Goal: Task Accomplishment & Management: Complete application form

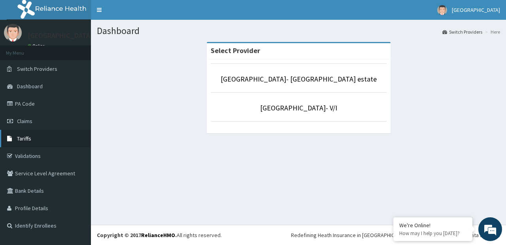
click at [19, 135] on span "Tariffs" at bounding box center [24, 138] width 14 height 7
click at [37, 101] on link "PA Code" at bounding box center [45, 103] width 91 height 17
click at [18, 120] on span "Claims" at bounding box center [24, 120] width 15 height 7
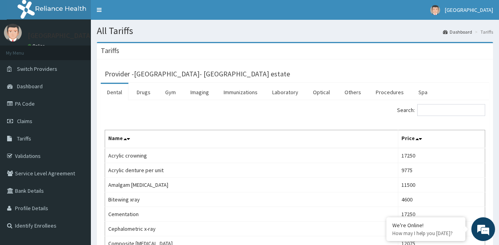
drag, startPoint x: 142, startPoint y: 92, endPoint x: 323, endPoint y: 19, distance: 195.2
click at [142, 92] on link "Drugs" at bounding box center [143, 92] width 26 height 17
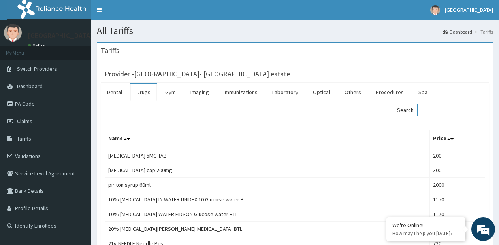
click at [433, 108] on input "Search:" at bounding box center [451, 110] width 68 height 12
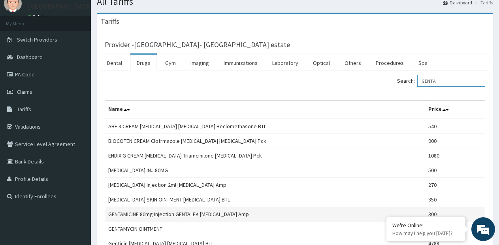
scroll to position [79, 0]
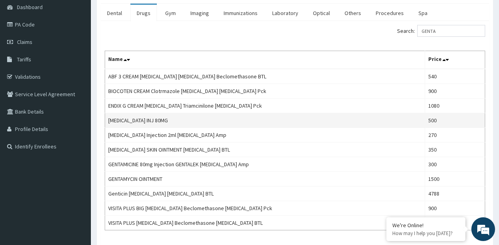
click at [139, 120] on td "[MEDICAL_DATA] INJ 80MG" at bounding box center [265, 120] width 320 height 15
click at [139, 120] on td "GENTAMICIN INJ 80MG" at bounding box center [265, 120] width 320 height 15
copy td "[MEDICAL_DATA] INJ 80MG"
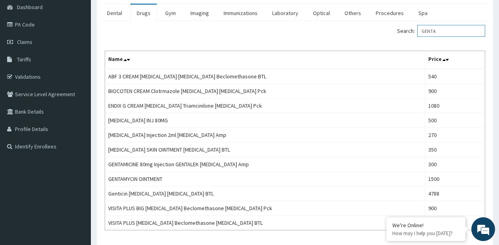
click at [454, 27] on input "GENTA" at bounding box center [451, 31] width 68 height 12
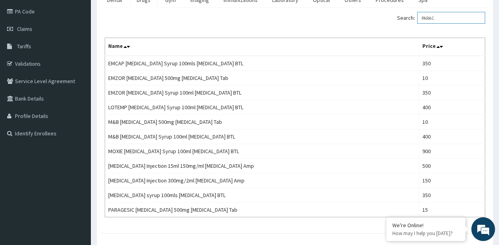
scroll to position [55, 0]
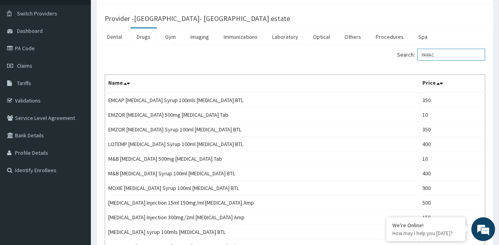
click at [434, 53] on input "PARAC" at bounding box center [451, 55] width 68 height 12
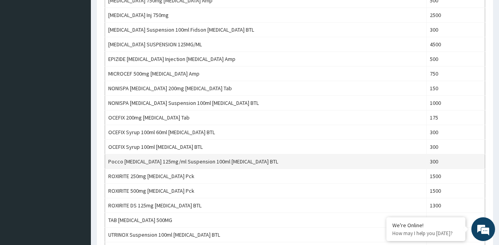
scroll to position [277, 0]
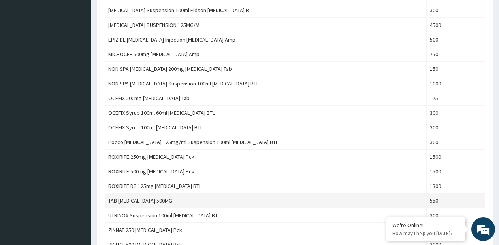
click at [157, 200] on td "TAB CEFUROXIME 500MG" at bounding box center [266, 200] width 322 height 15
copy td "TAB CEFUROXIME 500MG"
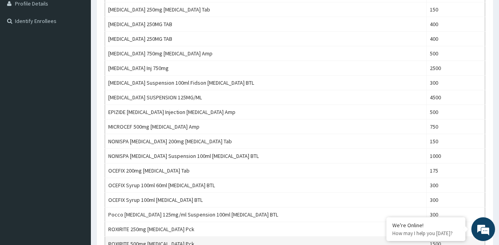
scroll to position [185, 0]
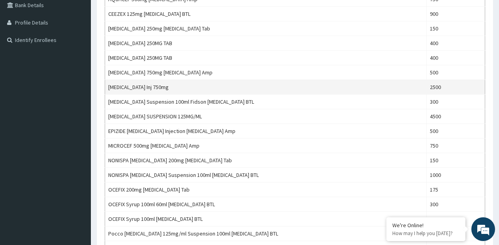
click at [135, 87] on td "Cefuroxime Inj 750mg" at bounding box center [266, 87] width 322 height 15
copy td "Cefuroxime Inj 750mg"
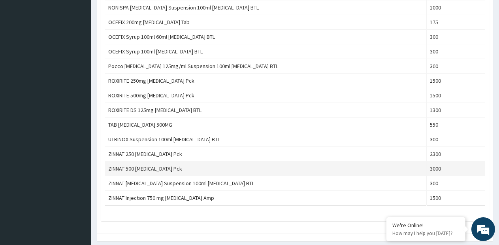
scroll to position [383, 0]
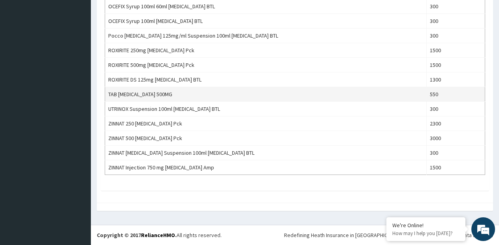
click at [158, 94] on td "TAB CEFUROXIME 500MG" at bounding box center [266, 94] width 322 height 15
click at [158, 94] on td "TAB [MEDICAL_DATA] 500MG" at bounding box center [266, 94] width 322 height 15
copy td "TAB [MEDICAL_DATA] 500MG"
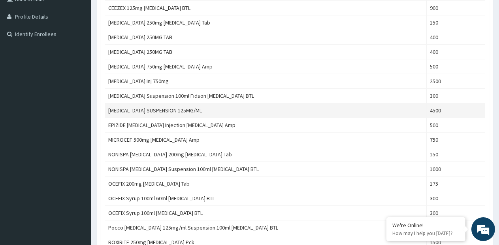
scroll to position [67, 0]
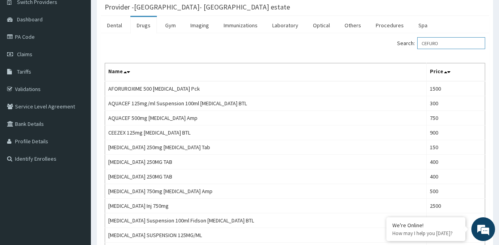
click at [436, 40] on input "CEFURO" at bounding box center [451, 43] width 68 height 12
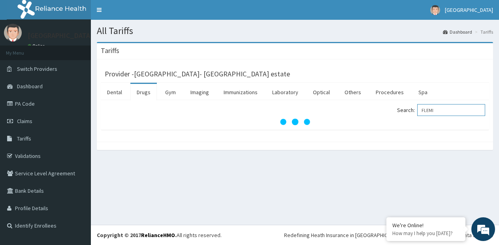
scroll to position [0, 0]
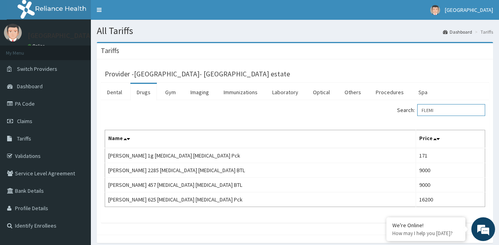
click at [436, 113] on input "FLEMI" at bounding box center [451, 110] width 68 height 12
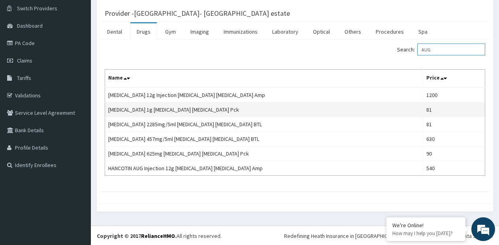
scroll to position [61, 0]
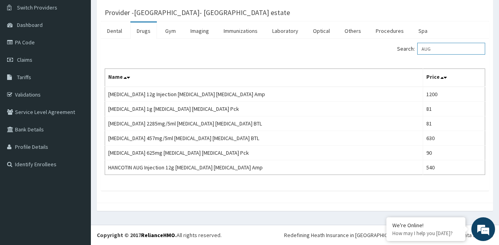
click at [436, 51] on input "AUG" at bounding box center [451, 49] width 68 height 12
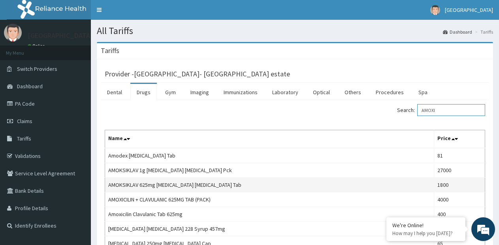
scroll to position [40, 0]
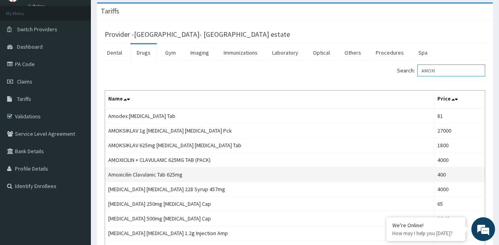
type input "AMOXI"
click at [148, 174] on td "Amoxicilin Clavulanic Tab 625mg" at bounding box center [269, 174] width 329 height 15
copy td "Amoxicilin Clavulanic Tab 625mg"
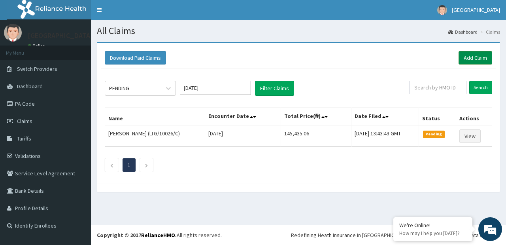
click at [472, 59] on link "Add Claim" at bounding box center [475, 57] width 34 height 13
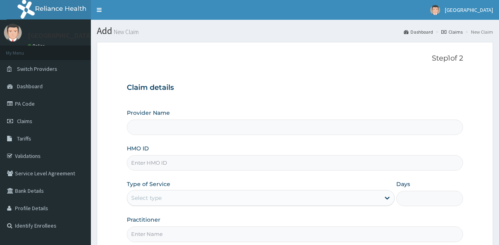
type input "[GEOGRAPHIC_DATA]- [GEOGRAPHIC_DATA] estate"
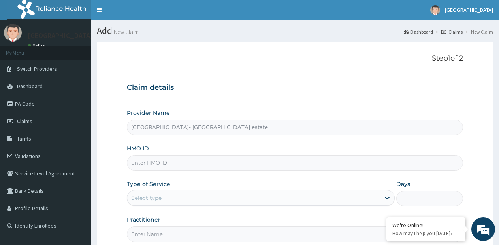
click at [251, 161] on input "HMO ID" at bounding box center [295, 162] width 336 height 15
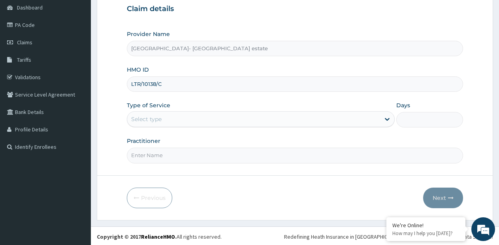
scroll to position [80, 0]
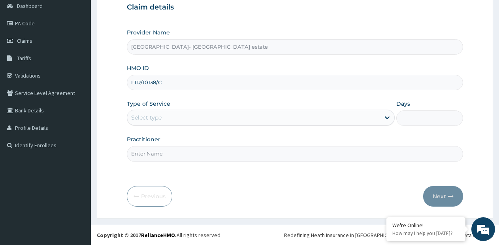
type input "LTR/10138/C"
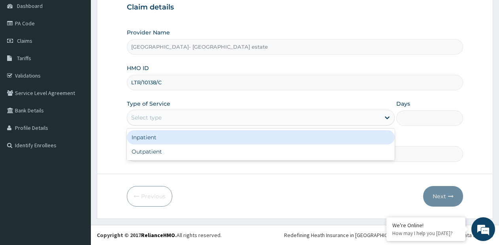
click at [206, 117] on div "Select type" at bounding box center [253, 117] width 253 height 13
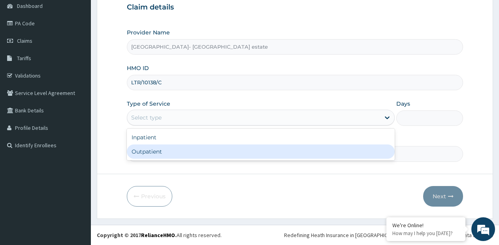
click at [166, 147] on div "Outpatient" at bounding box center [261, 151] width 268 height 14
type input "1"
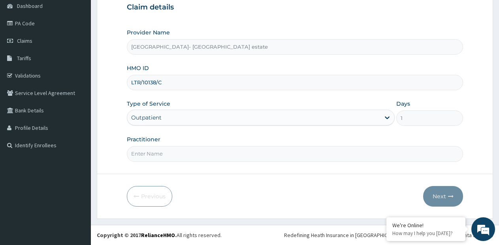
click at [166, 146] on input "Practitioner" at bounding box center [295, 153] width 336 height 15
type input "GP & SP"
click at [446, 196] on button "Next" at bounding box center [443, 196] width 40 height 21
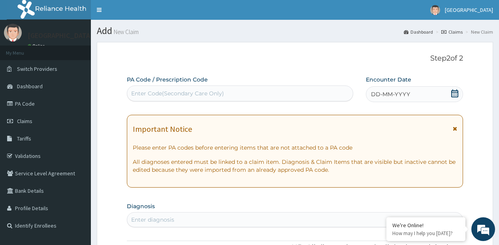
click at [287, 94] on div "Enter Code(Secondary Care Only)" at bounding box center [240, 93] width 226 height 13
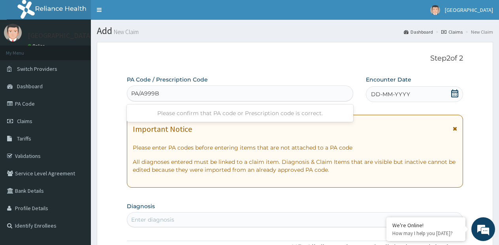
type input "PA/A999B9"
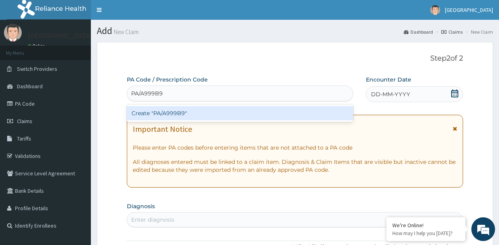
click at [279, 109] on div "Create "PA/A999B9"" at bounding box center [240, 113] width 226 height 14
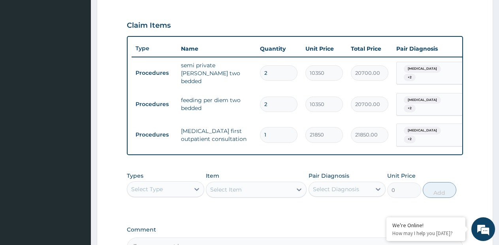
scroll to position [300, 0]
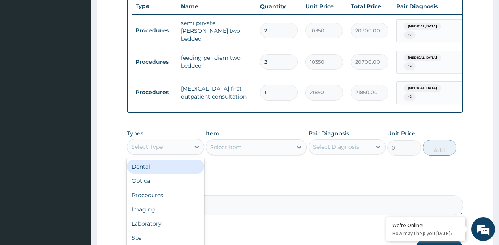
click at [181, 140] on div "Select Type" at bounding box center [158, 146] width 62 height 13
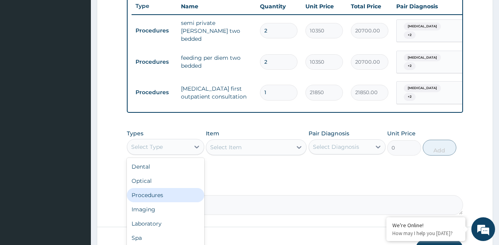
click at [149, 192] on div "Procedures" at bounding box center [165, 195] width 77 height 14
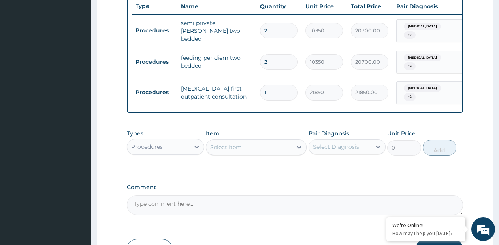
click at [300, 143] on icon at bounding box center [299, 147] width 8 height 8
click at [215, 143] on input "GENT" at bounding box center [218, 147] width 16 height 8
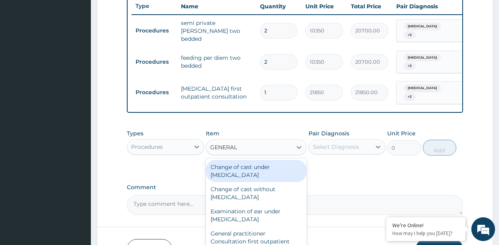
type input "GENERAL P"
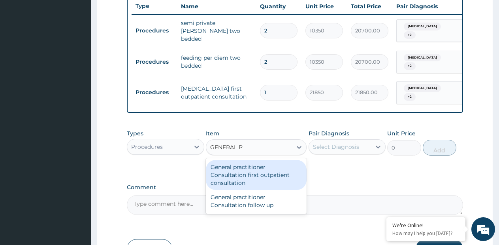
click at [246, 167] on div "General practitioner Consultation first outpatient consultation" at bounding box center [256, 175] width 101 height 30
type input "3795"
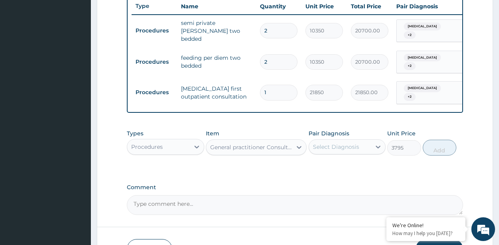
click at [335, 148] on div "Select Diagnosis" at bounding box center [340, 146] width 62 height 13
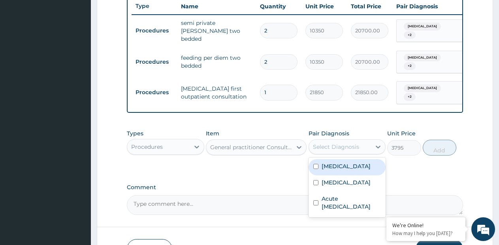
click at [331, 170] on div "Malaria" at bounding box center [347, 167] width 77 height 16
checkbox input "true"
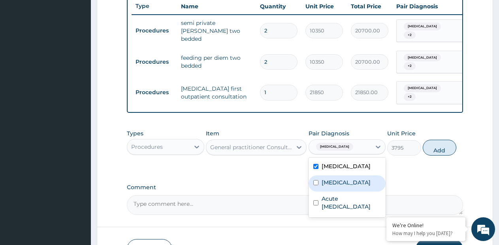
click at [328, 179] on label "Sepsis" at bounding box center [346, 182] width 49 height 8
checkbox input "true"
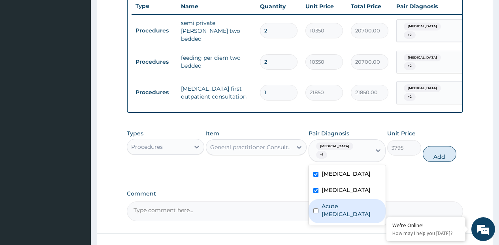
click at [328, 202] on label "Acute urinary tract infection" at bounding box center [352, 210] width 60 height 16
checkbox input "true"
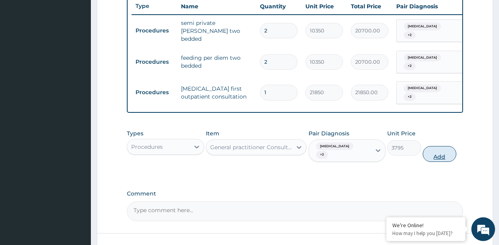
click at [453, 146] on button "Add" at bounding box center [440, 154] width 34 height 16
type input "0"
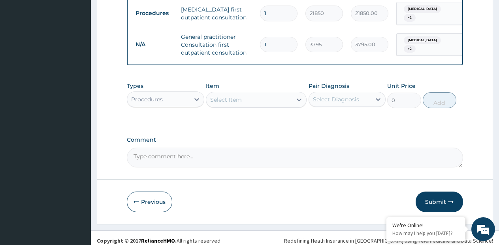
scroll to position [381, 0]
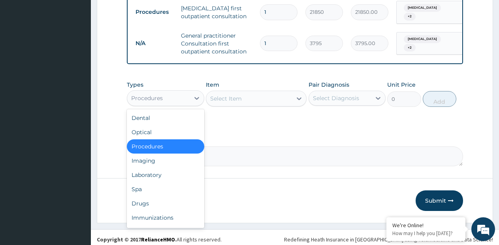
click at [179, 96] on div "Procedures" at bounding box center [158, 98] width 62 height 13
click at [147, 196] on div "Drugs" at bounding box center [165, 203] width 77 height 14
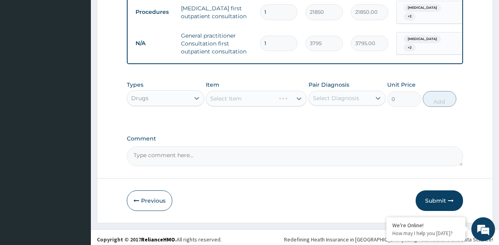
click at [295, 94] on div "Select Item" at bounding box center [256, 99] width 101 height 16
click at [258, 98] on div "Select Item" at bounding box center [249, 98] width 86 height 13
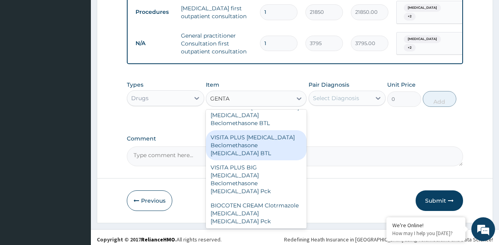
scroll to position [79, 0]
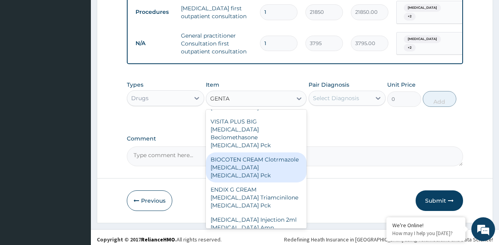
type input "GENTA"
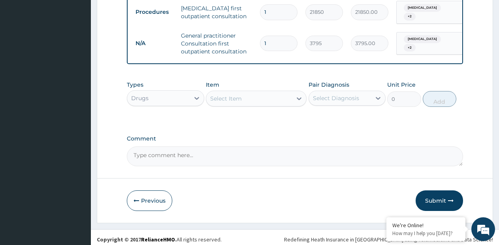
paste input "[MEDICAL_DATA] INJ 80MG"
type input "[MEDICAL_DATA] INJ 80MG"
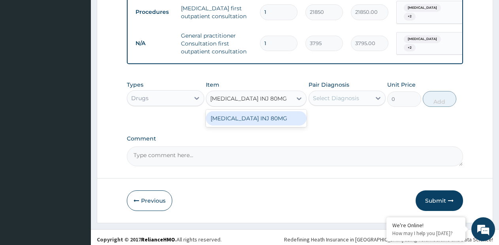
click at [255, 113] on div "[MEDICAL_DATA] INJ 80MG" at bounding box center [256, 118] width 101 height 14
type input "500"
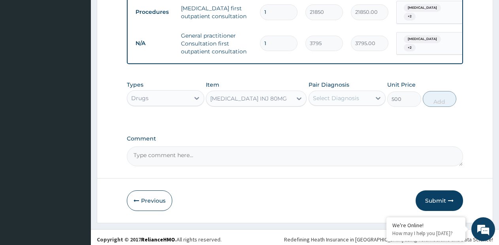
click at [353, 94] on div "Select Diagnosis" at bounding box center [336, 98] width 46 height 8
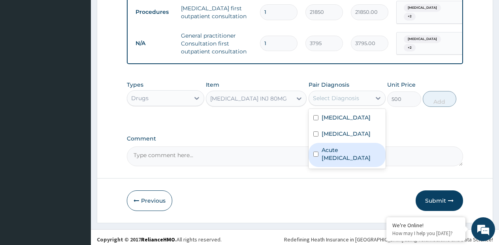
click at [344, 153] on label "Acute [MEDICAL_DATA]" at bounding box center [352, 154] width 60 height 16
checkbox input "true"
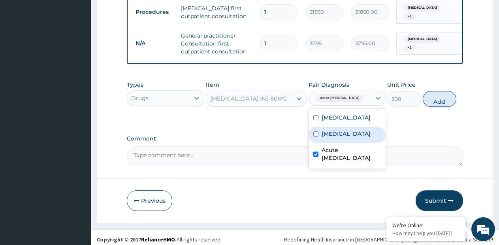
click at [348, 136] on div "Sepsis" at bounding box center [347, 134] width 77 height 16
checkbox input "true"
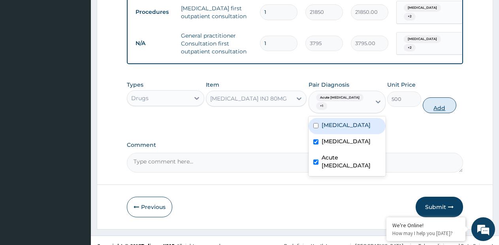
click at [448, 101] on button "Add" at bounding box center [440, 105] width 34 height 16
type input "0"
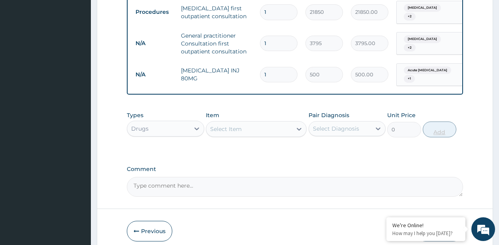
type input "2"
type input "1000.00"
type input "2"
click at [261, 123] on div "Select Item" at bounding box center [249, 129] width 86 height 13
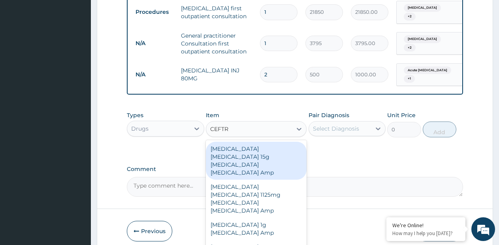
type input "CEFTRI"
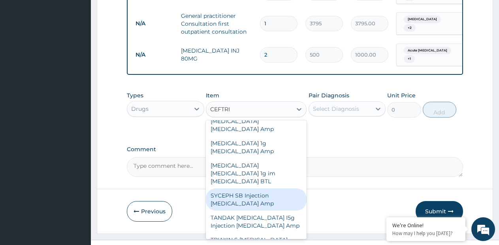
scroll to position [411, 0]
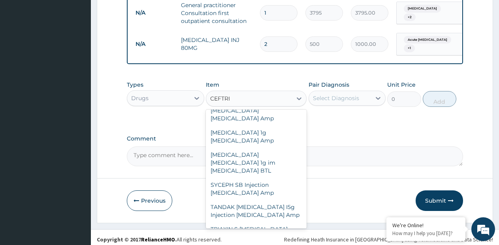
type input "2500"
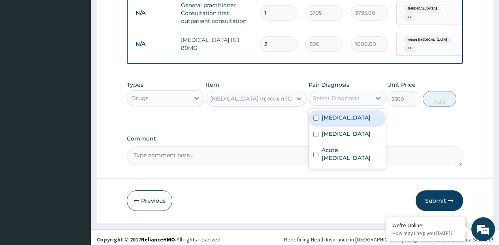
click at [352, 91] on div "Select Diagnosis" at bounding box center [347, 98] width 77 height 15
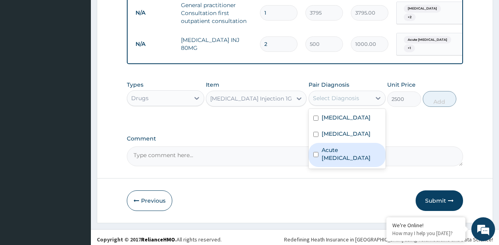
drag, startPoint x: 329, startPoint y: 153, endPoint x: 332, endPoint y: 138, distance: 14.5
click at [330, 148] on label "Acute [MEDICAL_DATA]" at bounding box center [352, 154] width 60 height 16
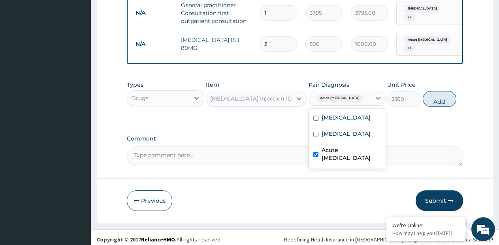
click at [332, 143] on div "Acute [MEDICAL_DATA]" at bounding box center [347, 155] width 77 height 24
checkbox input "false"
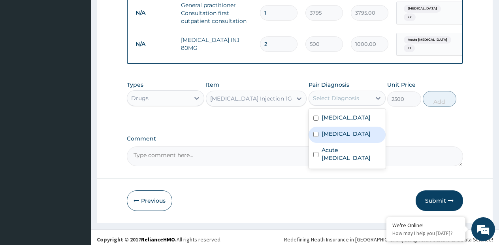
click at [345, 132] on div "Sepsis" at bounding box center [347, 134] width 77 height 16
checkbox input "true"
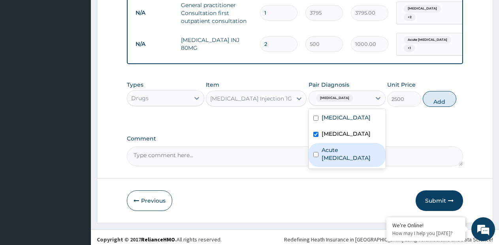
click at [337, 148] on label "Acute [MEDICAL_DATA]" at bounding box center [352, 154] width 60 height 16
checkbox input "true"
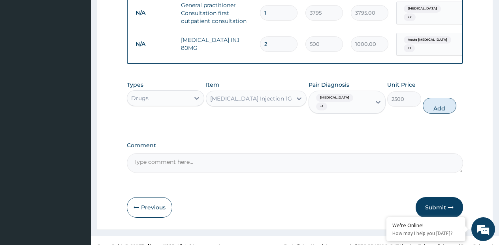
click at [450, 98] on button "Add" at bounding box center [440, 106] width 34 height 16
type input "0"
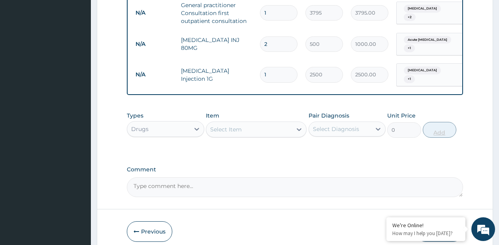
type input "3"
type input "7500.00"
type input "3"
click at [289, 125] on div "Select Item" at bounding box center [249, 129] width 86 height 13
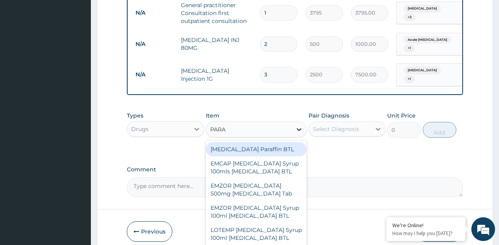
type input "PARAC"
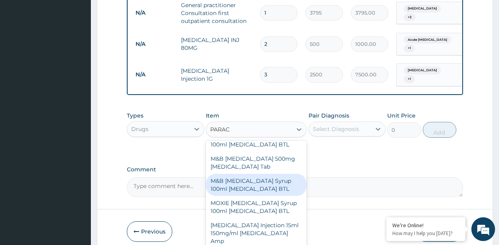
scroll to position [119, 0]
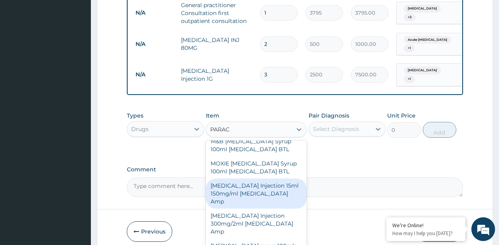
click at [258, 191] on div "[MEDICAL_DATA] Injection 15ml 150mg/ml [MEDICAL_DATA] Amp" at bounding box center [256, 193] width 101 height 30
type input "500"
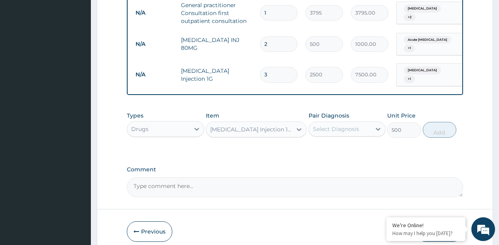
click at [343, 125] on div "Select Diagnosis" at bounding box center [336, 129] width 46 height 8
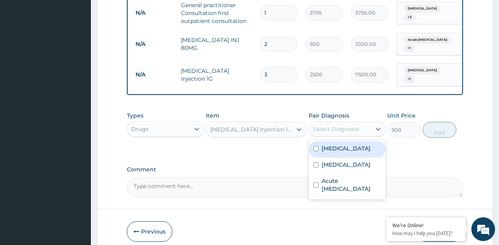
click at [343, 143] on div "Malaria" at bounding box center [347, 149] width 77 height 16
checkbox input "true"
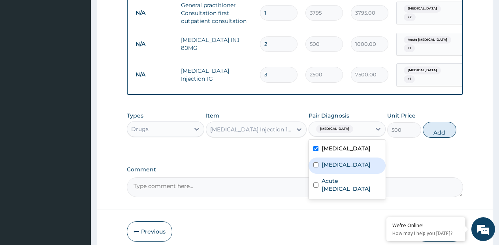
click at [340, 158] on div "Sepsis" at bounding box center [347, 165] width 77 height 16
checkbox input "true"
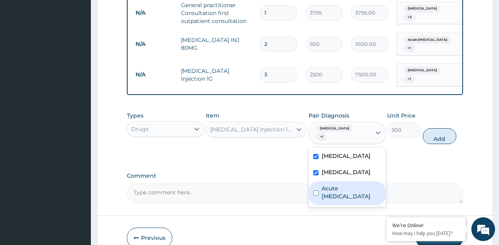
drag, startPoint x: 341, startPoint y: 170, endPoint x: 346, endPoint y: 169, distance: 5.3
click at [341, 184] on label "Acute [MEDICAL_DATA]" at bounding box center [352, 192] width 60 height 16
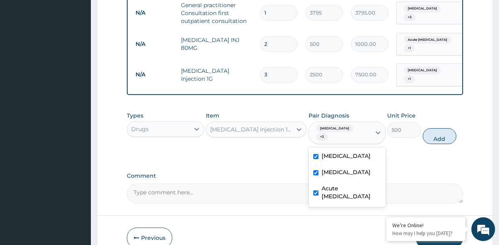
click at [358, 184] on label "Acute [MEDICAL_DATA]" at bounding box center [352, 192] width 60 height 16
checkbox input "false"
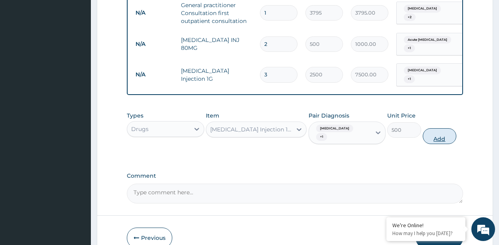
click at [438, 128] on button "Add" at bounding box center [440, 136] width 34 height 16
type input "0"
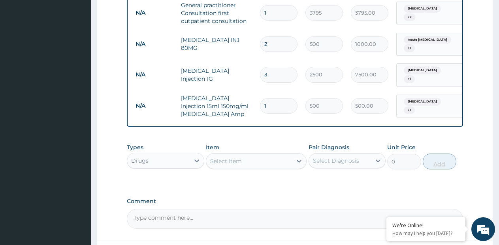
type input "6"
type input "3000.00"
type input "6"
click at [289, 155] on div "Select Item" at bounding box center [249, 161] width 86 height 13
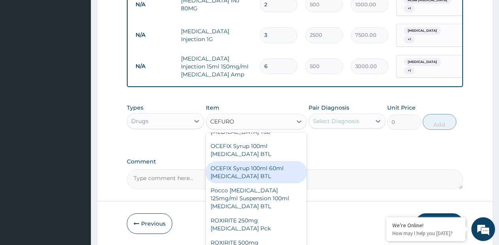
scroll to position [316, 0]
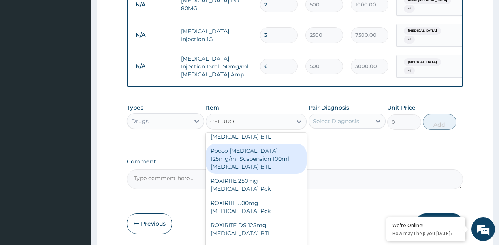
type input "CEFURO"
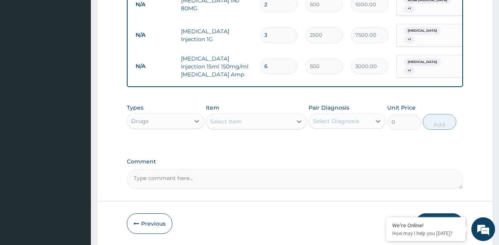
paste input "TAB [MEDICAL_DATA] 500MG"
type input "TAB [MEDICAL_DATA] 500MG"
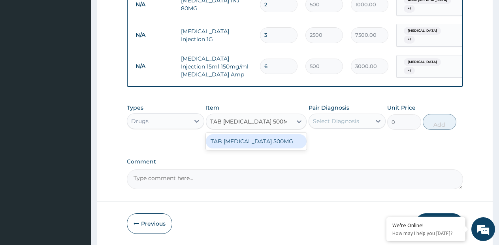
drag, startPoint x: 263, startPoint y: 134, endPoint x: 302, endPoint y: 121, distance: 41.5
click at [263, 134] on div "TAB [MEDICAL_DATA] 500MG" at bounding box center [256, 141] width 101 height 14
type input "550"
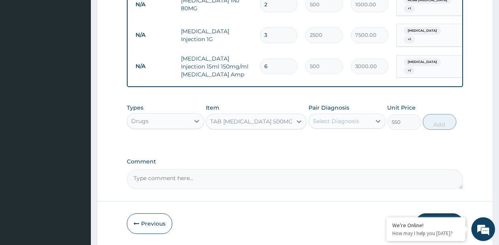
click at [329, 117] on div "Select Diagnosis" at bounding box center [336, 121] width 46 height 8
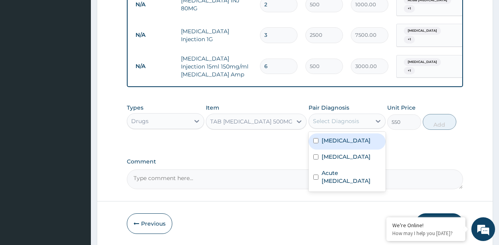
click at [331, 136] on label "Malaria" at bounding box center [346, 140] width 49 height 8
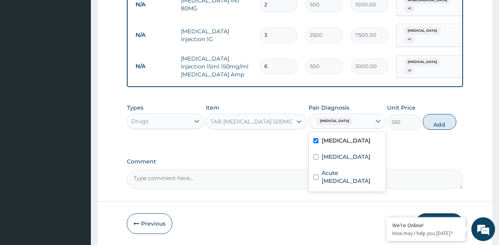
click at [336, 136] on label "Malaria" at bounding box center [346, 140] width 49 height 8
checkbox input "false"
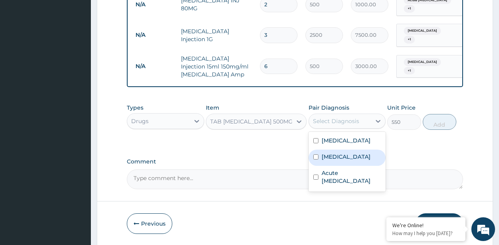
click at [336, 154] on div "Sepsis" at bounding box center [347, 157] width 77 height 16
checkbox input "true"
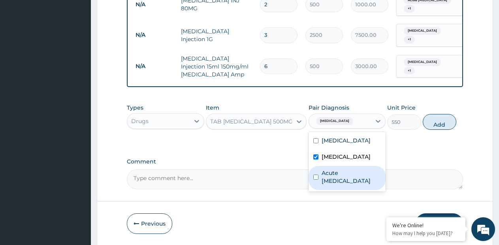
click at [338, 169] on label "Acute [MEDICAL_DATA]" at bounding box center [352, 177] width 60 height 16
checkbox input "true"
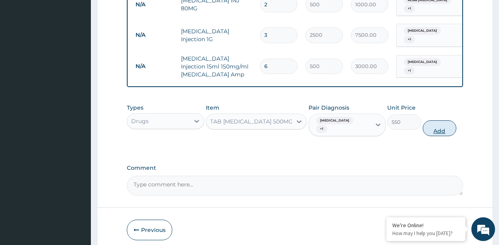
click at [442, 120] on button "Add" at bounding box center [440, 128] width 34 height 16
type input "0"
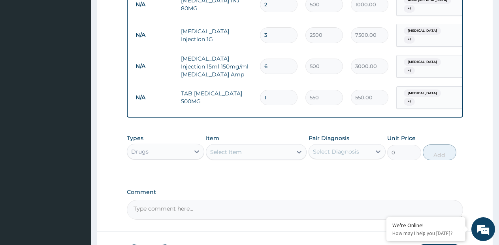
click at [273, 145] on div "Select Item" at bounding box center [249, 151] width 86 height 13
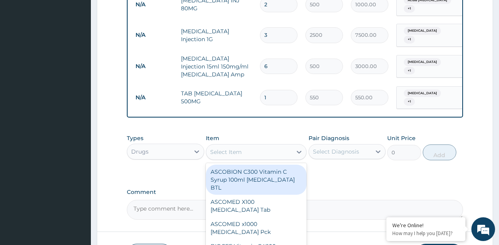
paste input "[MEDICAL_DATA] Inj 750mg"
type input "[MEDICAL_DATA] Inj 750mg"
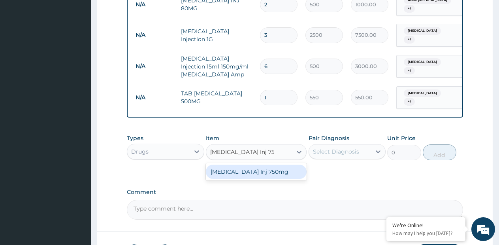
click at [265, 164] on div "[MEDICAL_DATA] Inj 750mg" at bounding box center [256, 171] width 101 height 14
type input "2500"
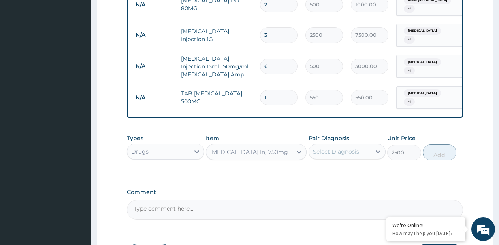
scroll to position [0, 60]
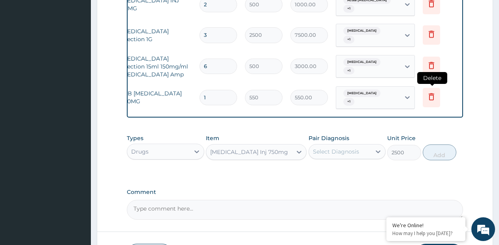
click at [426, 88] on icon at bounding box center [431, 97] width 17 height 19
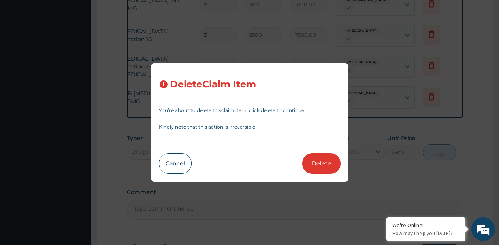
click at [319, 163] on button "Delete" at bounding box center [321, 163] width 38 height 21
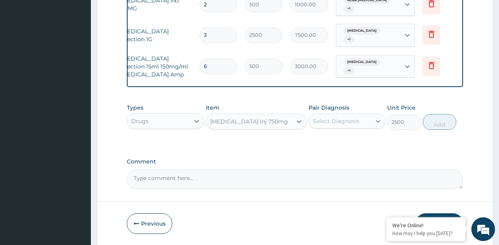
click at [380, 117] on icon at bounding box center [378, 121] width 8 height 8
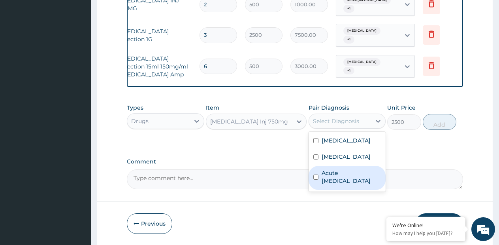
drag, startPoint x: 334, startPoint y: 165, endPoint x: 340, endPoint y: 150, distance: 15.8
click at [334, 169] on label "Acute [MEDICAL_DATA]" at bounding box center [352, 177] width 60 height 16
checkbox input "true"
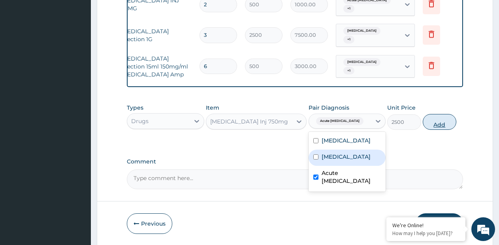
drag, startPoint x: 340, startPoint y: 149, endPoint x: 426, endPoint y: 125, distance: 89.3
click at [340, 149] on div "Sepsis" at bounding box center [347, 157] width 77 height 16
checkbox input "true"
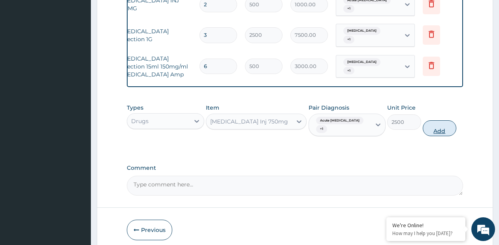
click at [439, 120] on button "Add" at bounding box center [440, 128] width 34 height 16
type input "0"
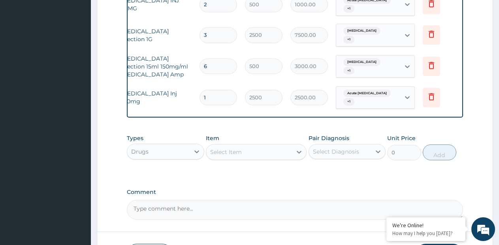
type input "6"
type input "15000.00"
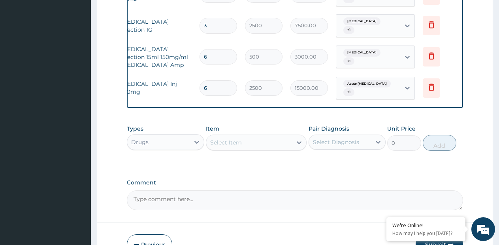
scroll to position [490, 0]
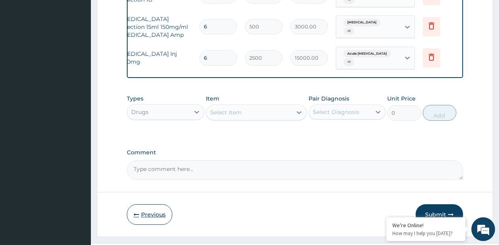
type input "6"
click at [154, 209] on button "Previous" at bounding box center [149, 214] width 45 height 21
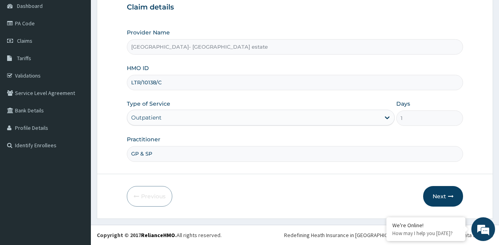
click at [201, 124] on div "Outpatient" at bounding box center [261, 117] width 268 height 16
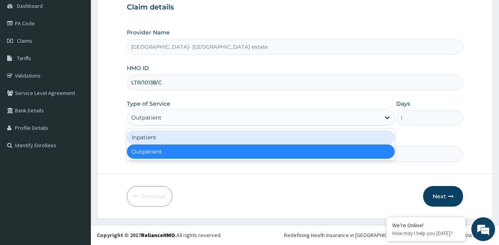
click at [185, 137] on div "Inpatient" at bounding box center [261, 137] width 268 height 14
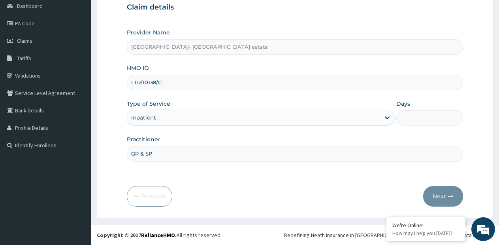
click at [431, 117] on input "Days" at bounding box center [429, 117] width 67 height 15
type input "2"
click at [439, 197] on button "Next" at bounding box center [443, 196] width 40 height 21
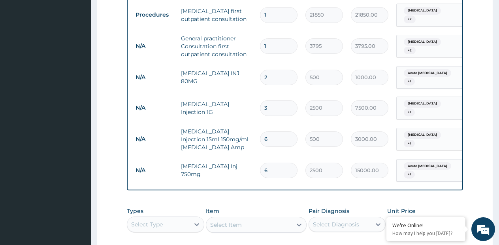
scroll to position [436, 0]
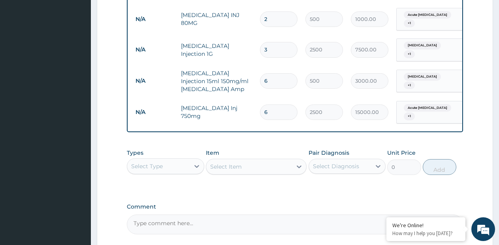
click at [261, 158] on div "Select Item" at bounding box center [256, 166] width 101 height 16
click at [300, 158] on div "Select Item" at bounding box center [256, 166] width 101 height 16
click at [298, 158] on div "Select Item" at bounding box center [256, 166] width 101 height 16
click at [297, 159] on div "Select Item" at bounding box center [256, 166] width 101 height 16
click at [186, 161] on div "Select Type" at bounding box center [158, 166] width 62 height 13
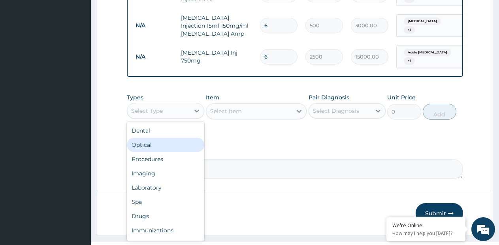
scroll to position [501, 0]
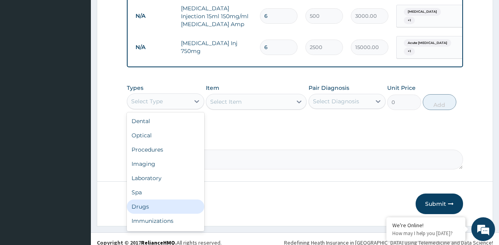
click at [144, 199] on div "Drugs" at bounding box center [165, 206] width 77 height 14
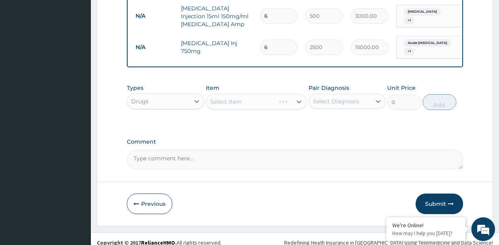
click at [302, 94] on div "Select Item" at bounding box center [256, 102] width 101 height 16
click at [294, 94] on div "Select Item" at bounding box center [256, 102] width 101 height 16
click at [299, 98] on icon at bounding box center [299, 102] width 8 height 8
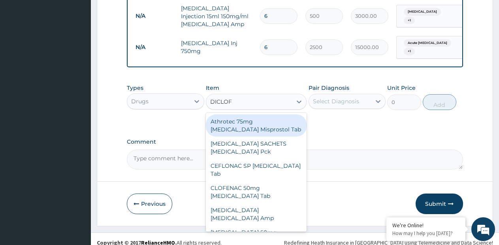
type input "DICLOFE"
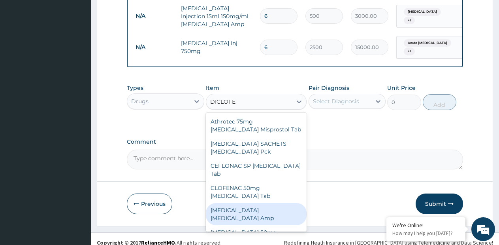
click at [266, 203] on div "[MEDICAL_DATA] [MEDICAL_DATA] Amp" at bounding box center [256, 214] width 101 height 22
type input "240"
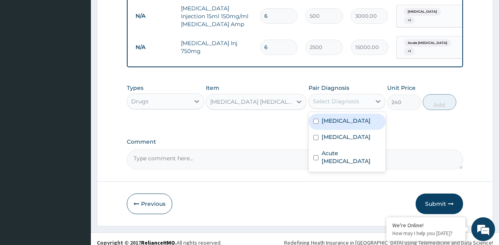
click at [345, 97] on div "Select Diagnosis" at bounding box center [336, 101] width 46 height 8
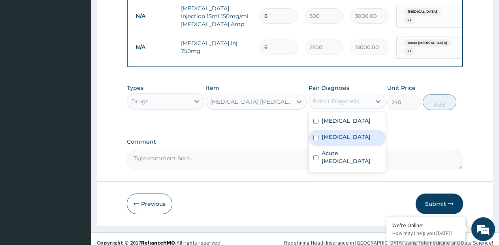
drag, startPoint x: 328, startPoint y: 113, endPoint x: 374, endPoint y: 113, distance: 45.8
click at [330, 117] on label "Malaria" at bounding box center [346, 121] width 49 height 8
checkbox input "true"
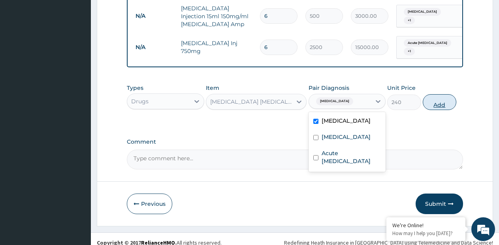
click at [434, 95] on button "Add" at bounding box center [440, 102] width 34 height 16
type input "0"
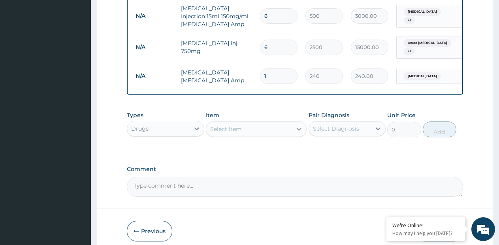
click at [298, 125] on icon at bounding box center [299, 129] width 8 height 8
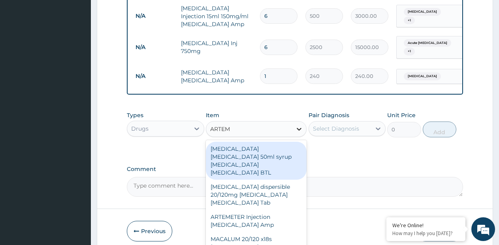
type input "ARTEME"
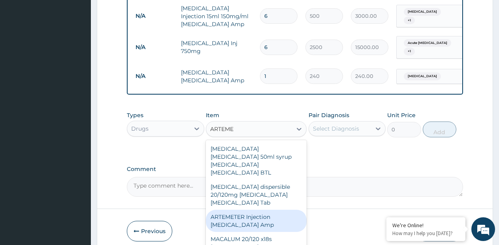
click at [252, 209] on div "ARTEMETER Injection [MEDICAL_DATA] Amp" at bounding box center [256, 220] width 101 height 22
type input "1980"
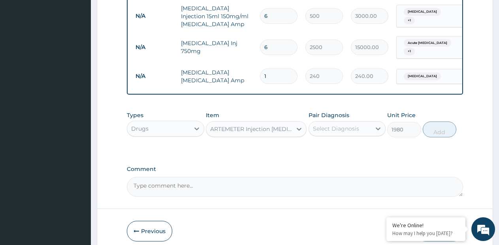
click at [336, 124] on div "Select Diagnosis" at bounding box center [340, 128] width 62 height 13
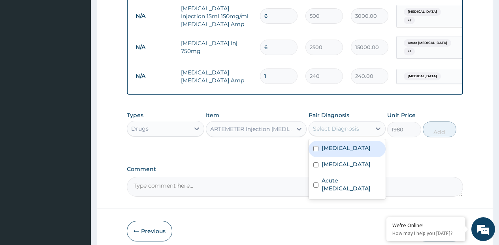
click at [328, 144] on label "Malaria" at bounding box center [346, 148] width 49 height 8
checkbox input "true"
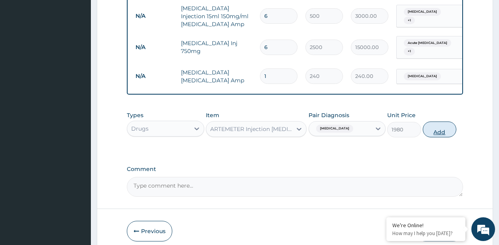
click at [447, 126] on button "Add" at bounding box center [440, 129] width 34 height 16
type input "0"
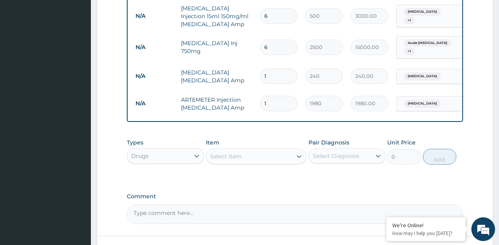
type input "3"
type input "5940.00"
type input "3"
click at [283, 150] on div "Select Item" at bounding box center [249, 156] width 86 height 13
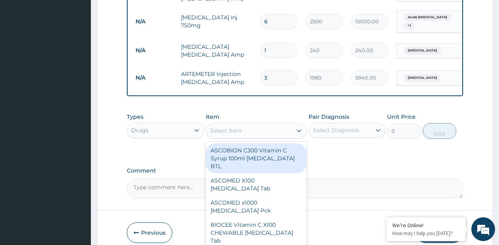
scroll to position [555, 0]
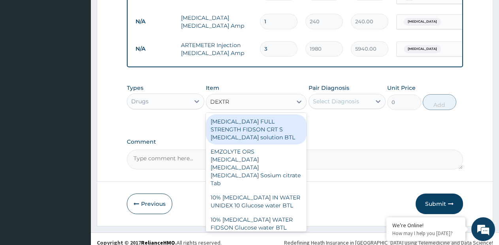
type input "DEXTRO"
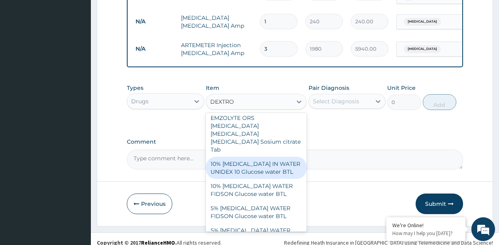
scroll to position [79, 0]
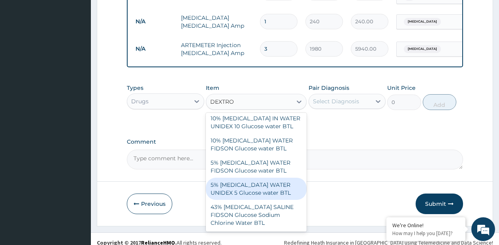
click at [254, 177] on div "5% [MEDICAL_DATA] WATER UNIDEX 5 Glucose water BTL" at bounding box center [256, 188] width 101 height 22
type input "720"
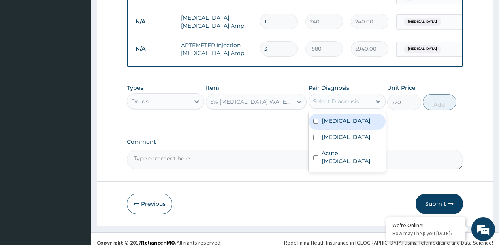
click at [337, 97] on div "Select Diagnosis" at bounding box center [336, 101] width 46 height 8
click at [336, 117] on label "Malaria" at bounding box center [346, 121] width 49 height 8
checkbox input "true"
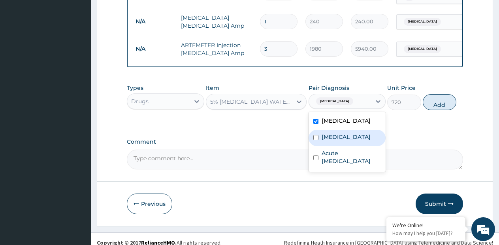
drag, startPoint x: 333, startPoint y: 137, endPoint x: 331, endPoint y: 147, distance: 10.9
click at [333, 138] on div "Sepsis" at bounding box center [347, 138] width 77 height 16
checkbox input "true"
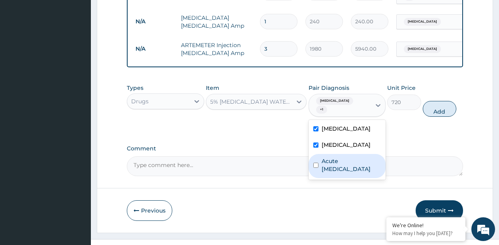
click at [330, 157] on label "Acute [MEDICAL_DATA]" at bounding box center [352, 165] width 60 height 16
checkbox input "true"
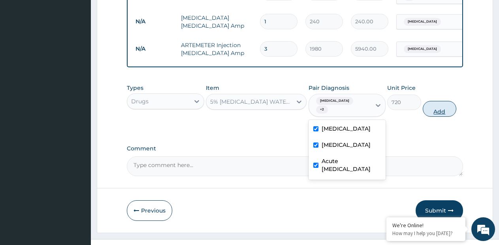
click at [449, 101] on button "Add" at bounding box center [440, 109] width 34 height 16
type input "0"
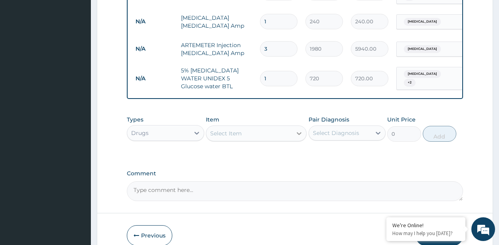
click at [294, 128] on div at bounding box center [299, 133] width 14 height 14
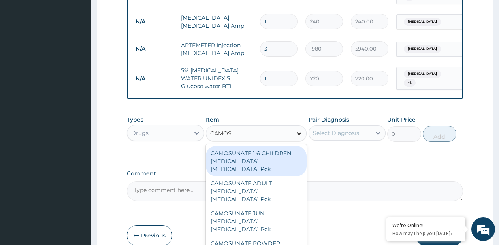
type input "CAMOSU"
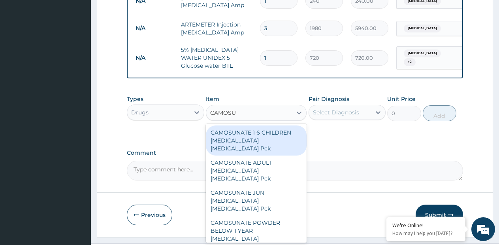
scroll to position [587, 0]
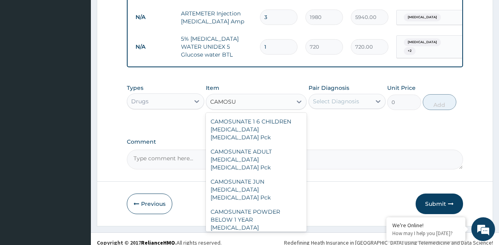
click at [256, 242] on div "Camosunate (1-6YRS)" at bounding box center [256, 249] width 101 height 14
type input "2500"
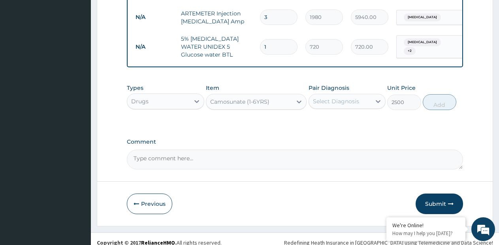
click at [345, 97] on div "Select Diagnosis" at bounding box center [336, 101] width 46 height 8
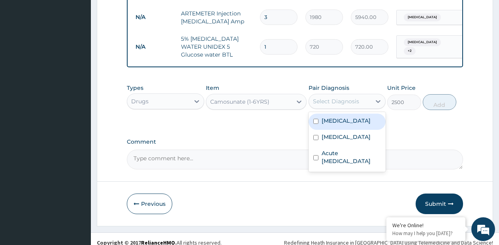
click at [336, 117] on label "Malaria" at bounding box center [346, 121] width 49 height 8
checkbox input "true"
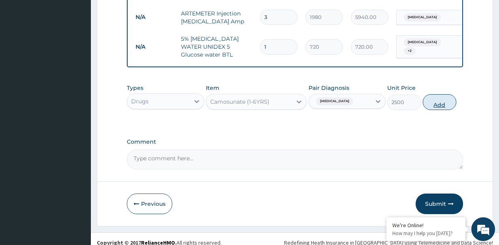
click at [428, 100] on button "Add" at bounding box center [440, 102] width 34 height 16
type input "0"
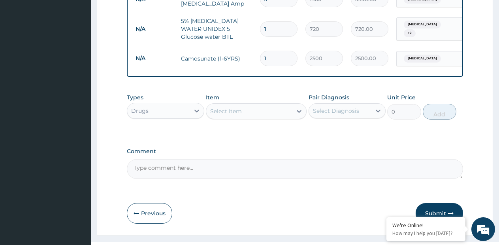
scroll to position [614, 0]
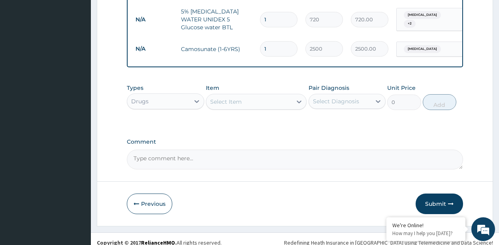
click at [177, 95] on div "Drugs" at bounding box center [158, 101] width 62 height 13
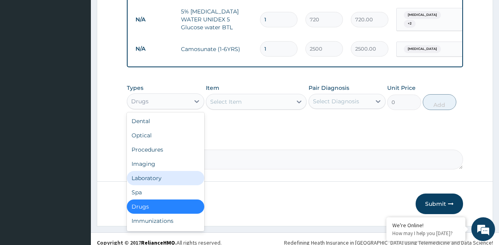
click at [158, 171] on div "Laboratory" at bounding box center [165, 178] width 77 height 14
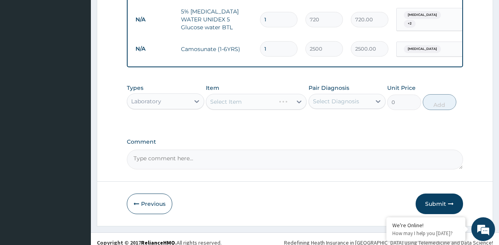
click at [302, 94] on div "Select Item" at bounding box center [256, 102] width 101 height 16
click at [299, 98] on icon at bounding box center [299, 102] width 8 height 8
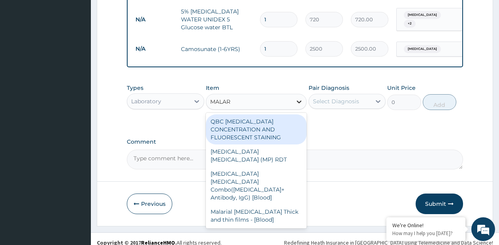
type input "MALARI"
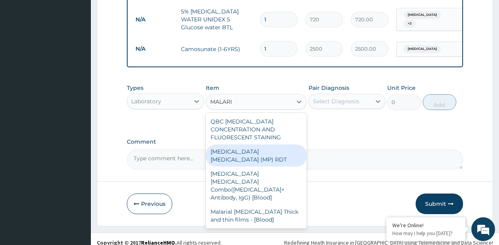
click at [276, 144] on div "MALARIA PARASITE (MP) RDT" at bounding box center [256, 155] width 101 height 22
type input "1725"
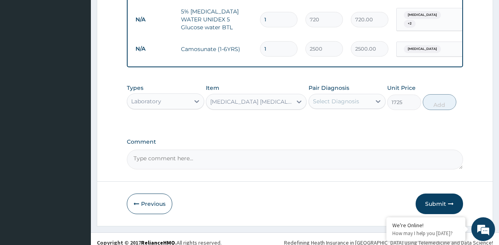
click at [346, 97] on div "Select Diagnosis" at bounding box center [336, 101] width 46 height 8
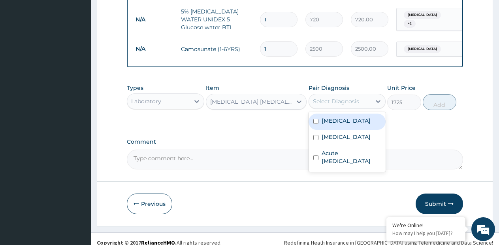
click at [330, 118] on div "Malaria" at bounding box center [347, 121] width 77 height 16
checkbox input "true"
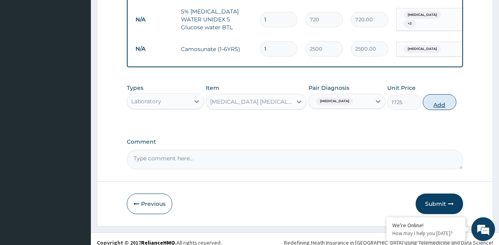
click at [436, 97] on button "Add" at bounding box center [440, 102] width 34 height 16
type input "0"
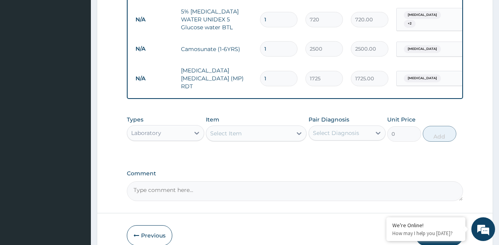
click at [288, 127] on div "Select Item" at bounding box center [249, 133] width 86 height 13
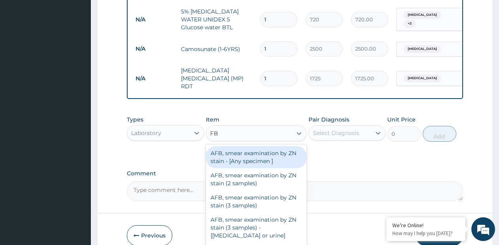
type input "FBC"
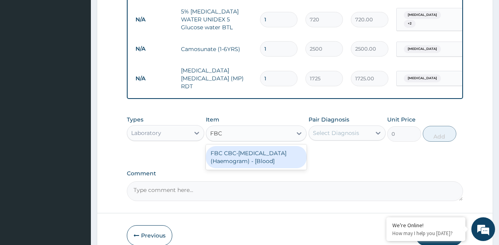
click at [273, 146] on div "FBC CBC-Complete Blood Count (Haemogram) - [Blood]" at bounding box center [256, 157] width 101 height 22
type input "4600"
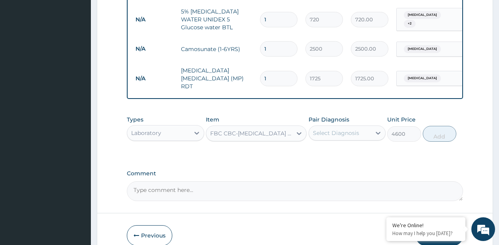
click at [352, 129] on div "Select Diagnosis" at bounding box center [336, 133] width 46 height 8
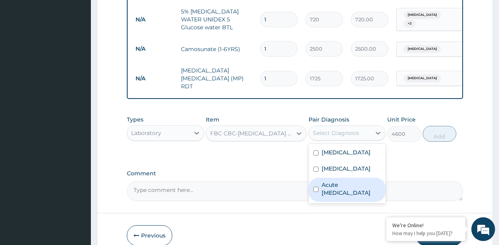
click at [332, 181] on label "Acute [MEDICAL_DATA]" at bounding box center [352, 189] width 60 height 16
checkbox input "true"
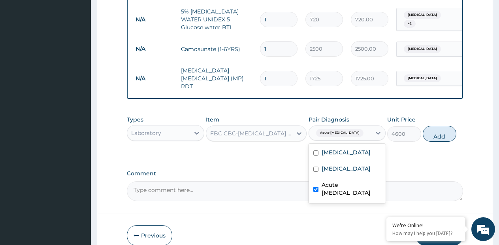
drag, startPoint x: 339, startPoint y: 163, endPoint x: 368, endPoint y: 157, distance: 29.5
click at [343, 162] on div "Sepsis" at bounding box center [347, 169] width 77 height 16
checkbox input "true"
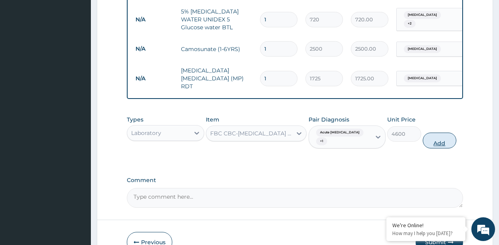
click at [433, 134] on button "Add" at bounding box center [440, 140] width 34 height 16
type input "0"
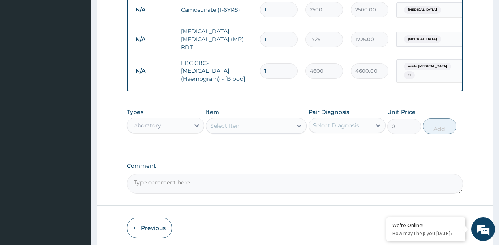
scroll to position [673, 0]
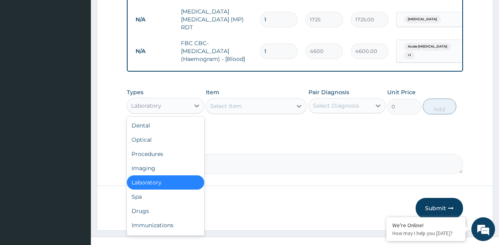
click at [161, 102] on div "Laboratory" at bounding box center [146, 106] width 30 height 8
drag, startPoint x: 150, startPoint y: 145, endPoint x: 245, endPoint y: 115, distance: 99.5
click at [151, 147] on div "Procedures" at bounding box center [165, 154] width 77 height 14
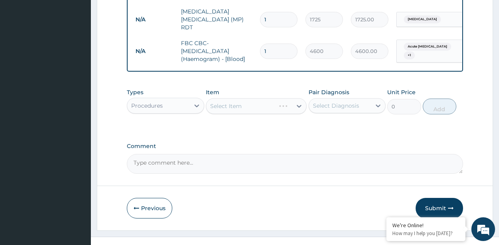
click at [299, 98] on div "Select Item" at bounding box center [256, 106] width 101 height 16
click at [299, 105] on icon at bounding box center [299, 106] width 5 height 3
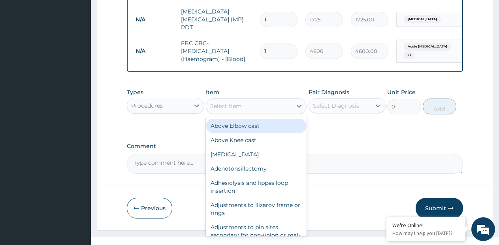
type input "P"
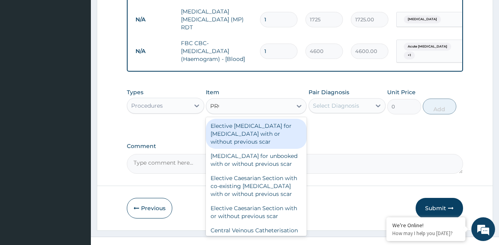
type input "PROF"
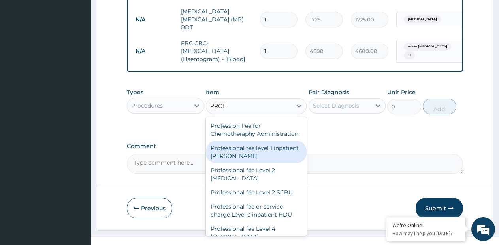
drag, startPoint x: 260, startPoint y: 147, endPoint x: 370, endPoint y: 75, distance: 130.4
click at [267, 141] on div "Professional fee level 1 inpatient WARD" at bounding box center [256, 152] width 101 height 22
type input "0.0575"
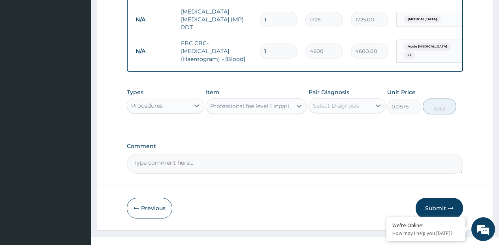
click at [353, 102] on div "Select Diagnosis" at bounding box center [336, 106] width 46 height 8
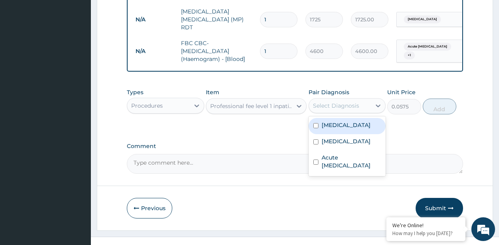
click at [351, 118] on div "Malaria" at bounding box center [347, 126] width 77 height 16
checkbox input "true"
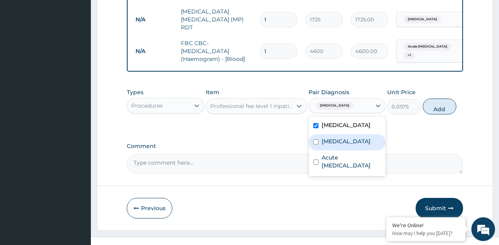
click at [332, 137] on label "Sepsis" at bounding box center [346, 141] width 49 height 8
checkbox input "true"
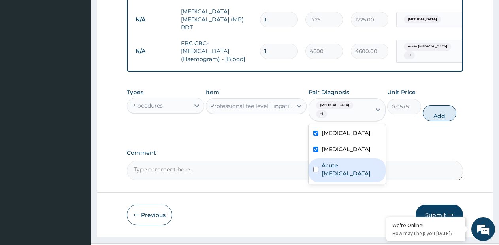
click at [329, 161] on label "Acute [MEDICAL_DATA]" at bounding box center [352, 169] width 60 height 16
checkbox input "true"
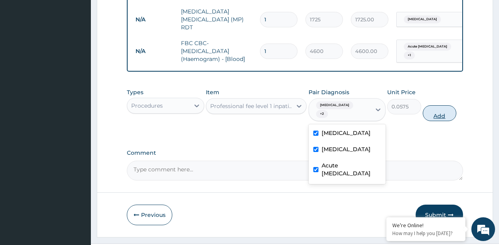
click at [442, 105] on button "Add" at bounding box center [440, 113] width 34 height 16
type input "0"
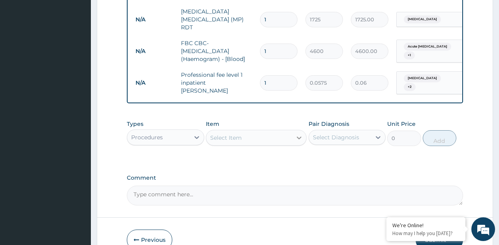
click at [300, 134] on icon at bounding box center [299, 138] width 8 height 8
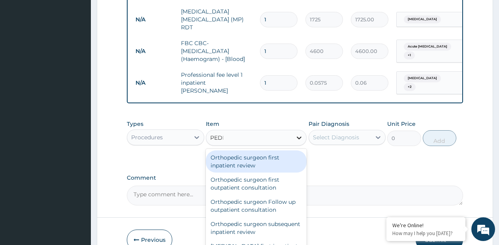
type input "PEDIA"
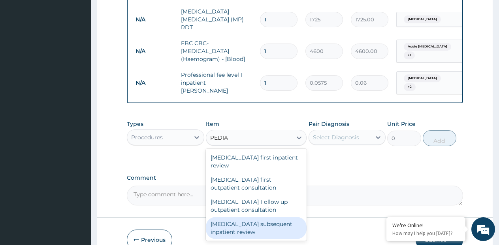
click at [267, 217] on div "Pediatrician subsequent inpatient review" at bounding box center [256, 228] width 101 height 22
type input "5750"
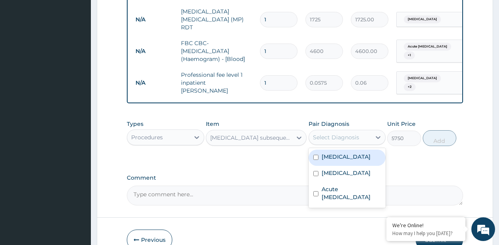
click at [337, 133] on div "Select Diagnosis" at bounding box center [336, 137] width 46 height 8
click at [330, 153] on label "Malaria" at bounding box center [346, 157] width 49 height 8
checkbox input "true"
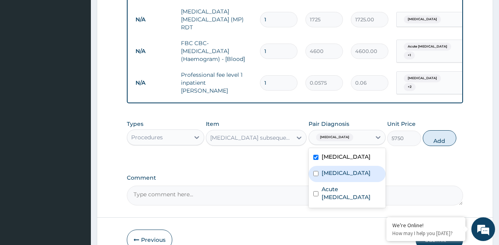
click at [328, 169] on label "Sepsis" at bounding box center [346, 173] width 49 height 8
checkbox input "true"
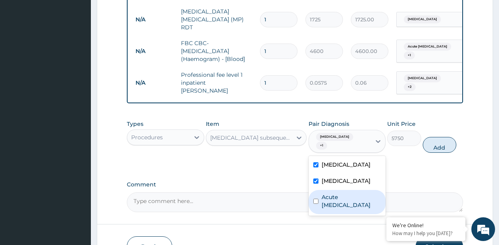
click at [328, 193] on label "Acute urinary tract infection" at bounding box center [352, 201] width 60 height 16
checkbox input "true"
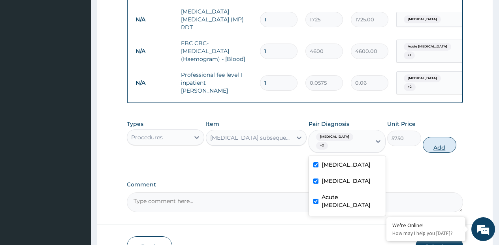
click at [443, 137] on button "Add" at bounding box center [440, 145] width 34 height 16
type input "0"
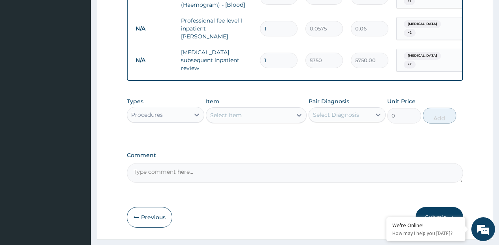
scroll to position [728, 0]
click at [436, 206] on button "Submit" at bounding box center [439, 216] width 47 height 21
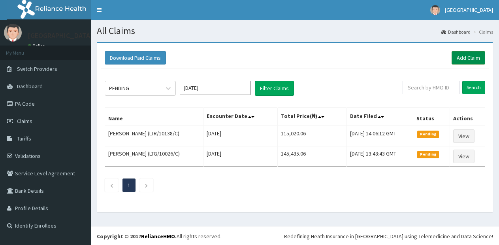
click at [468, 60] on link "Add Claim" at bounding box center [469, 57] width 34 height 13
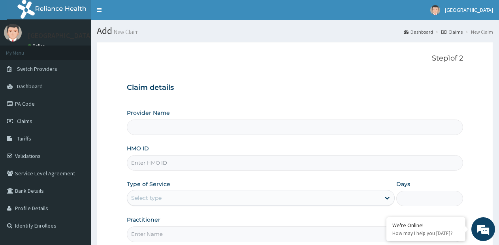
type input "[GEOGRAPHIC_DATA]- [GEOGRAPHIC_DATA] estate"
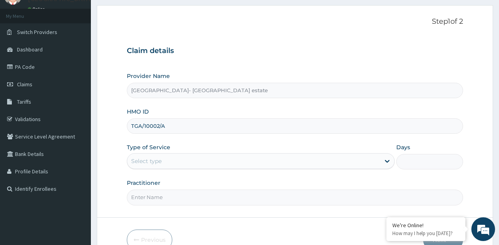
scroll to position [80, 0]
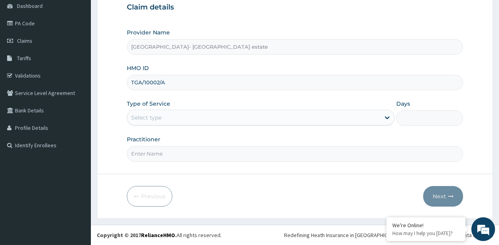
type input "TGA/10002/A"
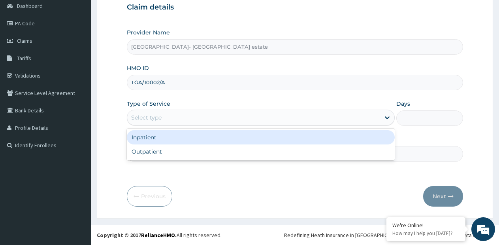
click at [208, 112] on div "Select type" at bounding box center [253, 117] width 253 height 13
click at [177, 140] on div "Inpatient" at bounding box center [261, 137] width 268 height 14
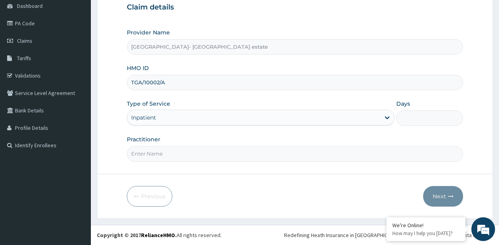
click at [429, 119] on input "Days" at bounding box center [429, 117] width 67 height 15
type input "1"
click at [293, 155] on input "Practitioner" at bounding box center [295, 153] width 336 height 15
type input "GP"
click at [447, 189] on button "Next" at bounding box center [443, 196] width 40 height 21
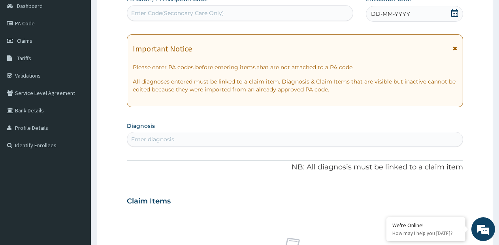
click at [381, 13] on span "DD-MM-YYYY" at bounding box center [390, 14] width 39 height 8
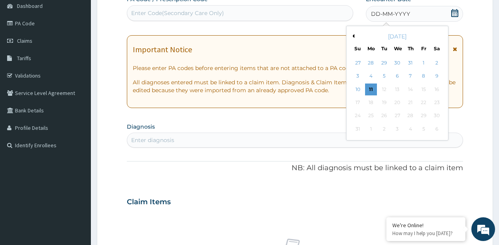
click at [230, 9] on div "Enter Code(Secondary Care Only)" at bounding box center [240, 13] width 226 height 13
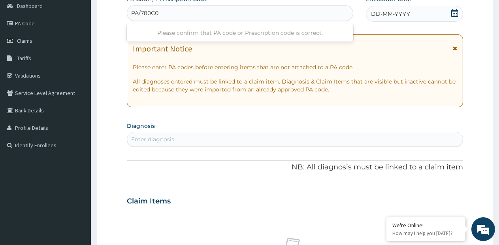
type input "PA/780C04"
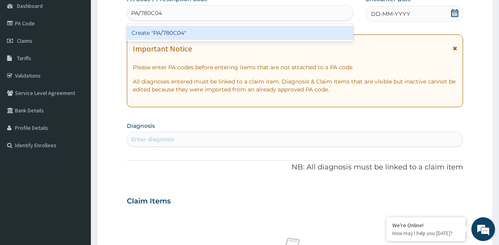
click at [279, 35] on div "Create "PA/780C04"" at bounding box center [240, 33] width 226 height 14
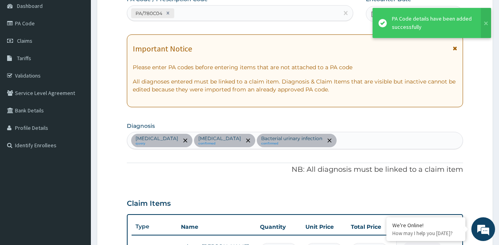
scroll to position [234, 0]
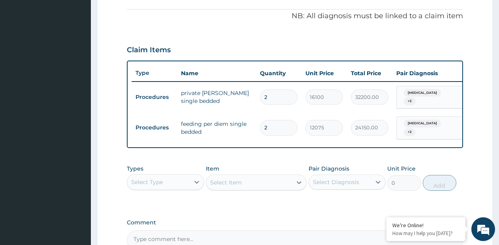
click at [272, 100] on input "2" at bounding box center [279, 96] width 38 height 15
type input "1"
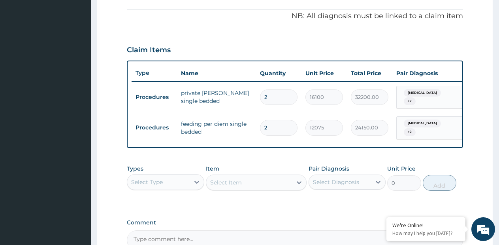
type input "16100.00"
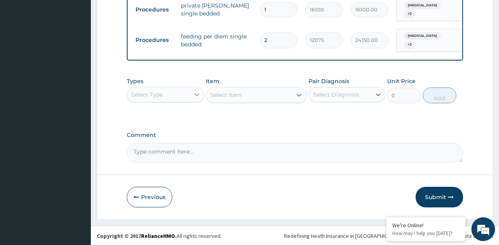
scroll to position [322, 0]
type input "1"
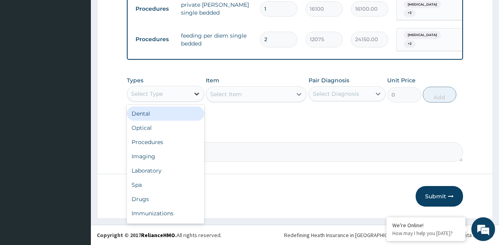
click at [191, 95] on div at bounding box center [197, 94] width 14 height 14
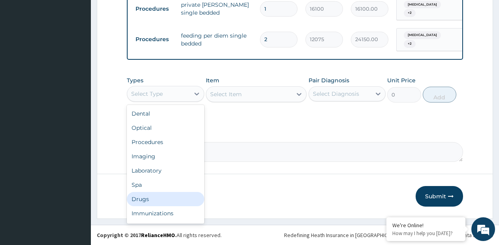
click at [147, 196] on div "Drugs" at bounding box center [165, 199] width 77 height 14
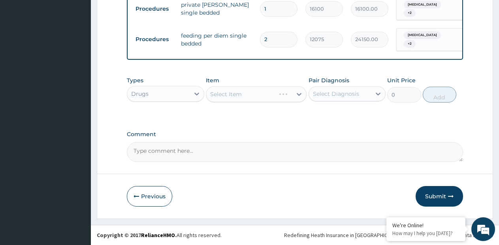
click at [290, 95] on div "Select Item" at bounding box center [256, 94] width 101 height 16
click at [296, 94] on icon at bounding box center [299, 94] width 8 height 8
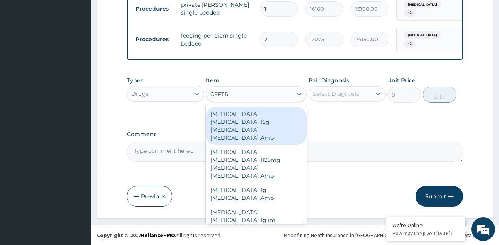
type input "CEFTRI"
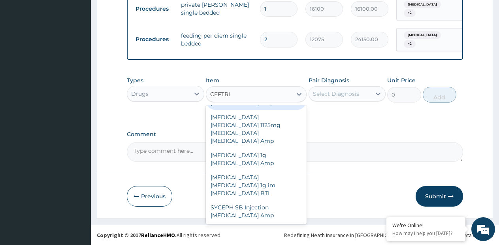
scroll to position [62, 0]
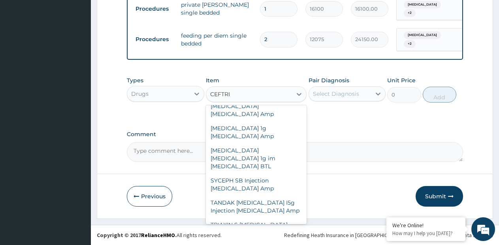
drag, startPoint x: 263, startPoint y: 211, endPoint x: 300, endPoint y: 153, distance: 68.4
click at [264, 240] on div "[MEDICAL_DATA] Injection 1G" at bounding box center [256, 247] width 101 height 14
type input "2500"
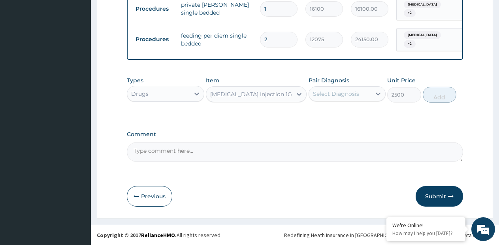
click at [342, 92] on div "Select Diagnosis" at bounding box center [336, 94] width 46 height 8
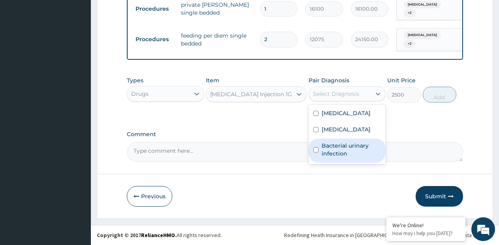
click at [333, 149] on label "Bacterial urinary infection" at bounding box center [352, 149] width 60 height 16
checkbox input "true"
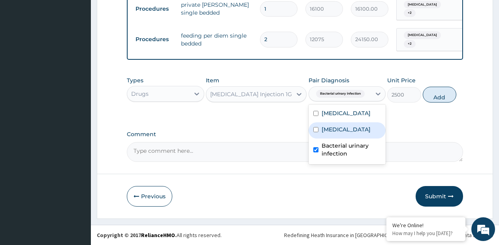
drag, startPoint x: 345, startPoint y: 134, endPoint x: 421, endPoint y: 111, distance: 80.1
click at [345, 134] on div "Sepsis" at bounding box center [347, 130] width 77 height 16
checkbox input "true"
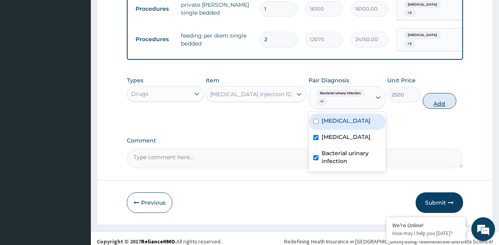
click at [432, 106] on button "Add" at bounding box center [440, 101] width 34 height 16
type input "0"
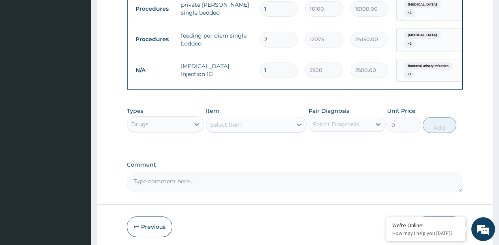
type input "4"
type input "10000.00"
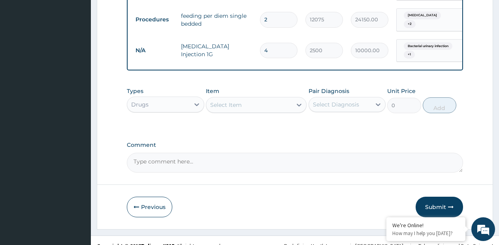
scroll to position [352, 0]
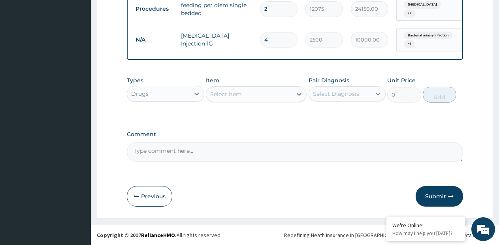
type input "4"
click at [282, 91] on div "Select Item" at bounding box center [249, 94] width 86 height 13
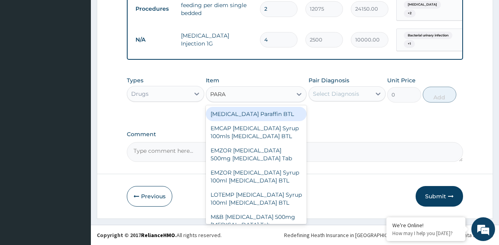
type input "PARAC"
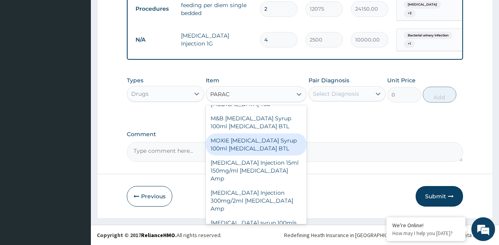
scroll to position [119, 0]
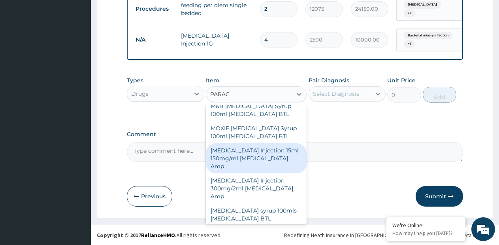
click at [249, 168] on div "[MEDICAL_DATA] Injection 15ml 150mg/ml [MEDICAL_DATA] Amp" at bounding box center [256, 158] width 101 height 30
type input "500"
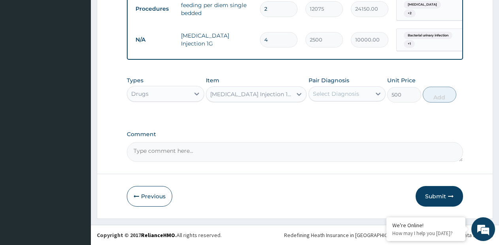
click at [352, 96] on div "Select Diagnosis" at bounding box center [336, 94] width 46 height 8
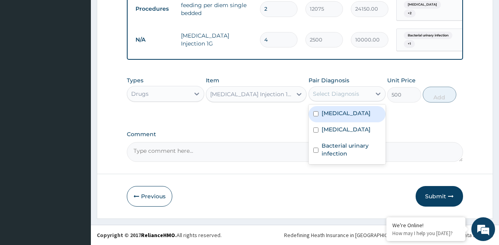
click at [336, 113] on label "Malaria" at bounding box center [346, 113] width 49 height 8
checkbox input "true"
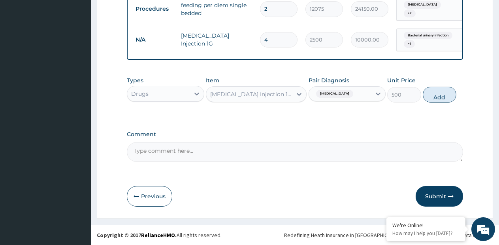
click at [442, 91] on button "Add" at bounding box center [440, 95] width 34 height 16
type input "0"
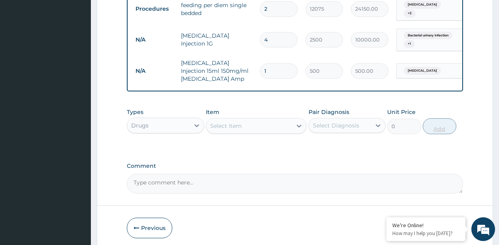
type input "7"
type input "3500.00"
type input "7"
click at [298, 124] on icon at bounding box center [299, 126] width 8 height 8
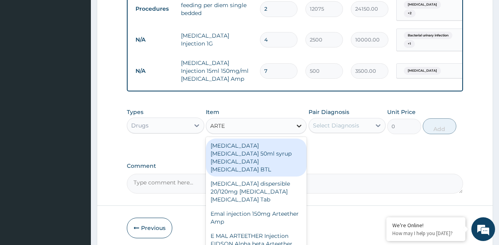
type input "ARTEM"
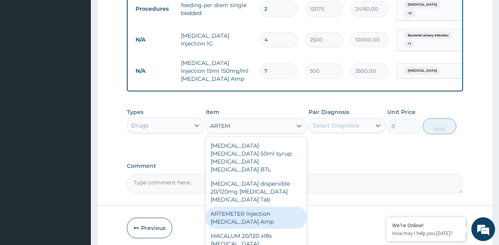
click at [272, 206] on div "ARTEMETER Injection [MEDICAL_DATA] Amp" at bounding box center [256, 217] width 101 height 22
type input "1980"
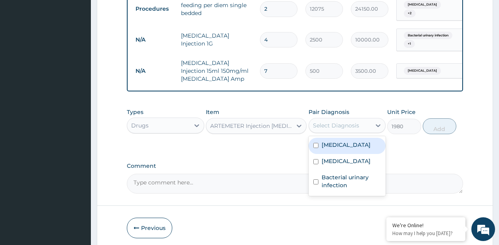
click at [338, 131] on div "Select Diagnosis" at bounding box center [340, 125] width 62 height 13
click at [336, 142] on label "Malaria" at bounding box center [346, 145] width 49 height 8
checkbox input "true"
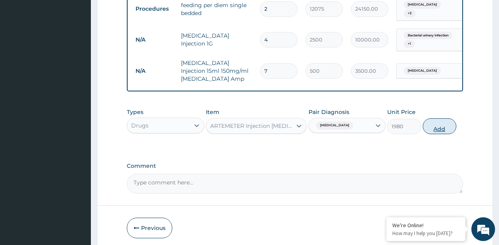
click at [446, 126] on button "Add" at bounding box center [440, 126] width 34 height 16
type input "0"
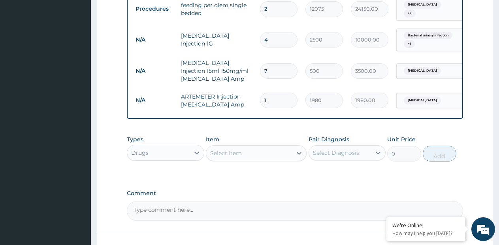
type input "2"
type input "3960.00"
type input "2"
click at [296, 153] on icon at bounding box center [299, 153] width 8 height 8
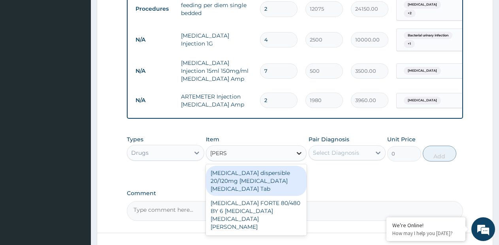
type input "COART"
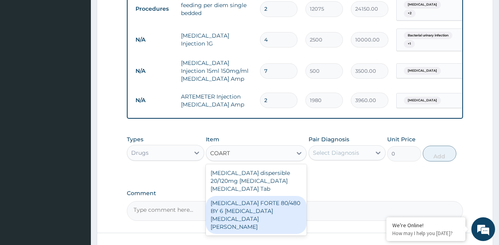
drag, startPoint x: 262, startPoint y: 203, endPoint x: 346, endPoint y: 154, distance: 97.6
click at [263, 201] on div "[MEDICAL_DATA] FORTE 80/480 BY 6 [MEDICAL_DATA] [MEDICAL_DATA][PERSON_NAME]" at bounding box center [256, 215] width 101 height 38
type input "1170"
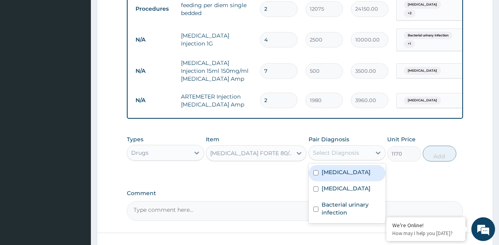
click at [347, 151] on div "Select Diagnosis" at bounding box center [336, 153] width 46 height 8
click at [339, 179] on div "Malaria" at bounding box center [347, 173] width 77 height 16
checkbox input "true"
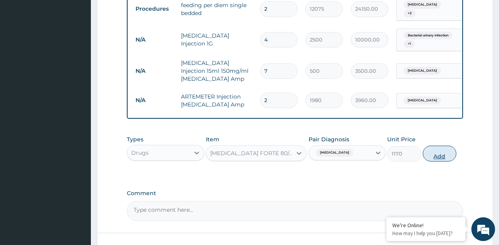
click at [435, 156] on button "Add" at bounding box center [440, 153] width 34 height 16
type input "0"
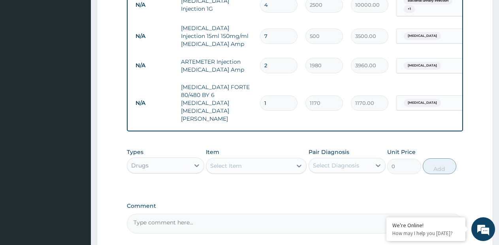
scroll to position [443, 0]
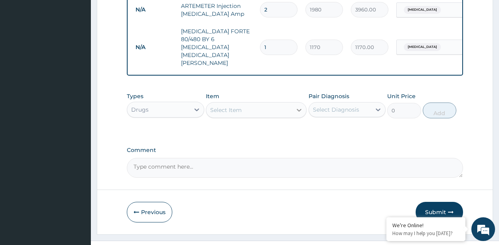
click at [297, 106] on icon at bounding box center [299, 110] width 8 height 8
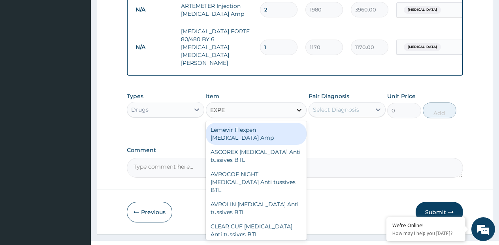
type input "EXPEC"
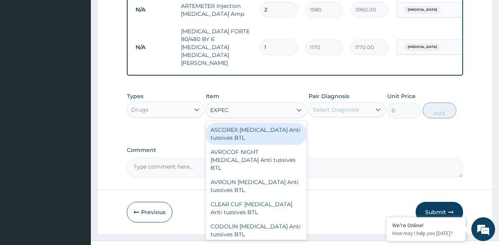
drag, startPoint x: 249, startPoint y: 118, endPoint x: 356, endPoint y: 95, distance: 108.8
click at [249, 123] on div "ASCOREX [MEDICAL_DATA] Anti tussives BTL" at bounding box center [256, 134] width 101 height 22
type input "740"
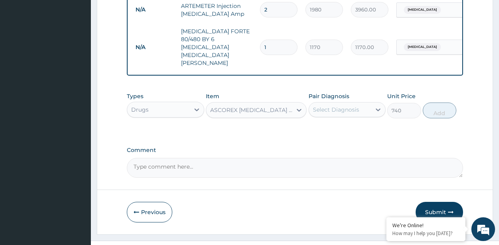
click at [356, 106] on div "Select Diagnosis" at bounding box center [336, 110] width 46 height 8
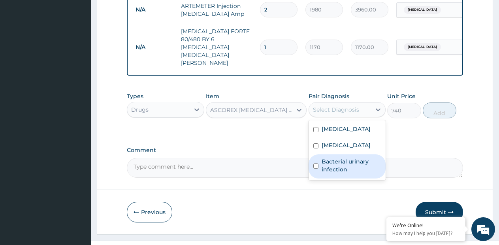
drag, startPoint x: 342, startPoint y: 149, endPoint x: 430, endPoint y: 107, distance: 97.6
click at [349, 157] on label "Bacterial urinary infection" at bounding box center [352, 165] width 60 height 16
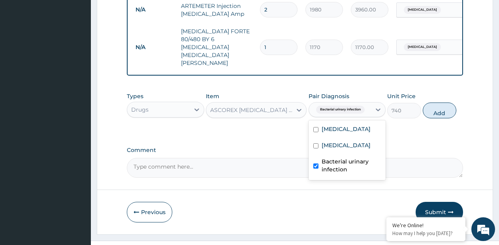
checkbox input "true"
click at [455, 102] on button "Add" at bounding box center [440, 110] width 34 height 16
type input "0"
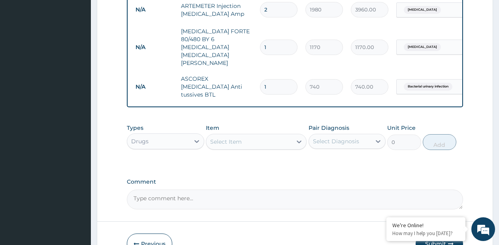
scroll to position [470, 0]
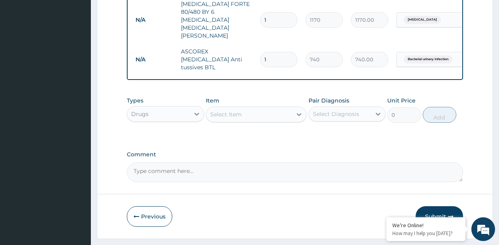
click at [280, 108] on div "Select Item" at bounding box center [249, 114] width 86 height 13
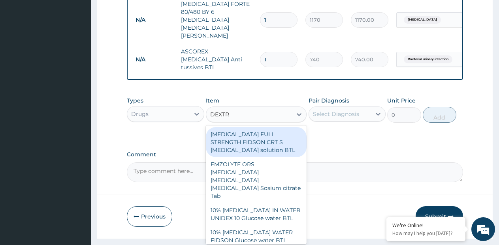
type input "DEXTRO"
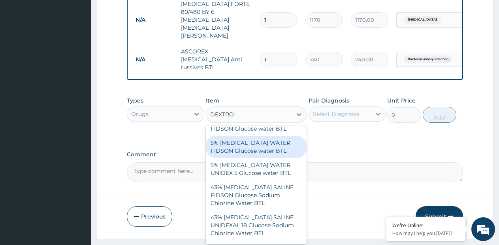
scroll to position [119, 0]
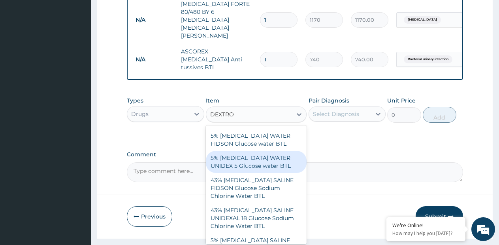
click at [248, 151] on div "5% [MEDICAL_DATA] WATER UNIDEX 5 Glucose water BTL" at bounding box center [256, 162] width 101 height 22
type input "720"
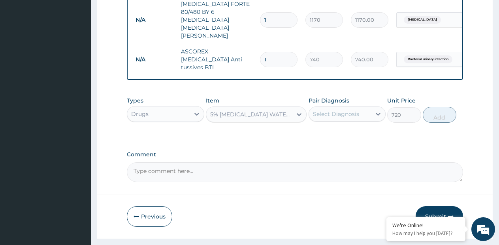
click at [334, 110] on div "Select Diagnosis" at bounding box center [336, 114] width 46 height 8
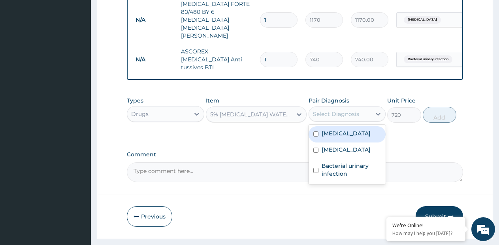
click at [331, 129] on label "Malaria" at bounding box center [346, 133] width 49 height 8
checkbox input "true"
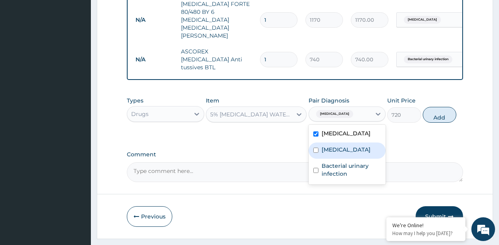
click at [327, 145] on label "Sepsis" at bounding box center [346, 149] width 49 height 8
checkbox input "true"
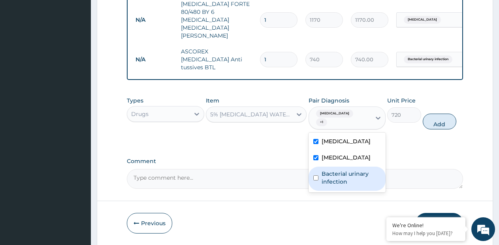
click at [326, 170] on label "Bacterial urinary infection" at bounding box center [352, 178] width 60 height 16
checkbox input "true"
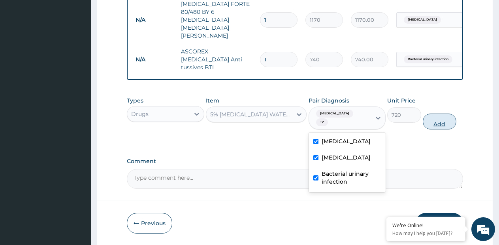
click at [429, 113] on button "Add" at bounding box center [440, 121] width 34 height 16
type input "0"
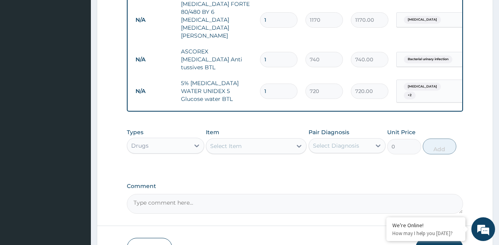
type input "6"
type input "4320.00"
type input "6"
click at [294, 139] on div at bounding box center [299, 146] width 14 height 14
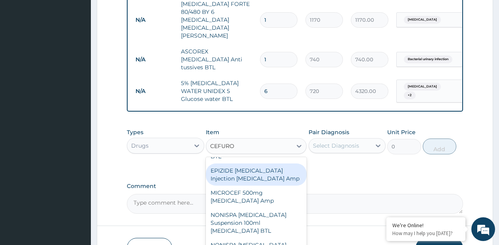
scroll to position [198, 0]
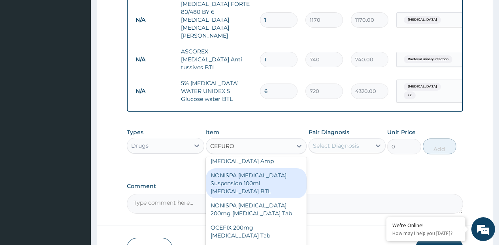
type input "CEFURO"
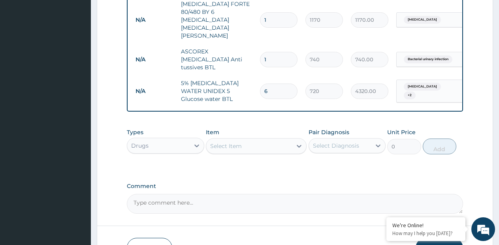
paste input "TAB [MEDICAL_DATA] 500MG"
type input "TAB [MEDICAL_DATA] 500MG"
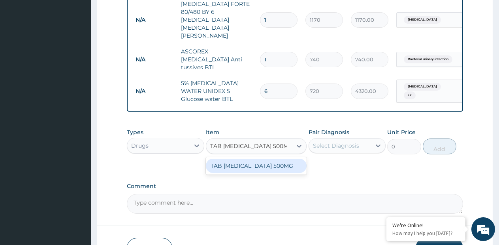
click at [257, 158] on div "TAB [MEDICAL_DATA] 500MG" at bounding box center [256, 165] width 101 height 14
type input "550"
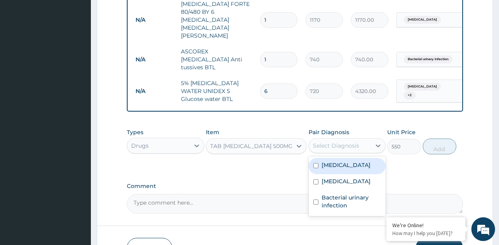
click at [336, 141] on div "Select Diagnosis" at bounding box center [336, 145] width 46 height 8
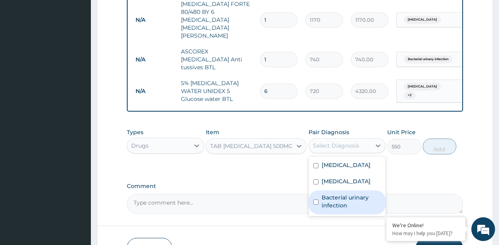
drag, startPoint x: 334, startPoint y: 185, endPoint x: 334, endPoint y: 164, distance: 21.3
click at [334, 193] on label "Bacterial urinary infection" at bounding box center [352, 201] width 60 height 16
checkbox input "true"
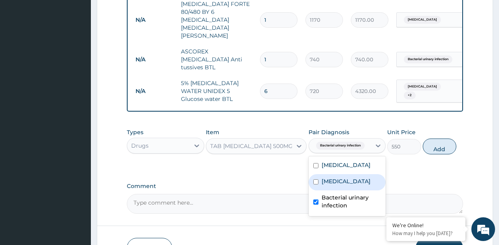
drag, startPoint x: 334, startPoint y: 160, endPoint x: 453, endPoint y: 123, distance: 124.4
click at [334, 177] on label "Sepsis" at bounding box center [346, 181] width 49 height 8
checkbox input "true"
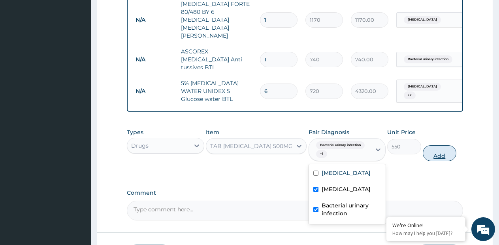
click at [446, 145] on button "Add" at bounding box center [440, 153] width 34 height 16
type input "0"
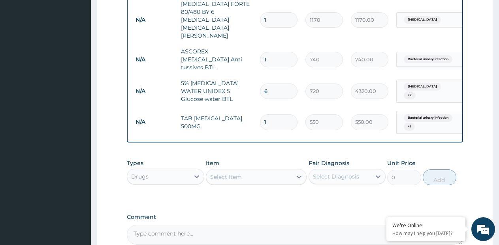
type input "10"
type input "5500.00"
type input "1"
type input "550.00"
type input "14"
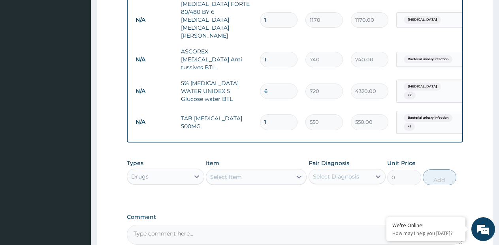
type input "7700.00"
type input "14"
click at [296, 173] on icon at bounding box center [299, 177] width 8 height 8
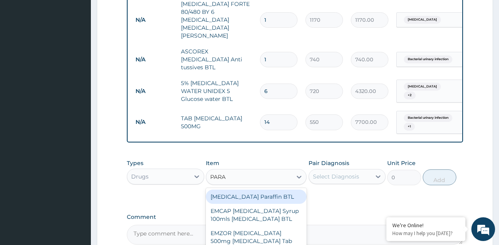
type input "PARAC"
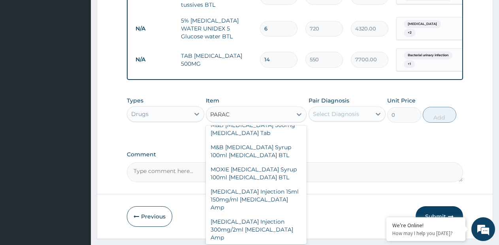
scroll to position [152, 0]
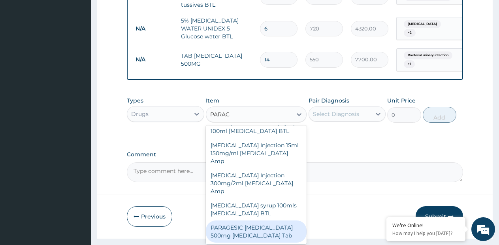
drag, startPoint x: 272, startPoint y: 213, endPoint x: 307, endPoint y: 176, distance: 51.1
click at [273, 220] on div "PARAGESIC [MEDICAL_DATA] 500mg [MEDICAL_DATA] Tab" at bounding box center [256, 231] width 101 height 22
type input "15"
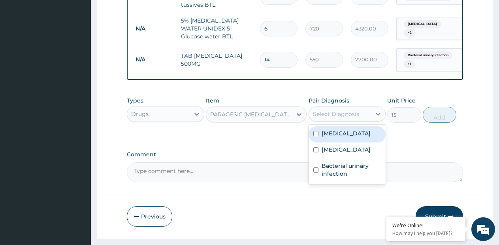
click at [346, 110] on div "Select Diagnosis" at bounding box center [336, 114] width 46 height 8
click at [343, 126] on div "Malaria" at bounding box center [347, 134] width 77 height 16
checkbox input "true"
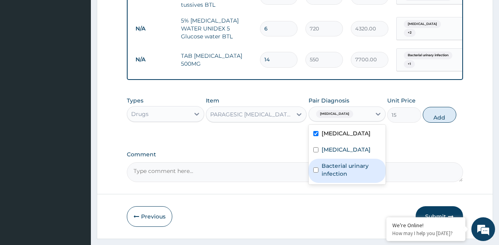
click at [338, 162] on label "Bacterial urinary infection" at bounding box center [352, 170] width 60 height 16
checkbox input "true"
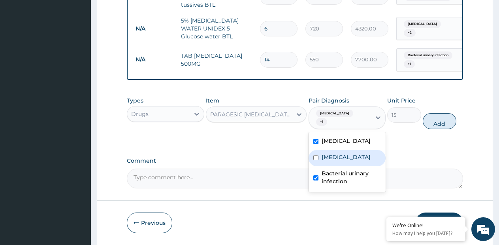
click at [342, 150] on div "Sepsis" at bounding box center [347, 158] width 77 height 16
checkbox input "true"
click at [432, 113] on button "Add" at bounding box center [440, 121] width 34 height 16
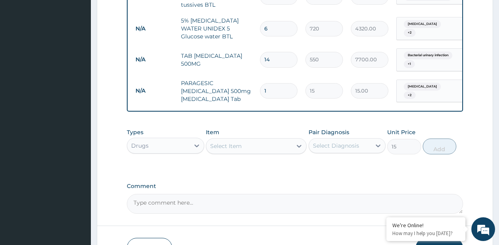
type input "0"
type input "18"
type input "270.00"
type input "18"
click at [275, 140] on div "Select Item" at bounding box center [249, 146] width 86 height 13
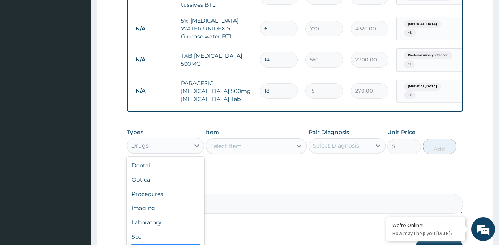
click at [184, 139] on div "Drugs" at bounding box center [158, 145] width 62 height 13
click at [162, 187] on div "Procedures" at bounding box center [165, 194] width 77 height 14
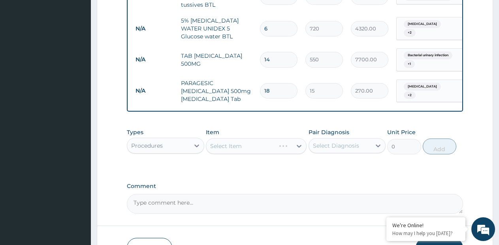
click at [298, 138] on div "Select Item" at bounding box center [256, 146] width 101 height 16
click at [298, 142] on icon at bounding box center [299, 146] width 8 height 8
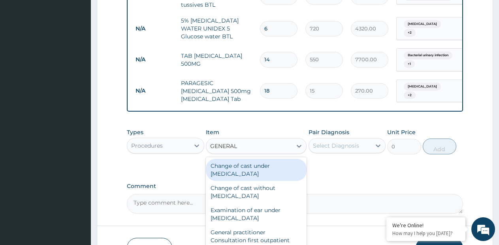
type input "GENERAL P"
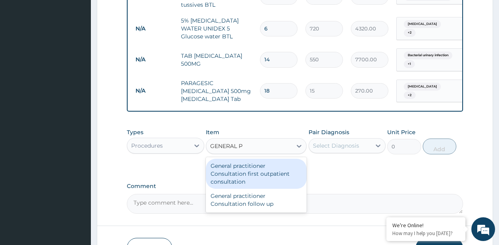
click at [278, 158] on div "General practitioner Consultation first outpatient consultation" at bounding box center [256, 173] width 101 height 30
type input "3795"
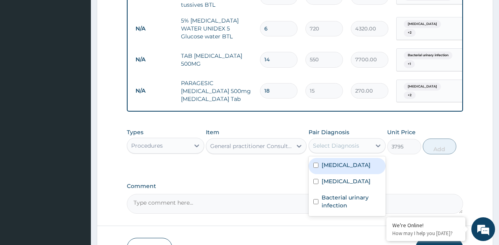
click at [324, 141] on div "Select Diagnosis" at bounding box center [336, 145] width 46 height 8
click at [330, 158] on div "Malaria" at bounding box center [347, 166] width 77 height 16
checkbox input "true"
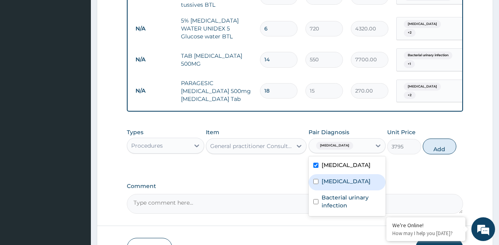
click at [328, 177] on label "Sepsis" at bounding box center [346, 181] width 49 height 8
checkbox input "true"
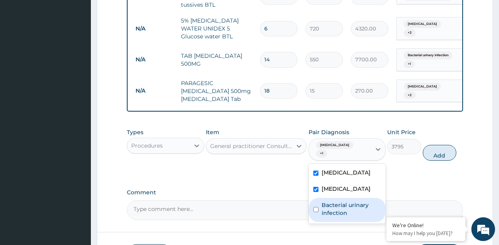
click at [330, 201] on label "Bacterial urinary infection" at bounding box center [352, 209] width 60 height 16
checkbox input "true"
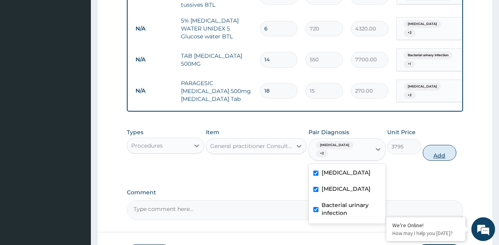
click at [443, 145] on button "Add" at bounding box center [440, 153] width 34 height 16
type input "0"
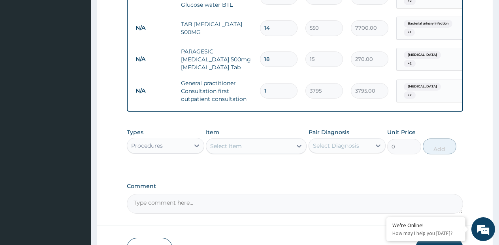
scroll to position [596, 0]
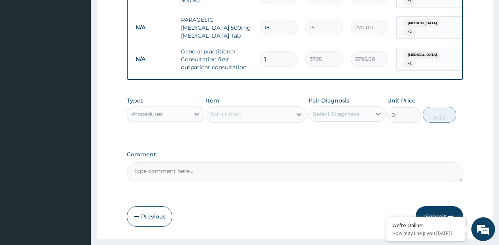
click at [286, 108] on div "Select Item" at bounding box center [249, 114] width 86 height 13
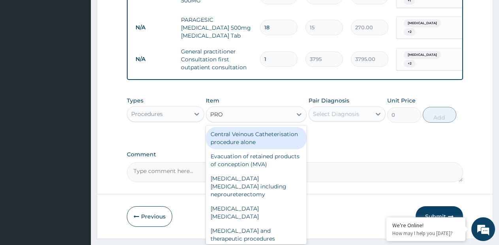
type input "PROF"
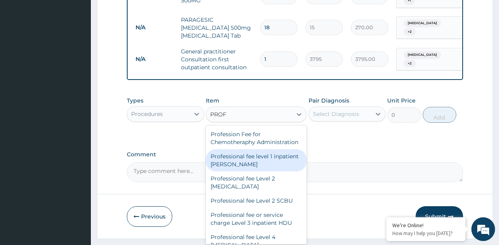
click at [266, 149] on div "Professional fee level 1 inpatient WARD" at bounding box center [256, 160] width 101 height 22
type input "0.0575"
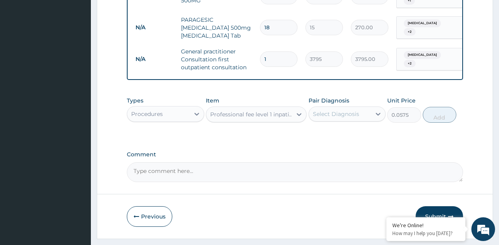
click at [342, 110] on div "Select Diagnosis" at bounding box center [336, 114] width 46 height 8
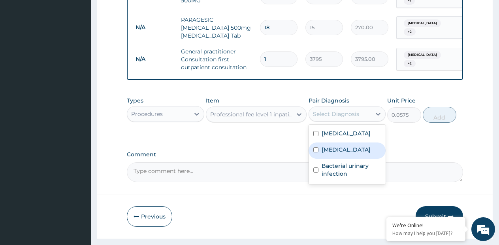
click at [332, 142] on div "Sepsis" at bounding box center [347, 150] width 77 height 16
checkbox input "true"
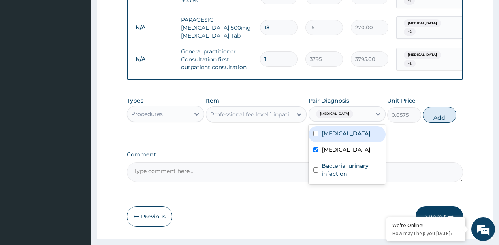
click at [328, 126] on div "Malaria" at bounding box center [347, 134] width 77 height 16
checkbox input "true"
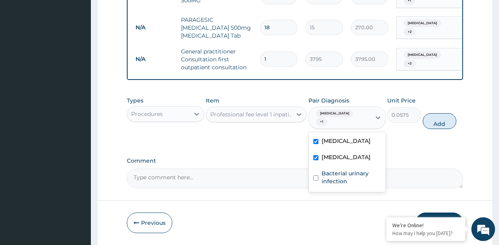
click at [329, 169] on label "Bacterial urinary infection" at bounding box center [352, 177] width 60 height 16
checkbox input "true"
click at [438, 113] on button "Add" at bounding box center [440, 121] width 34 height 16
type input "0"
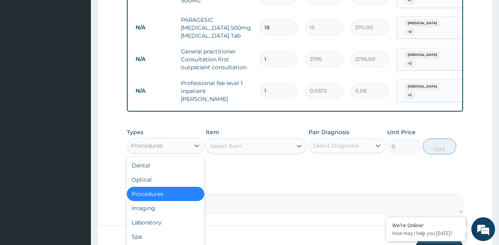
click at [150, 141] on div "Procedures" at bounding box center [147, 145] width 32 height 8
click at [137, 215] on div "Laboratory" at bounding box center [165, 222] width 77 height 14
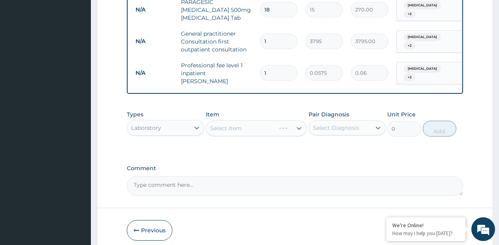
scroll to position [623, 0]
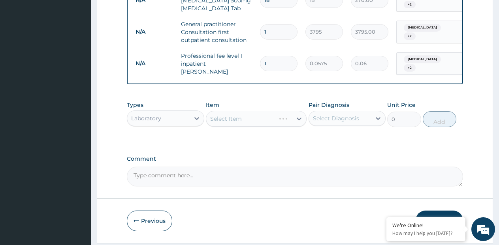
click at [300, 111] on div "Select Item" at bounding box center [256, 119] width 101 height 16
click at [298, 111] on div "Select Item" at bounding box center [256, 119] width 101 height 16
click at [298, 117] on icon at bounding box center [299, 118] width 5 height 3
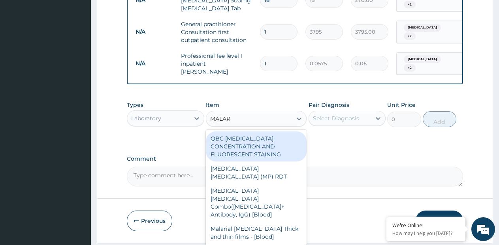
type input "MALARI"
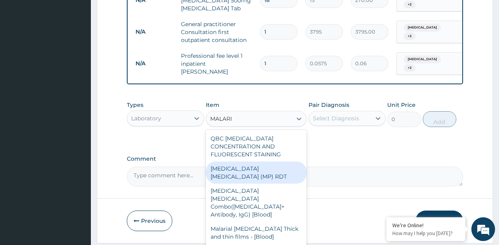
click at [291, 161] on div "MALARIA PARASITE (MP) RDT" at bounding box center [256, 172] width 101 height 22
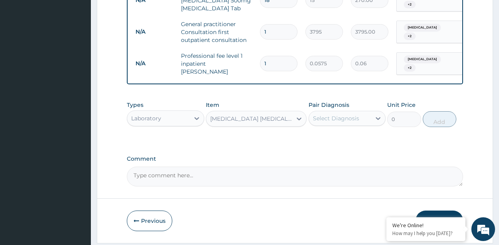
type input "1725"
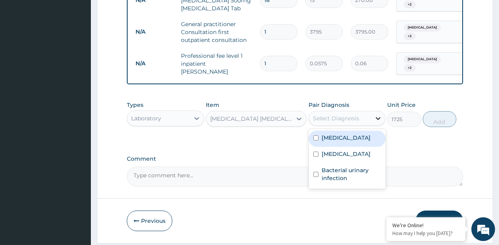
click at [374, 114] on icon at bounding box center [378, 118] width 8 height 8
click at [349, 130] on div "Malaria" at bounding box center [347, 138] width 77 height 16
checkbox input "true"
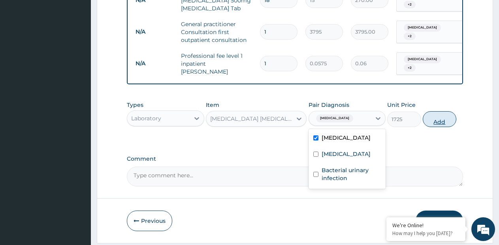
click at [432, 111] on button "Add" at bounding box center [440, 119] width 34 height 16
type input "0"
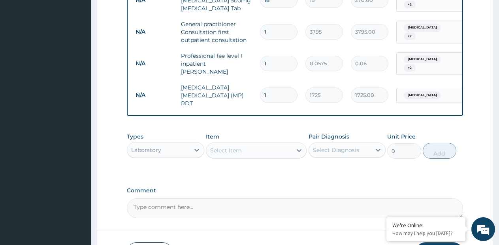
scroll to position [650, 0]
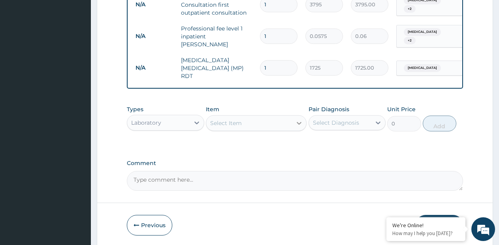
click at [300, 119] on icon at bounding box center [299, 123] width 8 height 8
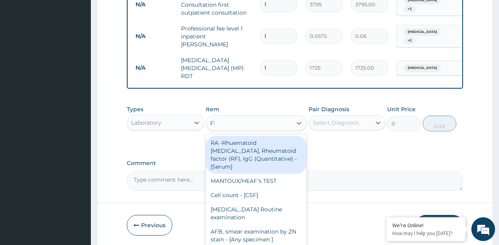
type input "FBC"
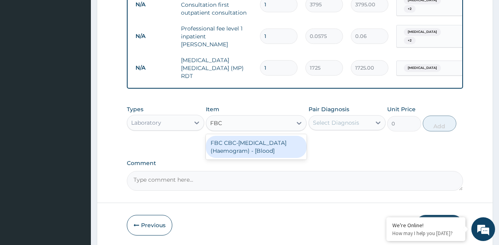
click at [251, 136] on div "FBC CBC-Complete Blood Count (Haemogram) - [Blood]" at bounding box center [256, 147] width 101 height 22
type input "4600"
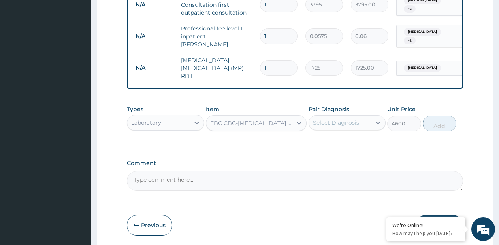
click at [320, 119] on div "Select Diagnosis" at bounding box center [336, 123] width 46 height 8
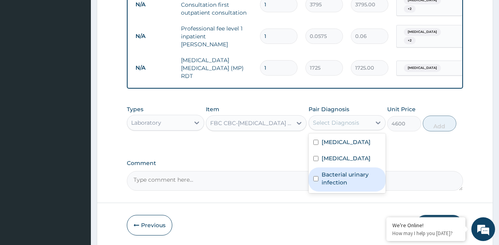
click at [327, 167] on div "Bacterial urinary infection" at bounding box center [347, 179] width 77 height 24
checkbox input "true"
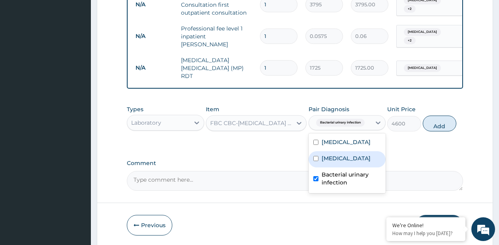
click at [356, 151] on div "Sepsis" at bounding box center [347, 159] width 77 height 16
checkbox input "true"
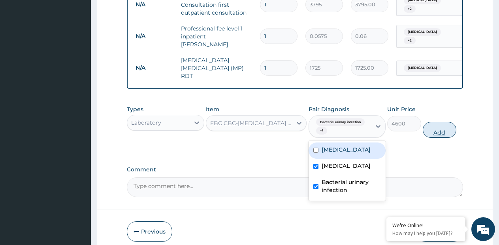
click at [433, 122] on button "Add" at bounding box center [440, 130] width 34 height 16
type input "0"
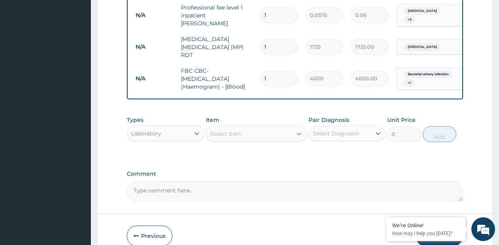
scroll to position [682, 0]
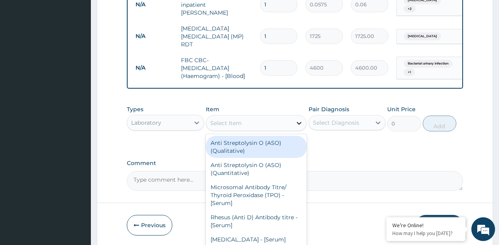
click at [298, 119] on icon at bounding box center [299, 123] width 8 height 8
type input "S"
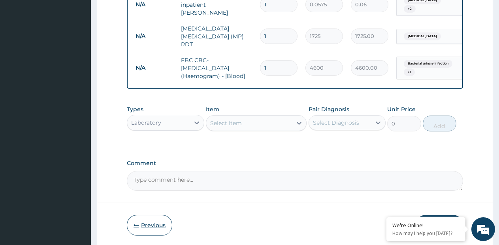
click at [154, 215] on button "Previous" at bounding box center [149, 225] width 45 height 21
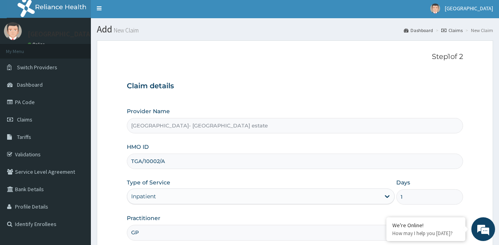
scroll to position [1, 0]
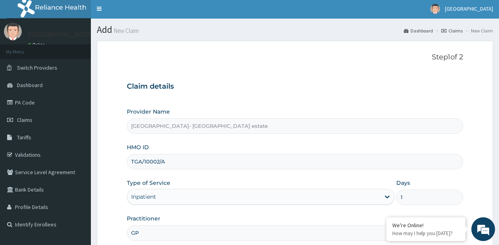
click at [141, 160] on input "TGA/10002/A" at bounding box center [295, 161] width 336 height 15
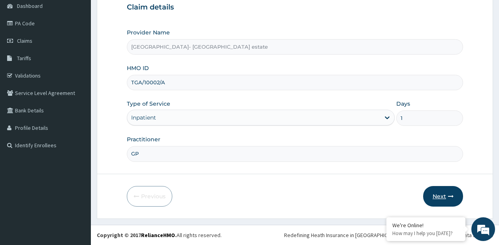
click at [444, 194] on button "Next" at bounding box center [443, 196] width 40 height 21
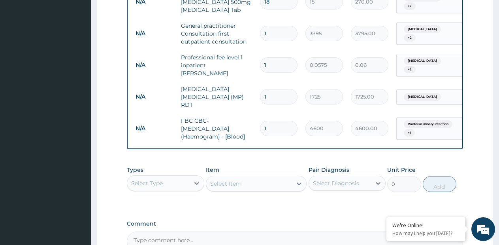
scroll to position [673, 0]
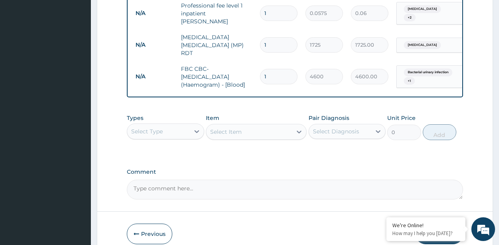
click at [293, 124] on div "Select Item" at bounding box center [256, 132] width 101 height 16
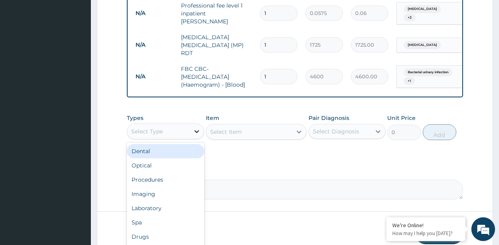
click at [196, 124] on div at bounding box center [197, 131] width 14 height 14
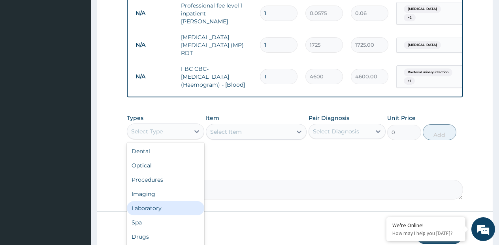
click at [153, 201] on div "Laboratory" at bounding box center [165, 208] width 77 height 14
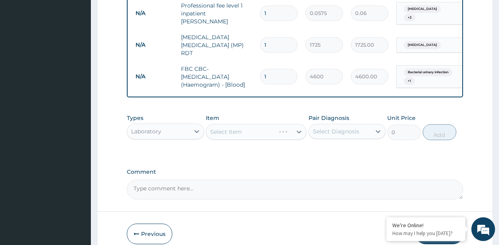
click at [296, 124] on div "Select Item" at bounding box center [256, 132] width 101 height 16
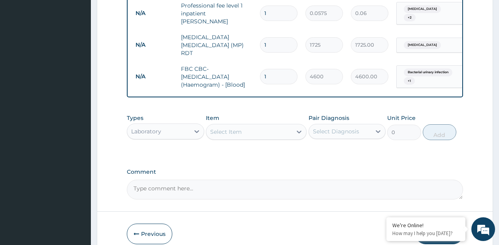
click at [296, 128] on icon at bounding box center [299, 132] width 8 height 8
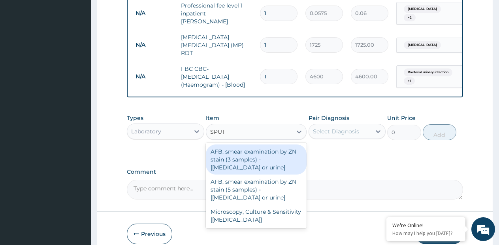
type input "SPUTU"
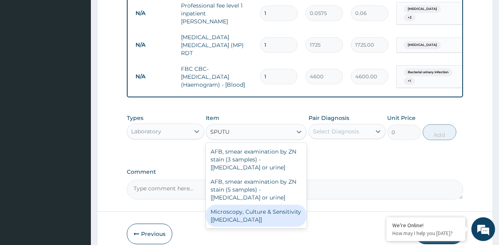
click at [264, 204] on div "Microscopy, Culture & Sensitivity [Sputum]" at bounding box center [256, 215] width 101 height 22
type input "5175"
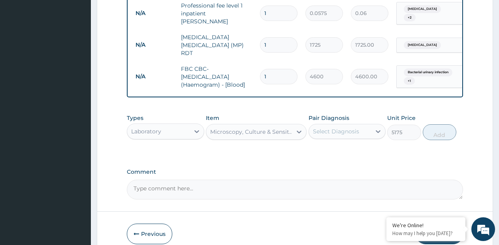
click at [355, 127] on div "Select Diagnosis" at bounding box center [336, 131] width 46 height 8
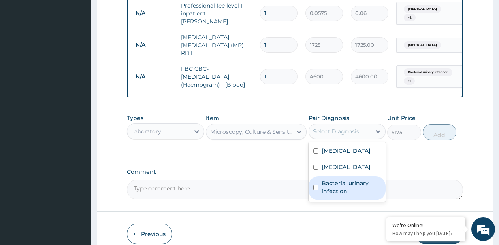
click at [332, 179] on label "Bacterial urinary infection" at bounding box center [352, 187] width 60 height 16
checkbox input "true"
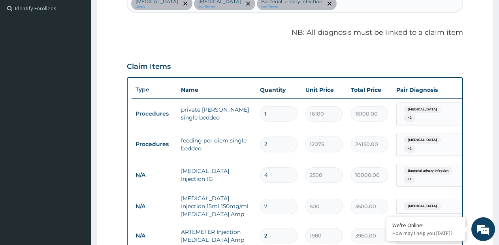
scroll to position [159, 0]
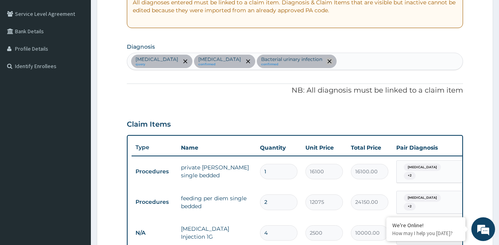
click at [328, 60] on icon "remove selection option" at bounding box center [330, 61] width 4 height 4
click at [296, 59] on div "Malaria query Sepsis confirmed Bacterial urinary infection confirmed" at bounding box center [295, 61] width 336 height 17
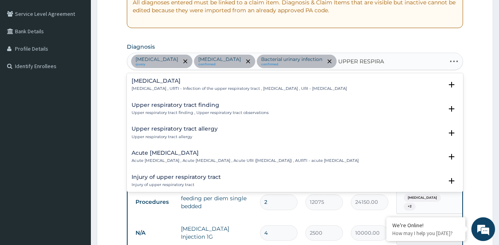
type input "UPPER RESPIRAT"
click at [168, 147] on div "Acute upper respiratory infection Acute upper respiratory infection , Acute upp…" at bounding box center [295, 159] width 336 height 24
click at [167, 154] on h4 "Acute upper respiratory infection" at bounding box center [245, 153] width 227 height 6
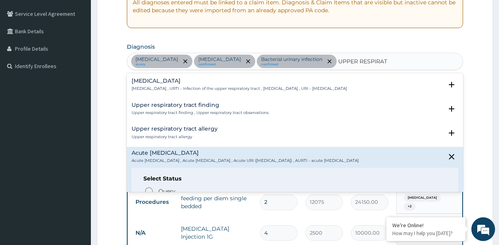
scroll to position [79, 0]
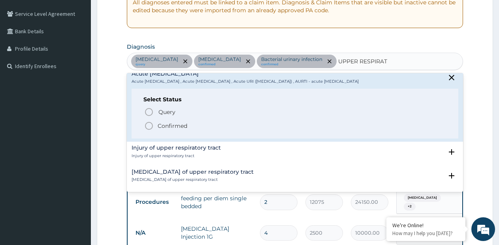
click at [166, 130] on p "Confirmed" at bounding box center [173, 126] width 30 height 8
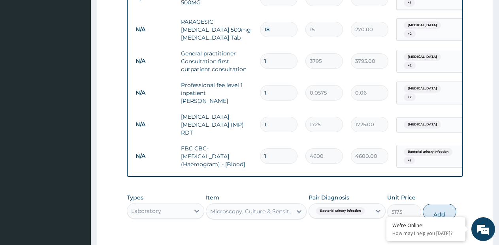
scroll to position [594, 0]
click at [413, 53] on span "Malaria" at bounding box center [422, 57] width 37 height 8
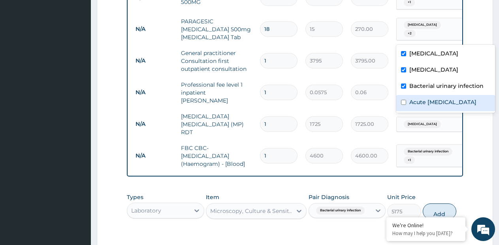
click at [417, 106] on label "Acute upper respiratory infection" at bounding box center [442, 102] width 67 height 8
checkbox input "true"
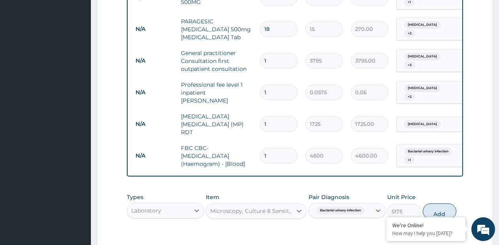
click at [392, 144] on td "4600.00" at bounding box center [369, 155] width 45 height 23
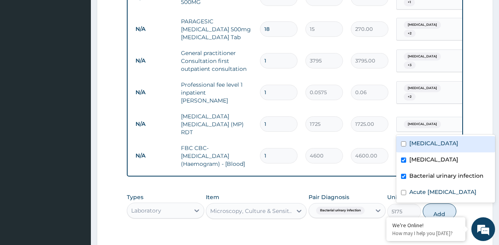
click at [407, 156] on span "+ 1" at bounding box center [409, 160] width 11 height 8
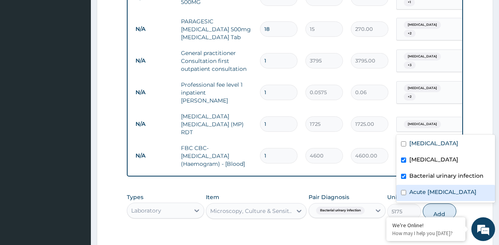
click at [425, 192] on label "Acute upper respiratory infection" at bounding box center [442, 192] width 67 height 8
checkbox input "true"
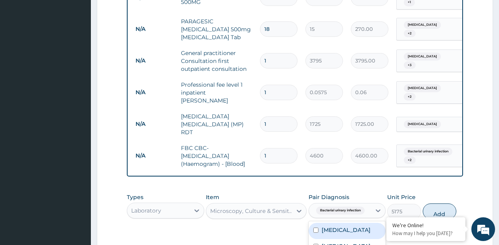
click at [342, 206] on span "Bacterial urinary infection" at bounding box center [340, 210] width 49 height 8
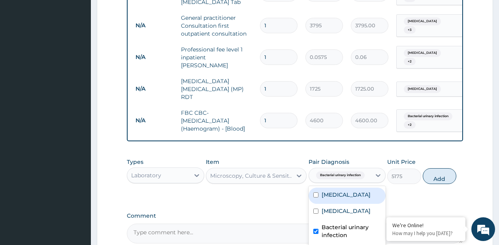
scroll to position [673, 0]
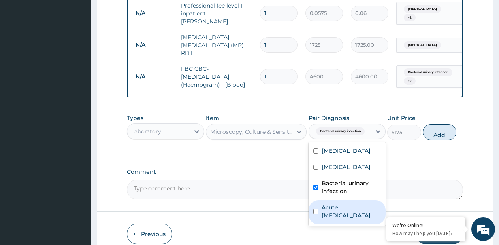
click at [334, 203] on label "Acute upper respiratory infection" at bounding box center [352, 211] width 60 height 16
checkbox input "true"
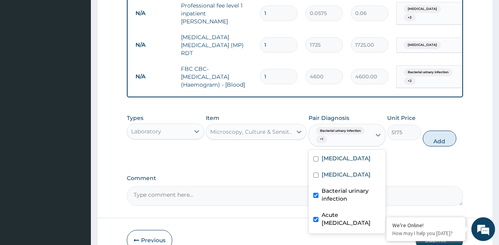
click at [332, 187] on label "Bacterial urinary infection" at bounding box center [352, 195] width 60 height 16
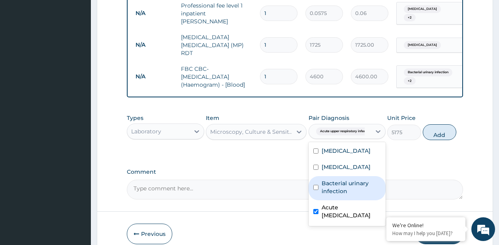
checkbox input "false"
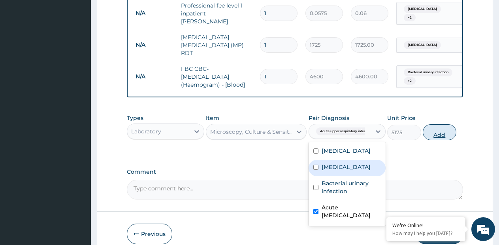
click at [446, 124] on button "Add" at bounding box center [440, 132] width 34 height 16
type input "0"
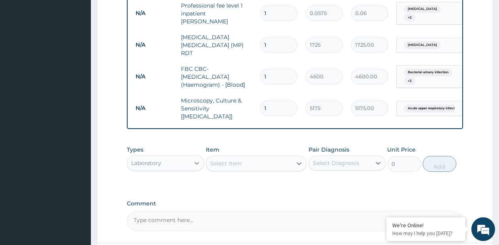
click at [196, 159] on icon at bounding box center [197, 163] width 8 height 8
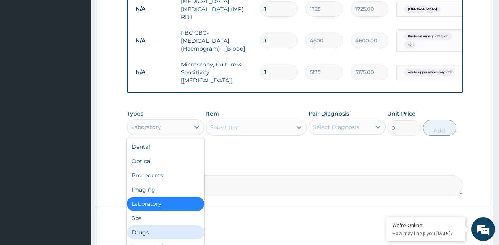
scroll to position [27, 0]
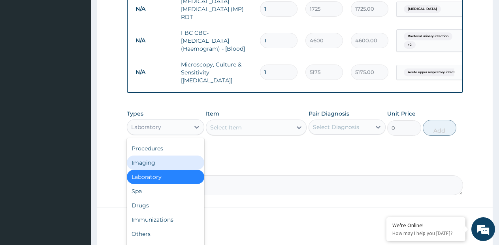
click at [167, 155] on div "Imaging" at bounding box center [165, 162] width 77 height 14
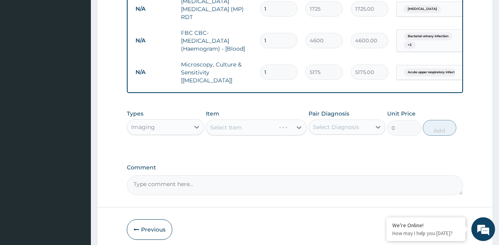
click at [295, 119] on div "Select Item" at bounding box center [256, 127] width 101 height 16
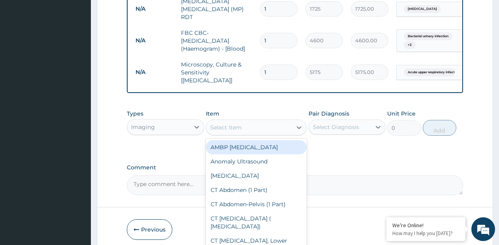
click at [290, 121] on div "Select Item" at bounding box center [249, 127] width 86 height 13
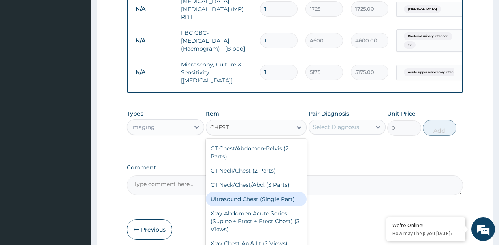
scroll to position [40, 0]
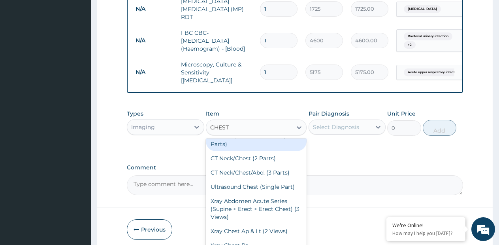
type input "CHEST"
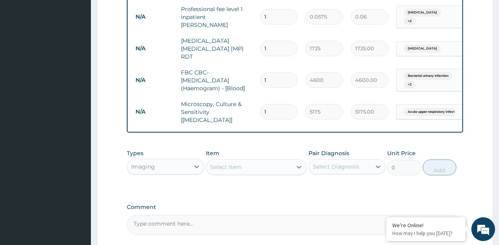
scroll to position [0, 60]
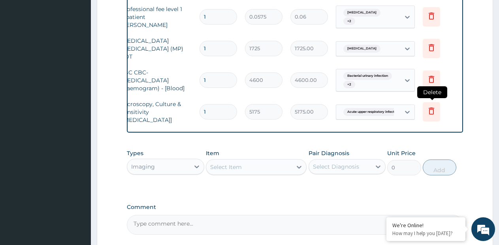
drag, startPoint x: 366, startPoint y: 100, endPoint x: 431, endPoint y: 73, distance: 70.0
click at [431, 106] on icon at bounding box center [431, 110] width 9 height 9
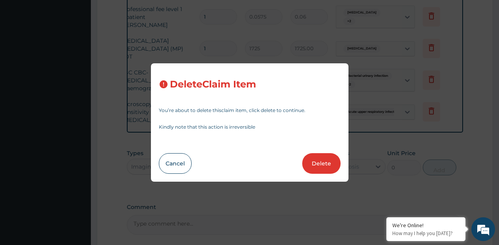
click at [321, 161] on button "Delete" at bounding box center [321, 163] width 38 height 21
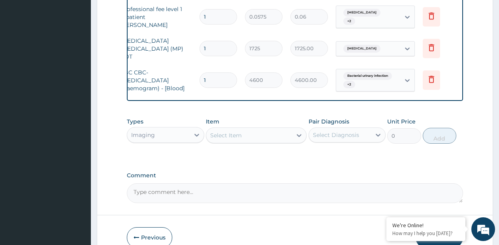
click at [430, 227] on button "Submit" at bounding box center [439, 237] width 47 height 21
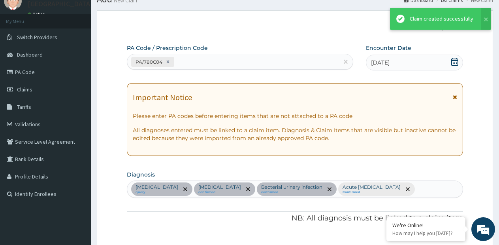
scroll to position [670, 0]
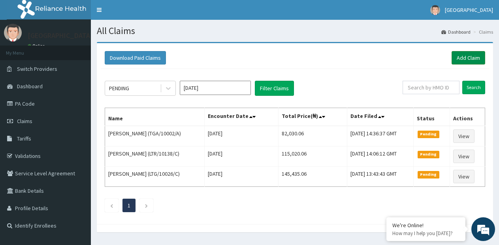
click at [477, 55] on link "Add Claim" at bounding box center [469, 57] width 34 height 13
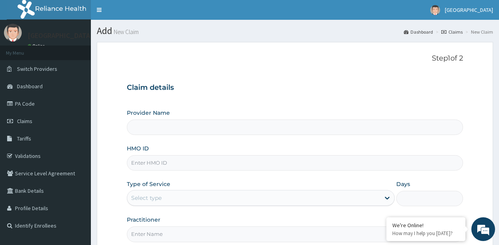
type input "[GEOGRAPHIC_DATA]- [GEOGRAPHIC_DATA] estate"
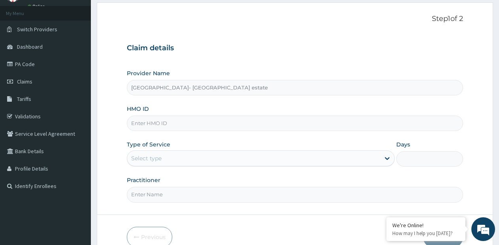
click at [251, 126] on input "HMO ID" at bounding box center [295, 122] width 336 height 15
type input "ENP/11244/B"
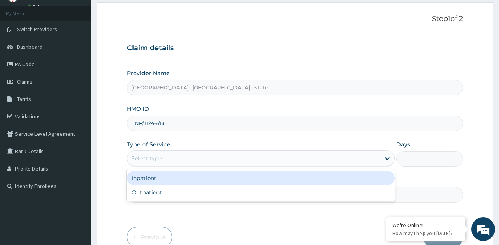
click at [159, 159] on div "Select type" at bounding box center [146, 158] width 30 height 8
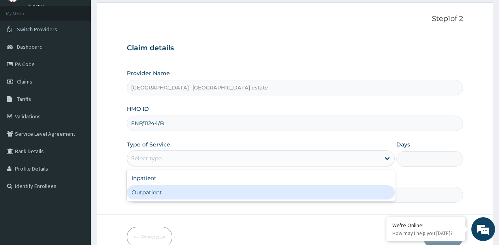
click at [154, 186] on div "Outpatient" at bounding box center [261, 192] width 268 height 14
type input "1"
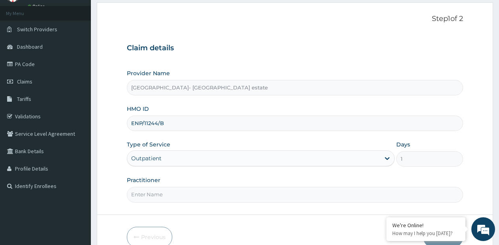
click at [224, 185] on div "Practitioner" at bounding box center [295, 189] width 336 height 26
drag, startPoint x: 219, startPoint y: 186, endPoint x: 215, endPoint y: 200, distance: 13.9
click at [218, 190] on div "Practitioner" at bounding box center [295, 189] width 336 height 26
click at [214, 198] on input "Practitioner" at bounding box center [295, 194] width 336 height 15
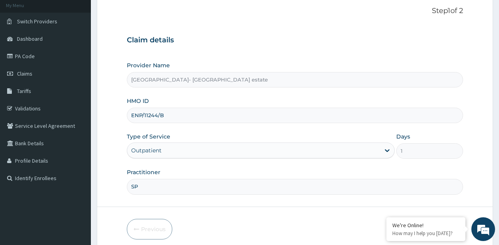
scroll to position [80, 0]
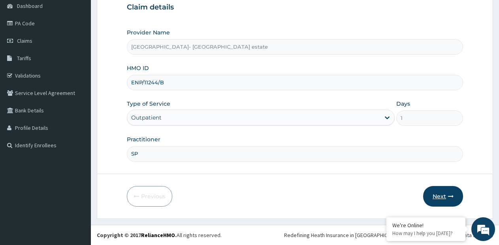
type input "SP"
click at [438, 192] on button "Next" at bounding box center [443, 196] width 40 height 21
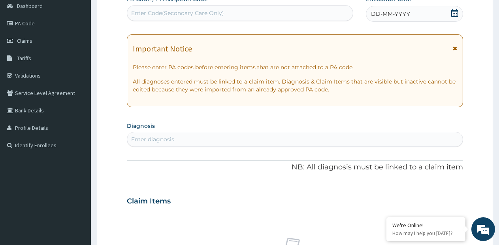
scroll to position [1, 0]
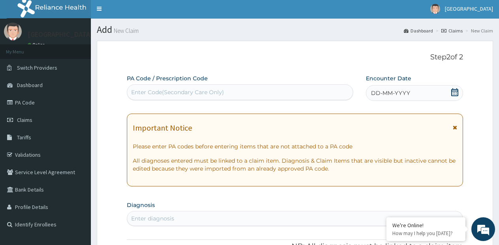
click at [323, 90] on div "Enter Code(Secondary Care Only)" at bounding box center [240, 92] width 226 height 13
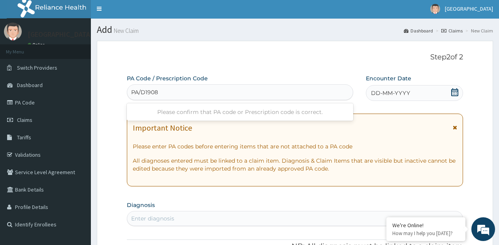
type input "PA/D19082"
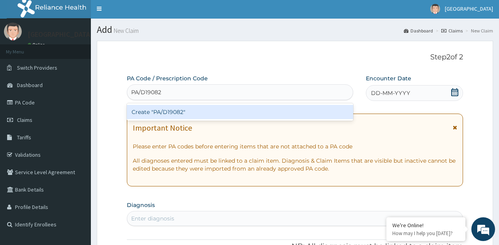
click at [306, 117] on div "Create "PA/D19082"" at bounding box center [240, 112] width 226 height 14
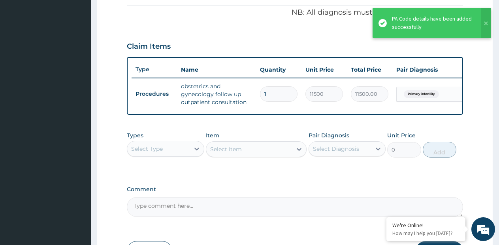
scroll to position [288, 0]
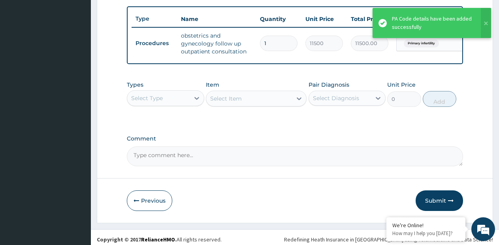
click at [187, 102] on div "Select Type" at bounding box center [158, 98] width 62 height 13
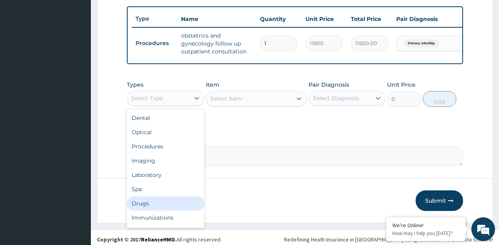
click at [143, 210] on div "Drugs" at bounding box center [165, 203] width 77 height 14
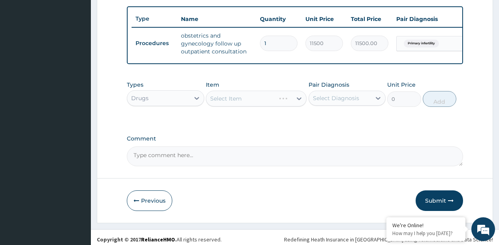
click at [303, 105] on div "Select Item" at bounding box center [256, 99] width 101 height 16
click at [295, 105] on div "Select Item" at bounding box center [256, 99] width 101 height 16
click at [300, 103] on div "Select Item" at bounding box center [256, 99] width 101 height 16
click at [300, 102] on icon at bounding box center [299, 98] width 8 height 8
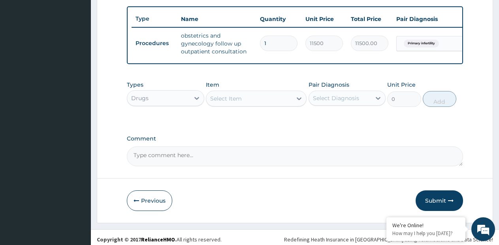
click at [300, 102] on icon at bounding box center [299, 98] width 8 height 8
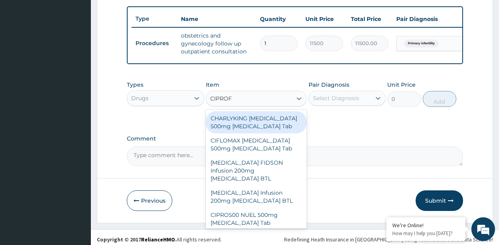
type input "CIPROFL"
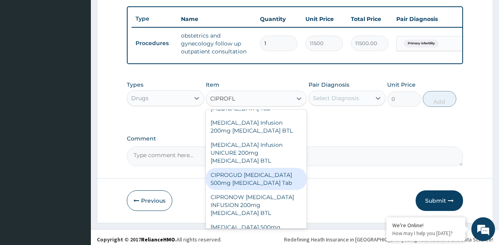
scroll to position [158, 0]
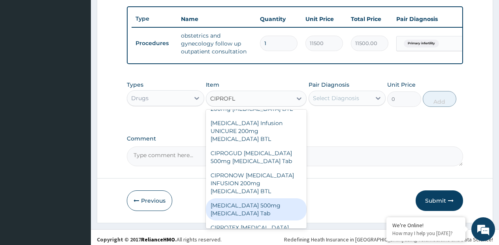
click at [254, 220] on div "[MEDICAL_DATA] 500mg [MEDICAL_DATA] Tab" at bounding box center [256, 209] width 101 height 22
type input "250"
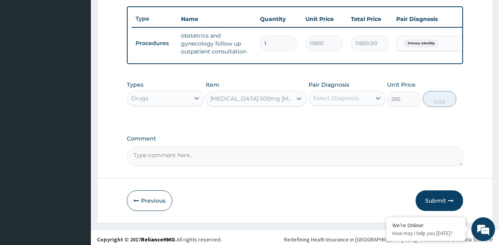
click at [349, 102] on div "Select Diagnosis" at bounding box center [336, 98] width 46 height 8
click at [331, 121] on label "Primary infertility" at bounding box center [347, 117] width 50 height 8
checkbox input "true"
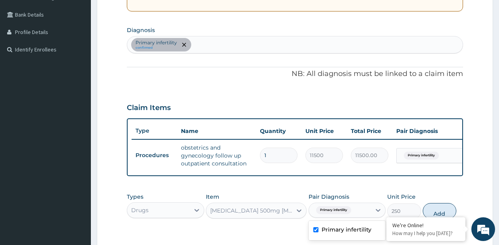
scroll to position [169, 0]
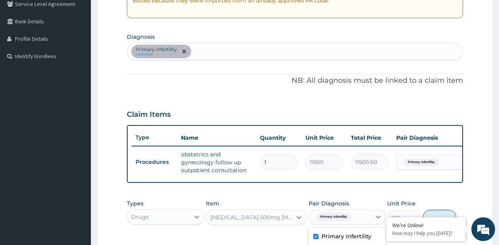
click at [270, 50] on div "Primary [MEDICAL_DATA] confirmed" at bounding box center [295, 51] width 336 height 17
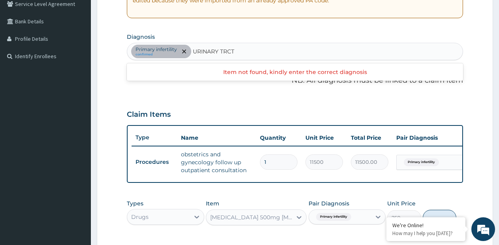
click at [227, 51] on input "URINARY TRCT" at bounding box center [214, 51] width 42 height 8
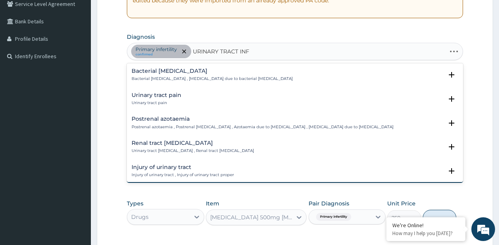
type input "URINARY TRACT INFE"
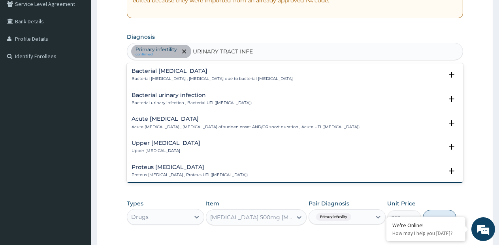
click at [169, 123] on div "Acute [MEDICAL_DATA] Acute [MEDICAL_DATA] , [MEDICAL_DATA] of sudden onset AND/…" at bounding box center [246, 123] width 228 height 14
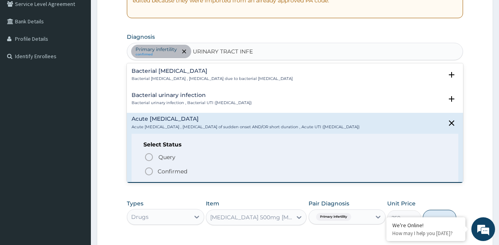
click at [152, 170] on circle "status option filled" at bounding box center [148, 171] width 7 height 7
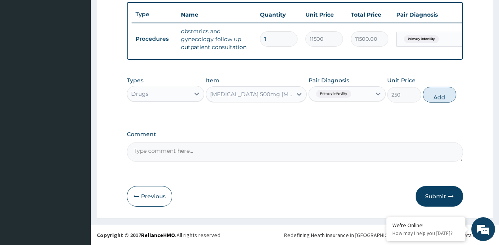
scroll to position [299, 0]
click at [377, 97] on icon at bounding box center [378, 94] width 8 height 8
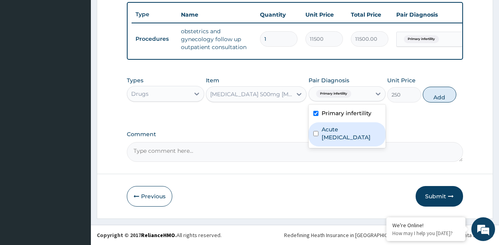
click at [341, 131] on label "Acute [MEDICAL_DATA]" at bounding box center [352, 133] width 60 height 16
checkbox input "true"
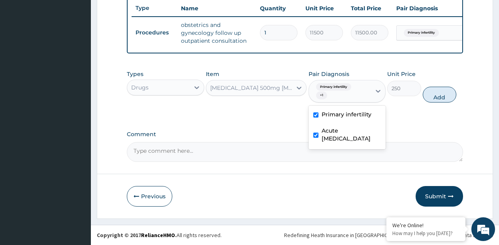
click at [345, 112] on label "Primary infertility" at bounding box center [347, 114] width 50 height 8
checkbox input "false"
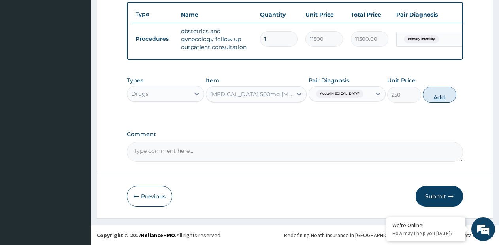
click at [441, 95] on button "Add" at bounding box center [440, 95] width 34 height 16
type input "0"
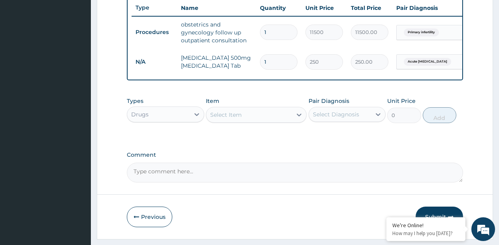
type input "14"
type input "3500.00"
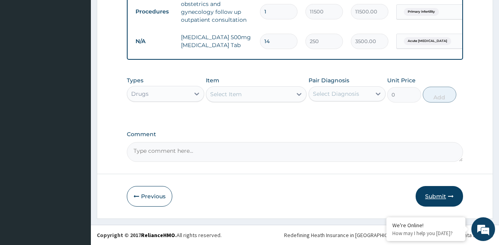
type input "14"
click at [428, 197] on button "Submit" at bounding box center [439, 196] width 47 height 21
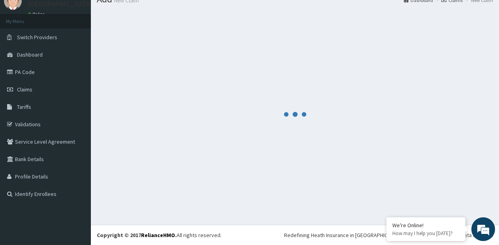
scroll to position [326, 0]
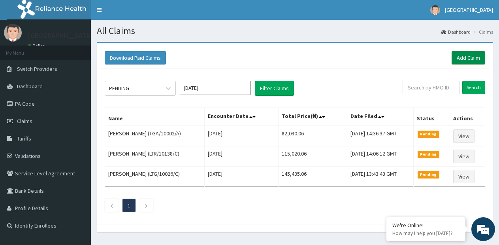
click at [461, 57] on link "Add Claim" at bounding box center [469, 57] width 34 height 13
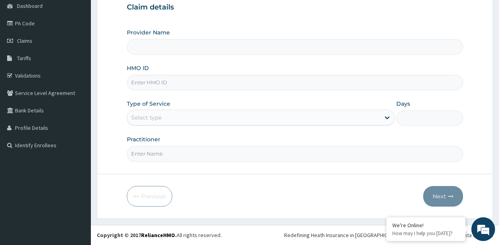
click at [296, 53] on input "Provider Name" at bounding box center [295, 46] width 336 height 15
type input "[GEOGRAPHIC_DATA]- [GEOGRAPHIC_DATA] estate"
click at [292, 76] on input "HMO ID" at bounding box center [295, 82] width 336 height 15
type input "ORG/10019/B"
click at [235, 119] on div "Select type" at bounding box center [253, 117] width 253 height 13
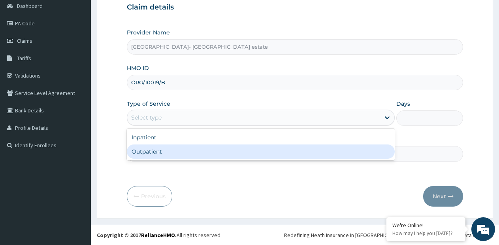
click at [224, 147] on div "Outpatient" at bounding box center [261, 151] width 268 height 14
type input "1"
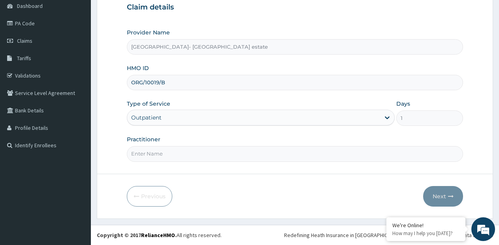
click at [232, 146] on input "Practitioner" at bounding box center [295, 153] width 336 height 15
type input "GP"
click at [445, 201] on button "Next" at bounding box center [443, 196] width 40 height 21
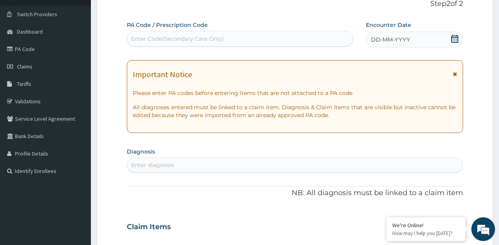
scroll to position [41, 0]
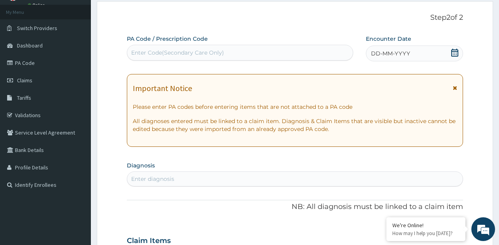
click at [395, 57] on span "DD-MM-YYYY" at bounding box center [390, 53] width 39 height 8
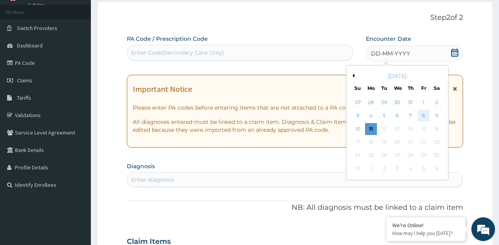
click at [423, 114] on div "8" at bounding box center [424, 116] width 12 height 12
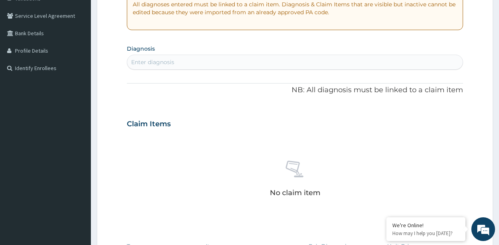
scroll to position [159, 0]
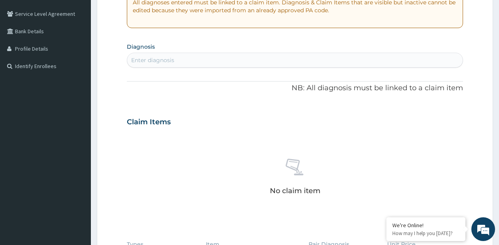
click at [225, 57] on div "Enter diagnosis" at bounding box center [295, 60] width 336 height 13
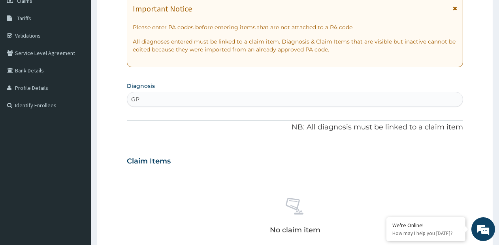
scroll to position [120, 0]
click at [178, 97] on div "GP GP" at bounding box center [295, 99] width 336 height 13
type input "FURUNCU"
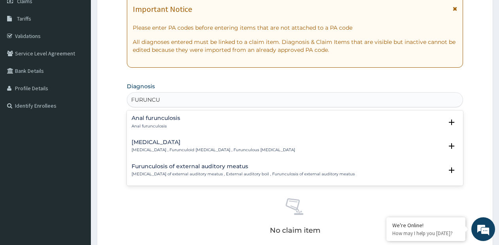
click at [162, 125] on p "Anal furunculosis" at bounding box center [156, 126] width 49 height 6
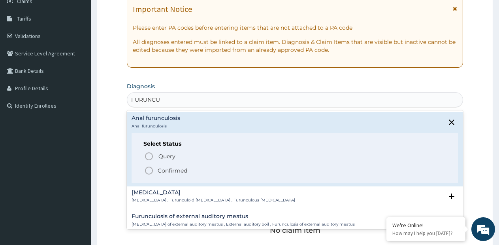
click at [159, 172] on p "Confirmed" at bounding box center [173, 170] width 30 height 8
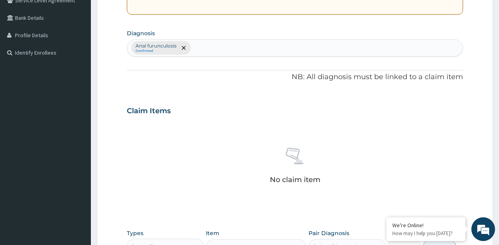
scroll to position [278, 0]
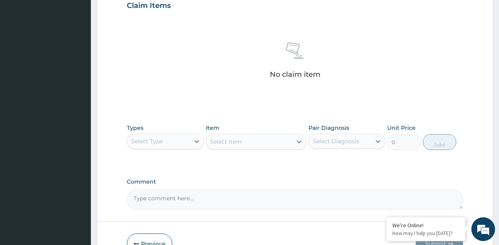
click at [186, 146] on div "Select Type" at bounding box center [158, 141] width 62 height 13
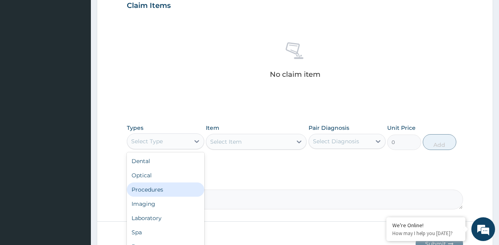
click at [154, 191] on div "Procedures" at bounding box center [165, 189] width 77 height 14
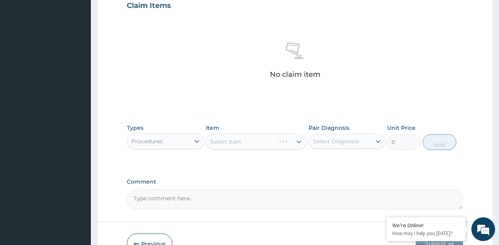
click at [295, 141] on div "Select Item" at bounding box center [256, 142] width 101 height 16
click at [300, 142] on icon at bounding box center [299, 141] width 5 height 3
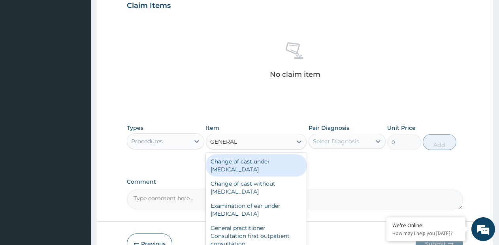
type input "GENERAL P"
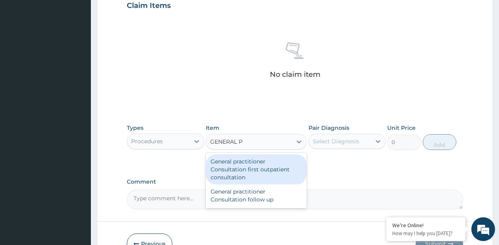
click at [268, 167] on div "General practitioner Consultation first outpatient consultation" at bounding box center [256, 169] width 101 height 30
type input "3795"
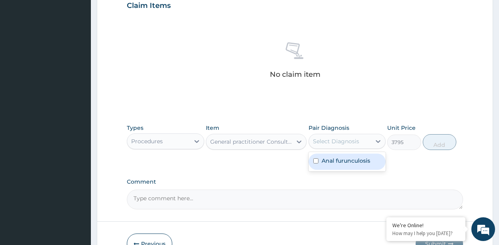
click at [328, 142] on div "Select Diagnosis" at bounding box center [336, 141] width 46 height 8
click at [324, 162] on label "Anal furunculosis" at bounding box center [346, 161] width 49 height 8
checkbox input "true"
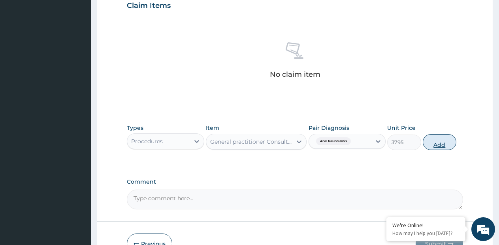
click at [431, 145] on button "Add" at bounding box center [440, 142] width 34 height 16
type input "0"
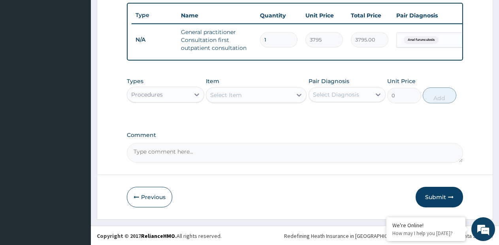
scroll to position [299, 0]
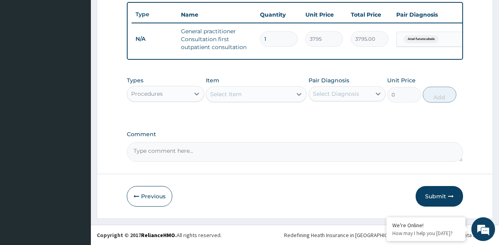
click at [183, 92] on div "Procedures" at bounding box center [158, 93] width 62 height 13
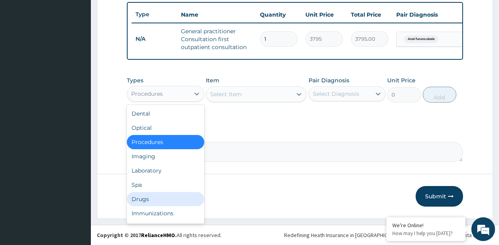
click at [139, 192] on div "Drugs" at bounding box center [165, 199] width 77 height 14
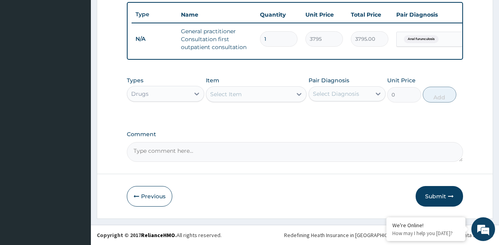
click at [204, 155] on textarea "Comment" at bounding box center [295, 152] width 336 height 20
type textarea "FURUNCULOSIS"
click at [234, 91] on div "Select Item" at bounding box center [226, 94] width 32 height 8
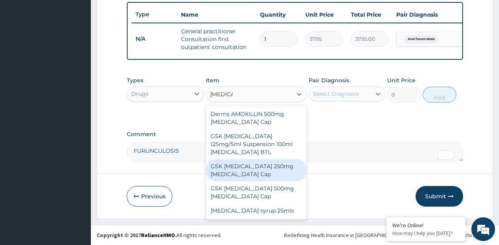
type input "AMOXIL"
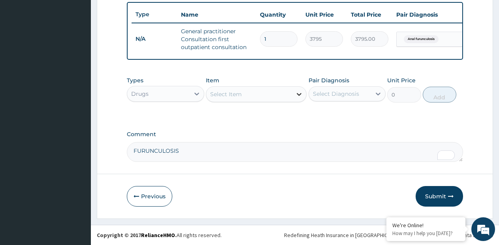
paste input "Amoxicilin Clavulanic Tab 625mg"
type input "Amoxicilin Clavulanic Tab 625mg"
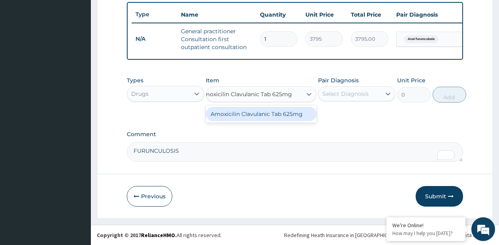
click at [299, 112] on div "Amoxicilin Clavulanic Tab 625mg" at bounding box center [261, 114] width 111 height 14
type input "400"
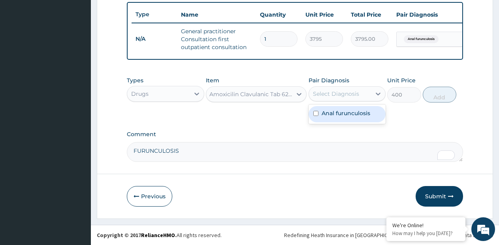
click at [350, 98] on div "Select Diagnosis" at bounding box center [340, 93] width 62 height 13
click at [338, 118] on div "Anal furunculosis" at bounding box center [347, 114] width 77 height 16
checkbox input "true"
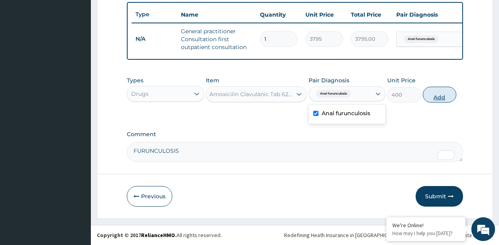
click at [432, 95] on button "Add" at bounding box center [440, 95] width 34 height 16
type input "0"
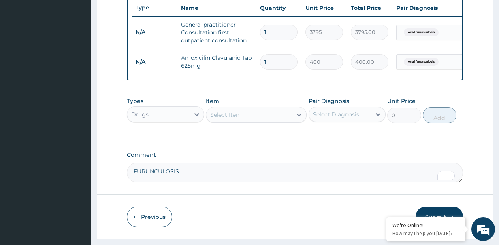
scroll to position [0, 0]
type input "14"
type input "5600.00"
type input "14"
click at [290, 121] on div "Select Item" at bounding box center [249, 114] width 86 height 13
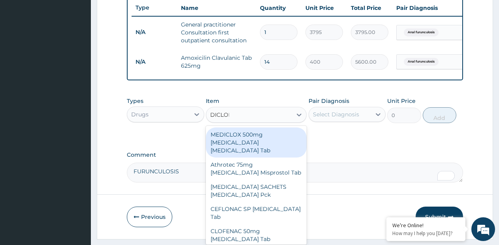
type input "DICLOFE"
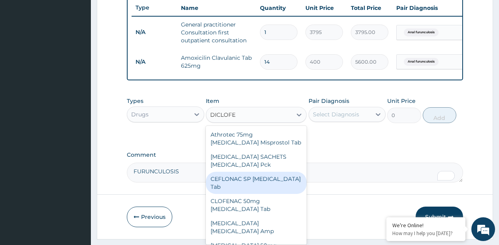
click at [263, 184] on div "CEFLONAC SP Diclofenac Tab" at bounding box center [256, 183] width 101 height 22
type input "50"
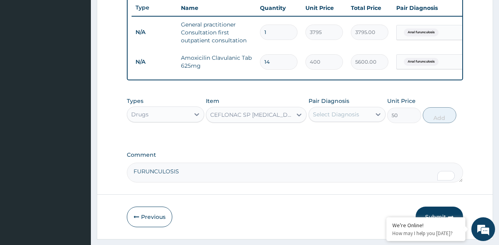
click at [349, 118] on div "Select Diagnosis" at bounding box center [336, 114] width 46 height 8
click at [336, 138] on label "Anal furunculosis" at bounding box center [346, 134] width 49 height 8
checkbox input "true"
click at [430, 121] on button "Add" at bounding box center [440, 115] width 34 height 16
type input "0"
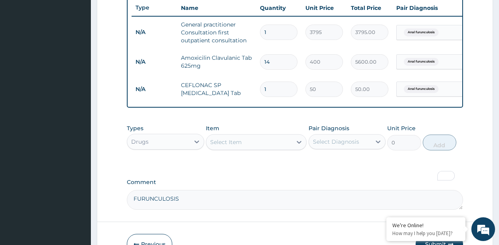
type input "10"
type input "500.00"
type input "10"
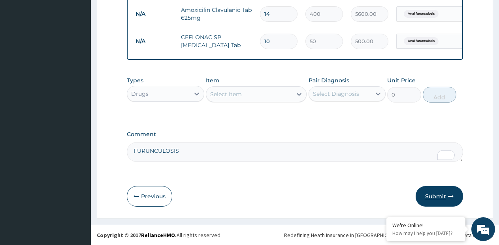
click at [450, 200] on button "Submit" at bounding box center [439, 196] width 47 height 21
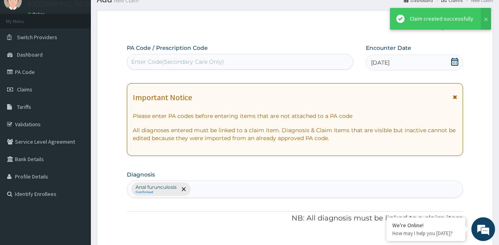
scroll to position [353, 0]
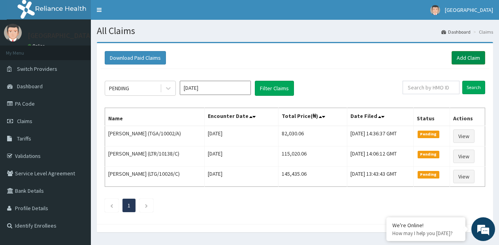
click at [468, 57] on link "Add Claim" at bounding box center [469, 57] width 34 height 13
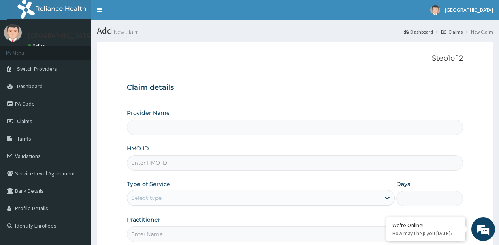
click at [235, 162] on input "HMO ID" at bounding box center [295, 162] width 336 height 15
type input "[GEOGRAPHIC_DATA]- [GEOGRAPHIC_DATA] estate"
type input "SSE/10124/A"
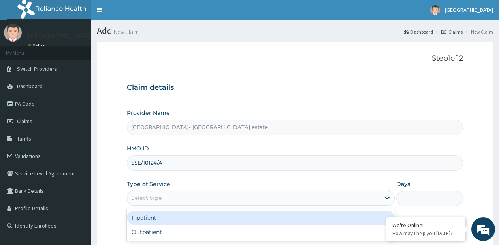
click at [165, 203] on div "Select type" at bounding box center [253, 197] width 253 height 13
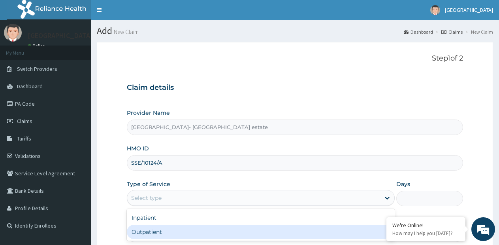
click at [153, 228] on div "Outpatient" at bounding box center [261, 231] width 268 height 14
type input "1"
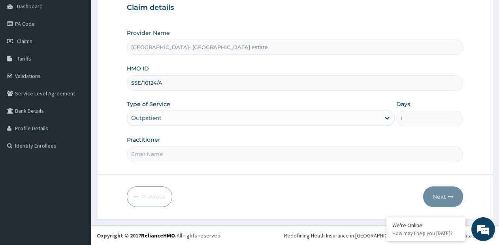
scroll to position [80, 0]
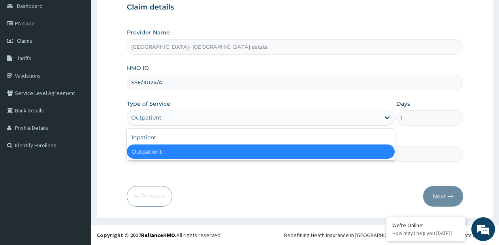
click at [201, 118] on div "Outpatient" at bounding box center [253, 117] width 253 height 13
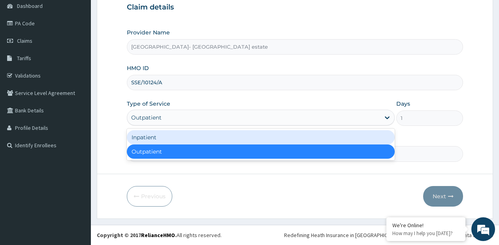
click at [180, 139] on div "Inpatient" at bounding box center [261, 137] width 268 height 14
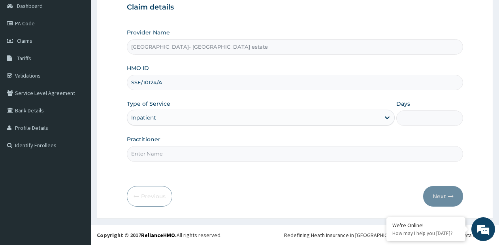
click at [402, 121] on input "Days" at bounding box center [429, 117] width 67 height 15
click at [229, 110] on div "Inpatient" at bounding box center [261, 117] width 268 height 16
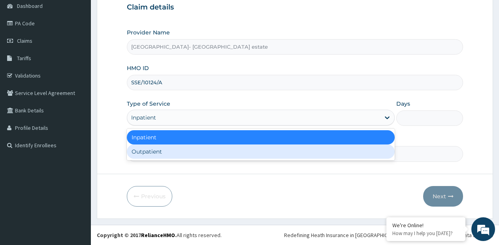
click at [171, 146] on div "Outpatient" at bounding box center [261, 151] width 268 height 14
type input "1"
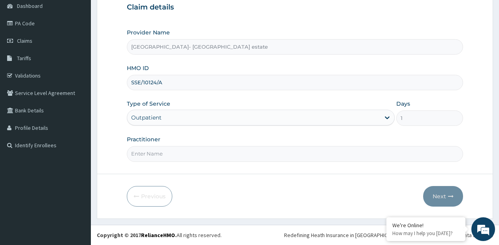
click at [171, 146] on input "Practitioner" at bounding box center [295, 153] width 336 height 15
type input "GP"
click at [435, 198] on button "Next" at bounding box center [443, 196] width 40 height 21
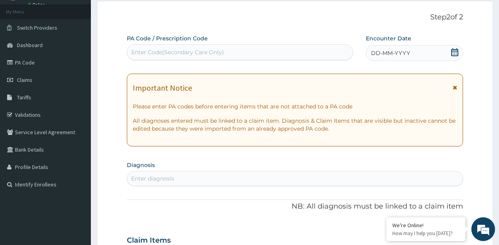
scroll to position [1, 0]
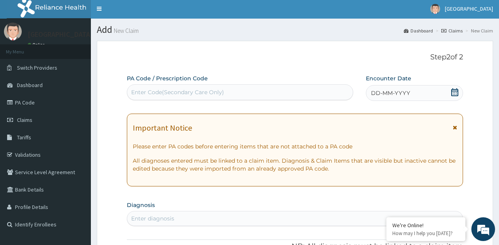
click at [239, 90] on div "Enter Code(Secondary Care Only)" at bounding box center [240, 92] width 226 height 13
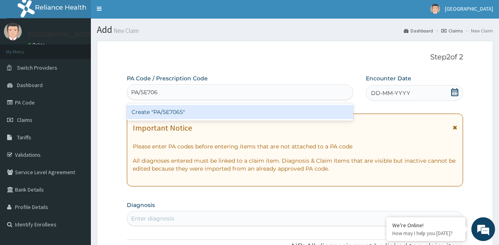
type input "PA/5E7065"
click at [223, 117] on div "Create "PA/5E7065"" at bounding box center [240, 112] width 226 height 14
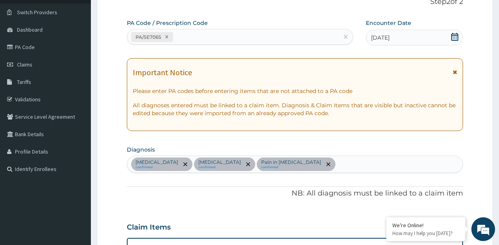
scroll to position [0, 0]
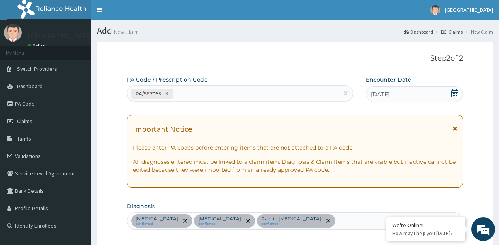
click at [246, 92] on div "PA/5E7065" at bounding box center [232, 93] width 211 height 13
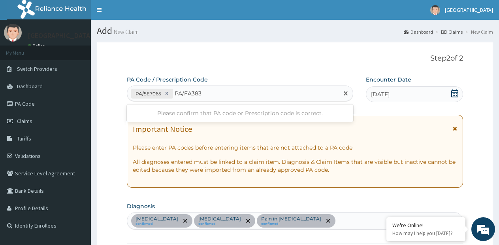
type input "PA/FA383C"
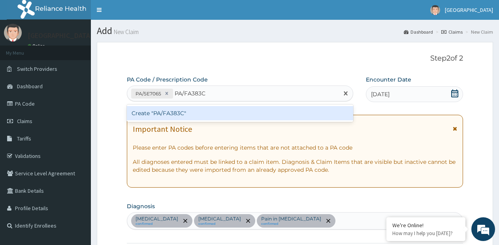
click at [218, 108] on div "Create "PA/FA383C"" at bounding box center [240, 113] width 226 height 14
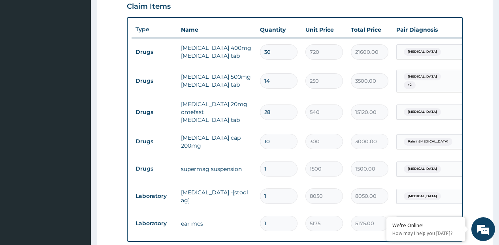
scroll to position [291, 0]
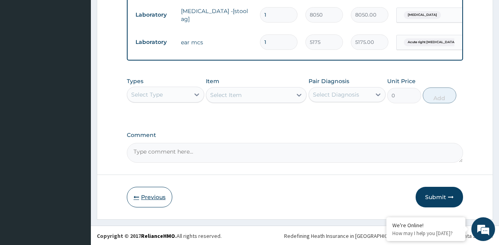
click at [144, 198] on button "Previous" at bounding box center [149, 197] width 45 height 21
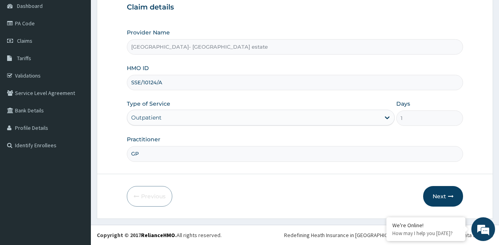
click at [153, 82] on input "SSE/10124/A" at bounding box center [295, 82] width 336 height 15
click at [451, 202] on button "Next" at bounding box center [443, 196] width 40 height 21
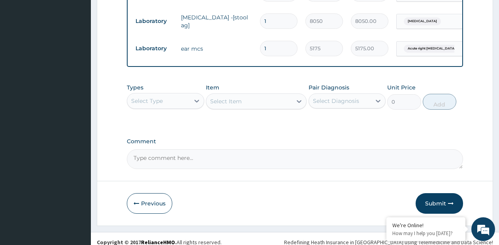
scroll to position [458, 0]
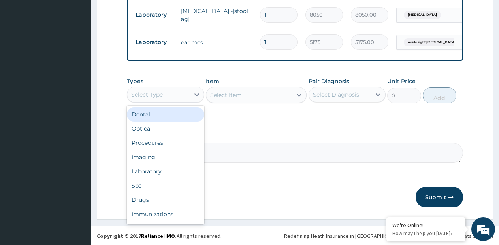
click at [174, 91] on div "Select Type" at bounding box center [158, 94] width 62 height 13
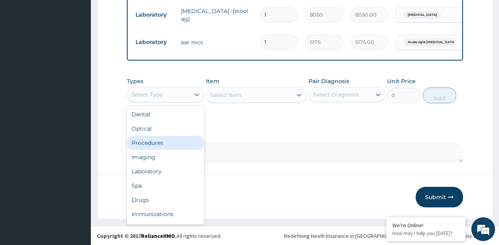
click at [159, 143] on div "Procedures" at bounding box center [165, 143] width 77 height 14
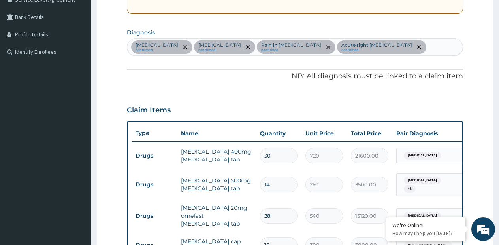
scroll to position [102, 0]
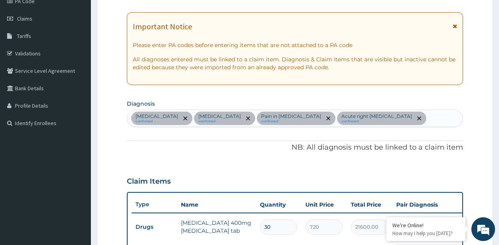
click at [363, 117] on div "Peptic ulcer confirmed Vertigo confirmed Pain in pinna confirmed Acute right ot…" at bounding box center [295, 118] width 336 height 17
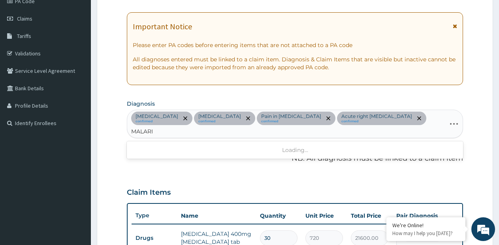
type input "MALARIA"
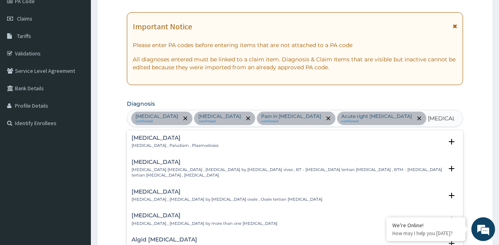
click at [163, 140] on h4 "Malaria" at bounding box center [175, 138] width 87 height 6
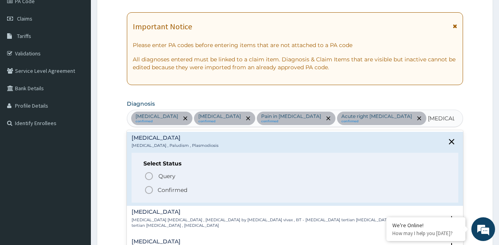
click at [152, 187] on circle "status option filled" at bounding box center [148, 189] width 7 height 7
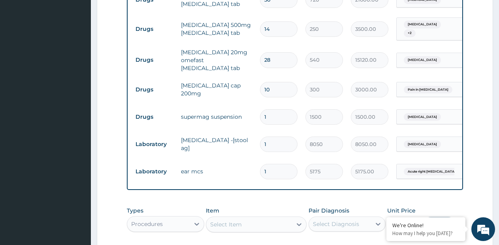
scroll to position [419, 0]
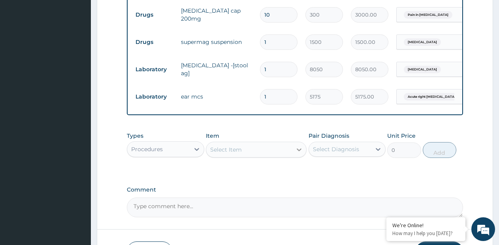
click at [299, 145] on icon at bounding box center [299, 149] width 8 height 8
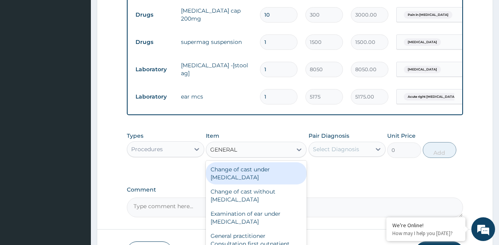
type input "GENERAL P"
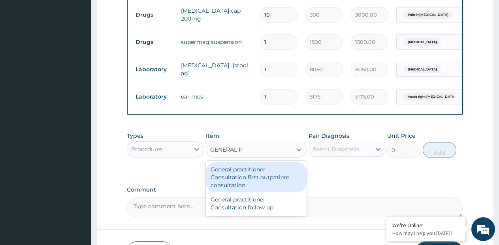
click at [284, 162] on div "General practitioner Consultation first outpatient consultation" at bounding box center [256, 177] width 101 height 30
type input "3795"
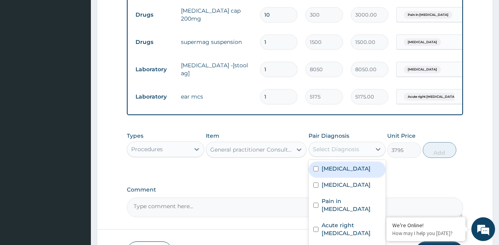
click at [337, 141] on div "Select Diagnosis" at bounding box center [347, 148] width 77 height 15
click at [335, 164] on label "Peptic ulcer" at bounding box center [346, 168] width 49 height 8
checkbox input "true"
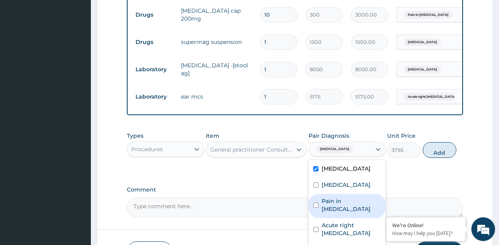
scroll to position [458, 0]
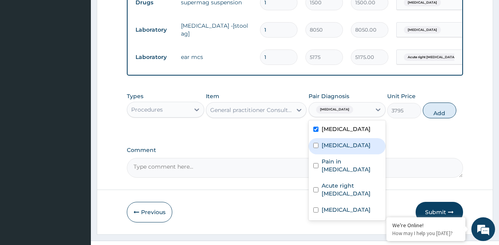
click at [329, 141] on label "Vertigo" at bounding box center [346, 145] width 49 height 8
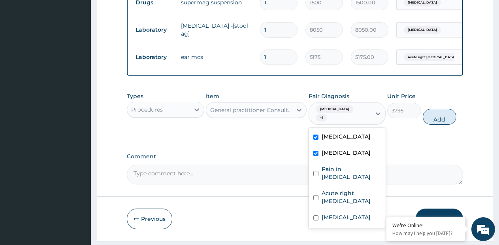
checkbox input "true"
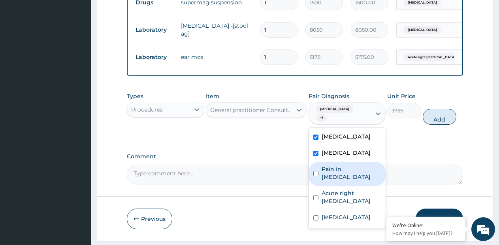
click at [331, 165] on label "Pain in pinna" at bounding box center [352, 173] width 60 height 16
checkbox input "true"
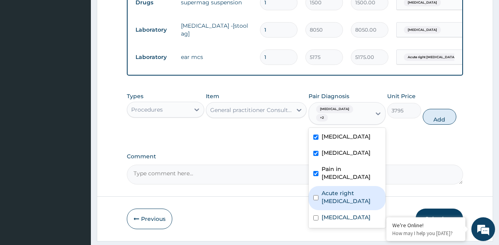
click at [330, 189] on label "Acute right otitis media" at bounding box center [352, 197] width 60 height 16
checkbox input "true"
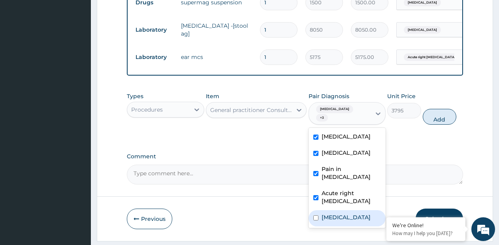
click at [330, 213] on label "Malaria" at bounding box center [346, 217] width 49 height 8
checkbox input "true"
click at [432, 109] on button "Add" at bounding box center [440, 117] width 34 height 16
type input "0"
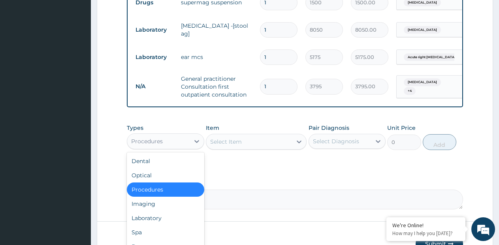
drag, startPoint x: 188, startPoint y: 121, endPoint x: 172, endPoint y: 149, distance: 32.1
click at [188, 135] on div "Procedures" at bounding box center [158, 141] width 62 height 13
drag, startPoint x: 162, startPoint y: 202, endPoint x: 210, endPoint y: 171, distance: 57.6
click at [162, 211] on div "Laboratory" at bounding box center [165, 218] width 77 height 14
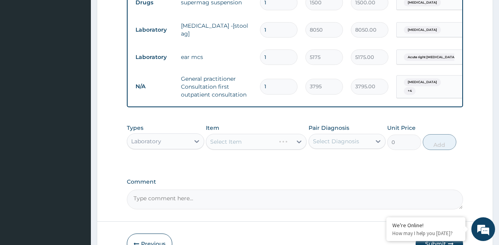
click at [284, 134] on div "Select Item" at bounding box center [256, 142] width 101 height 16
click at [284, 135] on div "Select Item" at bounding box center [249, 141] width 86 height 13
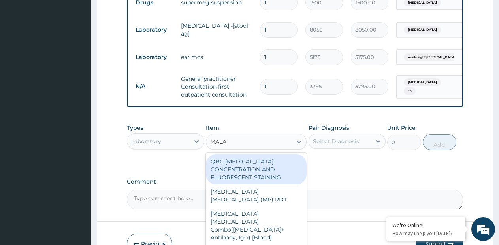
type input "MALAR"
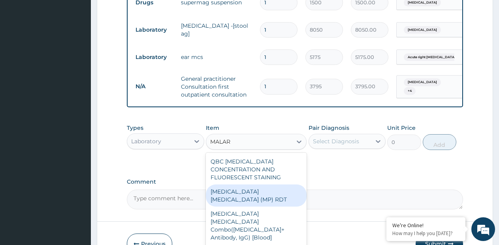
click at [277, 184] on div "MALARIA PARASITE (MP) RDT" at bounding box center [256, 195] width 101 height 22
type input "1725"
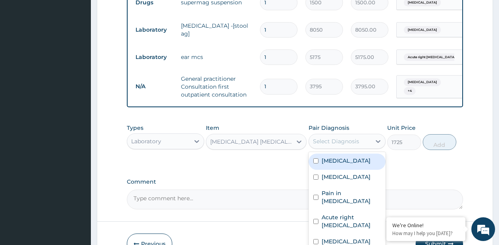
click at [343, 137] on div "Select Diagnosis" at bounding box center [336, 141] width 46 height 8
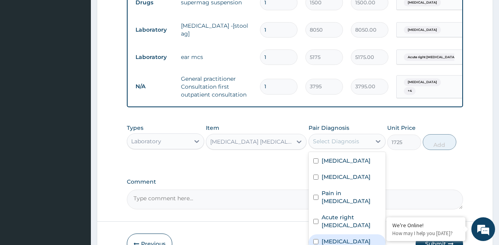
click at [327, 237] on label "Malaria" at bounding box center [346, 241] width 49 height 8
checkbox input "true"
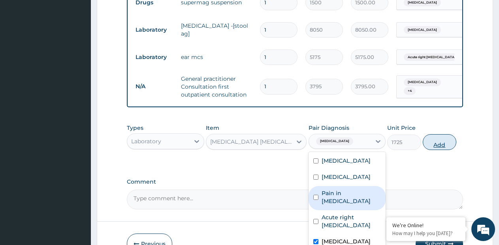
click at [443, 134] on button "Add" at bounding box center [440, 142] width 34 height 16
type input "0"
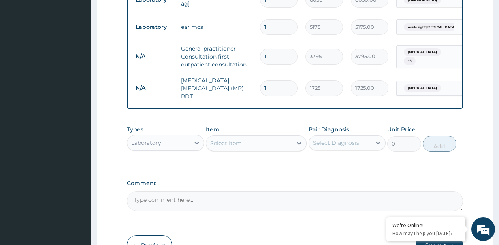
scroll to position [517, 0]
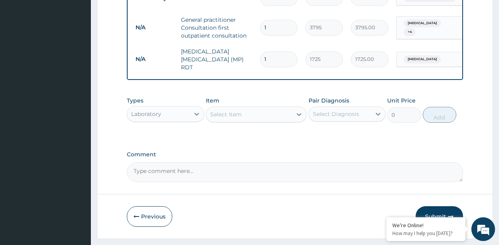
click at [175, 108] on div "Laboratory" at bounding box center [158, 114] width 62 height 13
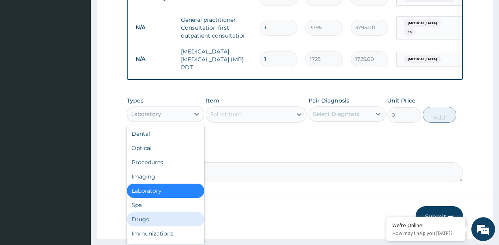
click at [145, 212] on div "Drugs" at bounding box center [165, 219] width 77 height 14
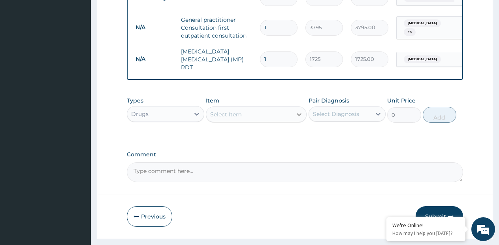
click at [302, 110] on icon at bounding box center [299, 114] width 8 height 8
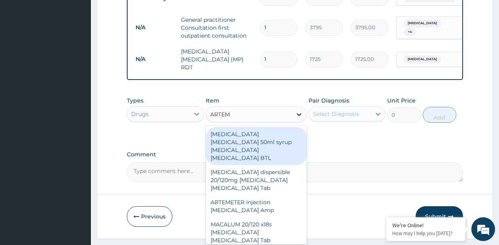
type input "ARTEME"
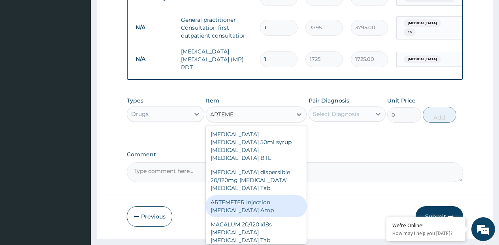
drag, startPoint x: 241, startPoint y: 177, endPoint x: 275, endPoint y: 151, distance: 43.2
click at [243, 195] on div "ARTEMETER Injection Artemether Amp" at bounding box center [256, 206] width 101 height 22
type input "1980"
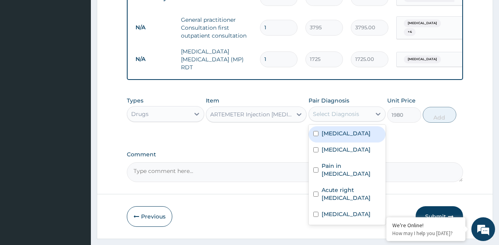
click at [330, 110] on div "Select Diagnosis" at bounding box center [336, 114] width 46 height 8
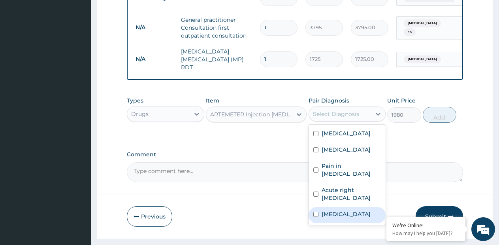
click at [319, 207] on div "Malaria" at bounding box center [347, 215] width 77 height 16
checkbox input "true"
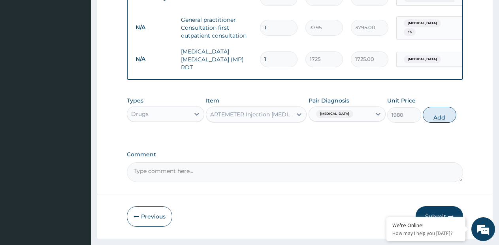
click at [430, 107] on button "Add" at bounding box center [440, 115] width 34 height 16
type input "0"
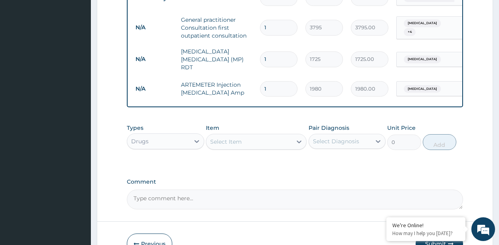
type input "2"
type input "3960.00"
type input "2"
click at [276, 135] on div "Select Item" at bounding box center [249, 141] width 86 height 13
click at [220, 138] on input "CAORT" at bounding box center [220, 142] width 20 height 8
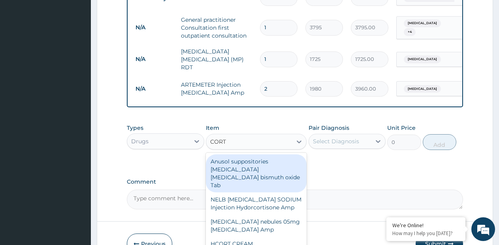
type input "COART"
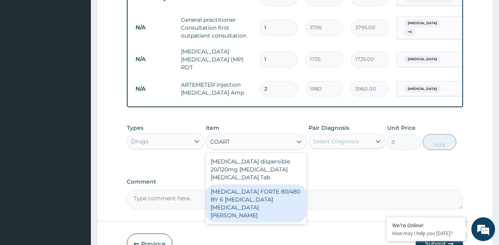
click at [234, 184] on div "COARTEM FORTE 80/480 BY 6 Artemether Lumefantrine Pck" at bounding box center [256, 203] width 101 height 38
type input "1170"
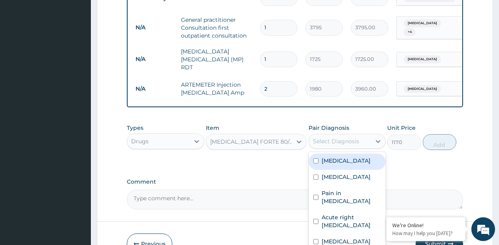
click at [316, 135] on div "Select Diagnosis" at bounding box center [340, 141] width 62 height 13
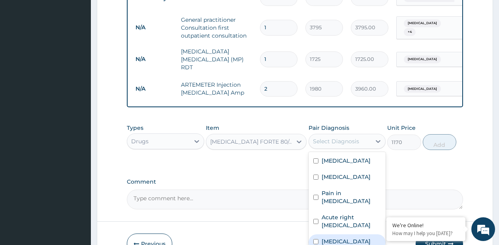
drag, startPoint x: 330, startPoint y: 213, endPoint x: 404, endPoint y: 173, distance: 85.1
click at [333, 237] on label "Malaria" at bounding box center [346, 241] width 49 height 8
checkbox input "true"
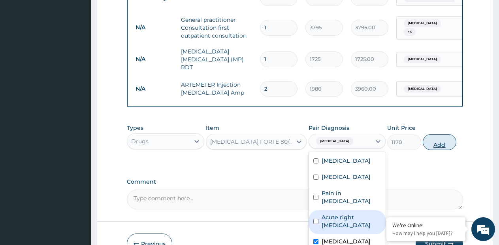
click at [443, 134] on button "Add" at bounding box center [440, 142] width 34 height 16
type input "0"
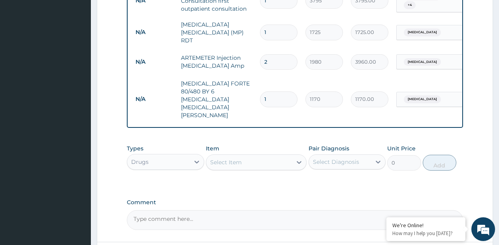
scroll to position [576, 0]
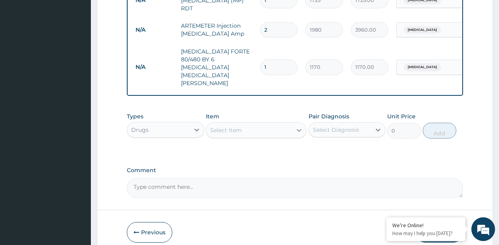
click at [299, 123] on div at bounding box center [299, 130] width 14 height 14
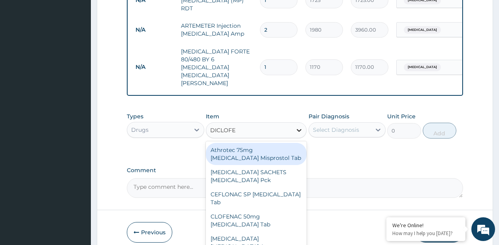
type input "DICLOFEN"
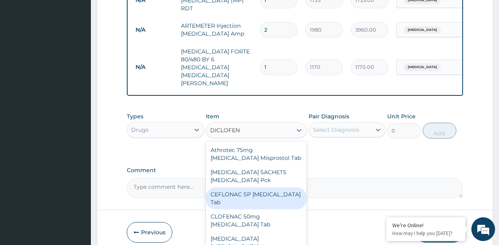
click at [248, 187] on div "CEFLONAC SP Diclofenac Tab" at bounding box center [256, 198] width 101 height 22
type input "50"
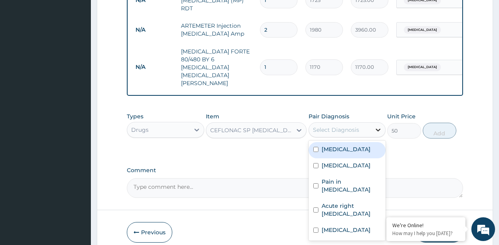
click at [373, 123] on div at bounding box center [378, 130] width 14 height 14
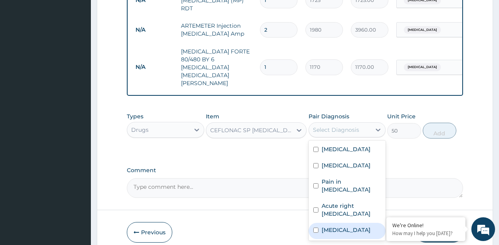
click at [336, 226] on label "Malaria" at bounding box center [346, 230] width 49 height 8
checkbox input "true"
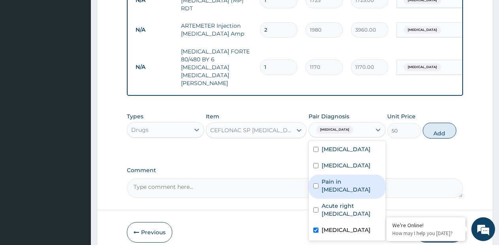
drag, startPoint x: 355, startPoint y: 145, endPoint x: 415, endPoint y: 110, distance: 69.2
click at [355, 177] on label "Pain in [MEDICAL_DATA]" at bounding box center [352, 185] width 60 height 16
checkbox input "true"
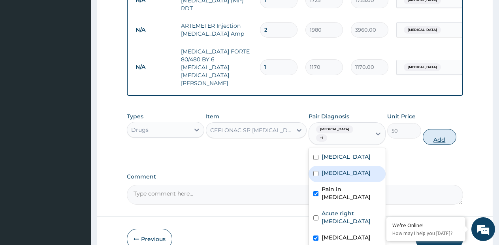
click at [438, 129] on button "Add" at bounding box center [440, 137] width 34 height 16
type input "0"
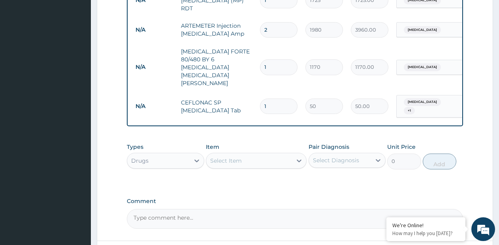
type input "10"
type input "500.00"
type input "10"
click at [292, 154] on div "Select Item" at bounding box center [249, 160] width 86 height 13
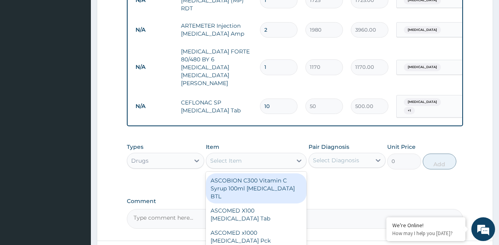
scroll to position [0, 60]
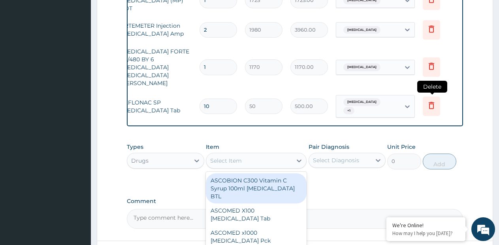
click at [432, 100] on icon at bounding box center [431, 104] width 9 height 9
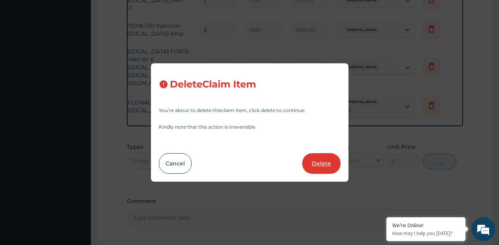
click at [315, 163] on button "Delete" at bounding box center [321, 163] width 38 height 21
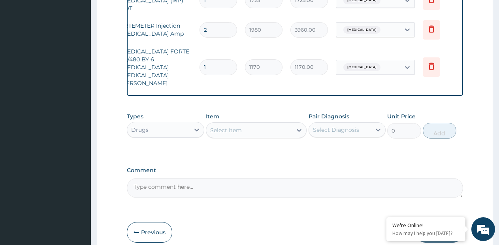
click at [288, 124] on div "Select Item" at bounding box center [249, 130] width 86 height 13
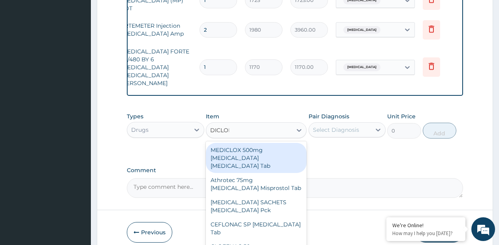
type input "DICLOFE"
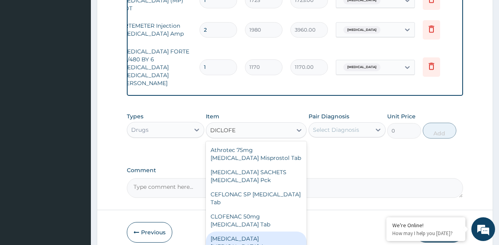
click at [269, 231] on div "[MEDICAL_DATA] [MEDICAL_DATA] Amp" at bounding box center [256, 242] width 101 height 22
type input "240"
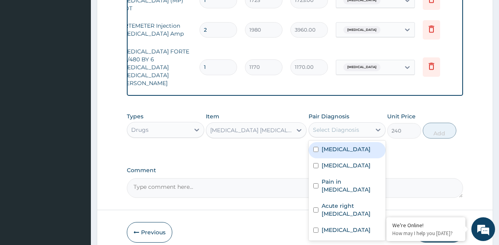
click at [356, 126] on div "Select Diagnosis" at bounding box center [336, 130] width 46 height 8
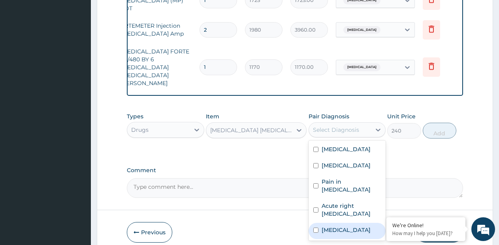
click at [319, 223] on div "[MEDICAL_DATA]" at bounding box center [347, 231] width 77 height 16
checkbox input "true"
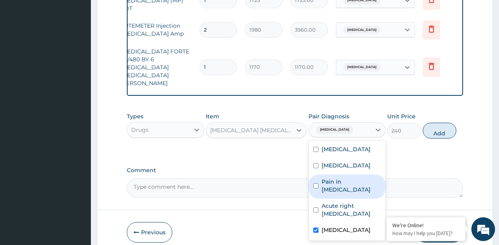
click at [328, 177] on label "Pain in [MEDICAL_DATA]" at bounding box center [352, 185] width 60 height 16
checkbox input "true"
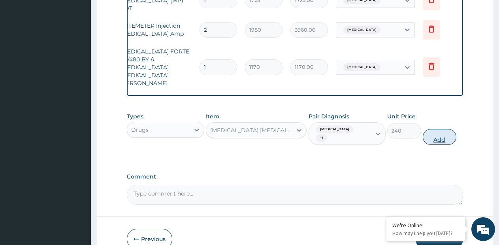
click at [440, 129] on button "Add" at bounding box center [440, 137] width 34 height 16
type input "0"
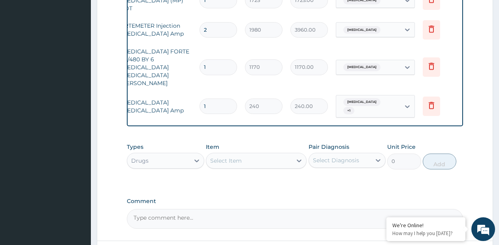
click at [287, 154] on div "Select Item" at bounding box center [249, 160] width 86 height 13
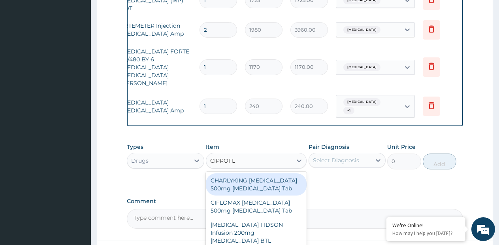
type input "CIPROFLO"
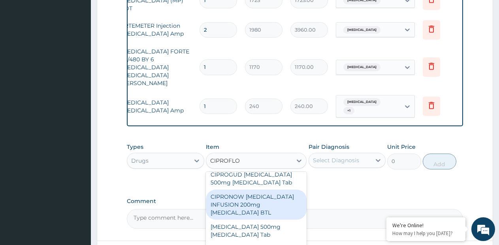
scroll to position [237, 0]
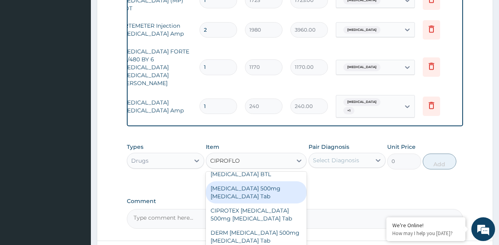
click at [245, 181] on div "CIPRO 500mg Ciprofloxacin Tab" at bounding box center [256, 192] width 101 height 22
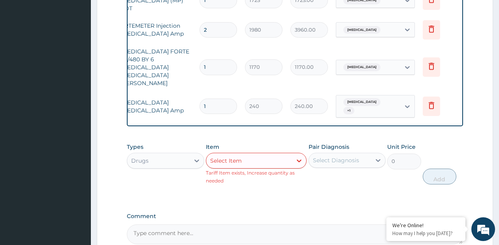
click at [288, 154] on div "Select Item" at bounding box center [249, 160] width 86 height 13
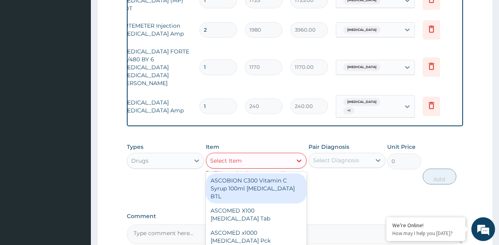
click at [284, 154] on div "Select Item" at bounding box center [249, 160] width 86 height 13
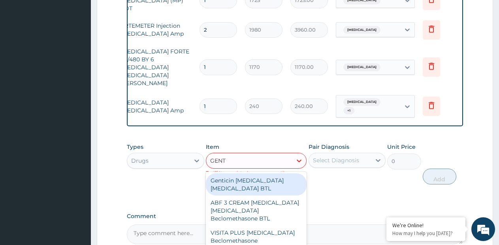
type input "GENTA"
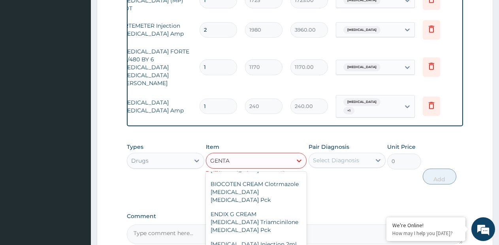
scroll to position [144, 0]
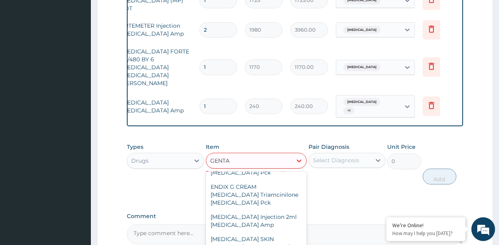
type input "300"
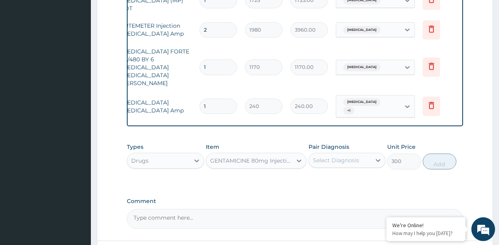
click at [278, 157] on div "GENTAMICINE 80mg Injection GENTALEK Gentamicin Amp" at bounding box center [251, 161] width 83 height 8
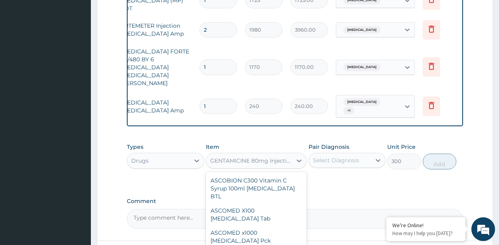
scroll to position [13960, 0]
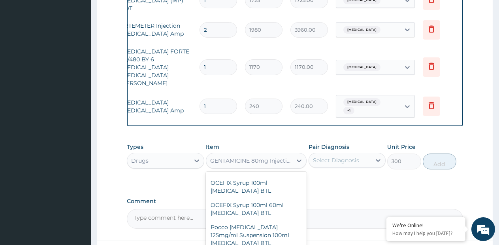
paste input "[MEDICAL_DATA] INJ 80MG"
type input "[MEDICAL_DATA] INJ 80MG"
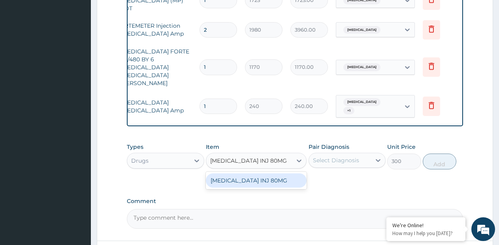
scroll to position [0, 0]
click at [264, 173] on div "[MEDICAL_DATA] INJ 80MG" at bounding box center [256, 180] width 101 height 14
type input "500"
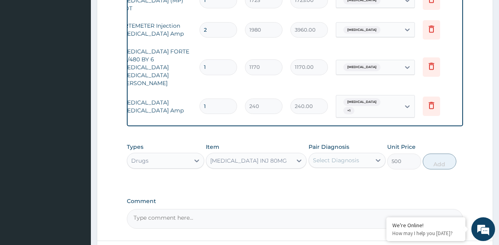
click at [349, 156] on div "Select Diagnosis" at bounding box center [336, 160] width 46 height 8
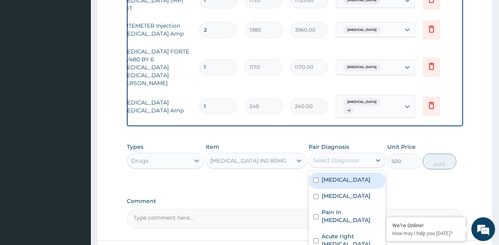
click at [334, 175] on label "Peptic ulcer" at bounding box center [346, 179] width 49 height 8
checkbox input "true"
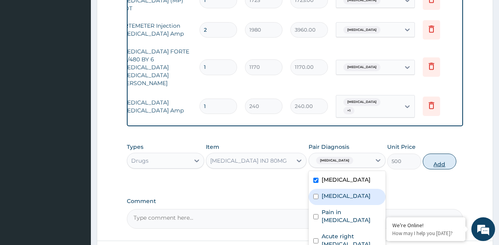
click at [435, 153] on button "Add" at bounding box center [440, 161] width 34 height 16
type input "0"
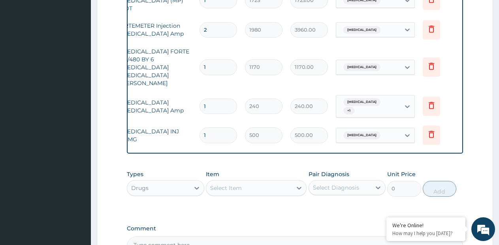
type input "2"
type input "1000.00"
type input "2"
click at [296, 184] on icon at bounding box center [299, 188] width 8 height 8
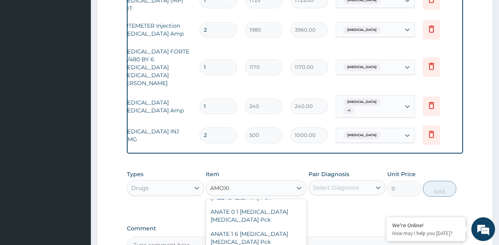
scroll to position [1186, 0]
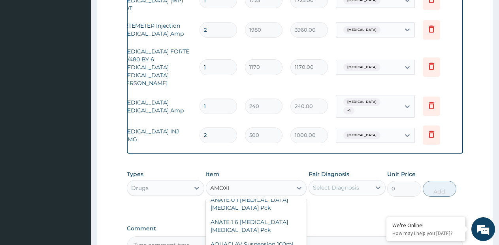
type input "AMOXI"
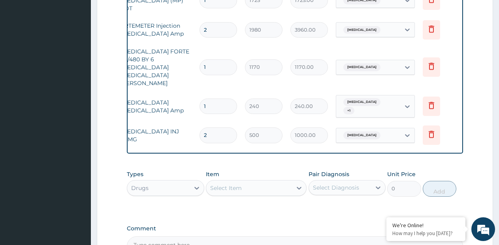
paste input "AMOXICLAV INJ 1.2G"
type input "AMOXICLAV INJ 1.2G"
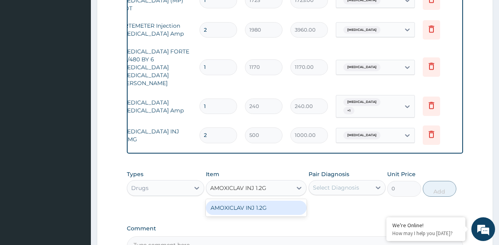
click at [283, 200] on div "AMOXICLAV INJ 1.2G" at bounding box center [256, 207] width 101 height 14
type input "4500"
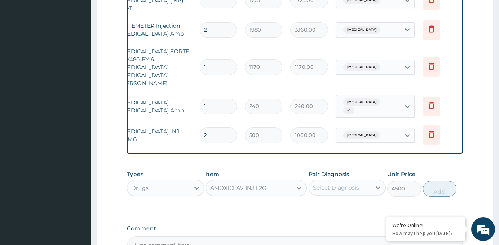
drag, startPoint x: 322, startPoint y: 147, endPoint x: 327, endPoint y: 147, distance: 4.7
click at [323, 183] on div "Select Diagnosis" at bounding box center [336, 187] width 46 height 8
checkbox input "true"
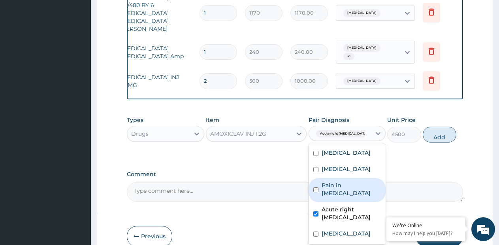
scroll to position [630, 0]
click at [343, 181] on label "Pain in pinna" at bounding box center [352, 189] width 60 height 16
checkbox input "true"
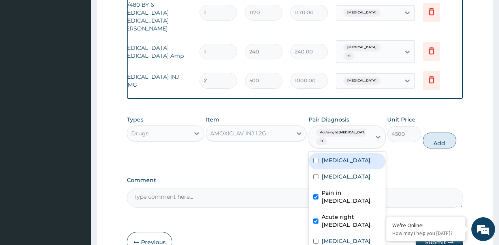
click at [330, 153] on div "Peptic ulcer" at bounding box center [347, 161] width 77 height 16
checkbox input "true"
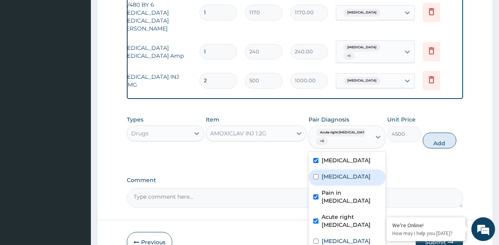
click at [333, 172] on label "Vertigo" at bounding box center [346, 176] width 49 height 8
checkbox input "true"
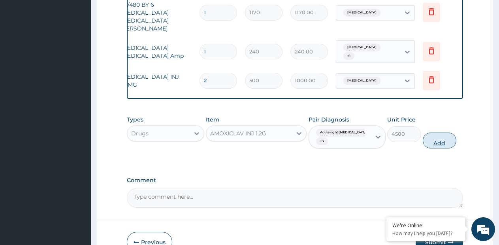
click at [442, 132] on button "Add" at bounding box center [440, 140] width 34 height 16
type input "0"
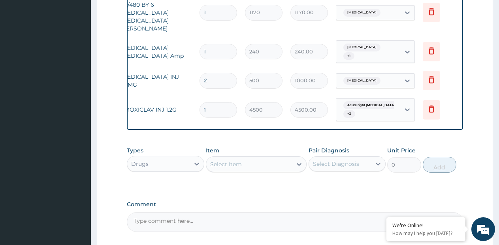
type input "2"
type input "9000.00"
type input "2"
click at [275, 158] on div "Select Item" at bounding box center [249, 164] width 86 height 13
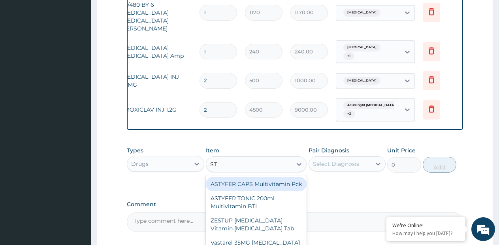
type input "STU"
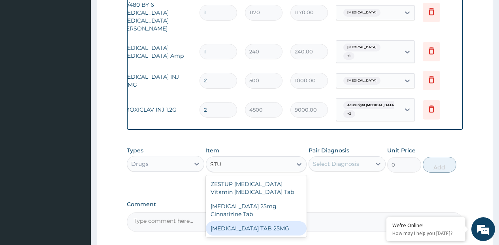
click at [260, 221] on div "STUGERON TAB 25MG" at bounding box center [256, 228] width 101 height 14
type input "150"
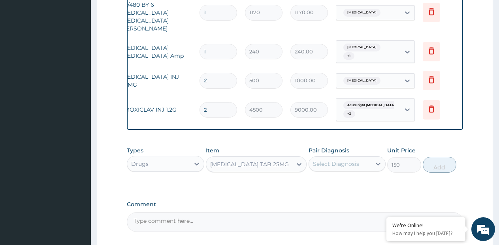
click at [260, 212] on textarea "Comment" at bounding box center [295, 222] width 336 height 20
click at [251, 212] on textarea "Comment" at bounding box center [295, 222] width 336 height 20
click at [255, 201] on div "Comment" at bounding box center [295, 216] width 336 height 31
click at [238, 160] on div "STUGERON TAB 25MG" at bounding box center [249, 164] width 79 height 8
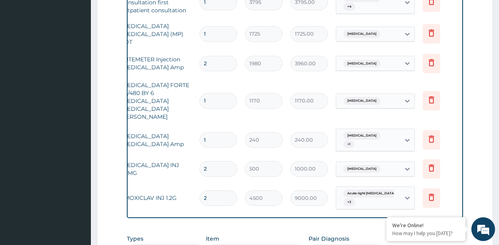
scroll to position [621, 0]
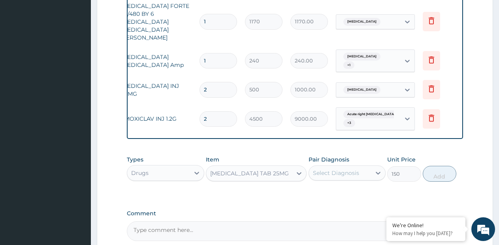
click at [263, 169] on div "STUGERON TAB 25MG" at bounding box center [249, 173] width 79 height 8
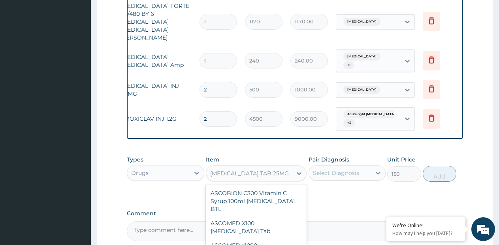
scroll to position [19303, 0]
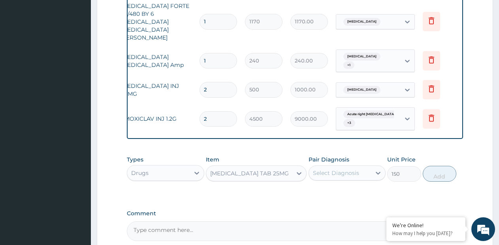
click at [263, 169] on div "STUGERON TAB 25MG" at bounding box center [249, 173] width 79 height 8
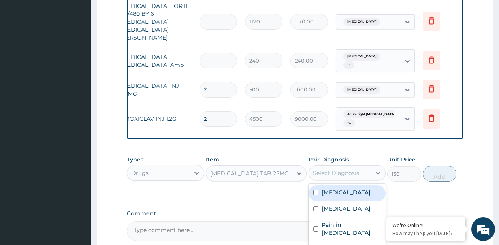
click at [340, 169] on div "Select Diagnosis" at bounding box center [336, 173] width 46 height 8
click at [345, 169] on div "Select Diagnosis" at bounding box center [336, 173] width 46 height 8
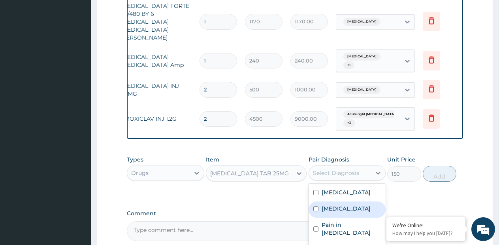
click at [329, 204] on label "Vertigo" at bounding box center [346, 208] width 49 height 8
checkbox input "true"
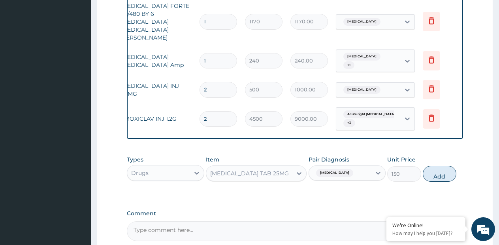
click at [441, 166] on button "Add" at bounding box center [440, 174] width 34 height 16
type input "0"
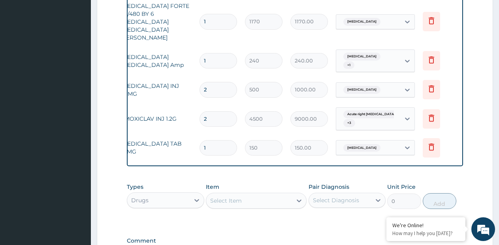
type input "10"
type input "1500.00"
type input "10"
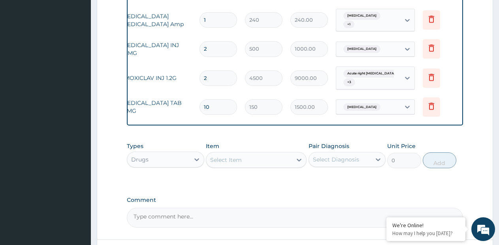
scroll to position [688, 0]
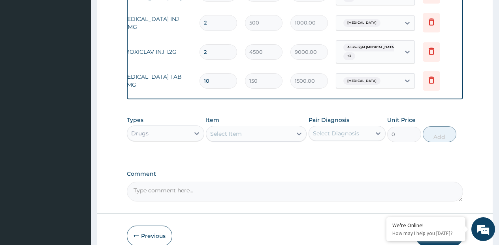
click at [436, 225] on button "Submit" at bounding box center [439, 235] width 47 height 21
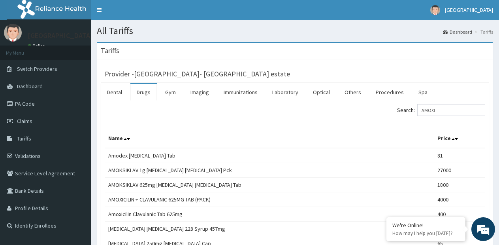
click at [453, 104] on input "AMOXI" at bounding box center [451, 110] width 68 height 12
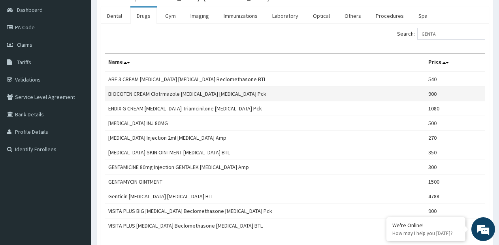
scroll to position [79, 0]
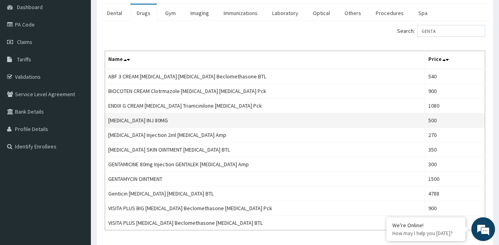
click at [139, 122] on td "[MEDICAL_DATA] INJ 80MG" at bounding box center [265, 120] width 320 height 15
click at [139, 122] on td "GENTAMICIN INJ 80MG" at bounding box center [265, 120] width 320 height 15
copy td "[MEDICAL_DATA] INJ 80MG"
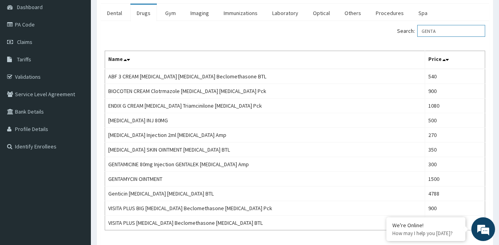
click at [438, 30] on input "GENTA" at bounding box center [451, 31] width 68 height 12
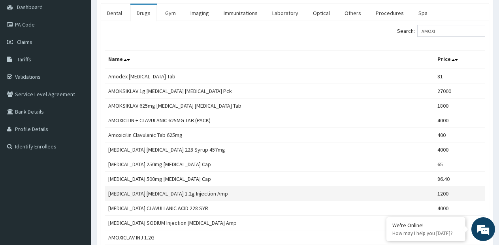
click at [204, 192] on td "Amoxicillin Clavulanic Acid 1.2g Injection Amp" at bounding box center [269, 193] width 329 height 15
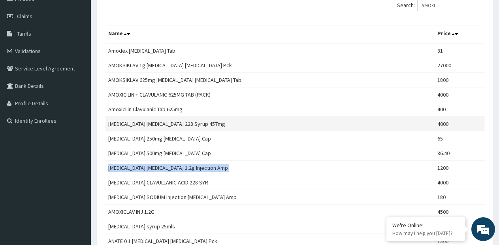
scroll to position [119, 0]
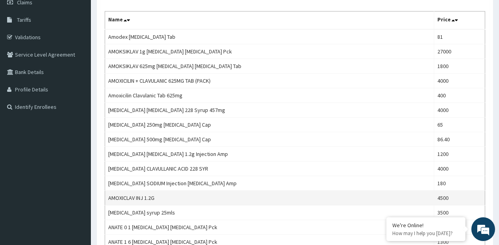
click at [132, 196] on td "AMOXICLAV INJ 1.2G" at bounding box center [269, 197] width 329 height 15
copy td "AMOXICLAV INJ 1.2G"
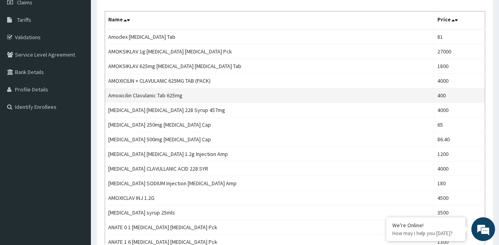
click at [176, 96] on td "Amoxicilin Clavulanic Tab 625mg" at bounding box center [269, 95] width 329 height 15
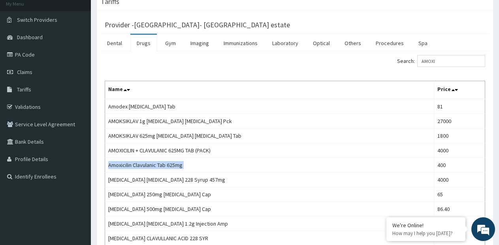
scroll to position [0, 0]
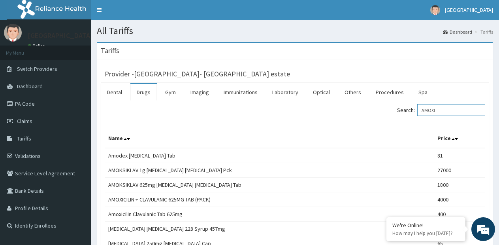
click at [439, 106] on input "AMOXI" at bounding box center [451, 110] width 68 height 12
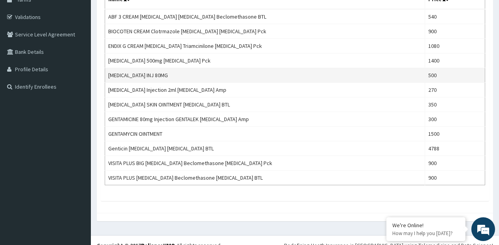
scroll to position [149, 0]
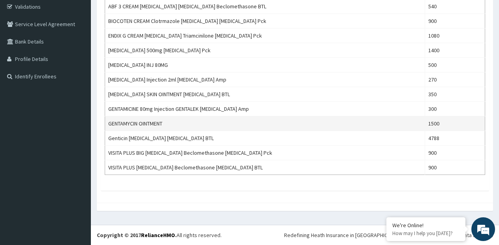
click at [145, 123] on td "GENTAMYCIN OINTMENT" at bounding box center [265, 123] width 320 height 15
copy td "GENTAMYCIN OINTMENT"
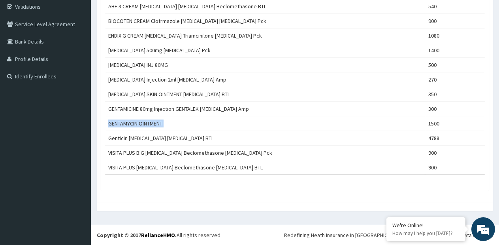
scroll to position [30, 0]
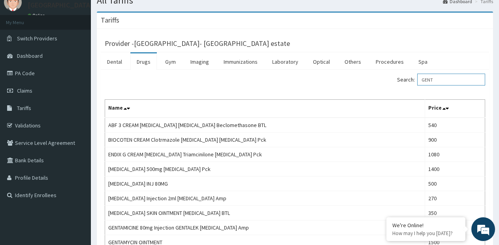
click at [433, 82] on input "GENT" at bounding box center [451, 80] width 68 height 12
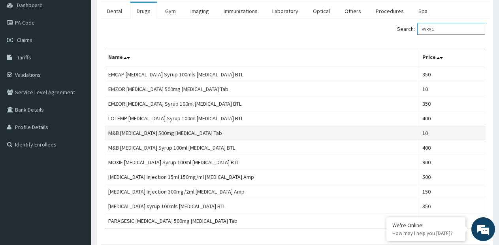
scroll to position [119, 0]
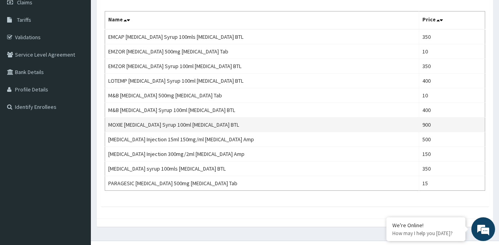
type input "PARAC"
click at [209, 124] on td "MOXIE PARACETAMOL Syrup 100ml Acetaminophen BTL" at bounding box center [262, 124] width 314 height 15
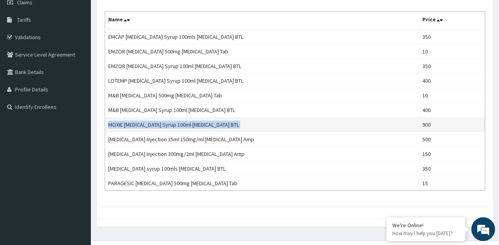
click at [209, 124] on td "MOXIE PARACETAMOL Syrup 100ml Acetaminophen BTL" at bounding box center [262, 124] width 314 height 15
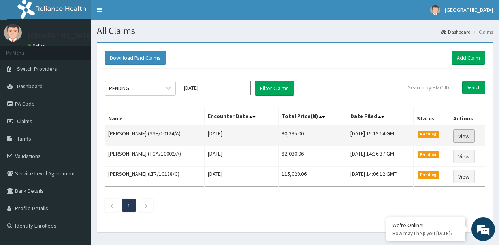
click at [460, 134] on link "View" at bounding box center [463, 135] width 21 height 13
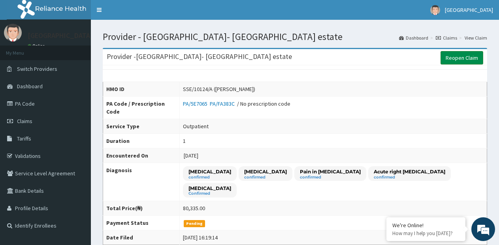
click at [462, 60] on link "Reopen Claim" at bounding box center [462, 57] width 43 height 13
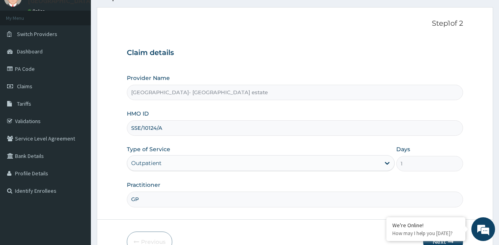
scroll to position [80, 0]
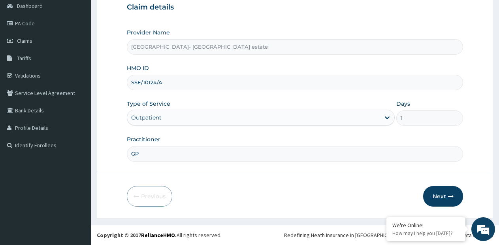
click at [433, 194] on button "Next" at bounding box center [443, 196] width 40 height 21
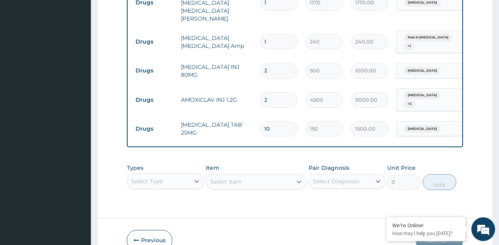
scroll to position [641, 0]
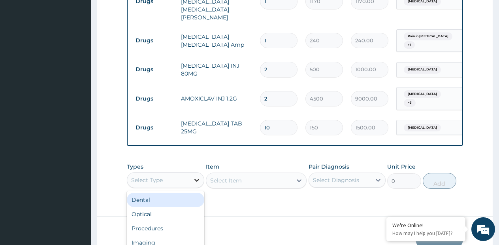
click at [196, 172] on div "option Dental focused, 1 of 10. 10 results available. Use Up and Down to choose…" at bounding box center [165, 180] width 77 height 16
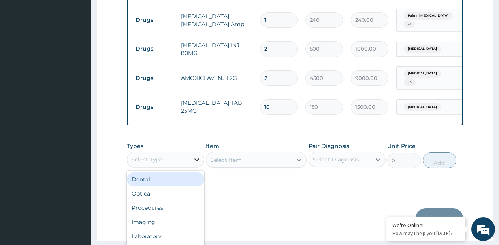
scroll to position [22, 0]
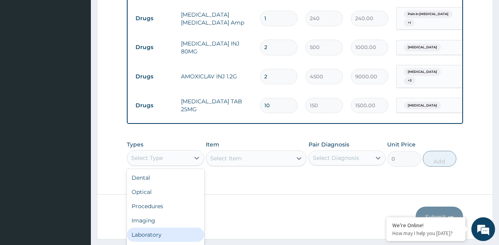
click at [152, 227] on div "Laboratory" at bounding box center [165, 234] width 77 height 14
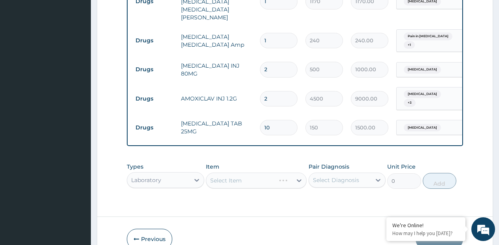
scroll to position [0, 0]
click at [297, 172] on div "Select Item" at bounding box center [256, 180] width 101 height 16
click at [297, 173] on div at bounding box center [299, 180] width 14 height 14
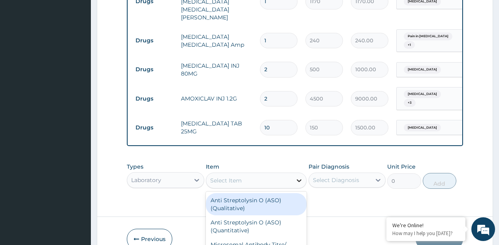
scroll to position [23, 0]
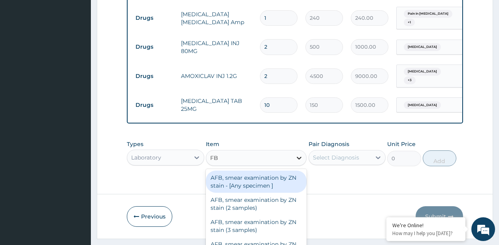
type input "FBC"
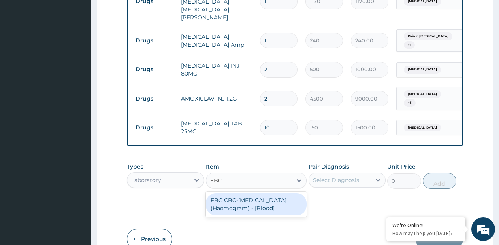
click at [247, 193] on div "FBC CBC-[MEDICAL_DATA] (Haemogram) - [Blood]" at bounding box center [256, 204] width 101 height 22
type input "4600"
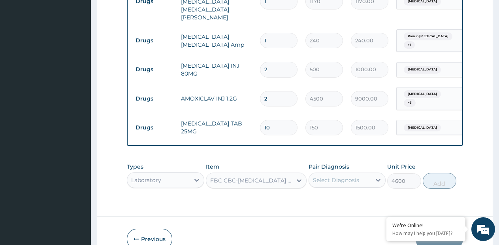
click at [330, 176] on div "Select Diagnosis" at bounding box center [336, 180] width 46 height 8
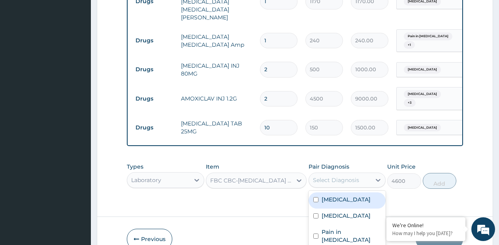
click at [349, 195] on label "[MEDICAL_DATA]" at bounding box center [346, 199] width 49 height 8
checkbox input "true"
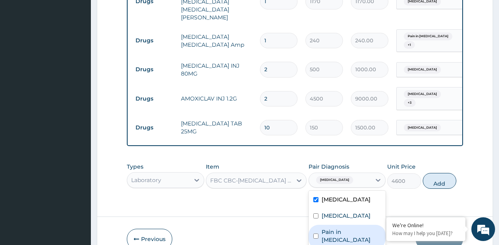
click at [347, 224] on div "Pain in [MEDICAL_DATA]" at bounding box center [347, 236] width 77 height 24
checkbox input "true"
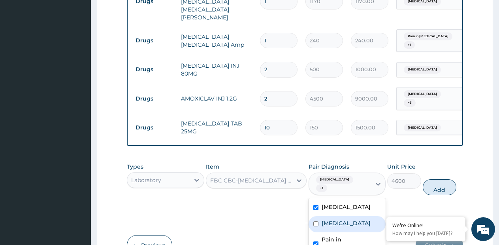
click at [346, 216] on div "[MEDICAL_DATA]" at bounding box center [347, 224] width 77 height 16
checkbox input "true"
click at [433, 179] on button "Add" at bounding box center [440, 187] width 34 height 16
type input "0"
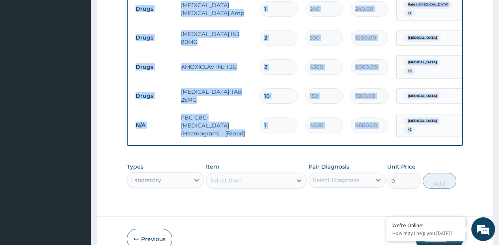
click at [428, 228] on button "Submit" at bounding box center [439, 238] width 47 height 21
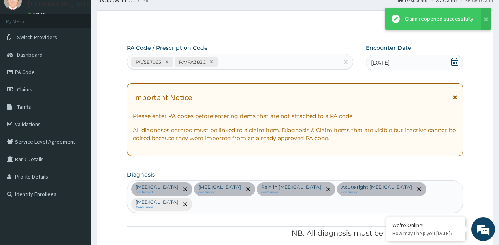
scroll to position [673, 0]
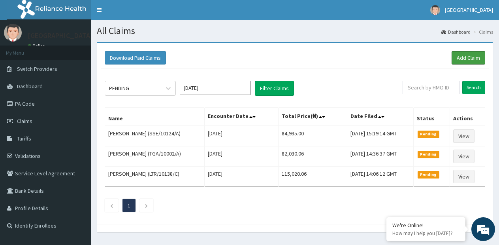
drag, startPoint x: 468, startPoint y: 60, endPoint x: 406, endPoint y: 34, distance: 66.6
click at [468, 59] on link "Add Claim" at bounding box center [469, 57] width 34 height 13
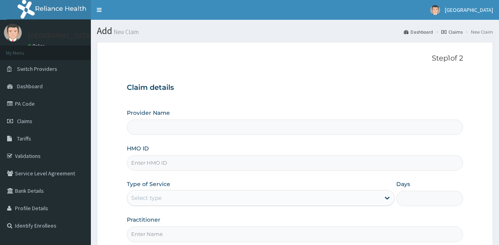
drag, startPoint x: 0, startPoint y: 0, endPoint x: 179, endPoint y: 164, distance: 243.4
click at [179, 164] on input "HMO ID" at bounding box center [295, 162] width 336 height 15
type input "[GEOGRAPHIC_DATA]- [GEOGRAPHIC_DATA] estate"
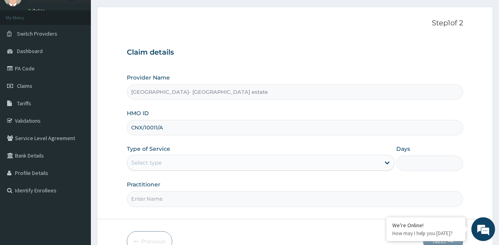
scroll to position [80, 0]
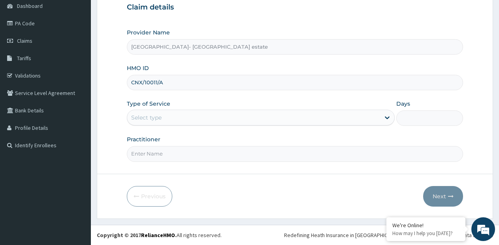
type input "CNX/10011/A"
click at [170, 117] on div "Select type" at bounding box center [253, 117] width 253 height 13
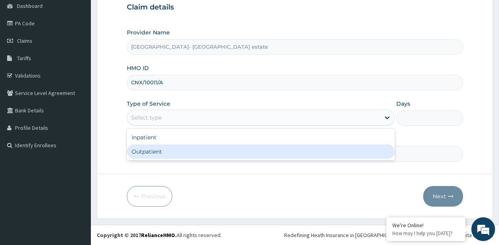
click at [153, 152] on div "Outpatient" at bounding box center [261, 151] width 268 height 14
type input "1"
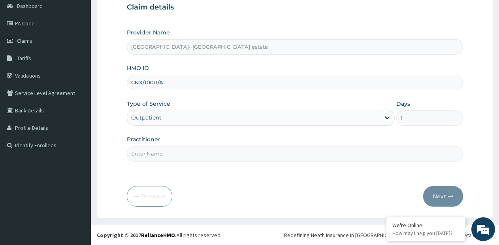
click at [157, 149] on input "Practitioner" at bounding box center [295, 153] width 336 height 15
type input "GP"
click at [446, 194] on button "Next" at bounding box center [443, 196] width 40 height 21
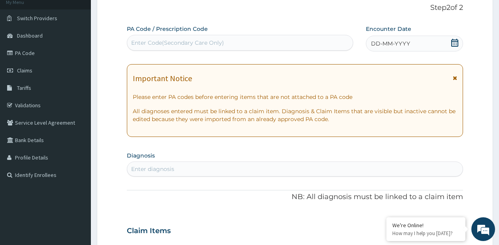
scroll to position [1, 0]
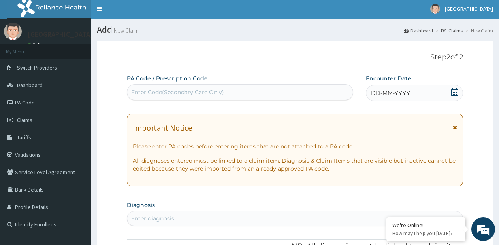
click at [402, 87] on div "DD-MM-YYYY" at bounding box center [414, 93] width 97 height 16
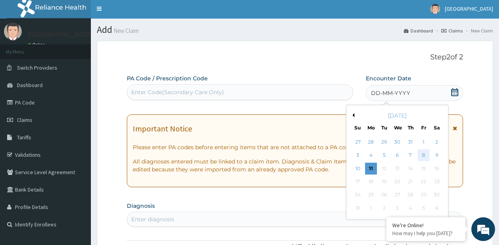
click at [426, 156] on div "8" at bounding box center [424, 155] width 12 height 12
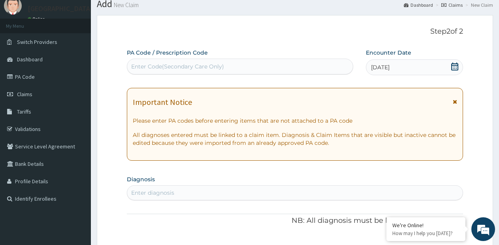
scroll to position [41, 0]
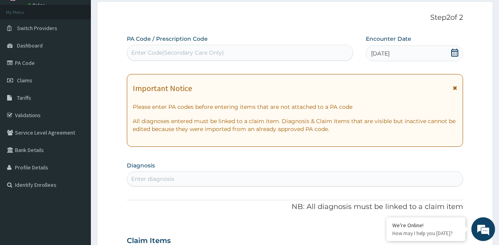
click at [278, 180] on div "Enter diagnosis" at bounding box center [295, 178] width 336 height 13
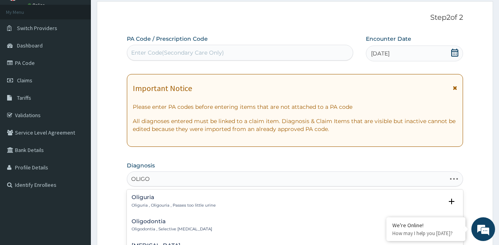
type input "OLIGOS"
click at [175, 204] on p "[MEDICAL_DATA] , [MEDICAL_DATA]" at bounding box center [168, 205] width 73 height 6
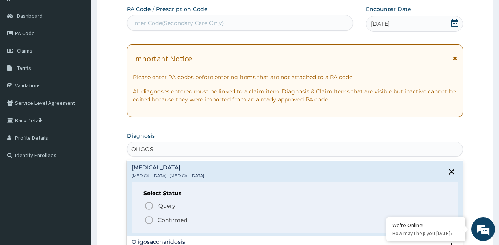
scroll to position [120, 0]
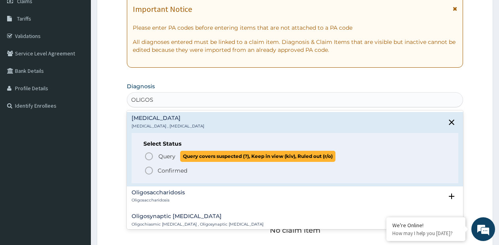
click at [162, 153] on span "Query" at bounding box center [166, 156] width 17 height 8
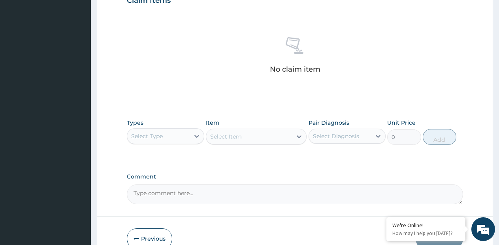
scroll to position [317, 0]
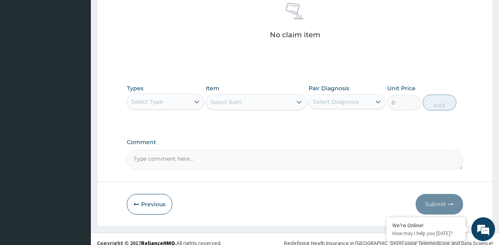
click at [161, 102] on div "Select Type" at bounding box center [147, 102] width 32 height 8
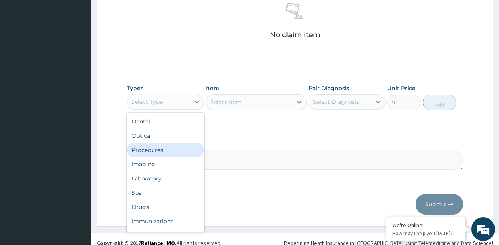
click at [154, 149] on div "Procedures" at bounding box center [165, 150] width 77 height 14
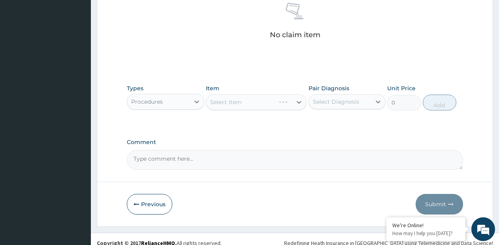
click at [300, 98] on div "Select Item" at bounding box center [256, 102] width 101 height 16
click at [299, 105] on div "Select Item" at bounding box center [256, 102] width 101 height 16
click at [299, 100] on icon at bounding box center [299, 102] width 8 height 8
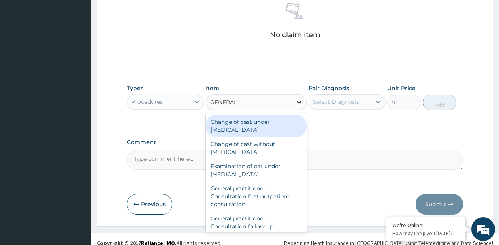
type input "GENERAL P"
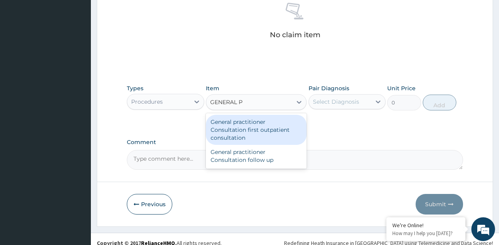
click at [257, 132] on div "General practitioner Consultation first outpatient consultation" at bounding box center [256, 130] width 101 height 30
type input "3795"
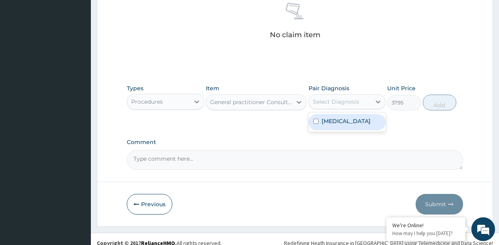
click at [343, 98] on div "Select Diagnosis" at bounding box center [336, 102] width 46 height 8
click at [330, 122] on label "[MEDICAL_DATA]" at bounding box center [346, 121] width 49 height 8
checkbox input "true"
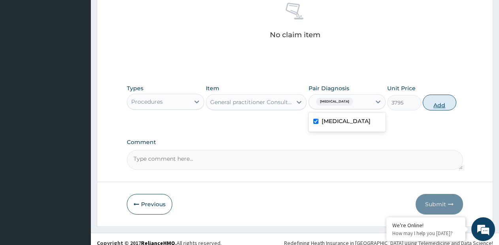
click at [439, 103] on button "Add" at bounding box center [440, 102] width 34 height 16
type input "0"
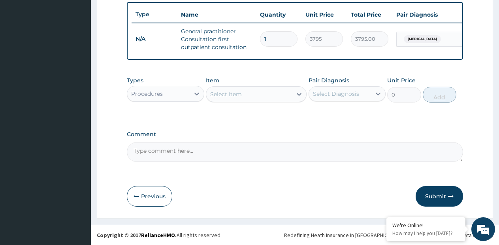
scroll to position [299, 0]
click at [431, 192] on button "Submit" at bounding box center [439, 196] width 47 height 21
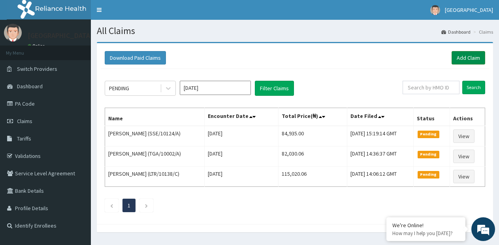
click at [466, 57] on link "Add Claim" at bounding box center [469, 57] width 34 height 13
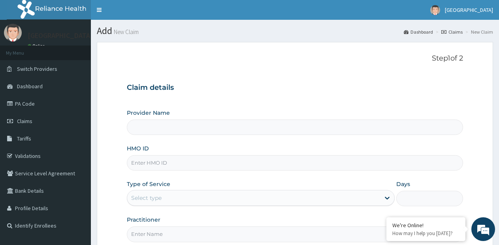
type input "[GEOGRAPHIC_DATA]- [GEOGRAPHIC_DATA] estate"
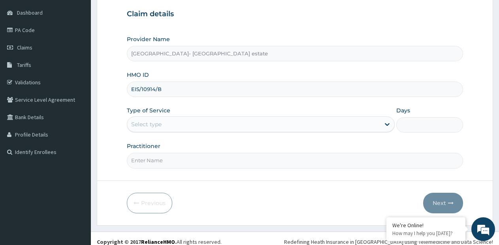
scroll to position [80, 0]
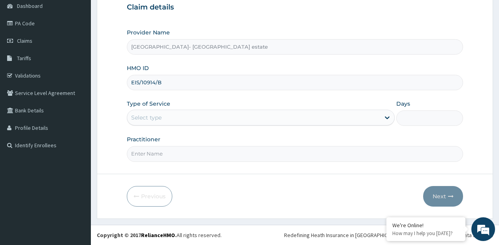
type input "EIS/10914/B"
click at [197, 114] on div "Select type" at bounding box center [253, 117] width 253 height 13
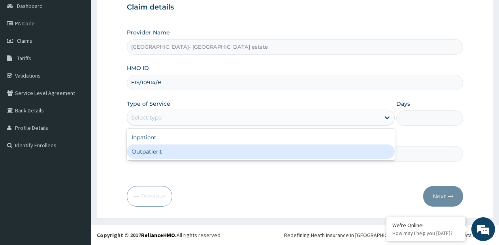
click at [166, 151] on div "Outpatient" at bounding box center [261, 151] width 268 height 14
type input "1"
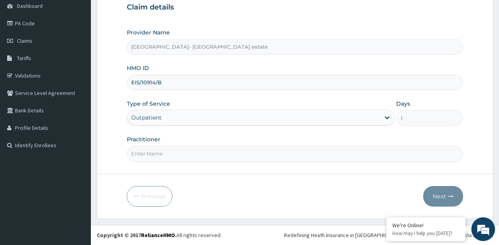
click at [166, 149] on input "Practitioner" at bounding box center [295, 153] width 336 height 15
type input "GP"
click at [438, 191] on button "Next" at bounding box center [443, 196] width 40 height 21
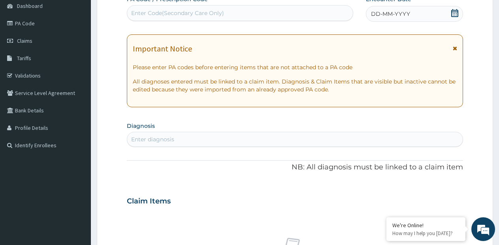
click at [243, 9] on div "Enter Code(Secondary Care Only)" at bounding box center [240, 13] width 226 height 13
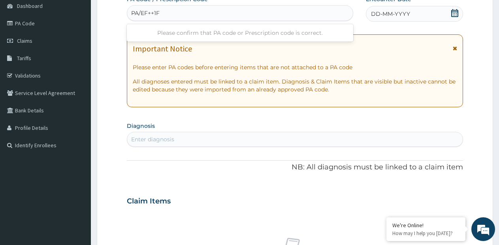
click at [153, 14] on input "PA/EF++1F" at bounding box center [146, 13] width 30 height 8
type input "PA/EF991F"
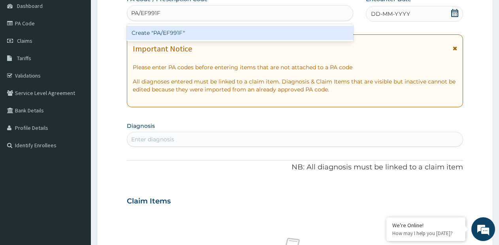
click at [183, 32] on div "Create "PA/EF991F"" at bounding box center [240, 33] width 226 height 14
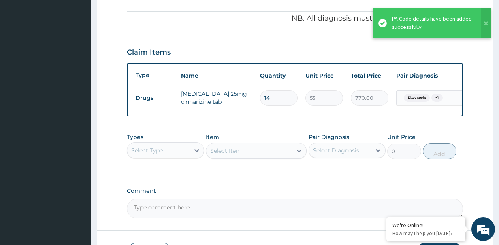
scroll to position [250, 0]
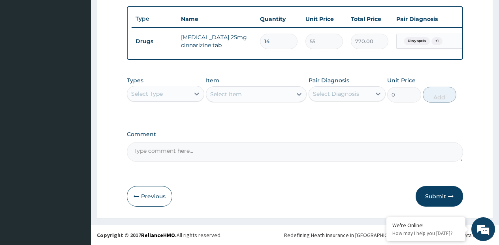
click at [441, 196] on button "Submit" at bounding box center [439, 196] width 47 height 21
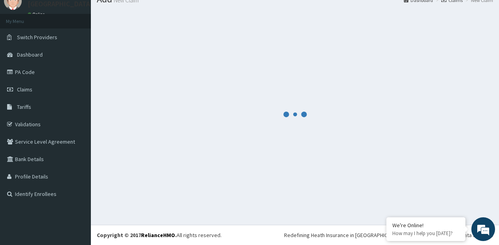
scroll to position [294, 0]
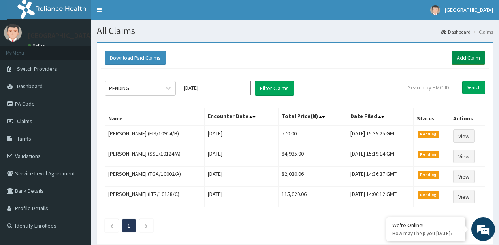
click at [465, 60] on link "Add Claim" at bounding box center [469, 57] width 34 height 13
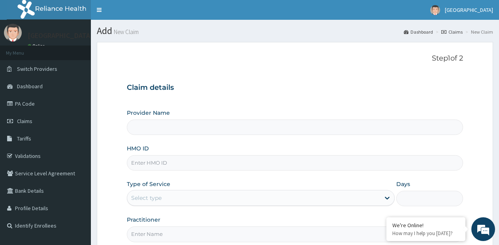
type input "Faith City Hospital- Ajao estate"
click at [166, 162] on input "HMO ID" at bounding box center [295, 162] width 336 height 15
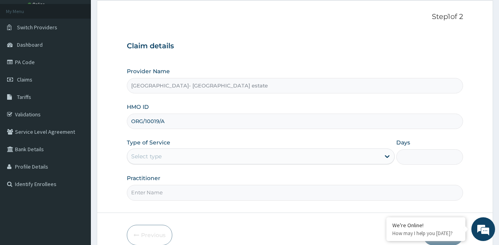
scroll to position [79, 0]
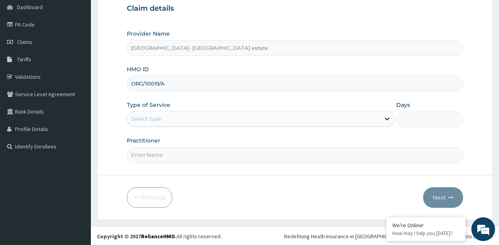
type input "ORG/10019/A"
click at [234, 121] on div "Select type" at bounding box center [253, 118] width 253 height 13
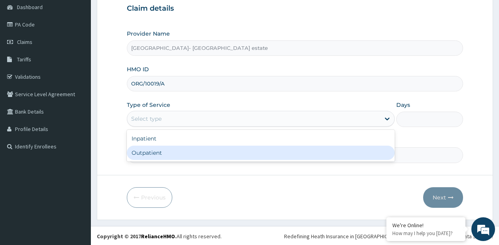
click at [204, 152] on div "Outpatient" at bounding box center [261, 152] width 268 height 14
type input "1"
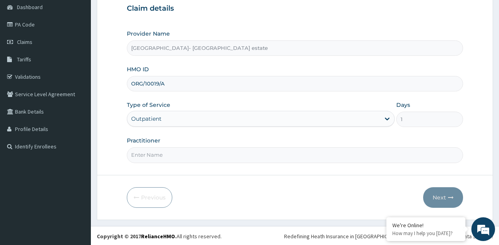
click at [204, 152] on input "Practitioner" at bounding box center [295, 154] width 336 height 15
type input "GP"
click at [447, 196] on button "Next" at bounding box center [443, 197] width 40 height 21
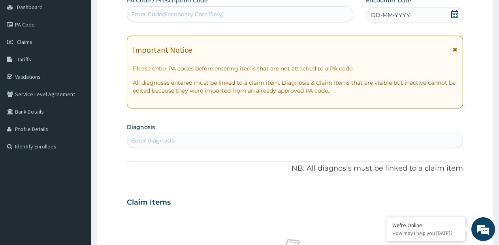
click at [377, 16] on span "DD-MM-YYYY" at bounding box center [390, 15] width 39 height 8
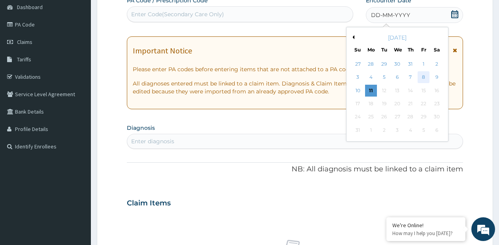
click at [428, 75] on div "8" at bounding box center [424, 78] width 12 height 12
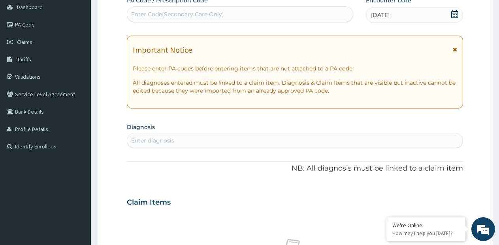
click at [206, 140] on div "Enter diagnosis" at bounding box center [295, 140] width 336 height 13
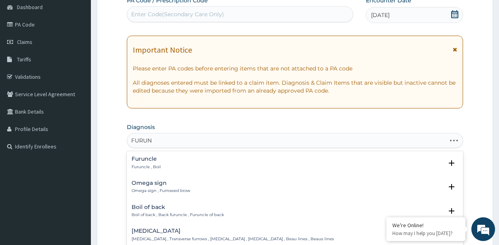
type input "FURUNC"
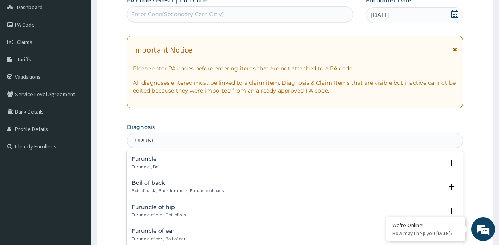
click at [164, 152] on div "Furuncle Furuncle , Boil Select Status Query Query covers suspected (?), Keep i…" at bounding box center [295, 210] width 336 height 119
click at [148, 165] on p "Furuncle , Boil" at bounding box center [146, 167] width 29 height 6
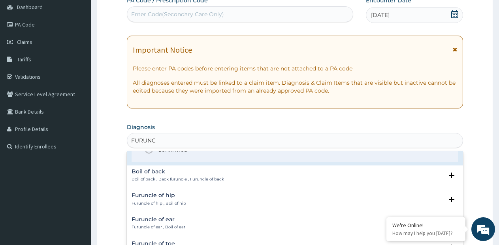
scroll to position [40, 0]
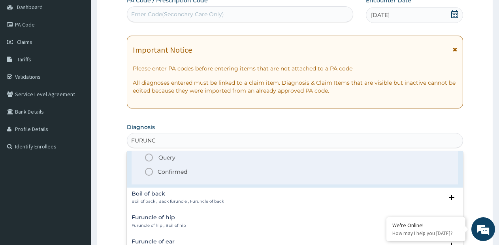
click at [160, 175] on p "Confirmed" at bounding box center [173, 172] width 30 height 8
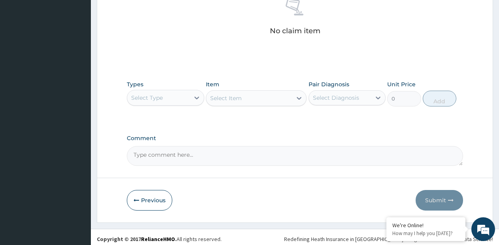
scroll to position [325, 0]
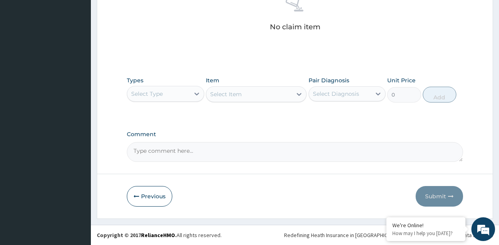
click at [175, 94] on div "Select Type" at bounding box center [158, 93] width 62 height 13
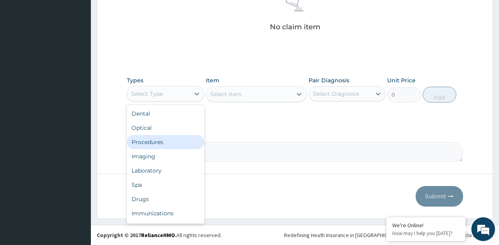
click at [149, 140] on div "Procedures" at bounding box center [165, 142] width 77 height 14
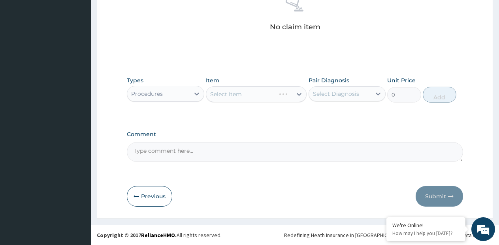
click at [297, 96] on div "Select Item" at bounding box center [256, 94] width 101 height 16
click at [298, 96] on div "Select Item" at bounding box center [256, 94] width 101 height 16
click at [298, 96] on icon at bounding box center [299, 94] width 8 height 8
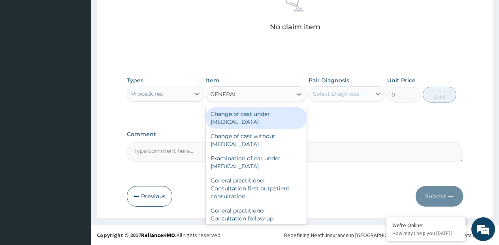
type input "GENERAL P"
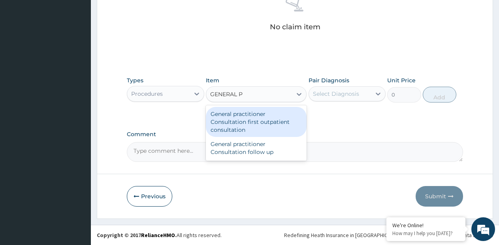
click at [268, 123] on div "General practitioner Consultation first outpatient consultation" at bounding box center [256, 122] width 101 height 30
type input "3795"
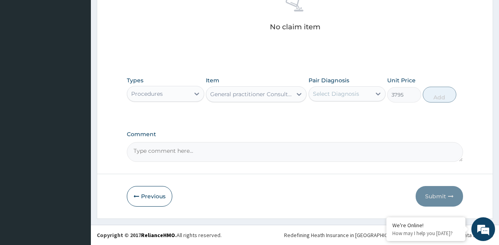
click at [341, 93] on div "Select Diagnosis" at bounding box center [336, 94] width 46 height 8
click at [339, 117] on label "Furuncle" at bounding box center [334, 113] width 25 height 8
checkbox input "true"
click at [425, 98] on div "Types Procedures Item General practitioner Consultation first outpatient consul…" at bounding box center [295, 89] width 336 height 34
click at [427, 98] on button "Add" at bounding box center [440, 95] width 34 height 16
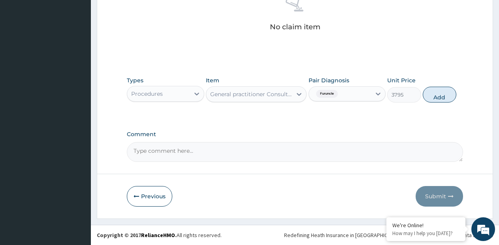
type input "0"
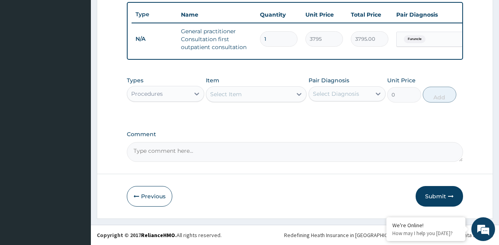
scroll to position [299, 0]
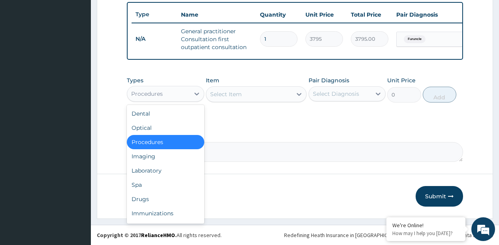
click at [187, 97] on div "Procedures" at bounding box center [158, 93] width 62 height 13
drag, startPoint x: 147, startPoint y: 200, endPoint x: 157, endPoint y: 191, distance: 13.5
click at [147, 199] on div "Drugs" at bounding box center [165, 199] width 77 height 14
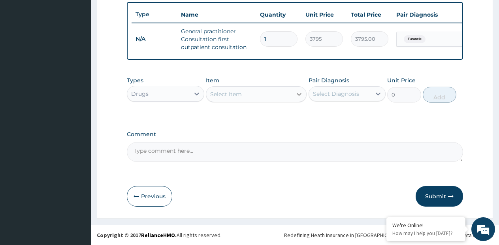
click at [299, 94] on icon at bounding box center [299, 94] width 5 height 3
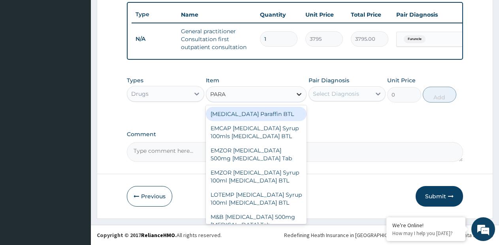
type input "PARAC"
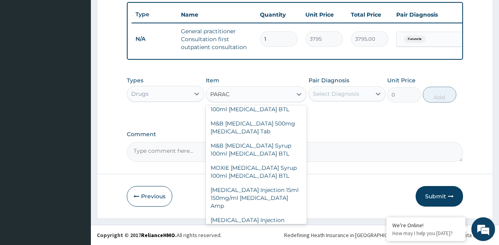
scroll to position [152, 0]
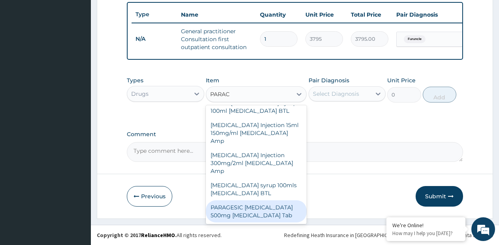
click at [249, 207] on div "PARAGESIC [MEDICAL_DATA] 500mg [MEDICAL_DATA] Tab" at bounding box center [256, 211] width 101 height 22
type input "15"
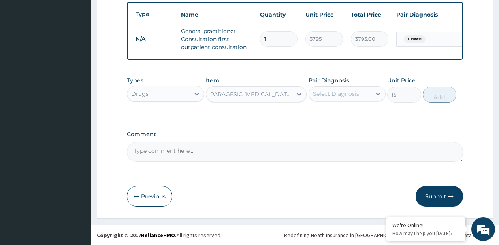
click at [366, 79] on div "Pair Diagnosis Select Diagnosis" at bounding box center [347, 89] width 77 height 26
click at [363, 89] on div "Select Diagnosis" at bounding box center [340, 93] width 62 height 13
click at [348, 115] on div "Furuncle" at bounding box center [347, 114] width 77 height 16
checkbox input "true"
click at [449, 96] on button "Add" at bounding box center [440, 95] width 34 height 16
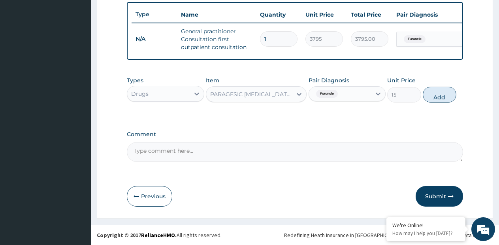
type input "0"
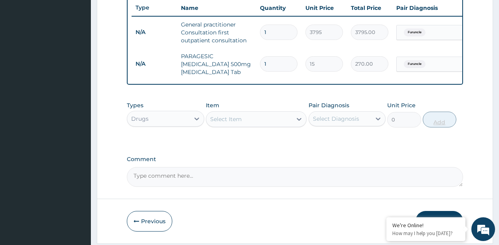
type input "18"
type input "270.00"
type input "18"
click at [268, 125] on div "Select Item" at bounding box center [249, 119] width 86 height 13
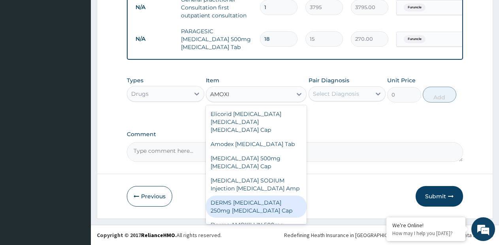
scroll to position [79, 0]
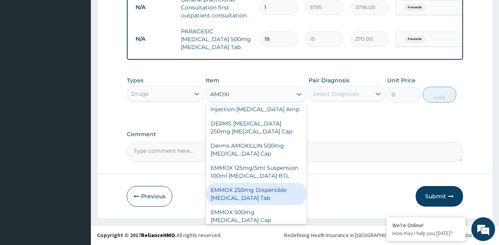
type input "AMOX"
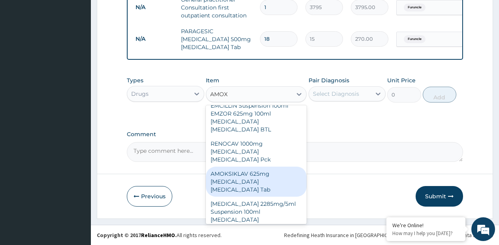
scroll to position [553, 0]
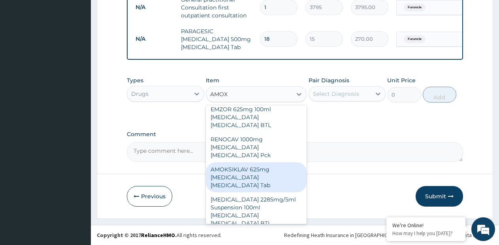
click at [266, 162] on div "AMOKSIKLAV 625mg [MEDICAL_DATA] [MEDICAL_DATA] Tab" at bounding box center [256, 177] width 101 height 30
type input "1800"
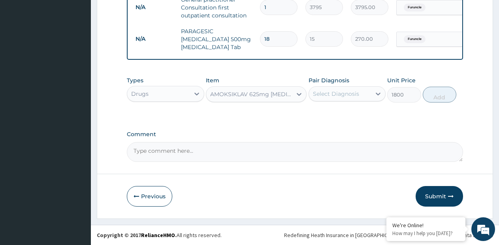
click at [291, 98] on div "AMOKSIKLAV 625mg [MEDICAL_DATA] [MEDICAL_DATA] Tab" at bounding box center [249, 94] width 86 height 13
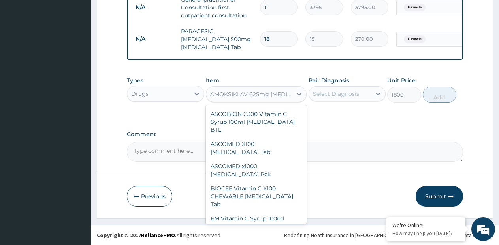
scroll to position [10811, 0]
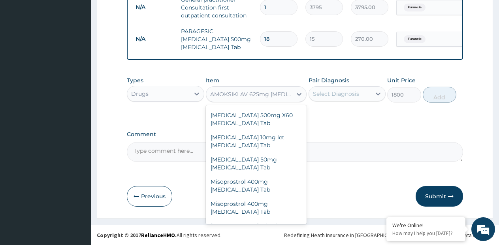
paste input "Amoxicilin Clavulanic Tab 625mg"
type input "Amoxicilin Clavulanic Tab 625mg"
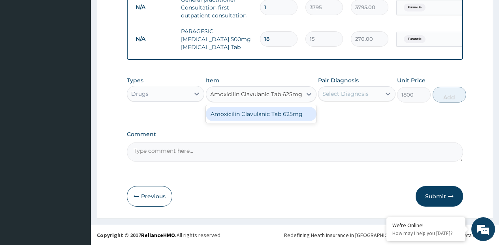
scroll to position [0, 0]
click at [280, 115] on div "Amoxicilin Clavulanic Tab 625mg" at bounding box center [261, 114] width 111 height 14
type input "400"
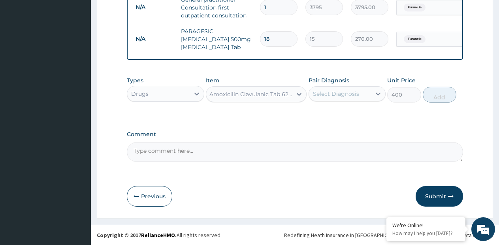
click at [358, 93] on div "Select Diagnosis" at bounding box center [336, 94] width 46 height 8
drag, startPoint x: 333, startPoint y: 118, endPoint x: 362, endPoint y: 109, distance: 30.7
click at [334, 118] on div "Furuncle" at bounding box center [347, 114] width 77 height 16
checkbox input "true"
click at [433, 96] on button "Add" at bounding box center [440, 95] width 34 height 16
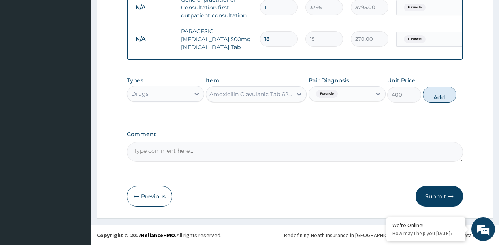
type input "0"
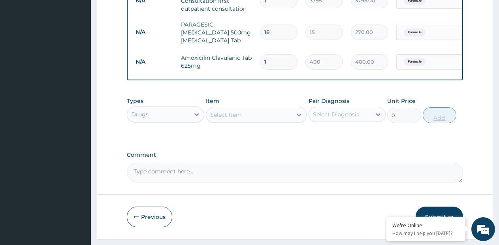
scroll to position [0, 0]
type input "14"
type input "5600.00"
type input "14"
click at [368, 158] on label "Comment" at bounding box center [295, 154] width 336 height 7
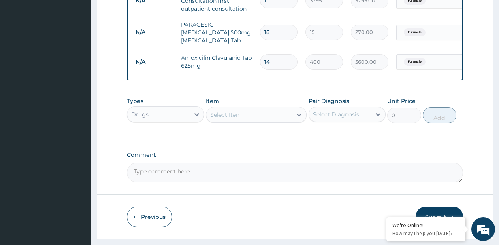
click at [368, 162] on textarea "Comment" at bounding box center [295, 172] width 336 height 20
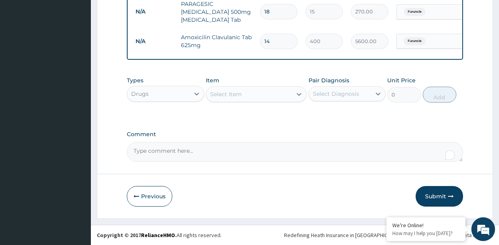
click at [438, 196] on button "Submit" at bounding box center [439, 196] width 47 height 21
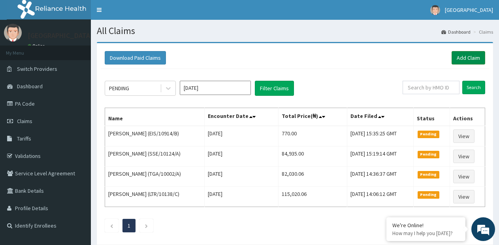
click at [477, 58] on link "Add Claim" at bounding box center [469, 57] width 34 height 13
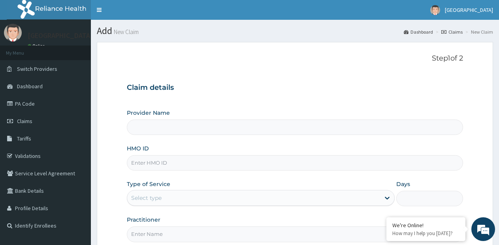
type input "[GEOGRAPHIC_DATA]- [GEOGRAPHIC_DATA] estate"
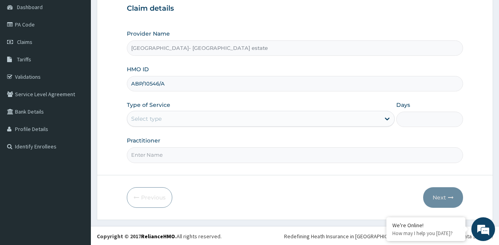
type input "ABP/10546/A"
click at [232, 116] on div "Select type" at bounding box center [253, 118] width 253 height 13
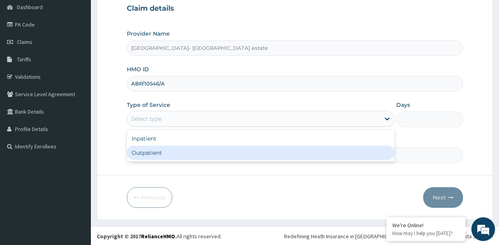
click at [198, 147] on div "Outpatient" at bounding box center [261, 152] width 268 height 14
type input "1"
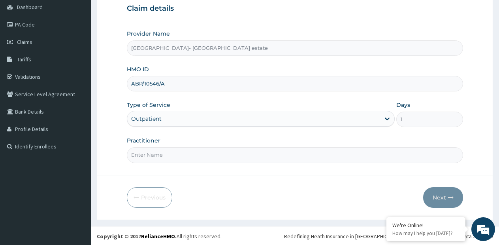
click at [195, 155] on input "Practitioner" at bounding box center [295, 154] width 336 height 15
type input "GP"
click at [443, 202] on button "Next" at bounding box center [443, 197] width 40 height 21
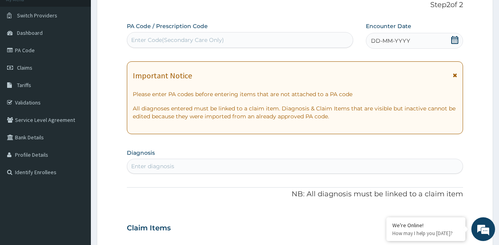
scroll to position [40, 0]
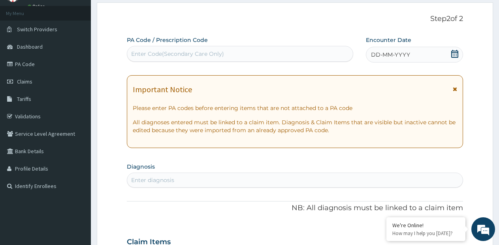
click at [263, 53] on div "Enter Code(Secondary Care Only)" at bounding box center [240, 53] width 226 height 13
type input "PA/404829"
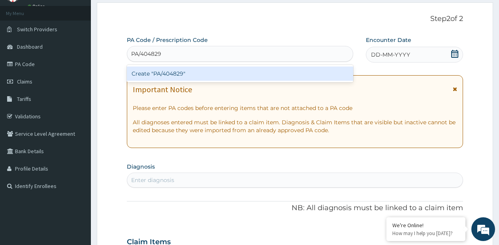
click at [251, 73] on div "Create "PA/404829"" at bounding box center [240, 73] width 226 height 14
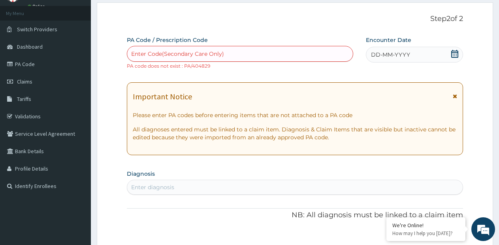
click at [198, 67] on small "PA code does not exist : PA/404829" at bounding box center [168, 66] width 83 height 6
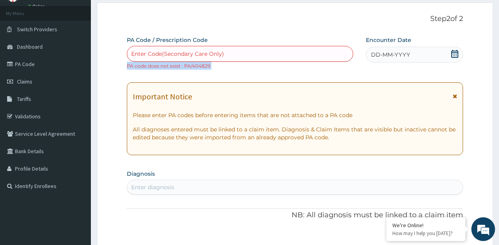
click at [198, 67] on small "PA code does not exist : PA/404829" at bounding box center [168, 66] width 83 height 6
click at [181, 66] on small "PA code does not exist : PA/404829" at bounding box center [168, 66] width 83 height 6
drag, startPoint x: 184, startPoint y: 65, endPoint x: 211, endPoint y: 68, distance: 27.8
click at [211, 68] on div "Enter Code(Secondary Care Only) PA code does not exist : PA/404829" at bounding box center [240, 58] width 226 height 24
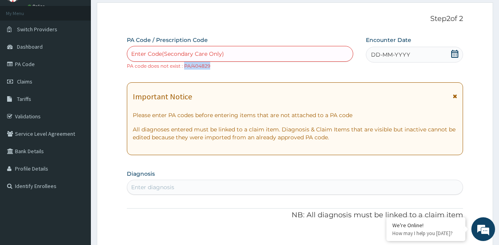
copy small "PA/404829"
click at [202, 54] on div "Enter Code(Secondary Care Only)" at bounding box center [177, 54] width 93 height 8
drag, startPoint x: 202, startPoint y: 54, endPoint x: 192, endPoint y: 54, distance: 10.3
click at [192, 54] on div "Enter Code(Secondary Care Only)" at bounding box center [177, 54] width 93 height 8
paste input "PA/404829"
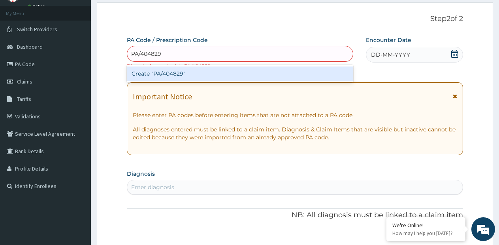
click at [154, 52] on input "PA/404829" at bounding box center [146, 54] width 31 height 8
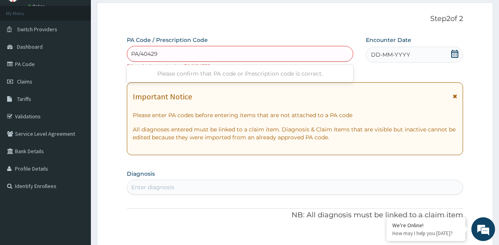
type input "PA/404B29"
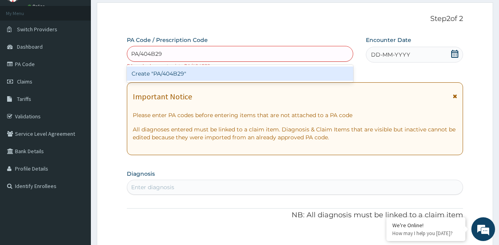
click at [152, 75] on div "Create "PA/404B29"" at bounding box center [240, 73] width 226 height 14
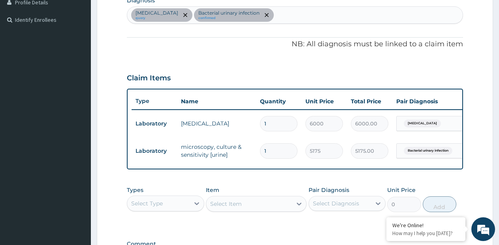
scroll to position [115, 0]
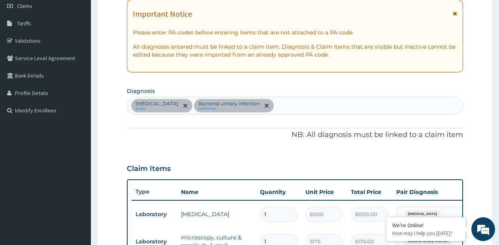
click at [300, 106] on div "[MEDICAL_DATA] query Bacterial urinary infection confirmed" at bounding box center [295, 105] width 336 height 17
type input "[MEDICAL_DATA]"
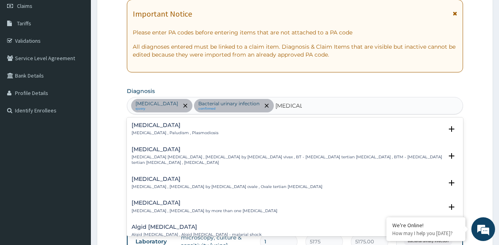
click at [149, 131] on p "[MEDICAL_DATA] , Paludism , Plasmodiosis" at bounding box center [175, 133] width 87 height 6
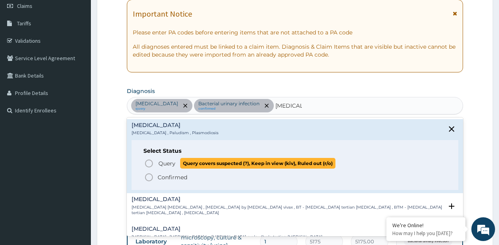
click at [154, 161] on span "Query Query covers suspected (?), Keep in view (kiv), Ruled out (r/o)" at bounding box center [295, 163] width 302 height 11
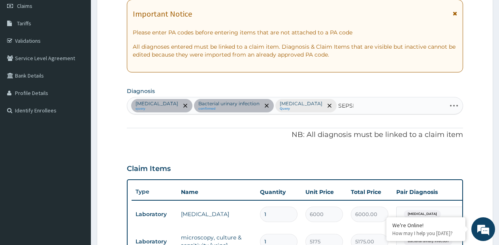
type input "[MEDICAL_DATA]"
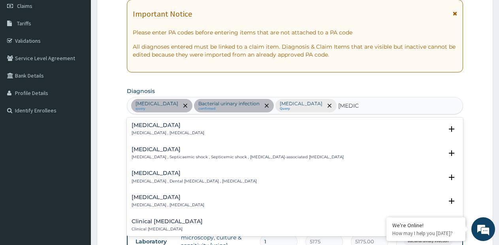
click at [151, 132] on p "[MEDICAL_DATA] , [MEDICAL_DATA]" at bounding box center [168, 133] width 73 height 6
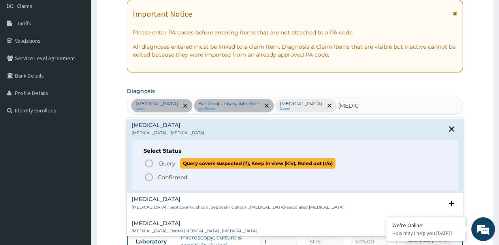
click at [152, 159] on icon "status option query" at bounding box center [148, 162] width 9 height 9
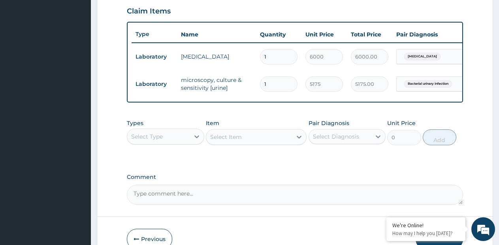
scroll to position [273, 0]
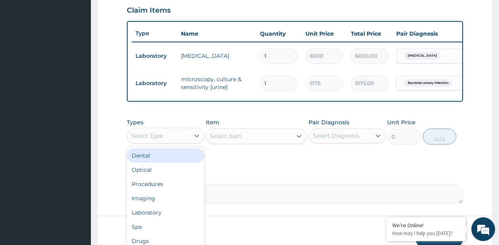
click at [184, 141] on div "Select Type" at bounding box center [158, 135] width 62 height 13
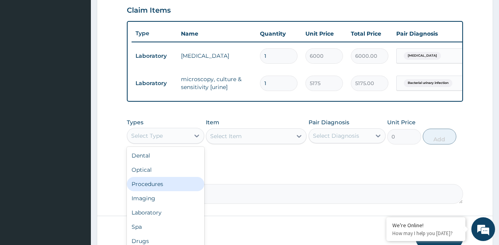
click at [167, 189] on div "Procedures" at bounding box center [165, 184] width 77 height 14
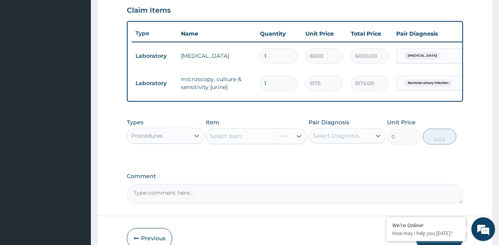
click at [307, 142] on div "Select Item" at bounding box center [256, 136] width 101 height 16
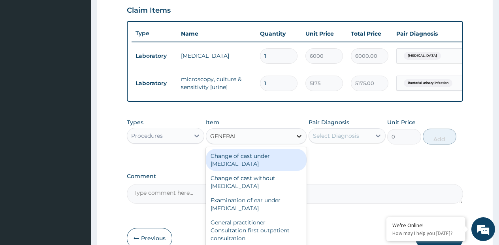
type input "GENERAL P"
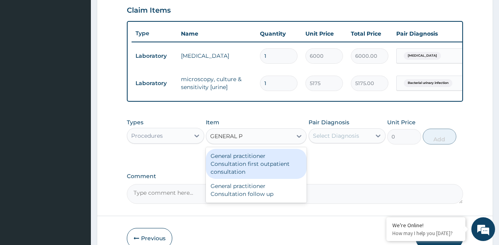
click at [249, 171] on div "General practitioner Consultation first outpatient consultation" at bounding box center [256, 164] width 101 height 30
type input "3795"
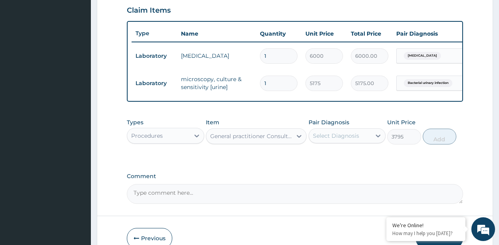
click at [320, 140] on div "Select Diagnosis" at bounding box center [336, 136] width 46 height 8
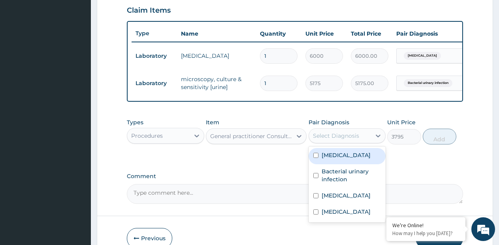
click at [330, 159] on label "[MEDICAL_DATA]" at bounding box center [346, 155] width 49 height 8
checkbox input "true"
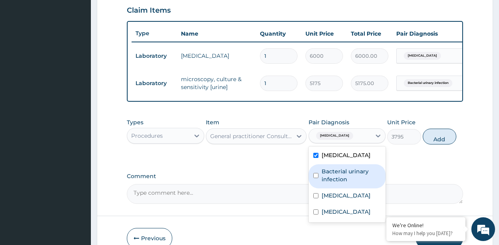
click at [331, 183] on label "Bacterial urinary infection" at bounding box center [352, 175] width 60 height 16
checkbox input "true"
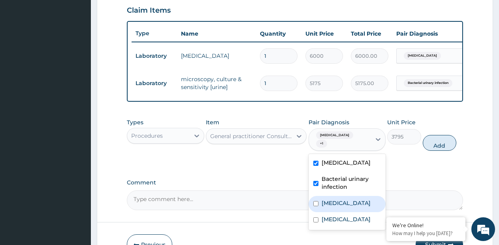
click at [326, 199] on label "[MEDICAL_DATA]" at bounding box center [346, 203] width 49 height 8
click at [320, 212] on div "[MEDICAL_DATA]" at bounding box center [347, 204] width 77 height 16
checkbox input "false"
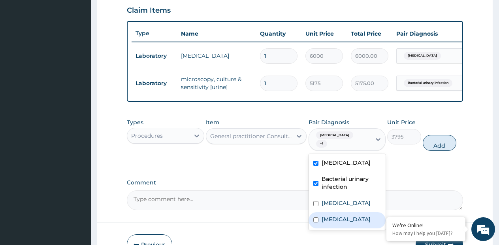
click at [322, 221] on label "[MEDICAL_DATA]" at bounding box center [346, 219] width 49 height 8
checkbox input "true"
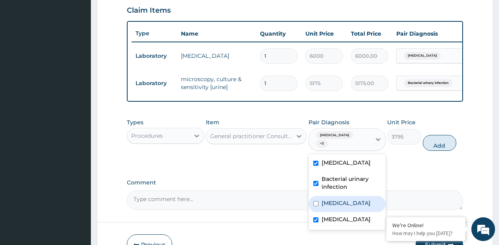
click at [327, 206] on label "[MEDICAL_DATA]" at bounding box center [346, 203] width 49 height 8
checkbox input "true"
click at [432, 151] on button "Add" at bounding box center [440, 143] width 34 height 16
type input "0"
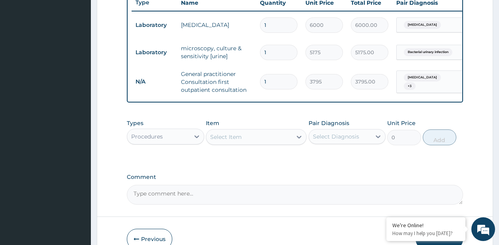
scroll to position [353, 0]
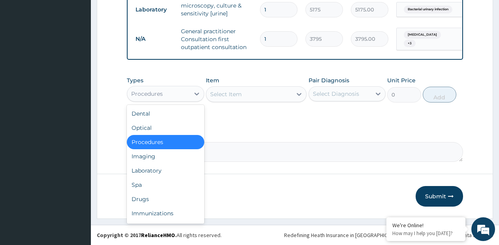
click at [172, 94] on div "Procedures" at bounding box center [158, 93] width 62 height 13
click at [151, 169] on div "Laboratory" at bounding box center [165, 170] width 77 height 14
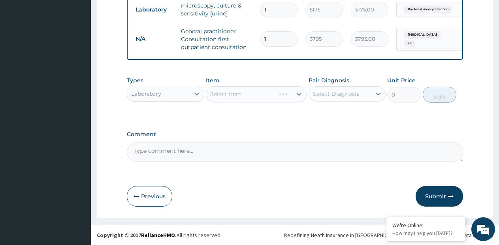
click at [292, 93] on div "Select Item" at bounding box center [256, 94] width 101 height 16
click at [294, 92] on div at bounding box center [299, 94] width 14 height 14
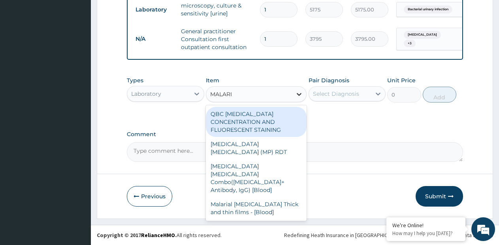
type input "[MEDICAL_DATA]"
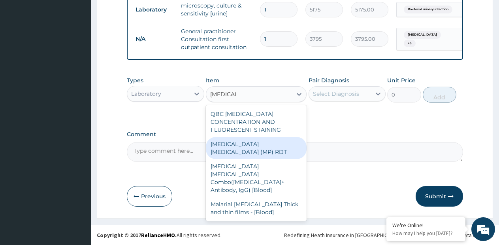
click at [268, 137] on div "[MEDICAL_DATA] [MEDICAL_DATA] (MP) RDT" at bounding box center [256, 148] width 101 height 22
type input "1725"
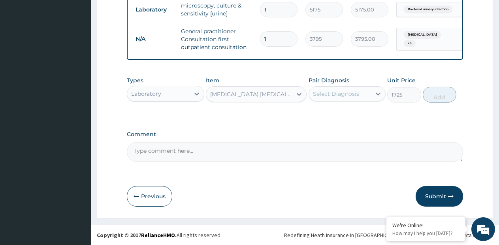
click at [348, 82] on label "Pair Diagnosis" at bounding box center [329, 80] width 41 height 8
click at [340, 90] on div "Select Diagnosis" at bounding box center [340, 93] width 62 height 13
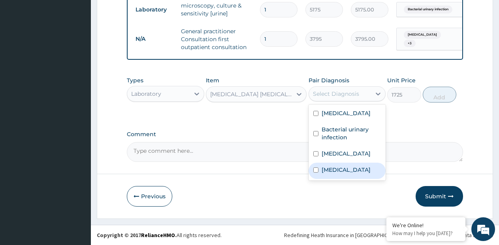
click at [330, 167] on label "[MEDICAL_DATA]" at bounding box center [346, 170] width 49 height 8
checkbox input "true"
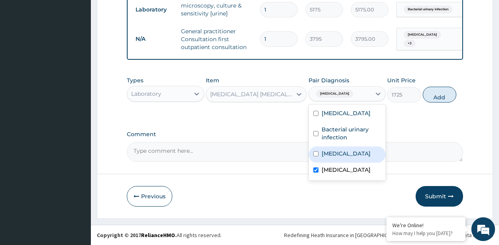
click at [333, 151] on label "[MEDICAL_DATA]" at bounding box center [346, 153] width 49 height 8
checkbox input "true"
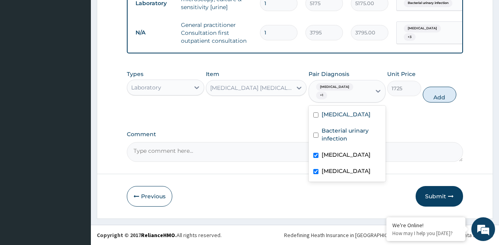
click at [328, 170] on label "[MEDICAL_DATA]" at bounding box center [346, 171] width 49 height 8
checkbox input "false"
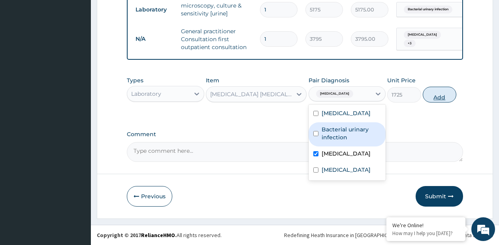
click at [430, 100] on button "Add" at bounding box center [440, 95] width 34 height 16
type input "0"
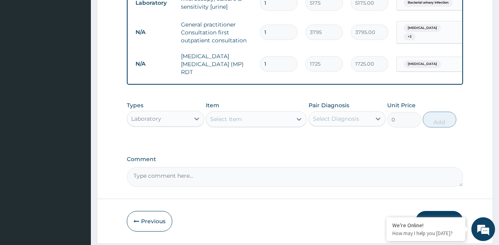
click at [279, 116] on div "Select Item" at bounding box center [249, 119] width 86 height 13
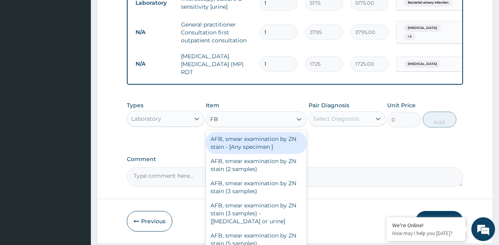
type input "FBC"
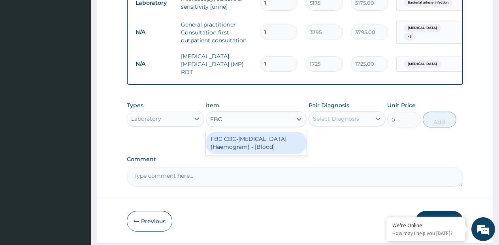
click at [257, 143] on div "FBC CBC-[MEDICAL_DATA] (Haemogram) - [Blood]" at bounding box center [256, 143] width 101 height 22
type input "4600"
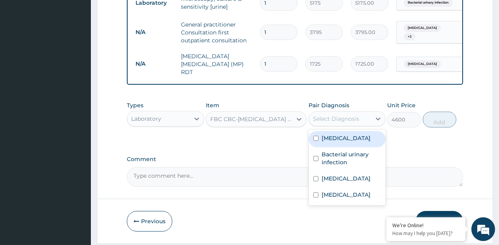
click at [323, 123] on div "Select Diagnosis" at bounding box center [336, 119] width 46 height 8
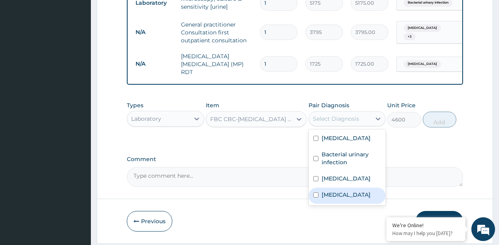
click at [333, 198] on label "[MEDICAL_DATA]" at bounding box center [346, 194] width 49 height 8
checkbox input "true"
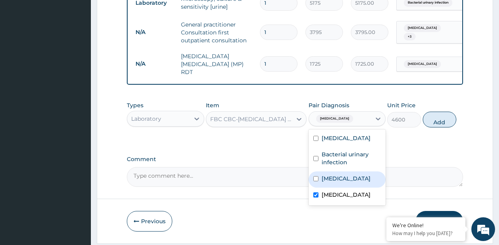
click at [336, 168] on div "Bacterial urinary infection" at bounding box center [347, 159] width 77 height 24
checkbox input "true"
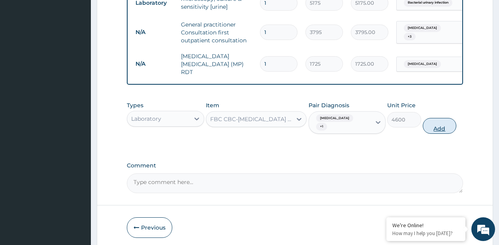
click at [439, 124] on button "Add" at bounding box center [440, 126] width 34 height 16
type input "0"
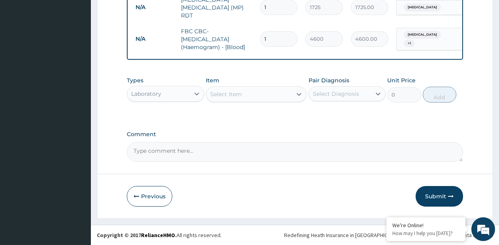
scroll to position [412, 0]
click at [183, 95] on div "Laboratory" at bounding box center [158, 93] width 62 height 13
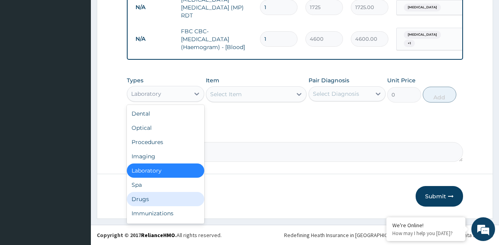
click at [139, 192] on div "Drugs" at bounding box center [165, 199] width 77 height 14
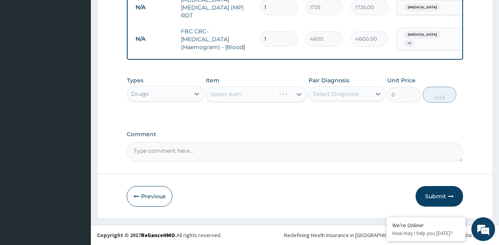
click at [292, 94] on div "Select Item" at bounding box center [256, 94] width 101 height 16
click at [292, 94] on div "Select Item" at bounding box center [249, 94] width 86 height 13
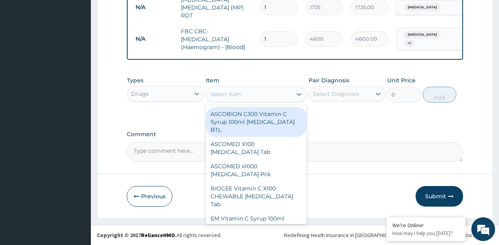
click at [292, 94] on div "Select Item" at bounding box center [249, 94] width 86 height 13
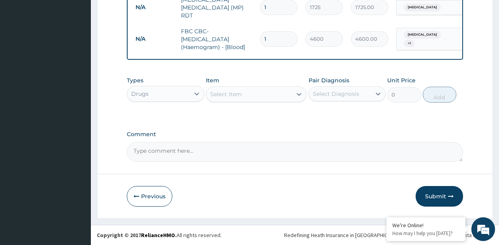
click at [292, 94] on div "Select Item" at bounding box center [249, 94] width 86 height 13
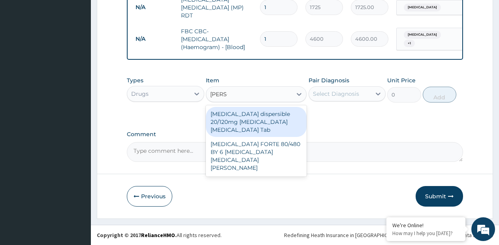
type input "COART"
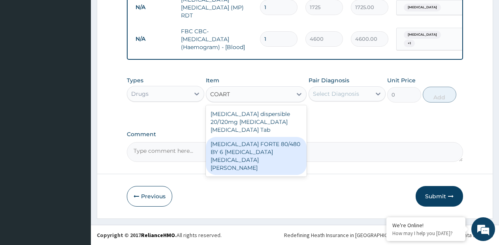
drag, startPoint x: 278, startPoint y: 139, endPoint x: 343, endPoint y: 99, distance: 76.5
click at [285, 137] on div "COARTEM FORTE 80/480 BY 6 Artemether Lumefantrine Pck" at bounding box center [256, 156] width 101 height 38
type input "1170"
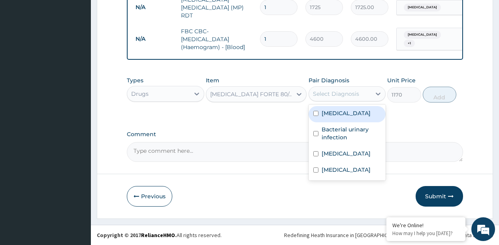
click at [347, 95] on div "Select Diagnosis" at bounding box center [336, 94] width 46 height 8
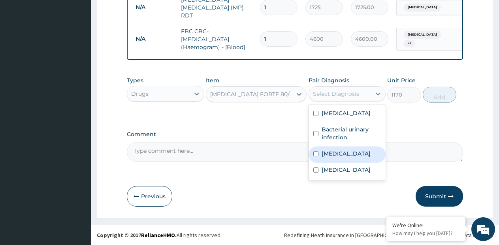
drag, startPoint x: 328, startPoint y: 157, endPoint x: 415, endPoint y: 104, distance: 101.6
click at [336, 153] on label "Malaria" at bounding box center [346, 153] width 49 height 8
checkbox input "true"
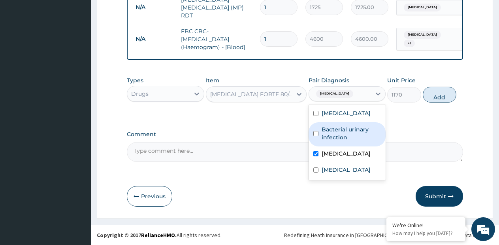
click at [431, 92] on button "Add" at bounding box center [440, 95] width 34 height 16
type input "0"
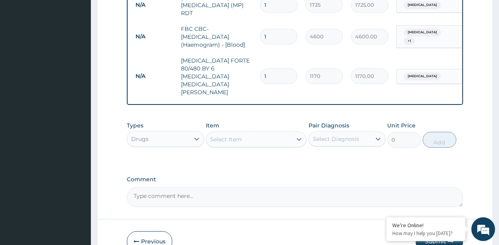
click at [290, 133] on div "Select Item" at bounding box center [249, 139] width 86 height 13
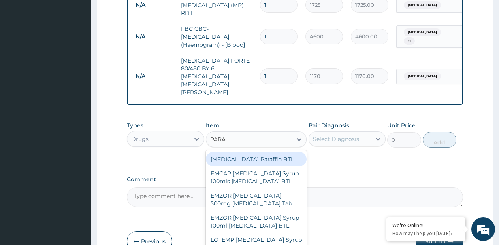
type input "PARAC"
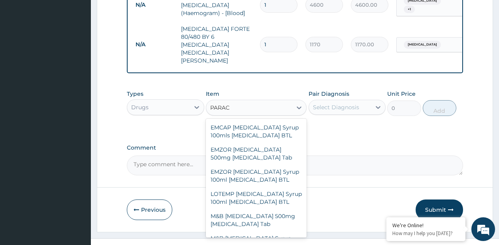
scroll to position [152, 0]
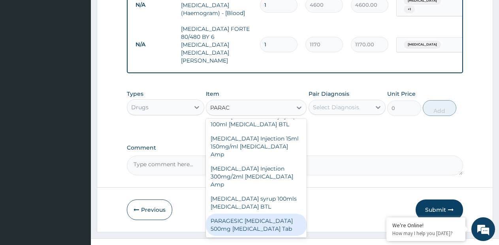
drag, startPoint x: 276, startPoint y: 210, endPoint x: 356, endPoint y: 110, distance: 128.0
click at [278, 213] on div "PARAGESIC PARACETAMOL 500mg Acetaminophen Tab" at bounding box center [256, 224] width 101 height 22
type input "15"
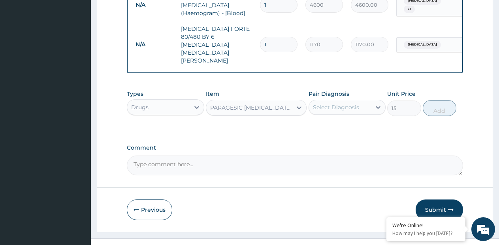
click at [356, 103] on div "Select Diagnosis" at bounding box center [336, 107] width 46 height 8
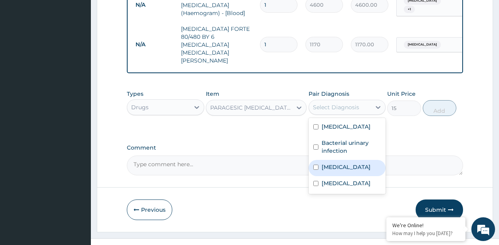
click at [338, 160] on div "Malaria" at bounding box center [347, 168] width 77 height 16
checkbox input "true"
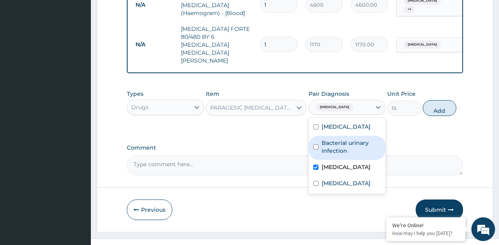
click at [365, 139] on label "Bacterial urinary infection" at bounding box center [352, 147] width 60 height 16
checkbox input "true"
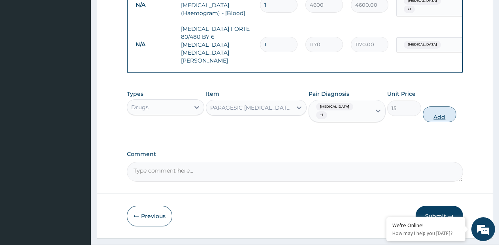
click at [430, 106] on button "Add" at bounding box center [440, 114] width 34 height 16
type input "0"
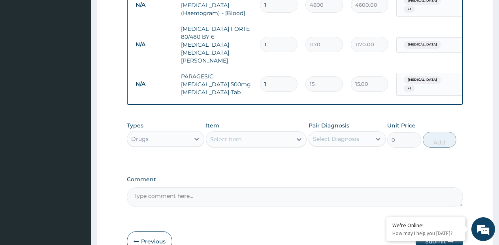
type input "18"
type input "270.00"
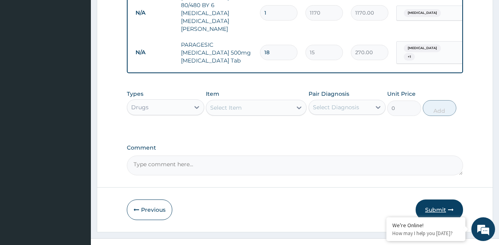
type input "18"
click at [436, 199] on button "Submit" at bounding box center [439, 209] width 47 height 21
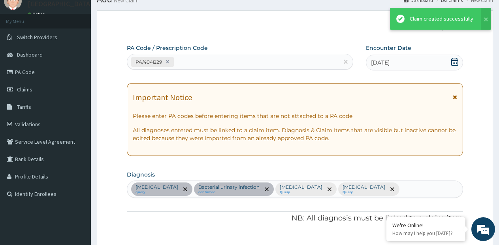
scroll to position [475, 0]
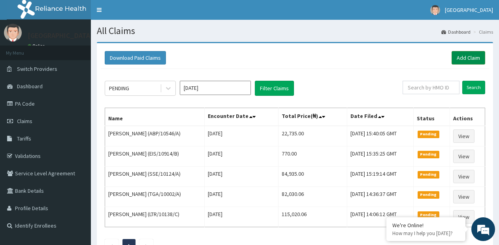
click at [459, 57] on link "Add Claim" at bounding box center [469, 57] width 34 height 13
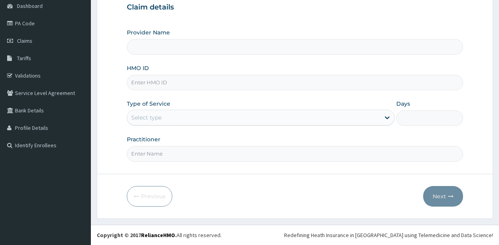
click at [202, 77] on input "HMO ID" at bounding box center [295, 82] width 336 height 15
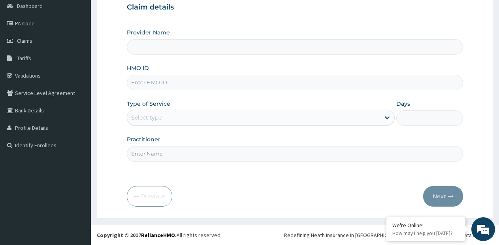
type input "[GEOGRAPHIC_DATA]- [GEOGRAPHIC_DATA] estate"
type input "NSS/10004/C"
click at [187, 116] on div "Select type" at bounding box center [253, 117] width 253 height 13
click at [177, 147] on input "Practitioner" at bounding box center [295, 153] width 336 height 15
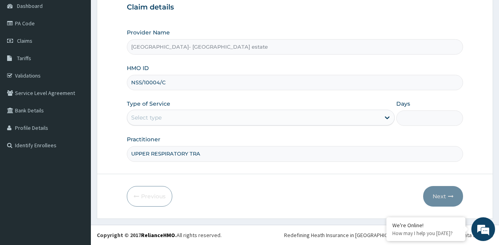
click at [178, 148] on input "UPPER RESPIRATORY TRA" at bounding box center [295, 153] width 336 height 15
type input "GP"
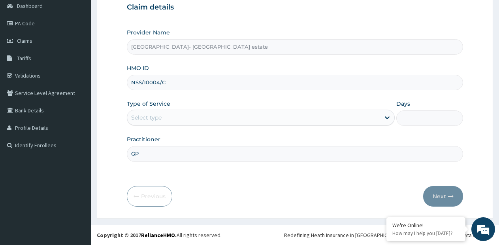
click at [270, 116] on div "Select type" at bounding box center [253, 117] width 253 height 13
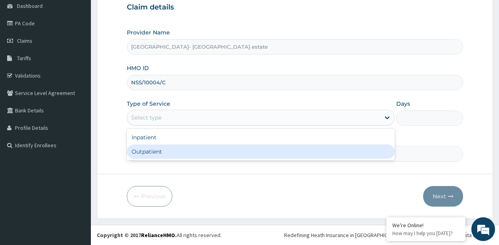
drag, startPoint x: 236, startPoint y: 147, endPoint x: 246, endPoint y: 149, distance: 10.5
click at [236, 147] on div "Outpatient" at bounding box center [261, 151] width 268 height 14
type input "1"
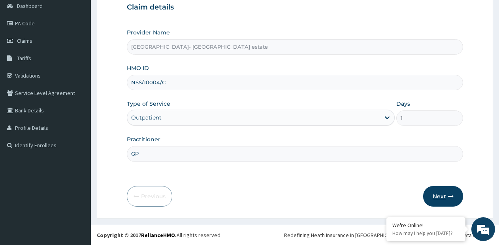
click at [438, 203] on button "Next" at bounding box center [443, 196] width 40 height 21
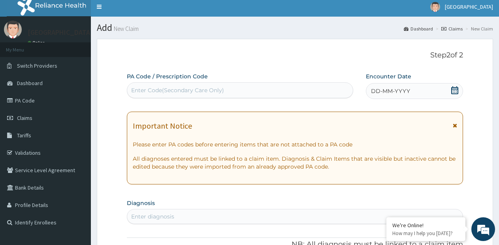
scroll to position [0, 0]
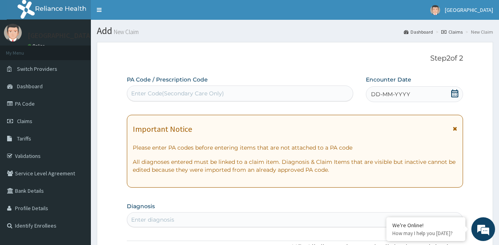
click at [423, 93] on div "DD-MM-YYYY" at bounding box center [414, 94] width 97 height 16
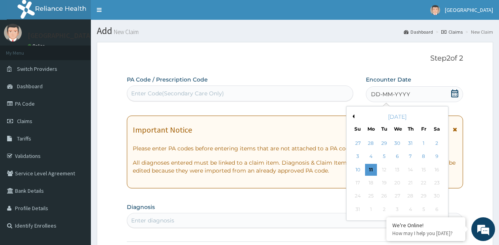
click at [436, 156] on div "9" at bounding box center [437, 157] width 12 height 12
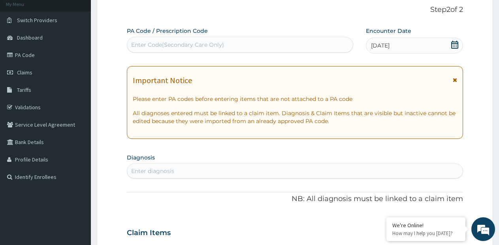
scroll to position [119, 0]
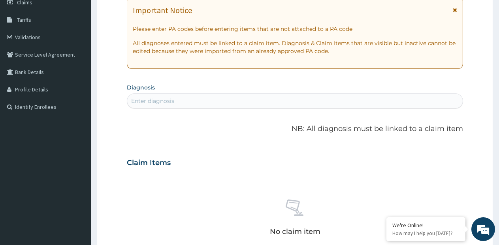
click at [207, 104] on div "Enter diagnosis" at bounding box center [295, 100] width 336 height 13
paste input "U"
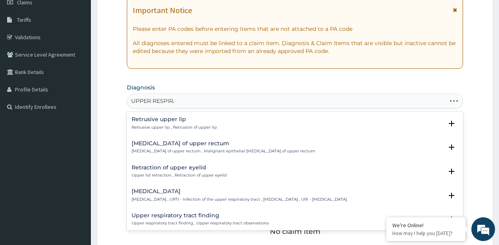
type input "UPPER RESPIRAT"
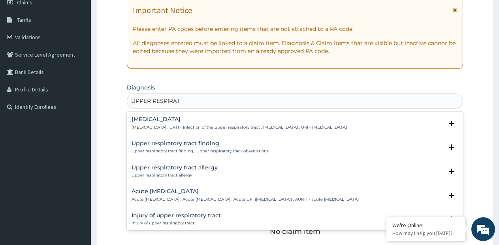
click at [195, 194] on h4 "Acute upper respiratory infection" at bounding box center [245, 191] width 227 height 6
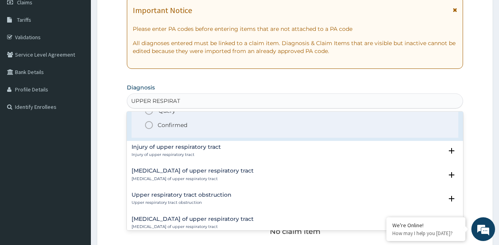
click at [181, 129] on p "Confirmed" at bounding box center [173, 125] width 30 height 8
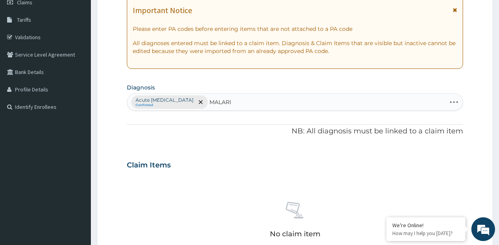
type input "MALARIA"
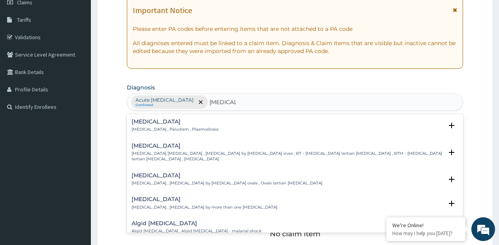
click at [179, 131] on p "Malaria , Paludism , Plasmodiosis" at bounding box center [175, 129] width 87 height 6
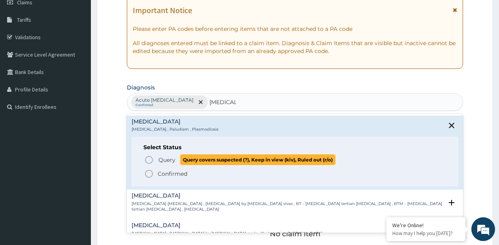
click at [159, 161] on span "Query" at bounding box center [166, 160] width 17 height 8
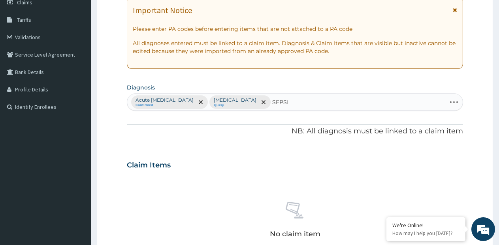
type input "SEPSIS"
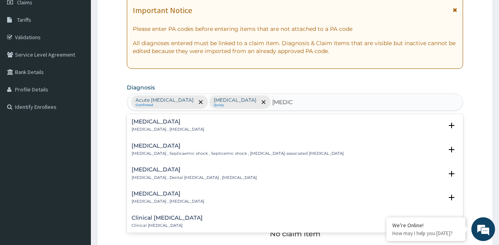
click at [181, 128] on p "Systemic infection , Sepsis" at bounding box center [168, 129] width 73 height 6
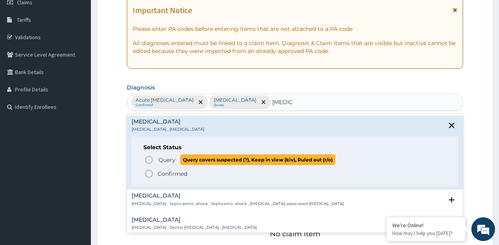
click at [155, 163] on span "Query Query covers suspected (?), Keep in view (kiv), Ruled out (r/o)" at bounding box center [295, 159] width 302 height 11
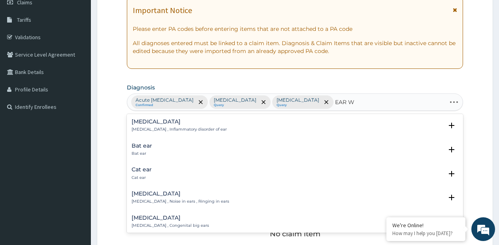
type input "EAR WA"
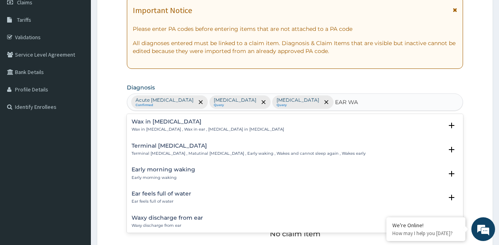
click at [162, 132] on p "Wax in ear canal , Wax in ear , Cerumen in ear canal" at bounding box center [208, 129] width 153 height 6
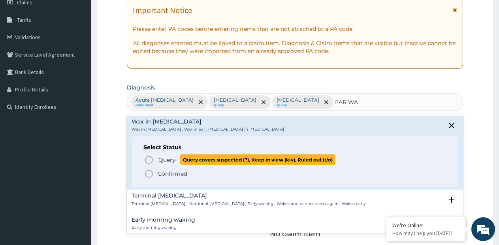
click at [165, 162] on span "Query" at bounding box center [166, 160] width 17 height 8
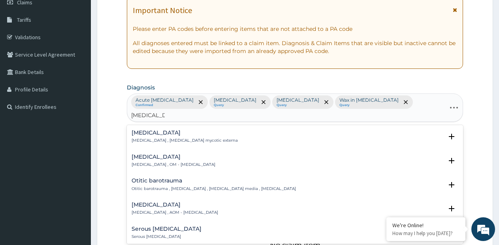
type input "OTITIS MEDI"
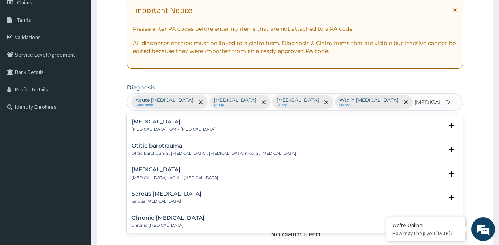
click at [160, 126] on div "Otitis media Otitis media , OM - Otitis media" at bounding box center [174, 126] width 84 height 14
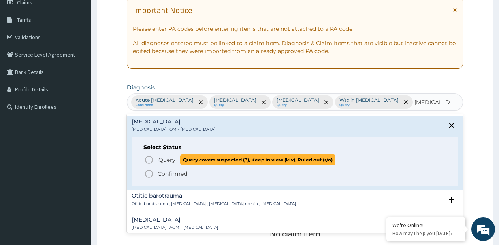
click at [154, 157] on icon "status option query" at bounding box center [148, 159] width 9 height 9
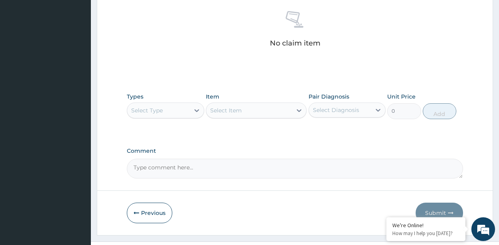
scroll to position [325, 0]
click at [183, 102] on div "Select Type" at bounding box center [158, 108] width 62 height 13
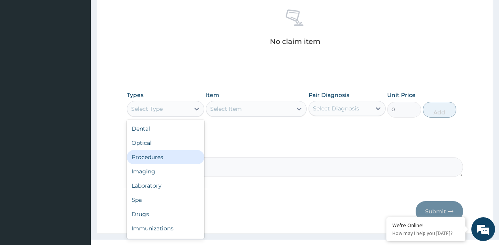
click at [163, 150] on div "Procedures" at bounding box center [165, 157] width 77 height 14
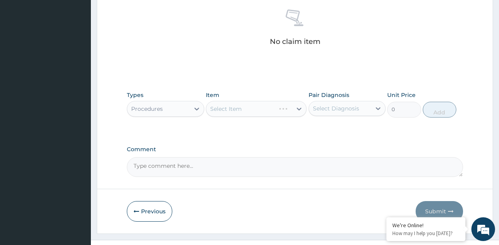
click at [298, 101] on div "Select Item" at bounding box center [256, 109] width 101 height 16
click at [298, 105] on icon at bounding box center [299, 109] width 8 height 8
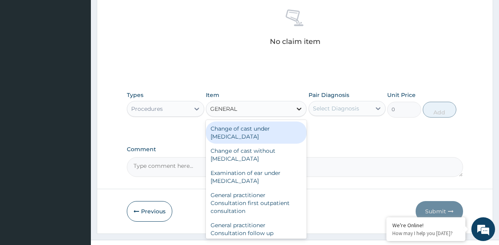
type input "GENERAL P"
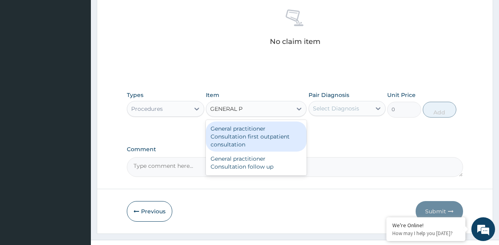
click at [280, 121] on div "General practitioner Consultation first outpatient consultation" at bounding box center [256, 136] width 101 height 30
type input "3795"
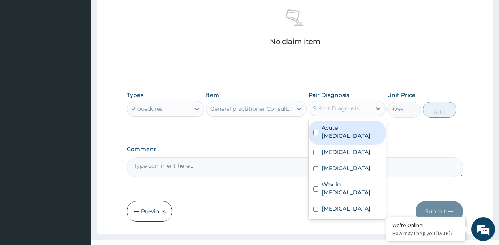
click at [332, 104] on div "Select Diagnosis" at bounding box center [336, 108] width 46 height 8
click at [330, 124] on label "Acute upper respiratory infection" at bounding box center [352, 132] width 60 height 16
checkbox input "true"
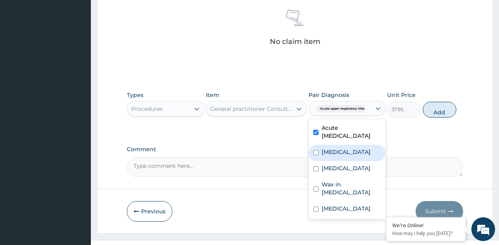
click at [329, 145] on div "Malaria" at bounding box center [347, 153] width 77 height 16
checkbox input "true"
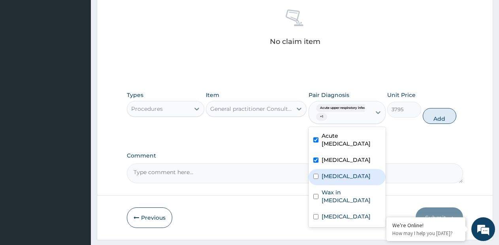
click at [324, 172] on label "Sepsis" at bounding box center [346, 176] width 49 height 8
checkbox input "true"
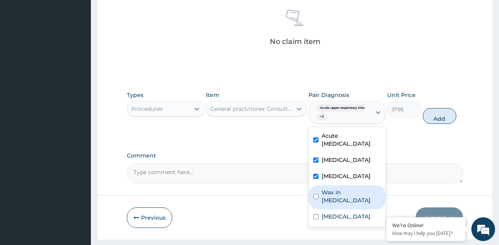
click at [323, 188] on label "Wax in ear canal" at bounding box center [352, 196] width 60 height 16
checkbox input "true"
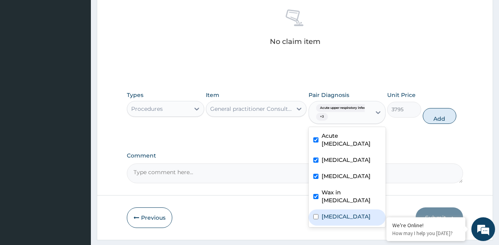
click at [322, 212] on label "Otitis media" at bounding box center [346, 216] width 49 height 8
checkbox input "true"
click at [434, 108] on button "Add" at bounding box center [440, 116] width 34 height 16
type input "0"
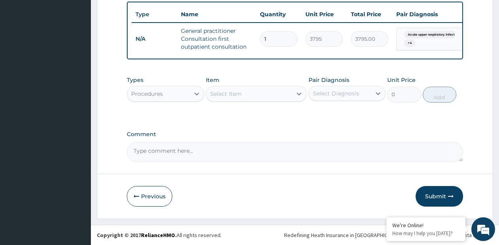
scroll to position [299, 0]
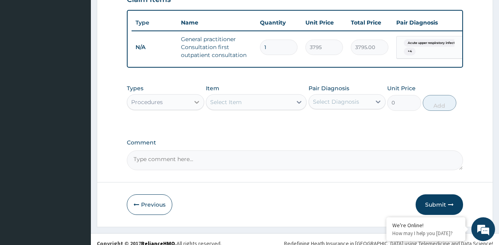
click at [204, 95] on div at bounding box center [197, 102] width 14 height 14
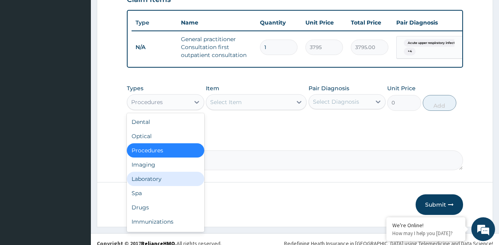
click at [149, 172] on div "Laboratory" at bounding box center [165, 179] width 77 height 14
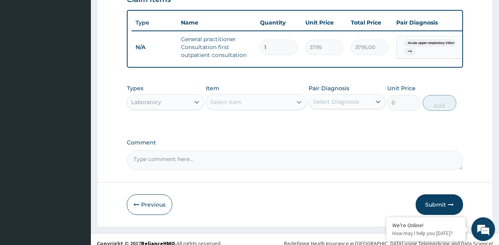
click at [300, 98] on icon at bounding box center [299, 102] width 8 height 8
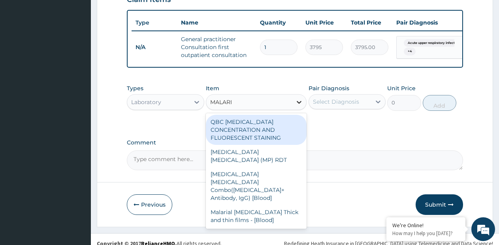
type input "MALARIA"
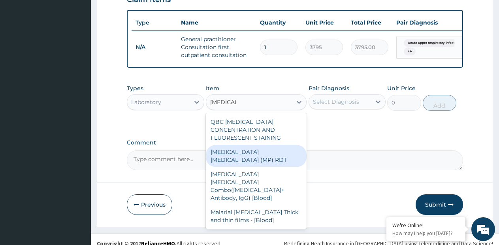
click at [293, 145] on div "MALARIA PARASITE (MP) RDT" at bounding box center [256, 156] width 101 height 22
type input "1725"
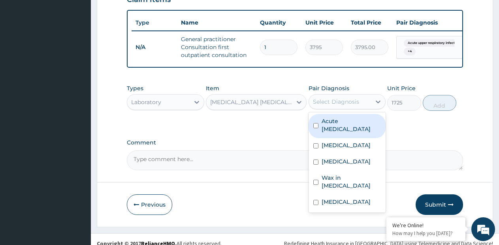
drag, startPoint x: 328, startPoint y: 93, endPoint x: 338, endPoint y: 121, distance: 29.4
click at [330, 98] on div "Select Diagnosis" at bounding box center [336, 102] width 46 height 8
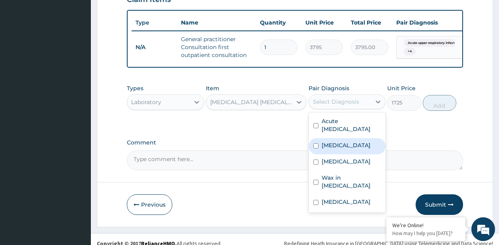
drag, startPoint x: 334, startPoint y: 139, endPoint x: 454, endPoint y: 105, distance: 124.4
click at [347, 138] on div "Malaria" at bounding box center [347, 146] width 77 height 16
checkbox input "true"
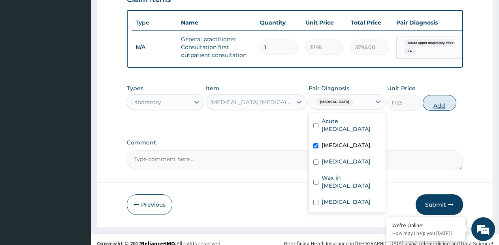
click at [444, 95] on button "Add" at bounding box center [440, 103] width 34 height 16
type input "0"
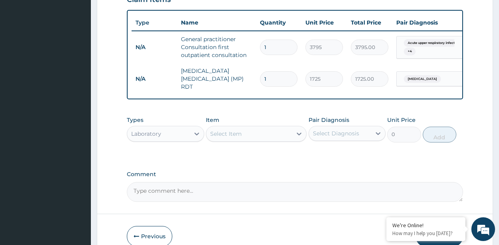
click at [285, 127] on div "Select Item" at bounding box center [249, 133] width 86 height 13
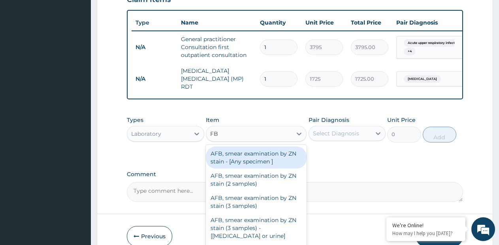
type input "FBC"
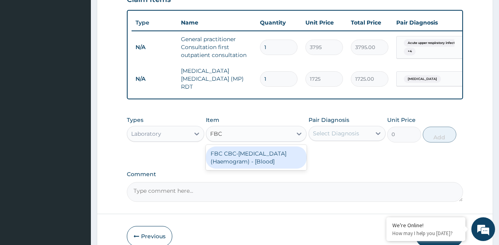
drag, startPoint x: 277, startPoint y: 140, endPoint x: 341, endPoint y: 120, distance: 67.8
click at [279, 146] on div "FBC CBC-Complete Blood Count (Haemogram) - [Blood]" at bounding box center [256, 157] width 101 height 22
type input "4600"
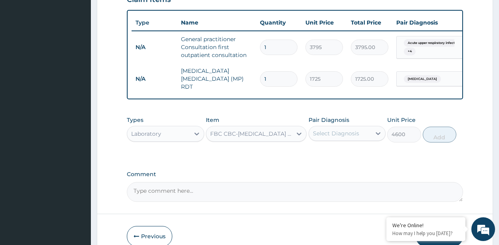
click at [341, 129] on div "Select Diagnosis" at bounding box center [336, 133] width 46 height 8
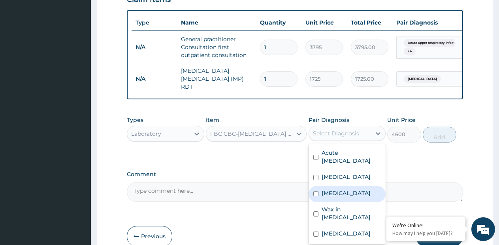
click at [327, 189] on label "Sepsis" at bounding box center [346, 193] width 49 height 8
checkbox input "true"
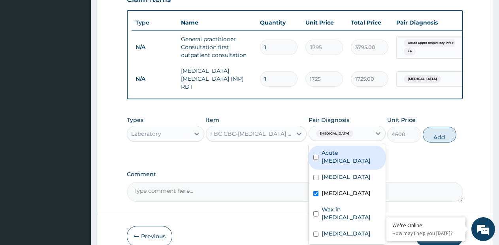
drag, startPoint x: 336, startPoint y: 144, endPoint x: 412, endPoint y: 120, distance: 79.6
click at [340, 149] on label "Acute upper respiratory infection" at bounding box center [352, 157] width 60 height 16
checkbox input "true"
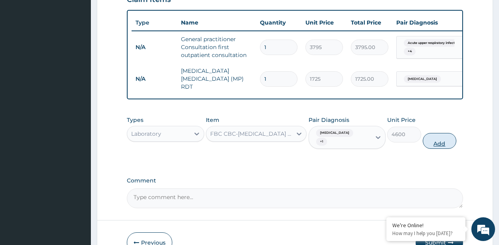
click at [440, 133] on button "Add" at bounding box center [440, 141] width 34 height 16
type input "0"
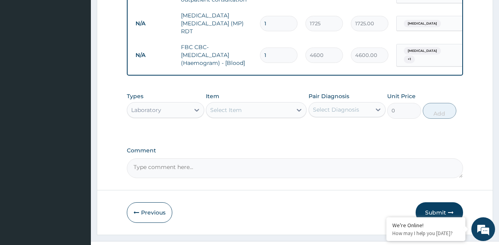
scroll to position [358, 0]
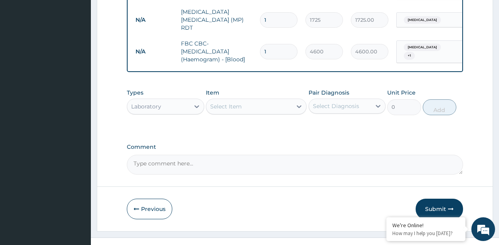
click at [189, 100] on div "Laboratory" at bounding box center [158, 106] width 62 height 13
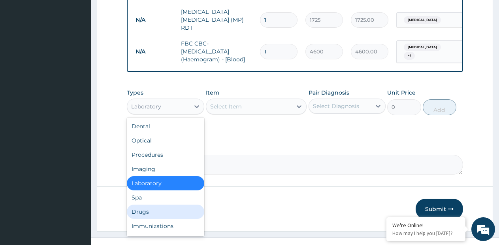
drag, startPoint x: 152, startPoint y: 198, endPoint x: 229, endPoint y: 146, distance: 92.8
click at [153, 204] on div "Drugs" at bounding box center [165, 211] width 77 height 14
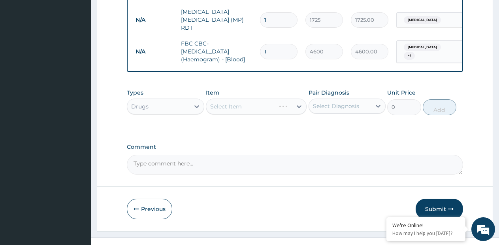
click at [297, 98] on div "Select Item" at bounding box center [256, 106] width 101 height 16
click at [297, 102] on icon at bounding box center [299, 106] width 8 height 8
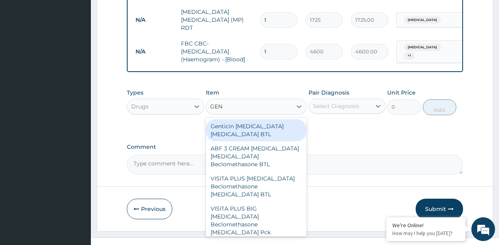
type input "GENT"
click at [257, 119] on div "Genticin eye drop Gentamicin BTL" at bounding box center [256, 130] width 101 height 22
type input "4788"
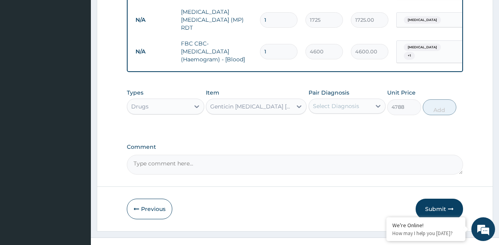
click at [287, 102] on div "Genticin eye drop Gentamicin BTL" at bounding box center [251, 106] width 83 height 8
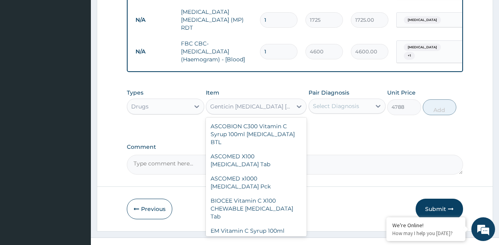
scroll to position [7034, 0]
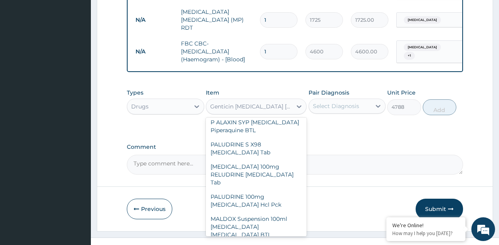
paste input "GENTAMYCIN OINTMENT"
type input "GENTAMYCIN OINTMENT"
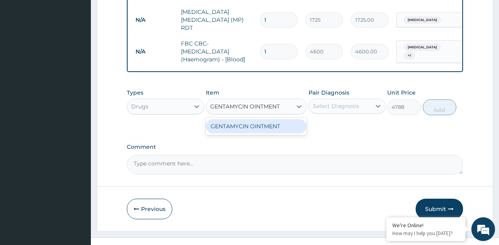
scroll to position [0, 0]
click at [269, 120] on div "GENTAMYCIN OINTMENT" at bounding box center [256, 126] width 101 height 14
type input "1500"
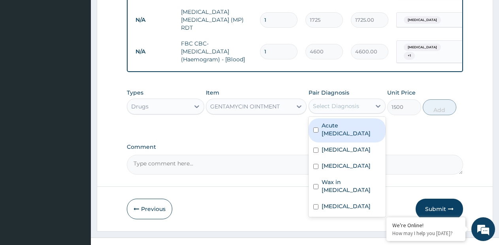
click at [338, 102] on div "Select Diagnosis" at bounding box center [336, 106] width 46 height 8
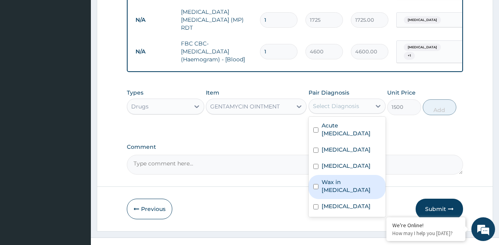
click at [343, 178] on label "Wax in ear canal" at bounding box center [352, 186] width 60 height 16
checkbox input "true"
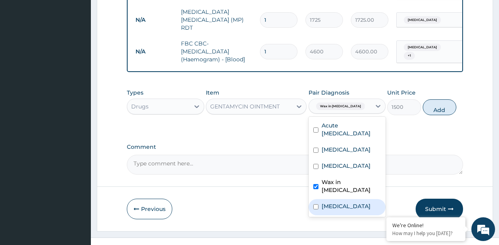
click at [340, 199] on div "Otitis media" at bounding box center [347, 207] width 77 height 16
checkbox input "true"
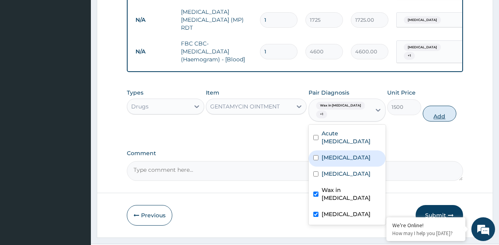
click at [426, 106] on button "Add" at bounding box center [440, 114] width 34 height 16
type input "0"
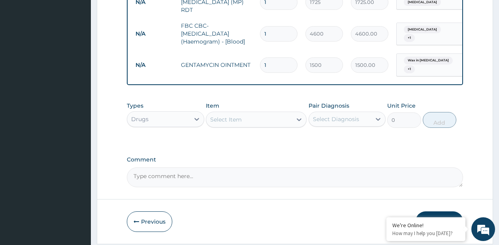
scroll to position [385, 0]
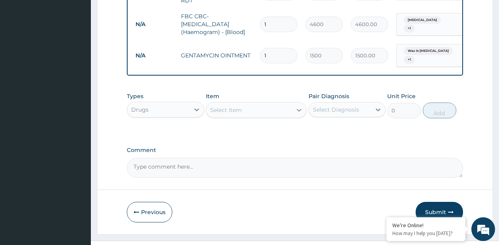
click at [296, 106] on icon at bounding box center [299, 110] width 8 height 8
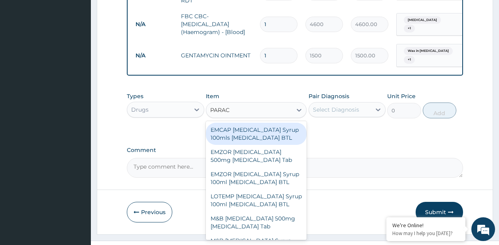
type input "PARAC"
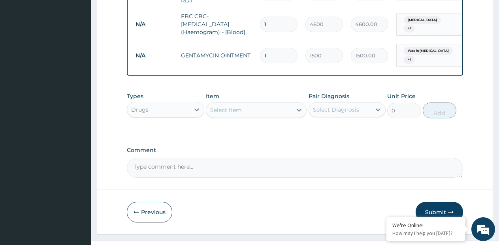
click at [283, 104] on div "Select Item" at bounding box center [249, 110] width 86 height 13
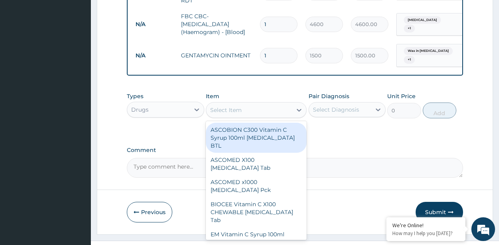
paste input "MOXIE [MEDICAL_DATA] Syrup 100ml [MEDICAL_DATA] BTL"
type input "MOXIE [MEDICAL_DATA] Syrup 100ml [MEDICAL_DATA] BTL"
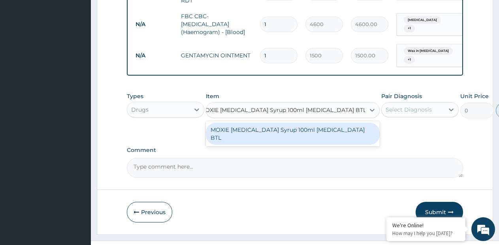
drag, startPoint x: 264, startPoint y: 114, endPoint x: 364, endPoint y: 94, distance: 102.0
click at [266, 123] on div "MOXIE [MEDICAL_DATA] Syrup 100ml [MEDICAL_DATA] BTL" at bounding box center [293, 134] width 174 height 22
type input "900"
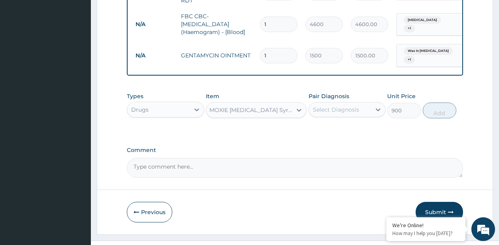
scroll to position [0, 1]
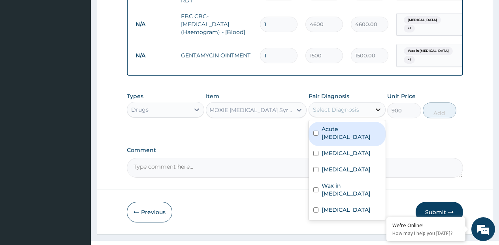
click at [372, 102] on div at bounding box center [378, 109] width 14 height 14
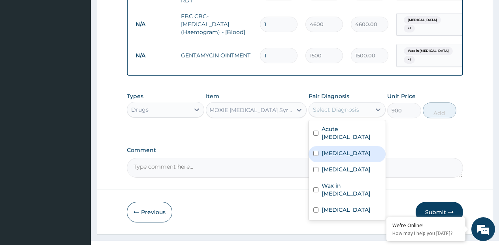
click at [347, 146] on div "[MEDICAL_DATA]" at bounding box center [347, 154] width 77 height 16
checkbox input "true"
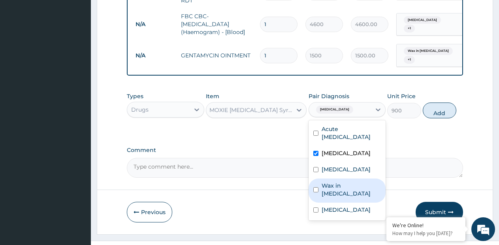
click at [350, 181] on label "Wax in ear canal" at bounding box center [352, 189] width 60 height 16
checkbox input "true"
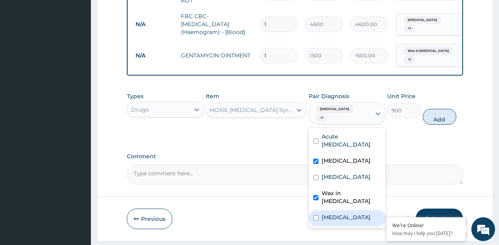
drag, startPoint x: 350, startPoint y: 183, endPoint x: 374, endPoint y: 161, distance: 32.7
click at [351, 213] on label "Otitis media" at bounding box center [346, 217] width 49 height 8
checkbox input "true"
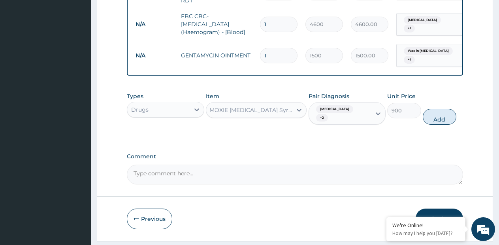
click at [424, 109] on button "Add" at bounding box center [440, 117] width 34 height 16
type input "0"
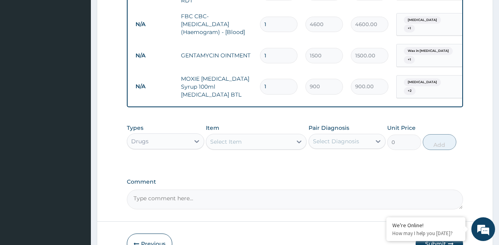
click at [266, 135] on div "Select Item" at bounding box center [249, 141] width 86 height 13
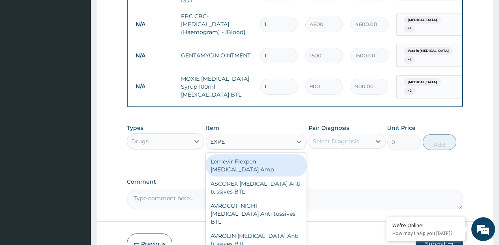
type input "EXPEC"
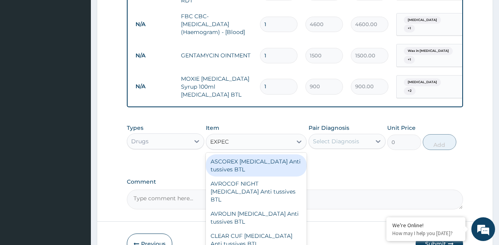
click at [265, 154] on div "ASCOREX [MEDICAL_DATA] Anti tussives BTL" at bounding box center [256, 165] width 101 height 22
type input "740"
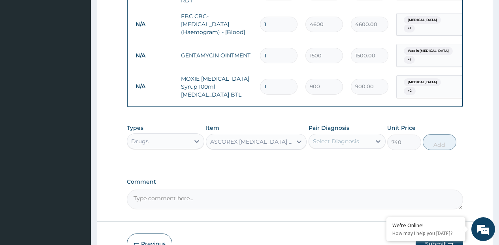
click at [337, 137] on div "Select Diagnosis" at bounding box center [336, 141] width 46 height 8
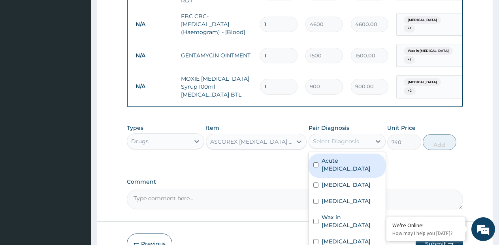
click at [341, 157] on label "Acute upper respiratory infection" at bounding box center [352, 165] width 60 height 16
checkbox input "true"
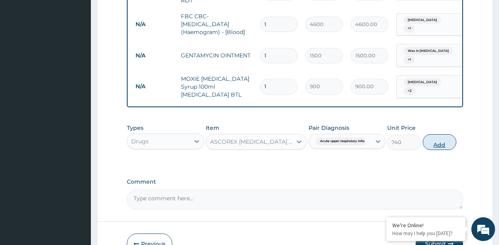
click at [442, 134] on button "Add" at bounding box center [440, 142] width 34 height 16
type input "0"
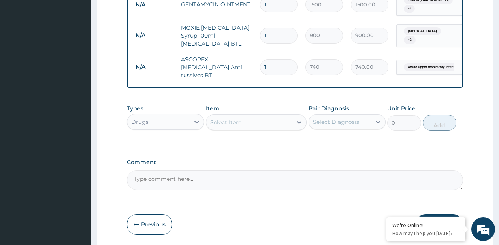
scroll to position [444, 0]
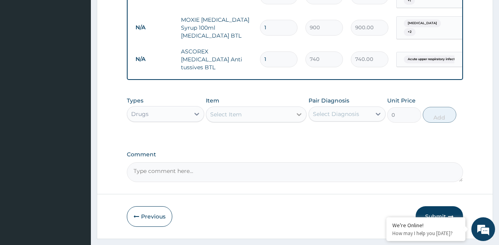
click at [294, 107] on div at bounding box center [299, 114] width 14 height 14
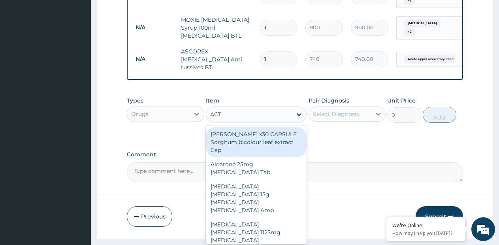
type input "ACT S"
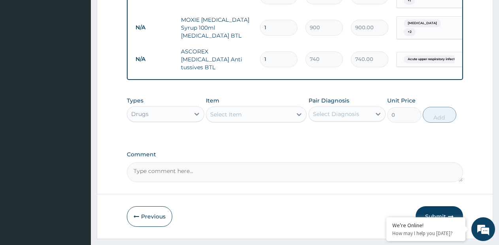
click at [258, 108] on div "Select Item" at bounding box center [249, 114] width 86 height 13
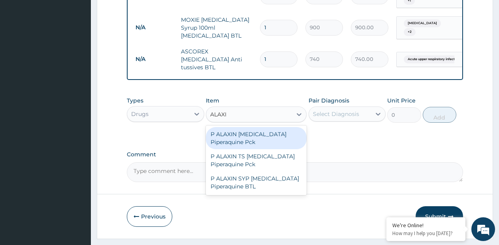
type input "ALAXIN"
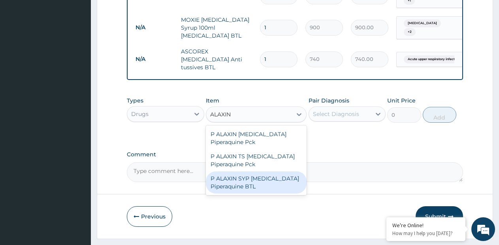
click at [251, 171] on div "P ALAXIN SYP [MEDICAL_DATA] Piperaquine BTL" at bounding box center [256, 182] width 101 height 22
type input "1800"
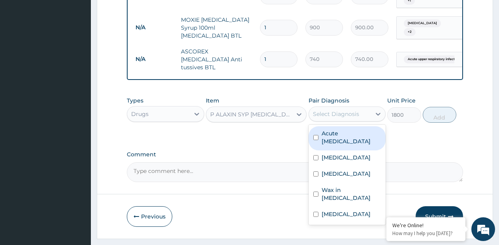
click at [349, 110] on div "Select Diagnosis" at bounding box center [336, 114] width 46 height 8
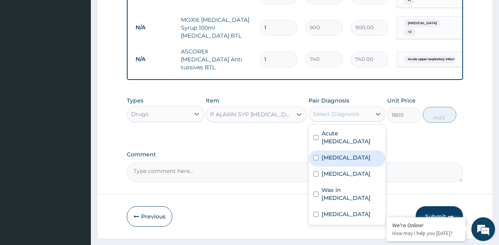
click at [339, 150] on div "[MEDICAL_DATA]" at bounding box center [347, 158] width 77 height 16
checkbox input "true"
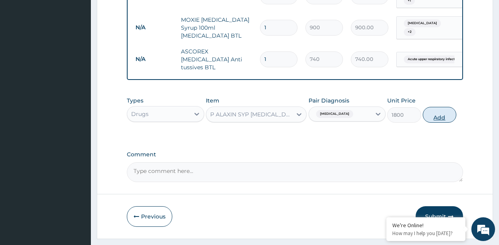
click at [435, 107] on button "Add" at bounding box center [440, 115] width 34 height 16
type input "0"
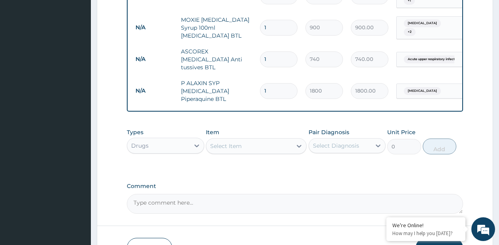
click at [279, 140] on div "Select Item" at bounding box center [249, 146] width 86 height 13
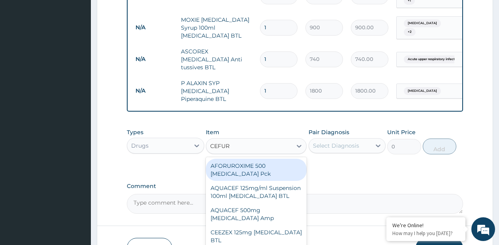
type input "CEFURO"
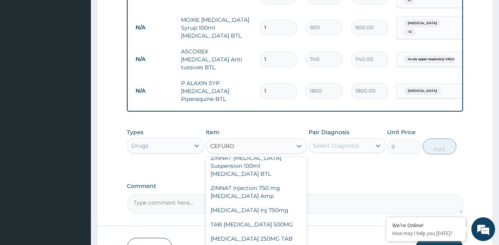
scroll to position [475, 0]
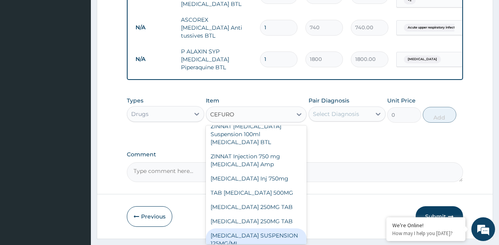
click at [258, 228] on div "[MEDICAL_DATA] SUSPENSION 125MG/ML" at bounding box center [256, 239] width 101 height 22
type input "4500"
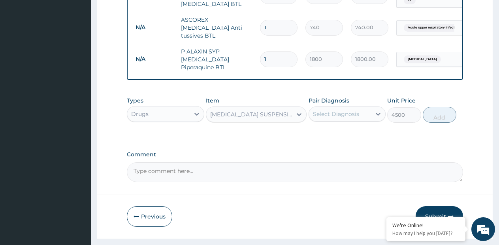
click at [346, 110] on div "Select Diagnosis" at bounding box center [336, 114] width 46 height 8
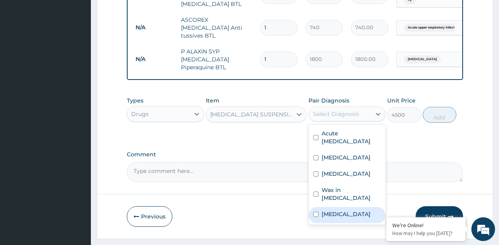
drag, startPoint x: 324, startPoint y: 186, endPoint x: 325, endPoint y: 177, distance: 9.2
click at [324, 210] on label "Otitis media" at bounding box center [346, 214] width 49 height 8
checkbox input "true"
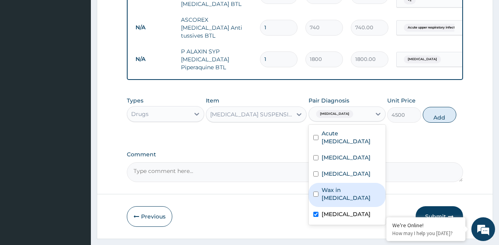
click at [326, 186] on label "Wax in ear canal" at bounding box center [352, 194] width 60 height 16
checkbox input "true"
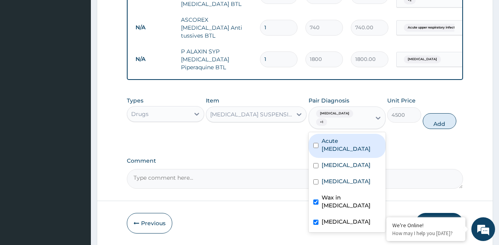
click at [345, 137] on label "Acute upper respiratory infection" at bounding box center [352, 145] width 60 height 16
checkbox input "true"
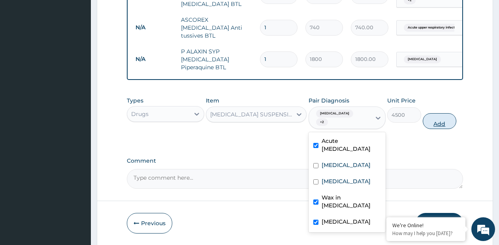
click at [432, 113] on button "Add" at bounding box center [440, 121] width 34 height 16
type input "0"
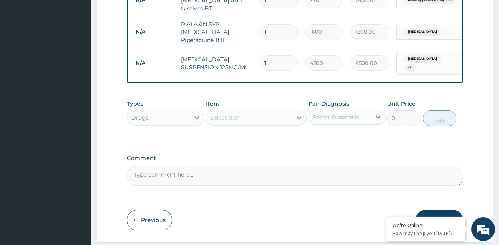
click at [429, 209] on button "Submit" at bounding box center [439, 219] width 47 height 21
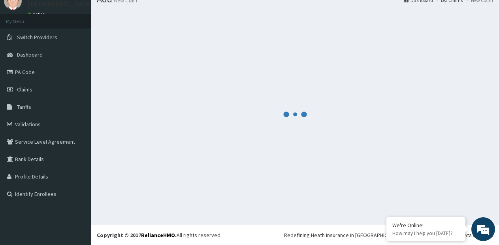
scroll to position [32, 0]
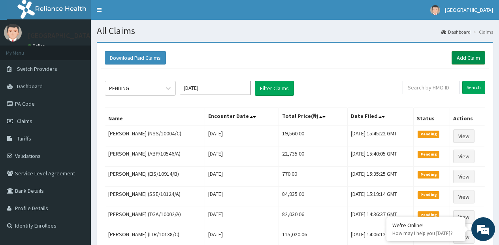
click at [475, 60] on link "Add Claim" at bounding box center [469, 57] width 34 height 13
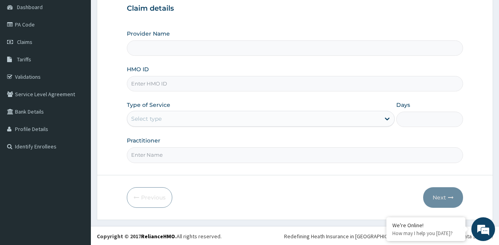
click at [179, 83] on input "HMO ID" at bounding box center [295, 83] width 336 height 15
type input "[GEOGRAPHIC_DATA]- [GEOGRAPHIC_DATA] estate"
type input "FAT/10081/D"
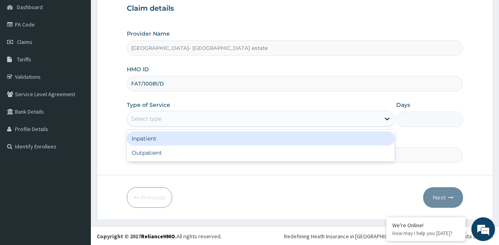
click at [188, 119] on div "Select type" at bounding box center [253, 118] width 253 height 13
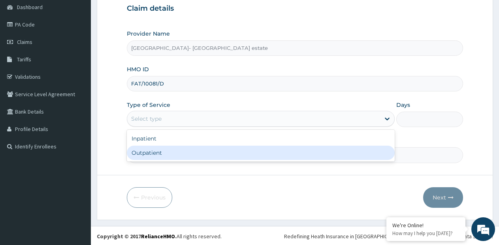
click at [169, 151] on div "Outpatient" at bounding box center [261, 152] width 268 height 14
type input "1"
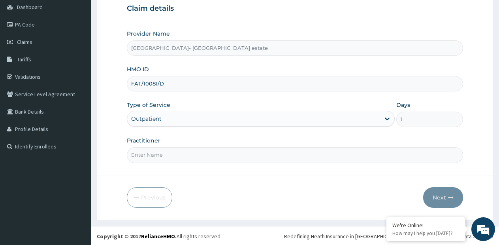
scroll to position [80, 0]
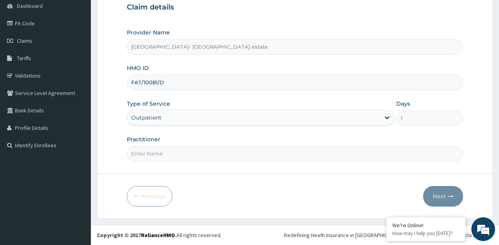
click at [168, 157] on input "Practitioner" at bounding box center [295, 153] width 336 height 15
type input "GP"
click at [439, 199] on button "Next" at bounding box center [443, 196] width 40 height 21
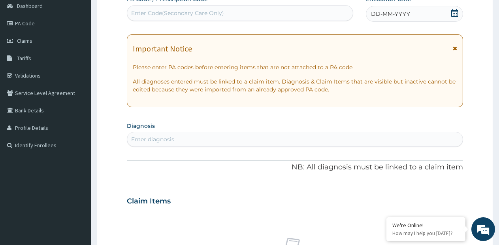
click at [309, 11] on div "Enter Code(Secondary Care Only)" at bounding box center [240, 13] width 226 height 13
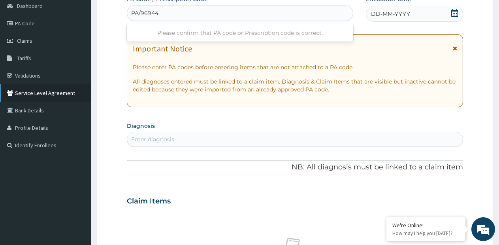
type input "PA/969441"
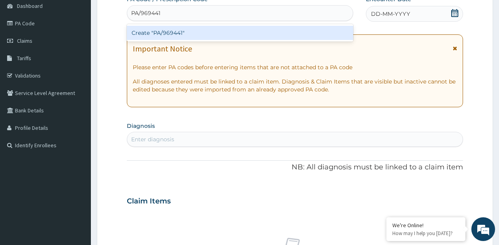
click at [166, 27] on div "Create "PA/969441"" at bounding box center [240, 33] width 226 height 14
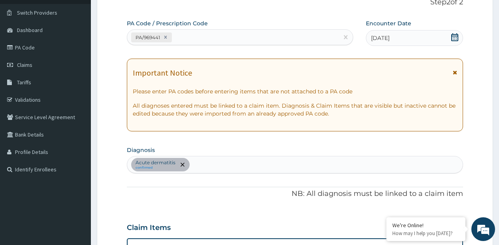
scroll to position [13, 0]
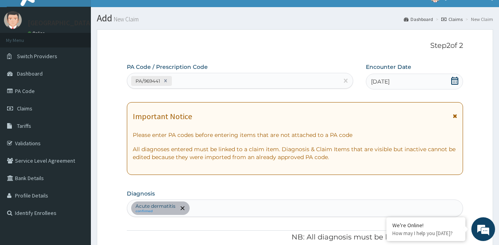
click at [229, 72] on div "PA Code / Prescription Code PA/969441" at bounding box center [240, 76] width 226 height 26
click at [220, 74] on div "PA/969441" at bounding box center [232, 80] width 211 height 13
type input "A"
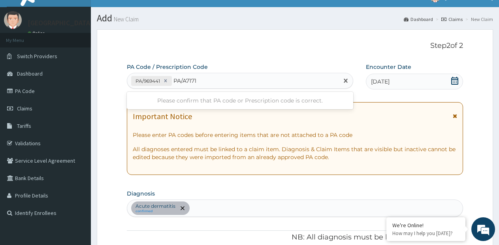
type input "PA/A71719"
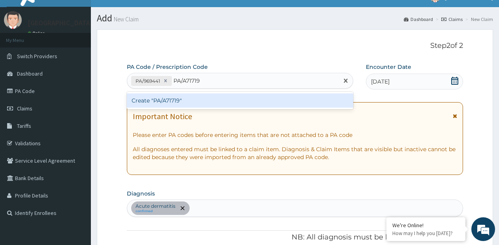
click at [223, 103] on div "Create "PA/A71719"" at bounding box center [240, 100] width 226 height 14
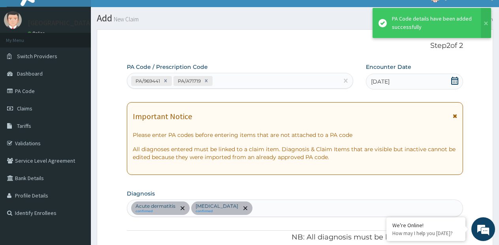
scroll to position [234, 0]
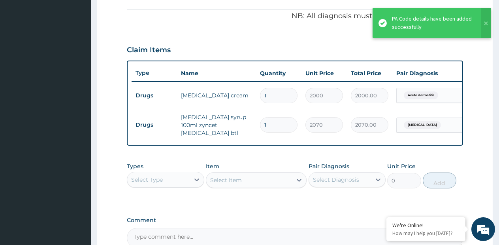
click at [260, 180] on div "Select Item" at bounding box center [256, 180] width 101 height 16
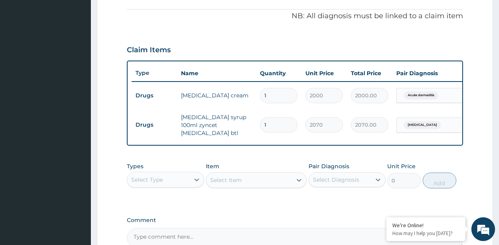
click at [181, 183] on div "Select Type" at bounding box center [158, 179] width 62 height 13
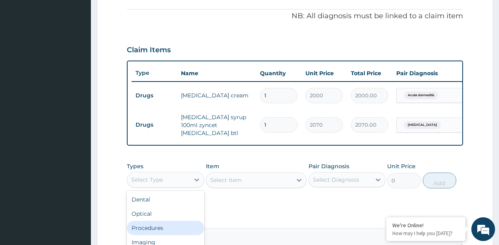
drag, startPoint x: 164, startPoint y: 229, endPoint x: 239, endPoint y: 201, distance: 80.2
click at [164, 229] on div "Procedures" at bounding box center [165, 228] width 77 height 14
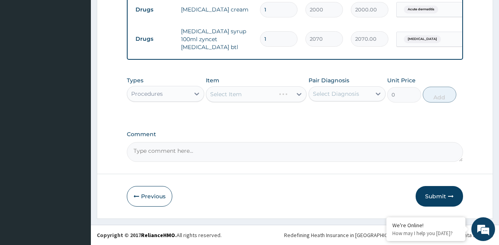
scroll to position [322, 0]
click at [299, 94] on div "Select Item" at bounding box center [256, 94] width 101 height 16
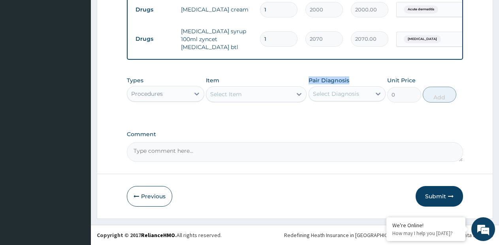
click at [299, 94] on icon at bounding box center [299, 94] width 5 height 3
click at [297, 95] on icon at bounding box center [299, 94] width 8 height 8
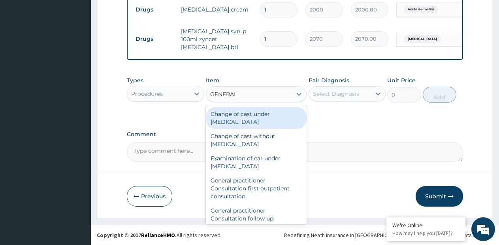
type input "GENERAL P"
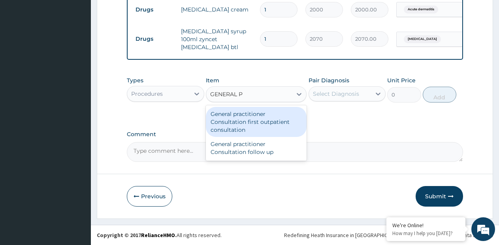
click at [279, 119] on div "General practitioner Consultation first outpatient consultation" at bounding box center [256, 122] width 101 height 30
type input "3795"
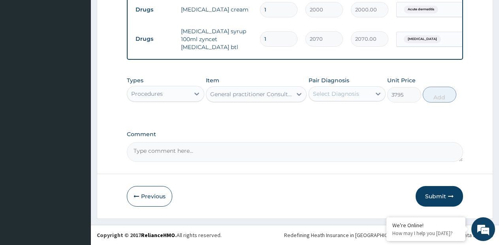
click at [349, 93] on div "Select Diagnosis" at bounding box center [336, 94] width 46 height 8
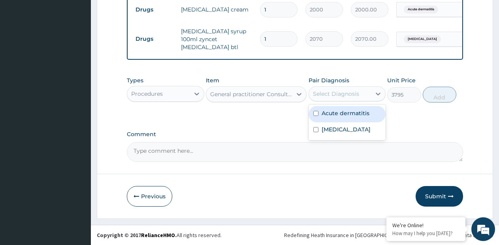
click at [348, 112] on label "Acute dermatitis" at bounding box center [346, 113] width 48 height 8
checkbox input "true"
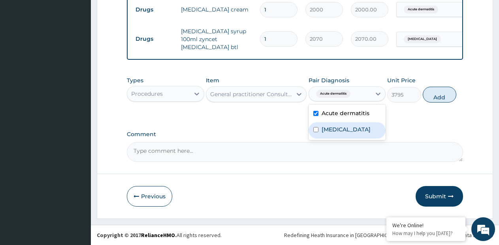
click at [350, 138] on div "[MEDICAL_DATA]" at bounding box center [347, 130] width 77 height 16
checkbox input "true"
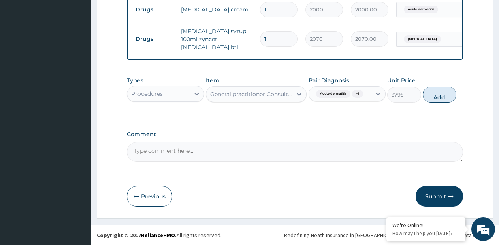
click at [439, 93] on button "Add" at bounding box center [440, 95] width 34 height 16
type input "0"
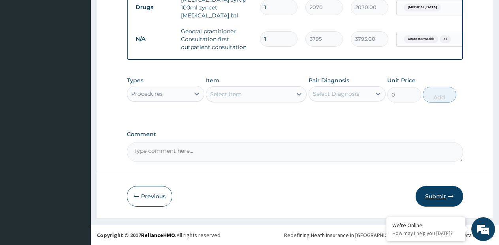
click at [439, 194] on button "Submit" at bounding box center [439, 196] width 47 height 21
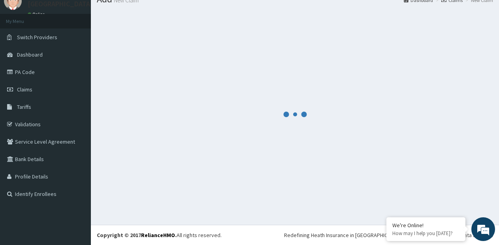
scroll to position [353, 0]
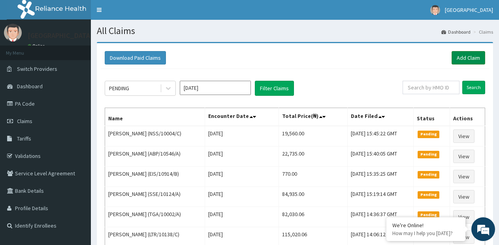
click at [455, 60] on link "Add Claim" at bounding box center [469, 57] width 34 height 13
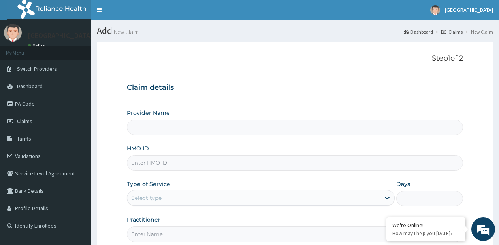
type input "[GEOGRAPHIC_DATA]- [GEOGRAPHIC_DATA] estate"
click at [233, 164] on input "HMO ID" at bounding box center [295, 162] width 336 height 15
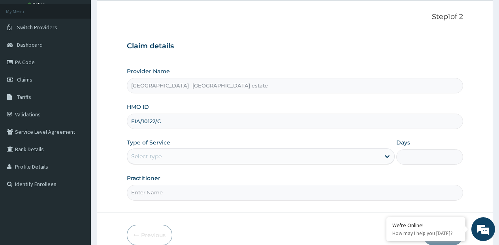
scroll to position [79, 0]
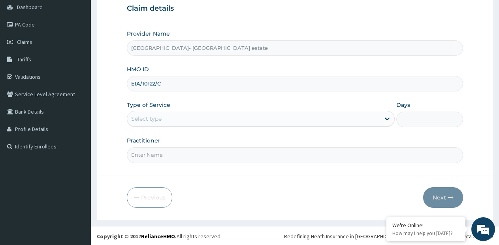
type input "EIA/10122/C"
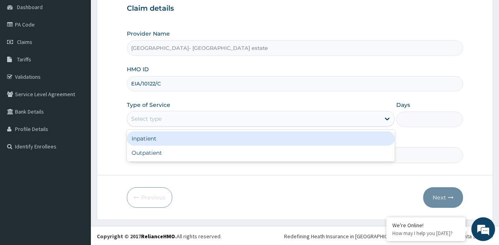
click at [216, 124] on div "Select type" at bounding box center [253, 118] width 253 height 13
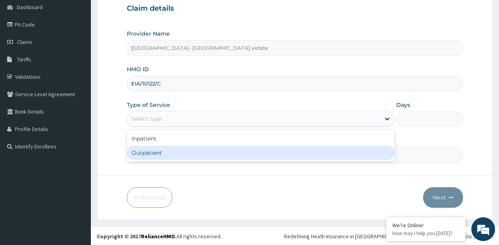
click at [194, 157] on div "Outpatient" at bounding box center [261, 152] width 268 height 14
type input "1"
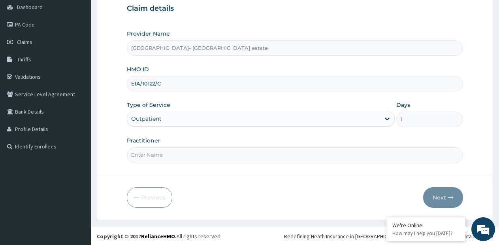
click at [196, 154] on input "Practitioner" at bounding box center [295, 154] width 336 height 15
type input "GP"
click at [443, 193] on button "Next" at bounding box center [443, 197] width 40 height 21
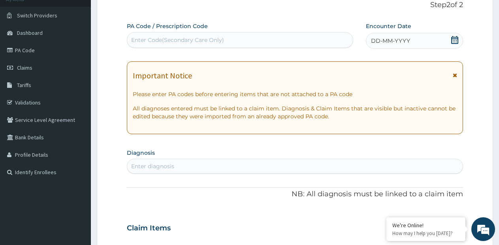
scroll to position [40, 0]
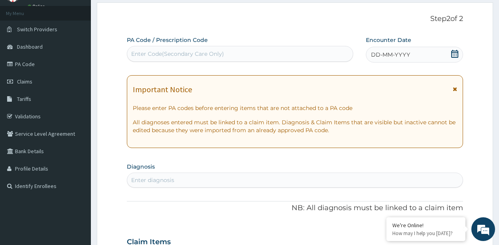
click at [302, 57] on div "Enter Code(Secondary Care Only)" at bounding box center [240, 53] width 226 height 13
click at [405, 57] on span "DD-MM-YYYY" at bounding box center [390, 55] width 39 height 8
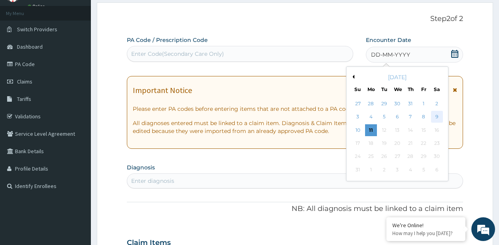
click at [440, 115] on div "9" at bounding box center [437, 117] width 12 height 12
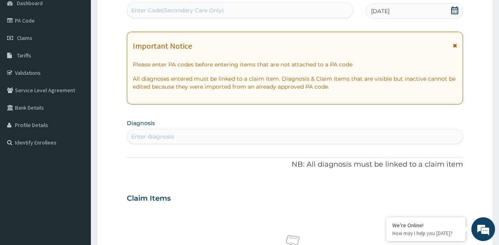
scroll to position [119, 0]
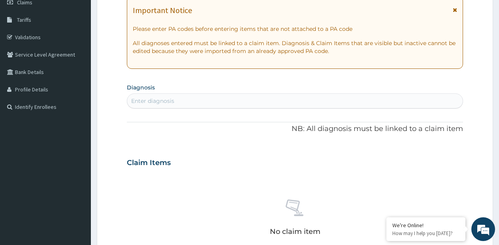
click at [261, 96] on div "Enter diagnosis" at bounding box center [295, 100] width 336 height 13
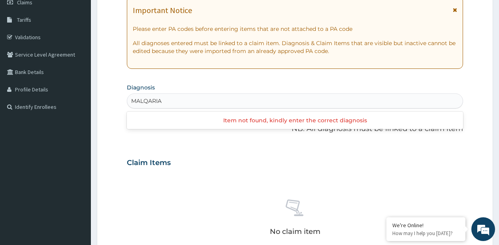
click at [150, 103] on input "MALQARIA" at bounding box center [146, 101] width 31 height 8
type input "[MEDICAL_DATA]"
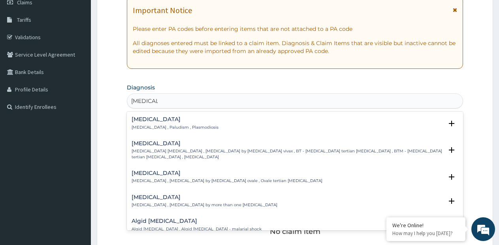
click at [160, 123] on div "[MEDICAL_DATA] [MEDICAL_DATA] , Paludism , Plasmodiosis" at bounding box center [175, 123] width 87 height 14
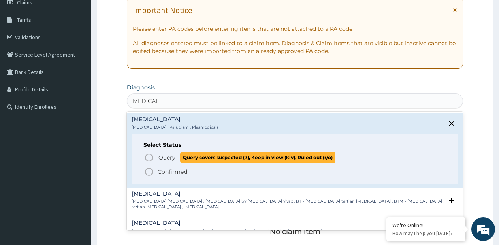
click at [169, 161] on p "Query Query covers suspected (?), Keep in view (kiv), Ruled out (r/o)" at bounding box center [247, 157] width 178 height 11
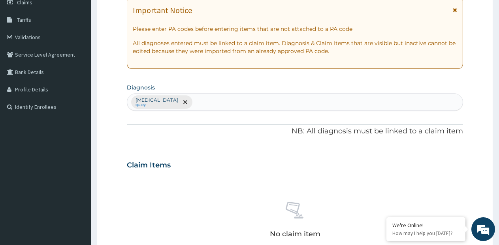
click at [186, 103] on div "[MEDICAL_DATA] Query" at bounding box center [295, 102] width 336 height 17
type input "[MEDICAL_DATA]"
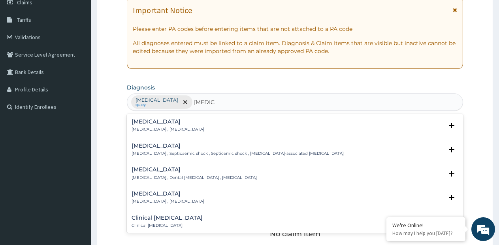
click at [151, 126] on div "[MEDICAL_DATA] [MEDICAL_DATA] , [MEDICAL_DATA]" at bounding box center [168, 126] width 73 height 14
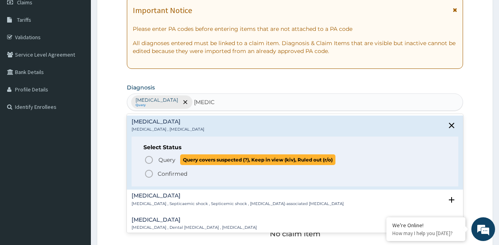
drag, startPoint x: 145, startPoint y: 159, endPoint x: 158, endPoint y: 142, distance: 21.4
click at [147, 157] on icon "status option query" at bounding box center [148, 159] width 9 height 9
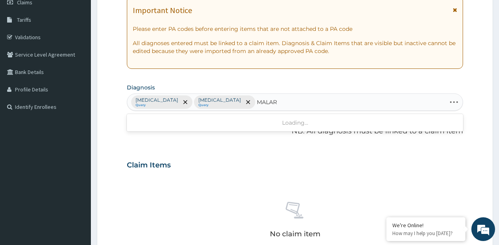
type input "MALARI"
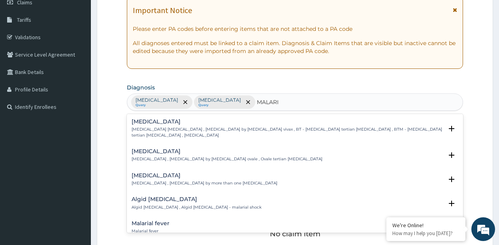
click at [257, 101] on input "MALARI" at bounding box center [268, 102] width 23 height 8
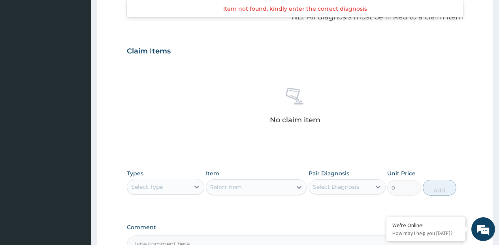
scroll to position [277, 0]
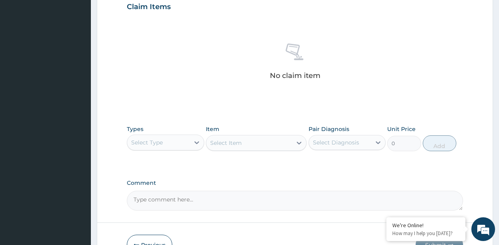
click at [180, 135] on div "Select Type" at bounding box center [165, 142] width 77 height 16
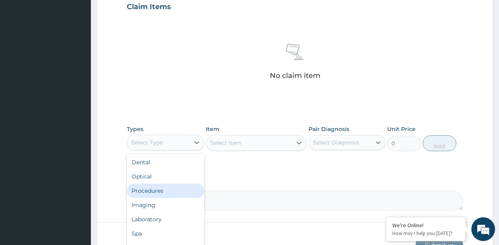
click at [160, 189] on div "Procedures" at bounding box center [165, 190] width 77 height 14
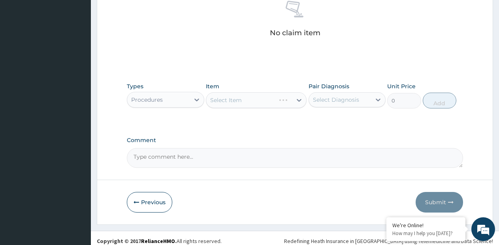
scroll to position [325, 0]
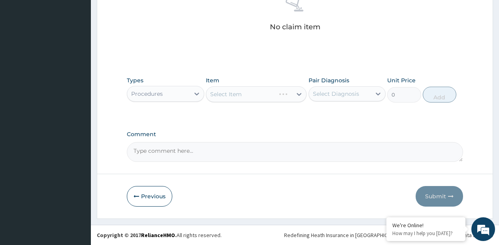
click at [297, 98] on div "Select Item" at bounding box center [256, 94] width 101 height 16
click at [298, 95] on icon at bounding box center [299, 94] width 8 height 8
click at [241, 90] on input "GENERAL OP" at bounding box center [229, 94] width 38 height 8
click at [243, 96] on input "GENERAL OP" at bounding box center [229, 94] width 38 height 8
type input "GENERAL P"
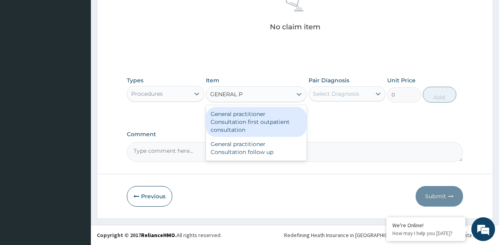
click at [250, 119] on div "General practitioner Consultation first outpatient consultation" at bounding box center [256, 122] width 101 height 30
type input "3795"
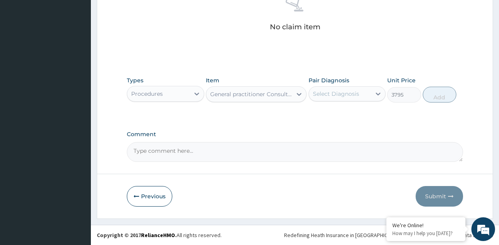
click at [321, 101] on div "Pair Diagnosis Select Diagnosis" at bounding box center [347, 89] width 77 height 26
click at [323, 102] on div "Pair Diagnosis Select Diagnosis" at bounding box center [347, 89] width 77 height 26
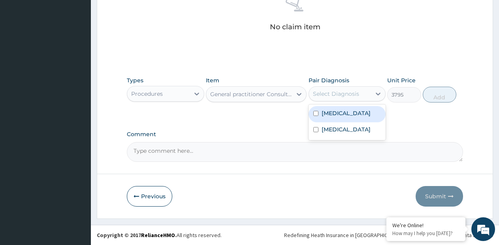
click at [326, 98] on div "Select Diagnosis" at bounding box center [340, 93] width 62 height 13
click at [326, 111] on label "[MEDICAL_DATA]" at bounding box center [346, 113] width 49 height 8
checkbox input "true"
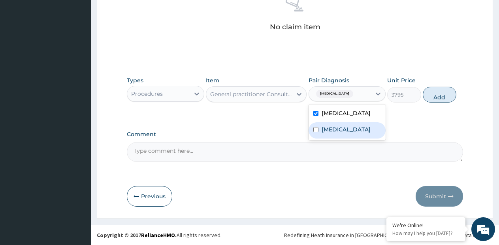
click at [325, 126] on label "[MEDICAL_DATA]" at bounding box center [346, 129] width 49 height 8
checkbox input "true"
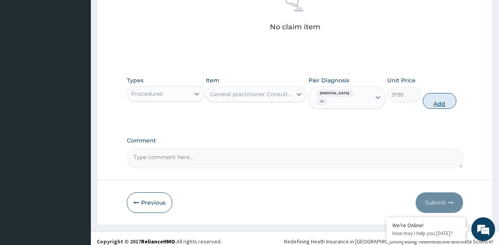
click at [436, 98] on button "Add" at bounding box center [440, 101] width 34 height 16
type input "0"
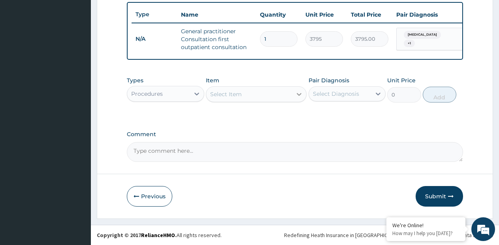
scroll to position [299, 0]
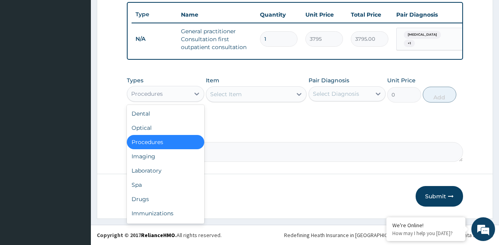
click at [182, 91] on div "Procedures" at bounding box center [158, 93] width 62 height 13
click at [157, 164] on div "Laboratory" at bounding box center [165, 170] width 77 height 14
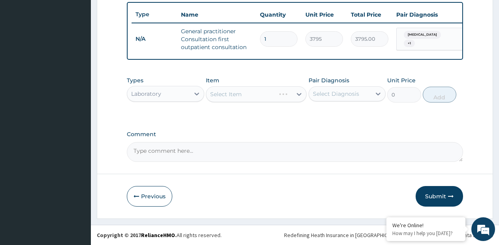
click at [284, 95] on div "Select Item" at bounding box center [256, 94] width 101 height 16
click at [303, 96] on icon at bounding box center [299, 94] width 8 height 8
type input "MALARI"
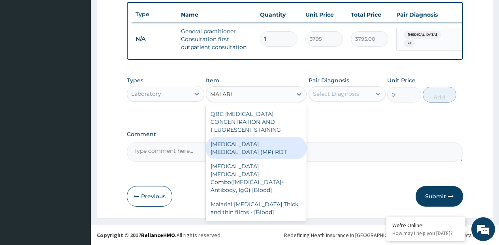
drag, startPoint x: 266, startPoint y: 138, endPoint x: 345, endPoint y: 110, distance: 84.6
click at [281, 137] on div "[MEDICAL_DATA] [MEDICAL_DATA] (MP) RDT" at bounding box center [256, 148] width 101 height 22
type input "1725"
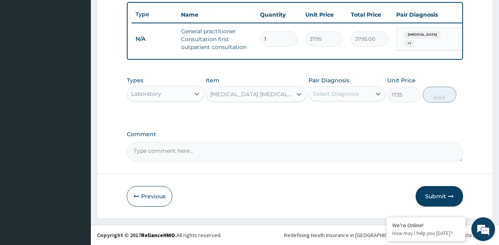
click at [360, 98] on div "Select Diagnosis" at bounding box center [340, 93] width 62 height 13
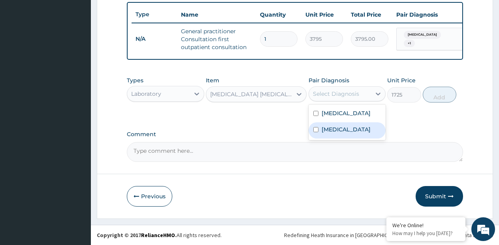
click at [344, 125] on div "[MEDICAL_DATA]" at bounding box center [347, 130] width 77 height 16
checkbox input "true"
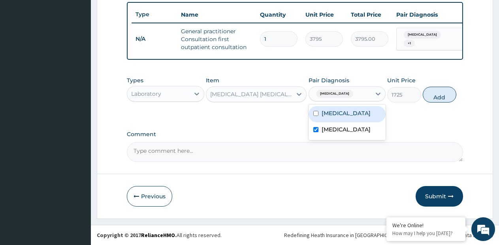
click at [344, 116] on div "[MEDICAL_DATA]" at bounding box center [347, 114] width 77 height 16
checkbox input "true"
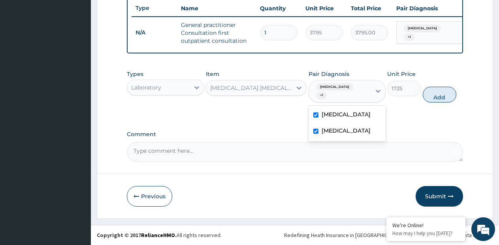
click at [341, 127] on div "[MEDICAL_DATA]" at bounding box center [347, 131] width 77 height 16
checkbox input "false"
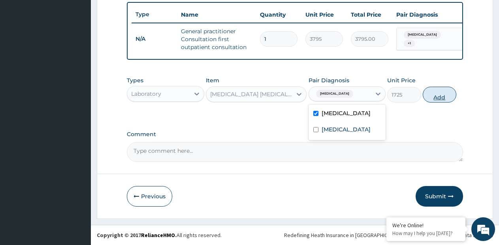
click at [443, 91] on button "Add" at bounding box center [440, 95] width 34 height 16
type input "0"
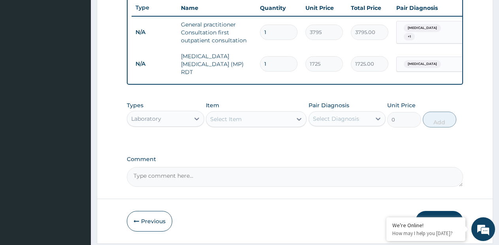
click at [291, 122] on div "Select Item" at bounding box center [249, 119] width 86 height 13
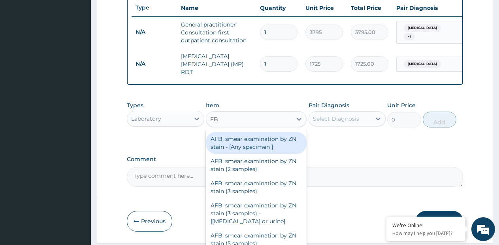
type input "FBC"
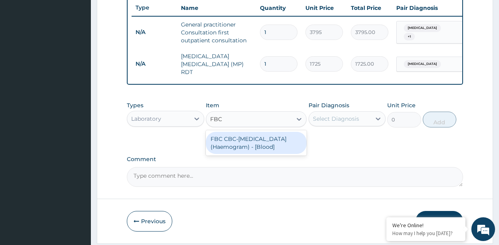
click at [265, 145] on div "FBC CBC-[MEDICAL_DATA] (Haemogram) - [Blood]" at bounding box center [256, 143] width 101 height 22
type input "4600"
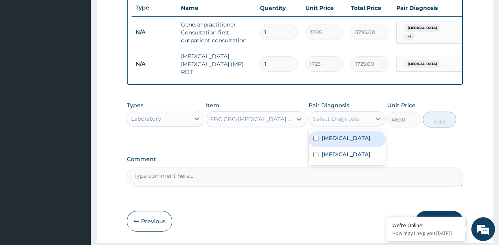
click at [322, 121] on div "Select Diagnosis" at bounding box center [336, 119] width 46 height 8
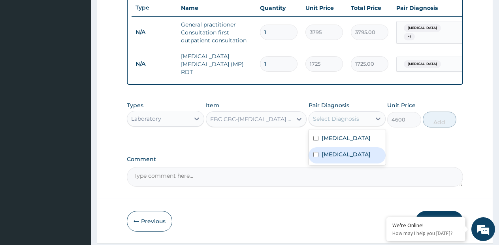
drag, startPoint x: 319, startPoint y: 157, endPoint x: 400, endPoint y: 128, distance: 86.5
click at [326, 157] on div "[MEDICAL_DATA]" at bounding box center [347, 155] width 77 height 16
checkbox input "true"
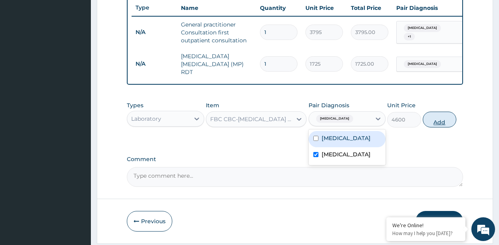
click at [441, 121] on button "Add" at bounding box center [440, 119] width 34 height 16
type input "0"
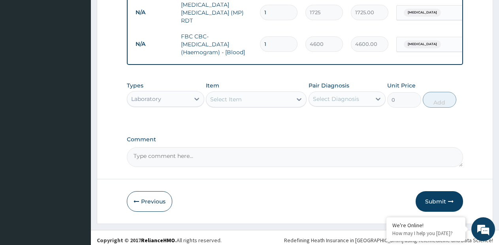
scroll to position [358, 0]
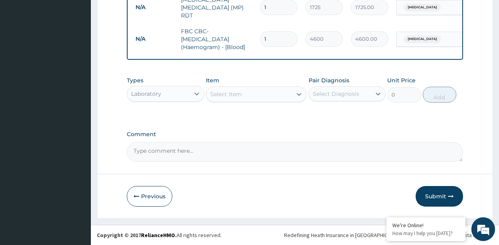
click at [183, 83] on div "Types Laboratory" at bounding box center [165, 89] width 77 height 26
click at [181, 95] on div "Laboratory" at bounding box center [158, 93] width 62 height 13
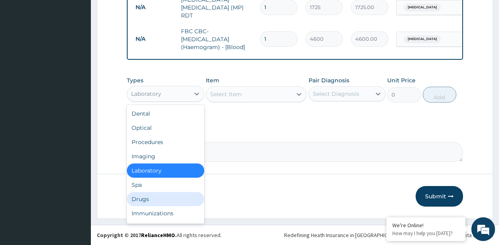
click at [148, 200] on div "Drugs" at bounding box center [165, 199] width 77 height 14
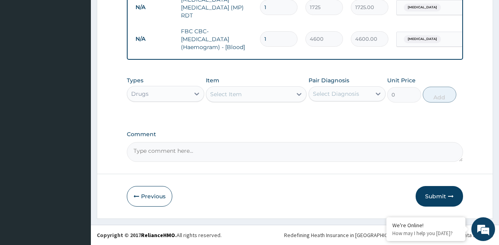
click at [289, 93] on div "Select Item" at bounding box center [249, 94] width 86 height 13
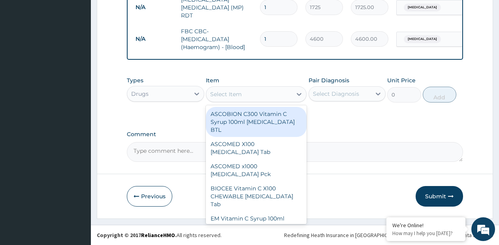
click at [289, 93] on div "Select Item" at bounding box center [249, 94] width 86 height 13
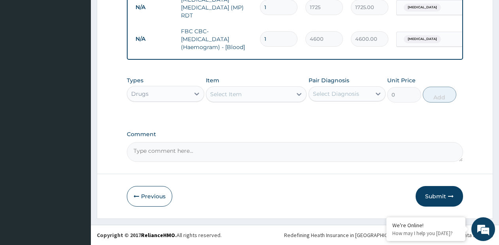
click at [289, 93] on div "Select Item" at bounding box center [249, 94] width 86 height 13
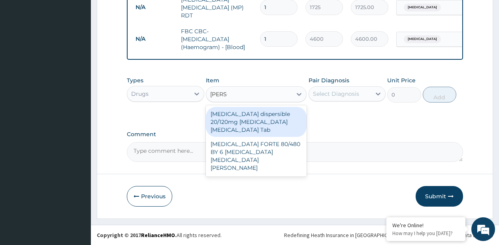
type input "COART"
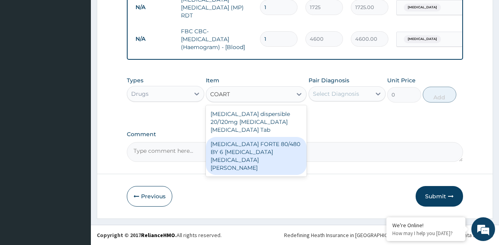
click at [273, 137] on div "COARTEM FORTE 80/480 BY 6 Artemether Lumefantrine Pck" at bounding box center [256, 156] width 101 height 38
type input "1170"
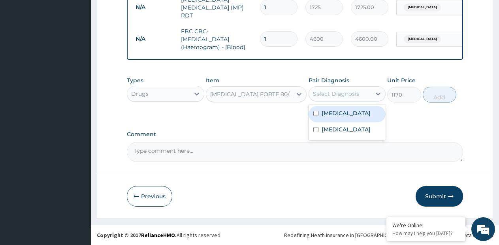
click at [350, 95] on div "Select Diagnosis" at bounding box center [336, 94] width 46 height 8
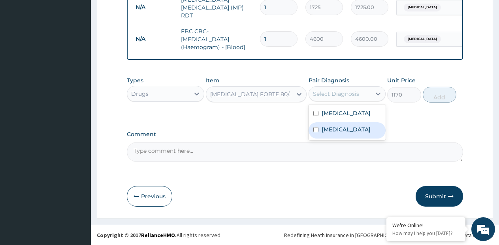
click at [348, 129] on div "Sepsis" at bounding box center [347, 130] width 77 height 16
checkbox input "true"
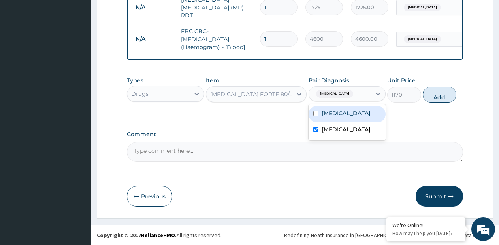
click at [354, 116] on div "Malaria" at bounding box center [347, 114] width 77 height 16
checkbox input "true"
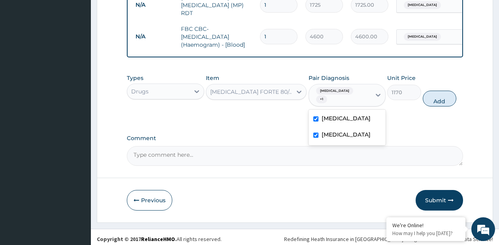
click at [347, 130] on div "Sepsis" at bounding box center [347, 135] width 77 height 16
checkbox input "false"
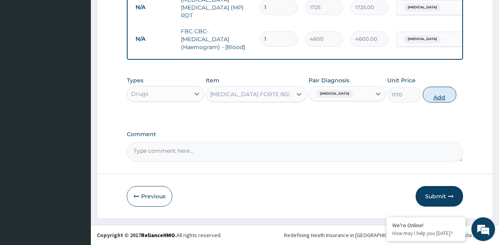
click at [430, 100] on button "Add" at bounding box center [440, 95] width 34 height 16
type input "0"
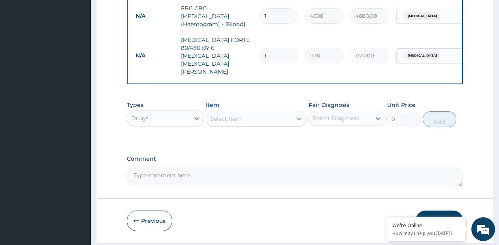
scroll to position [389, 0]
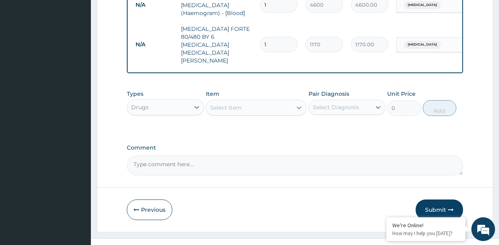
click at [301, 104] on icon at bounding box center [299, 108] width 8 height 8
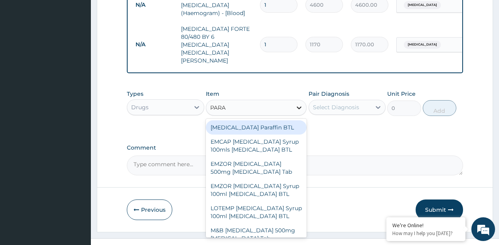
type input "PARAC"
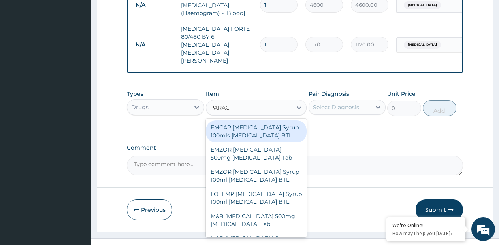
scroll to position [152, 0]
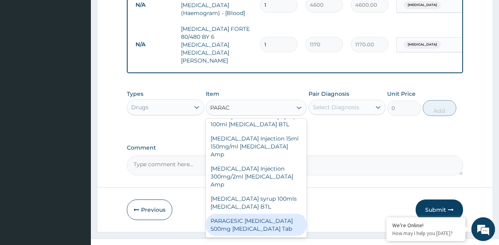
drag, startPoint x: 272, startPoint y: 213, endPoint x: 300, endPoint y: 183, distance: 40.8
click at [273, 213] on div "PARAGESIC PARACETAMOL 500mg Acetaminophen Tab" at bounding box center [256, 224] width 101 height 22
type input "15"
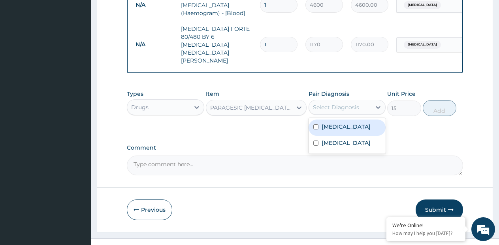
click at [349, 103] on div "Select Diagnosis" at bounding box center [336, 107] width 46 height 8
drag, startPoint x: 345, startPoint y: 116, endPoint x: 444, endPoint y: 107, distance: 100.0
click at [345, 119] on div "Malaria" at bounding box center [347, 127] width 77 height 16
checkbox input "true"
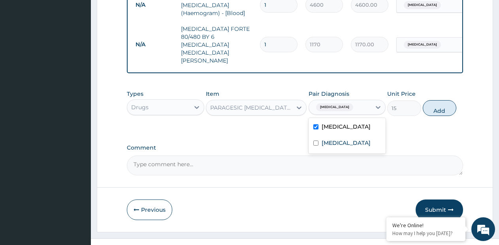
drag, startPoint x: 438, startPoint y: 94, endPoint x: 434, endPoint y: 81, distance: 14.3
click at [436, 100] on button "Add" at bounding box center [440, 108] width 34 height 16
type input "0"
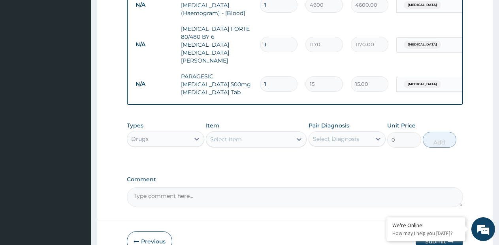
type input "18"
type input "270.00"
type input "18"
click at [267, 132] on div "Select Item" at bounding box center [256, 139] width 101 height 16
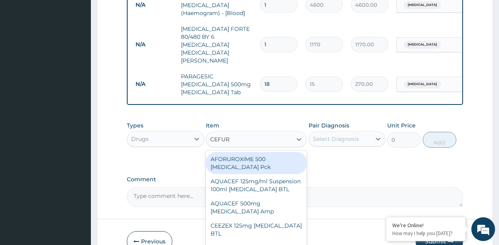
type input "CEFURO"
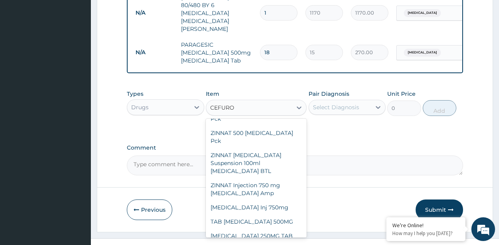
scroll to position [474, 0]
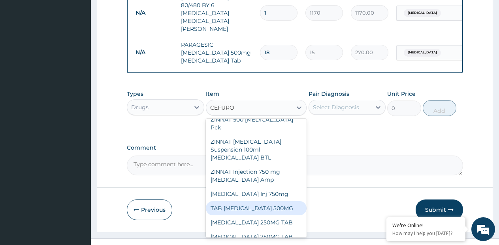
click at [264, 201] on div "TAB CEFUROXIME 500MG" at bounding box center [256, 208] width 101 height 14
type input "550"
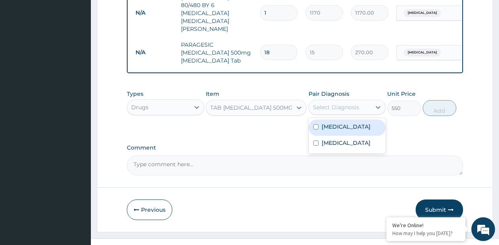
click at [358, 103] on div "Select Diagnosis" at bounding box center [336, 107] width 46 height 8
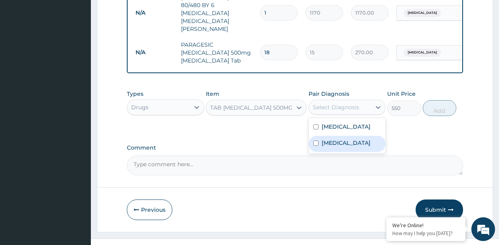
drag, startPoint x: 339, startPoint y: 126, endPoint x: 398, endPoint y: 108, distance: 61.6
click at [339, 139] on label "Sepsis" at bounding box center [346, 143] width 49 height 8
checkbox input "true"
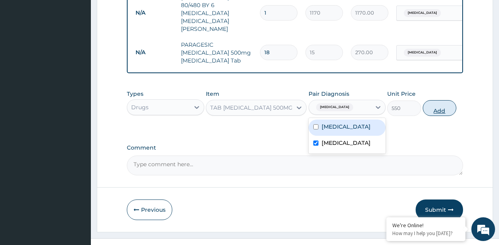
click at [449, 100] on button "Add" at bounding box center [440, 108] width 34 height 16
type input "0"
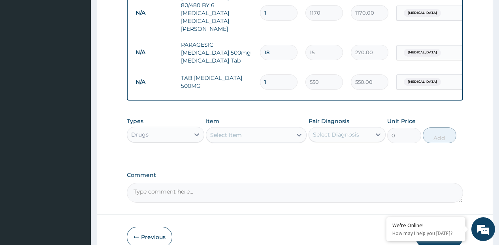
type input "10"
type input "5500.00"
type input "10"
click at [317, 141] on div "Types Drugs Item Select Item Pair Diagnosis Select Diagnosis Unit Price 0 Add" at bounding box center [295, 136] width 336 height 46
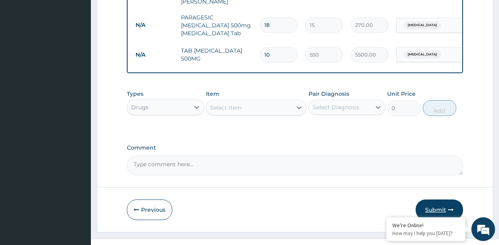
click at [439, 200] on button "Submit" at bounding box center [439, 209] width 47 height 21
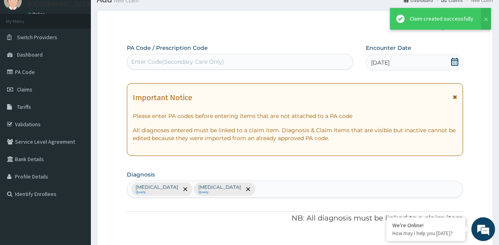
scroll to position [448, 0]
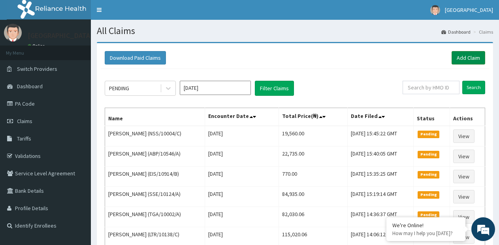
click at [473, 55] on link "Add Claim" at bounding box center [469, 57] width 34 height 13
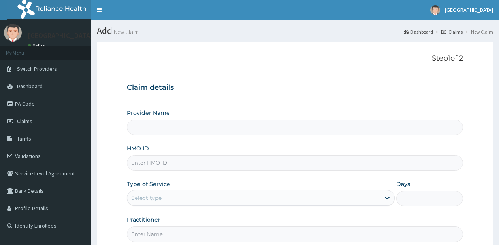
type input "[GEOGRAPHIC_DATA]- [GEOGRAPHIC_DATA] estate"
click at [180, 166] on input "HMO ID" at bounding box center [295, 162] width 336 height 15
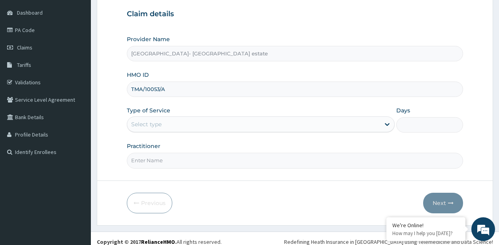
scroll to position [80, 0]
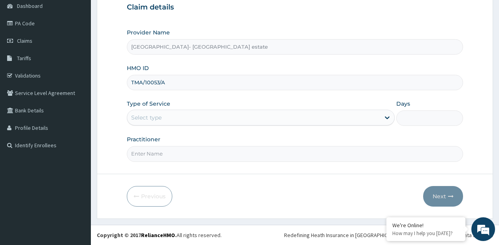
type input "TMA/10053/A"
click at [179, 114] on div "Select type" at bounding box center [253, 117] width 253 height 13
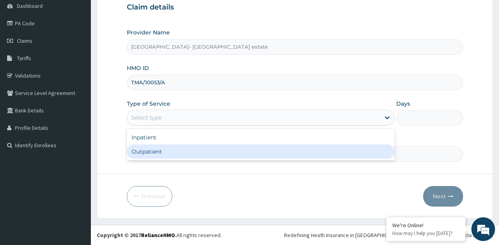
scroll to position [0, 0]
click at [171, 149] on div "Outpatient" at bounding box center [261, 151] width 268 height 14
type input "1"
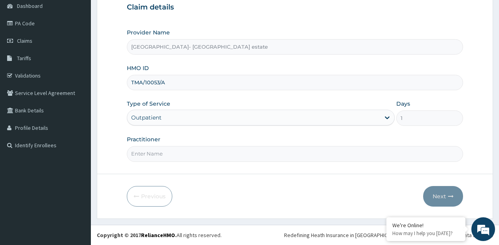
click at [171, 149] on input "Practitioner" at bounding box center [295, 153] width 336 height 15
type input "GP"
click at [445, 191] on button "Next" at bounding box center [443, 196] width 40 height 21
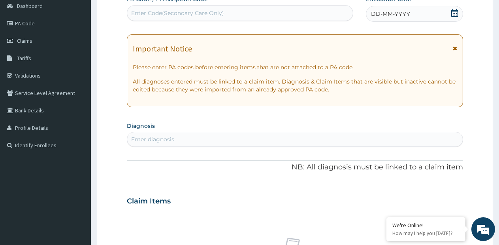
click at [447, 198] on div "Claim Items" at bounding box center [295, 199] width 336 height 21
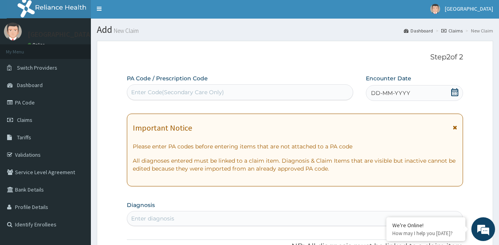
click at [317, 91] on div "Enter Code(Secondary Care Only)" at bounding box center [240, 92] width 226 height 13
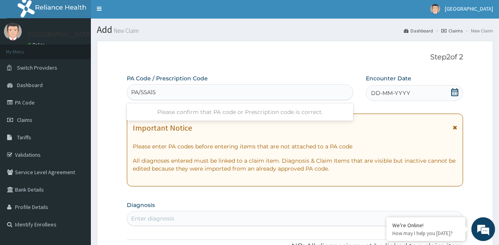
type input "PA/55A151"
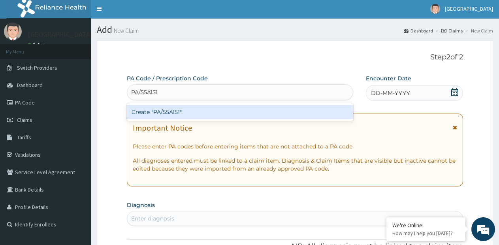
click at [296, 112] on div "Create "PA/55A151"" at bounding box center [240, 112] width 226 height 14
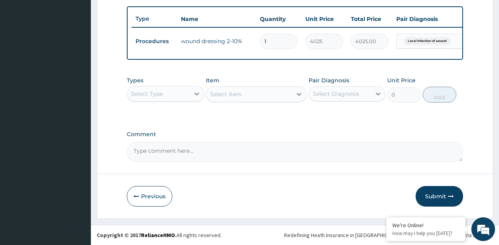
scroll to position [294, 0]
click at [441, 198] on button "Submit" at bounding box center [439, 196] width 47 height 21
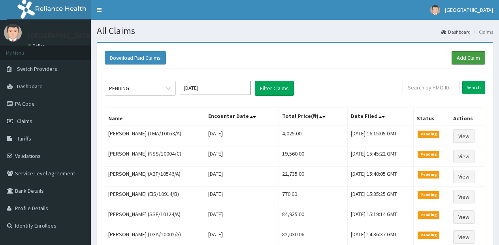
click at [467, 61] on link "Add Claim" at bounding box center [469, 57] width 34 height 13
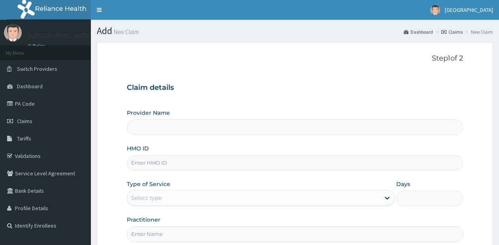
click at [252, 155] on div "HMO ID" at bounding box center [295, 157] width 336 height 26
type input "[GEOGRAPHIC_DATA]- [GEOGRAPHIC_DATA] estate"
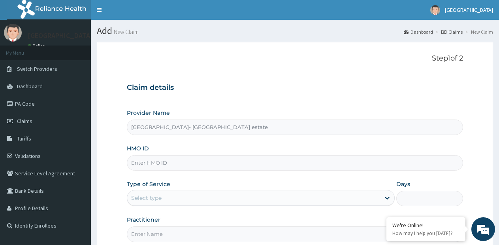
click at [232, 159] on input "HMO ID" at bounding box center [295, 162] width 336 height 15
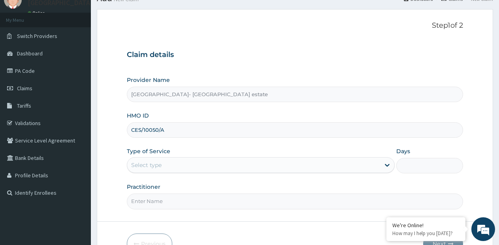
scroll to position [79, 0]
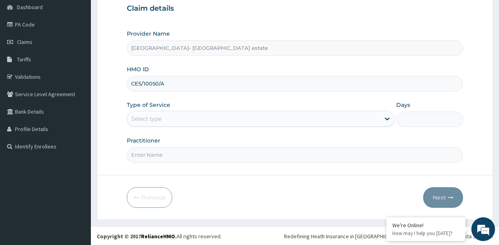
type input "CES/10050/A"
click at [235, 124] on div "Select type" at bounding box center [253, 118] width 253 height 13
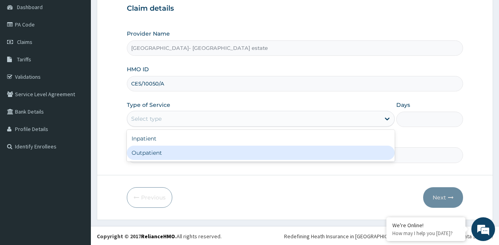
click at [210, 154] on div "Outpatient" at bounding box center [261, 152] width 268 height 14
type input "1"
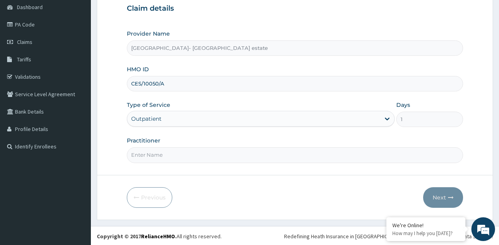
click at [210, 154] on input "Practitioner" at bounding box center [295, 154] width 336 height 15
type input "GP"
click at [432, 189] on button "Next" at bounding box center [443, 197] width 40 height 21
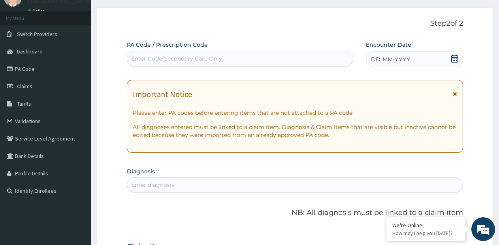
scroll to position [0, 0]
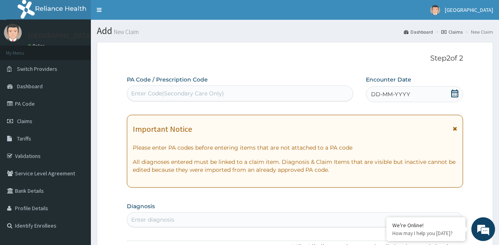
click at [300, 92] on div "Enter Code(Secondary Care Only)" at bounding box center [240, 93] width 226 height 13
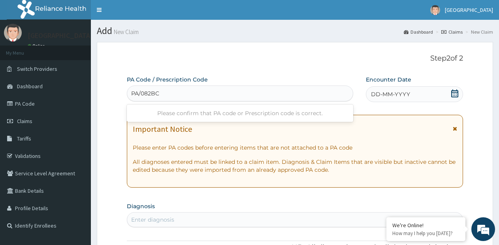
type input "PA/082BCB"
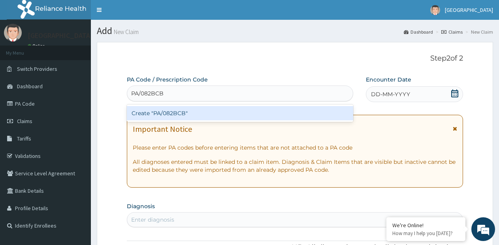
click at [265, 117] on div "Create "PA/082BCB"" at bounding box center [240, 113] width 226 height 14
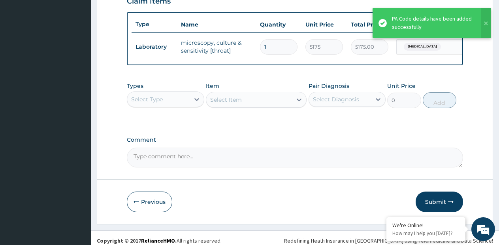
scroll to position [294, 0]
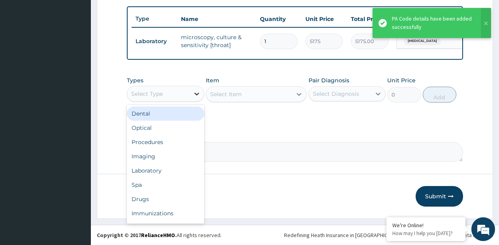
click at [191, 94] on div at bounding box center [197, 94] width 14 height 14
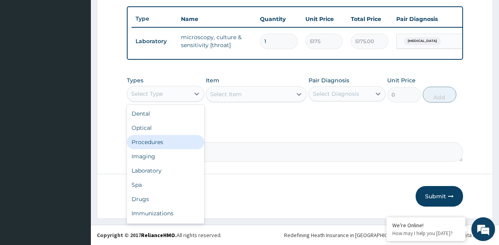
click at [170, 142] on div "Procedures" at bounding box center [165, 142] width 77 height 14
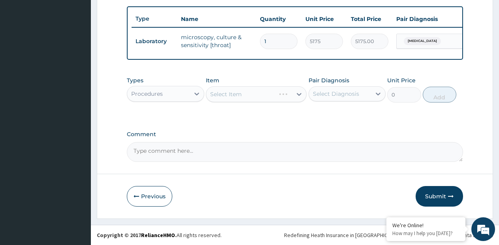
click at [297, 99] on div "Select Item" at bounding box center [256, 94] width 101 height 16
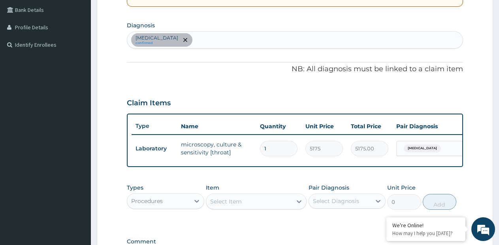
scroll to position [136, 0]
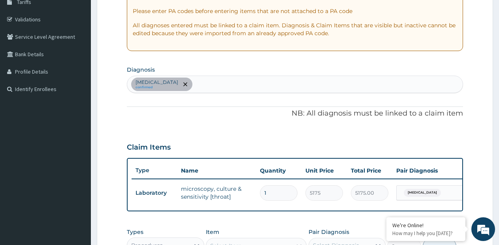
click at [287, 85] on div "Pharyngitis confirmed" at bounding box center [295, 84] width 336 height 17
type input "MALARIA"
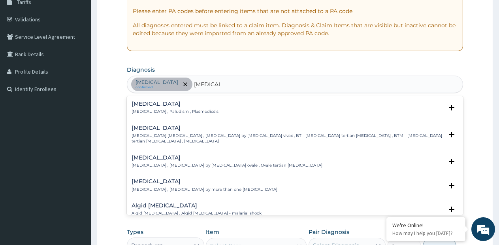
click at [140, 105] on h4 "Malaria" at bounding box center [175, 104] width 87 height 6
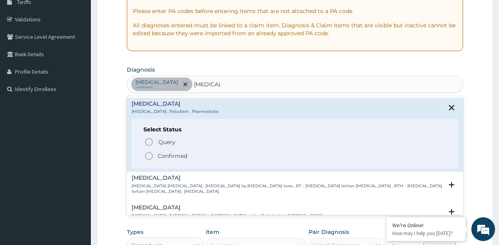
click at [155, 152] on span "Confirmed" at bounding box center [295, 155] width 302 height 9
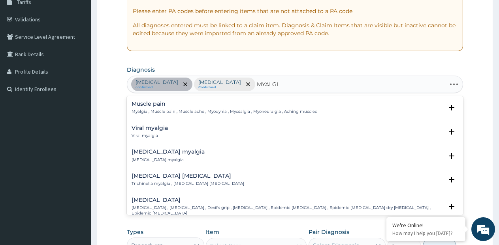
type input "MYALGIA"
click at [147, 111] on p "Myalgia , Muscle pain , Muscle ache , Myodynia , Myosalgia , Myoneuralgia , Ach…" at bounding box center [224, 112] width 185 height 6
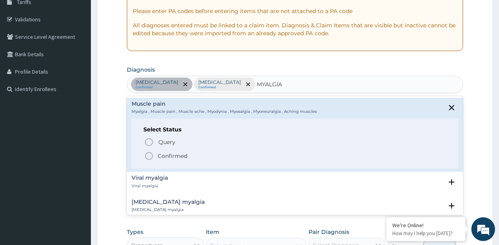
click at [154, 154] on icon "status option filled" at bounding box center [148, 155] width 9 height 9
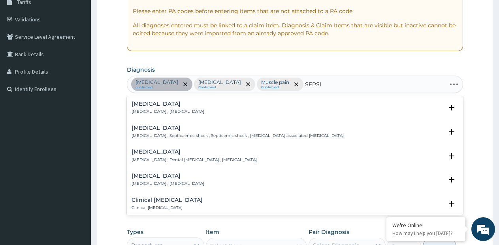
type input "SEPSIS"
click at [149, 109] on p "Systemic infection , Sepsis" at bounding box center [168, 112] width 73 height 6
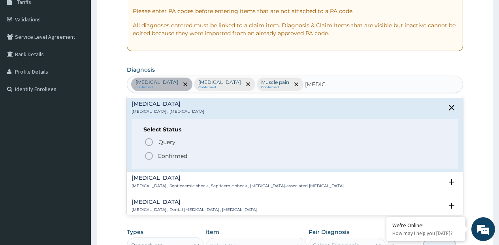
click at [156, 154] on span "Confirmed" at bounding box center [295, 155] width 302 height 9
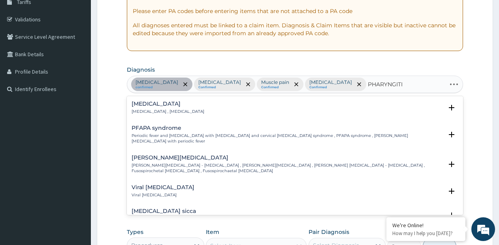
type input "PHARYNGITIS"
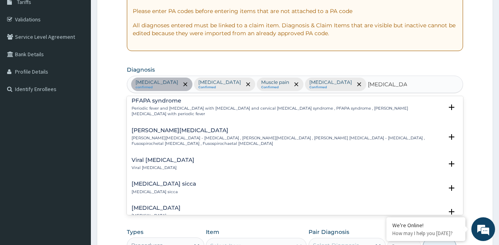
scroll to position [40, 0]
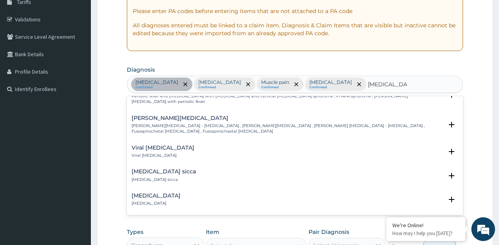
click at [169, 192] on h4 "Acute pharyngitis" at bounding box center [156, 195] width 49 height 6
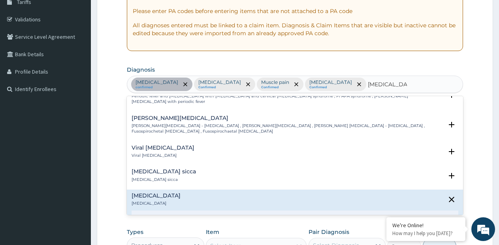
scroll to position [119, 0]
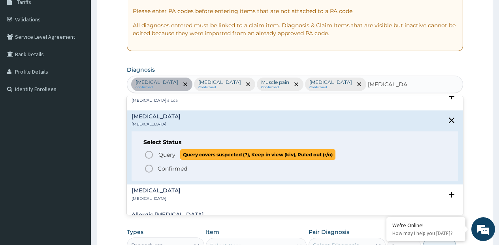
click at [160, 149] on p "Query Query covers suspected (?), Keep in view (kiv), Ruled out (r/o)" at bounding box center [247, 154] width 178 height 11
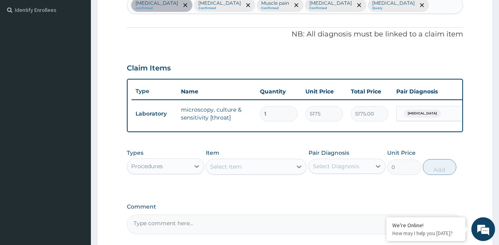
scroll to position [294, 0]
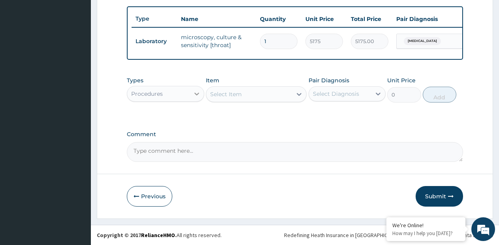
click at [192, 96] on div at bounding box center [197, 94] width 14 height 14
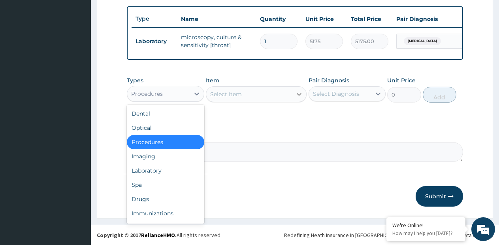
click at [292, 96] on div "Select Item" at bounding box center [256, 94] width 101 height 16
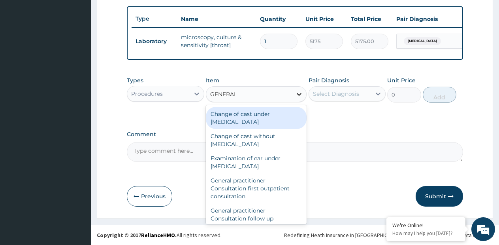
type input "GENERAL P"
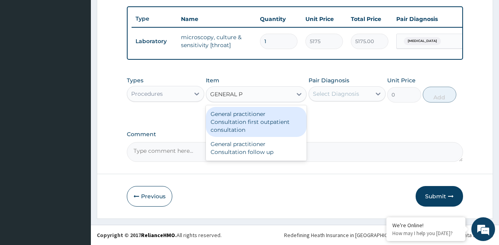
click at [281, 114] on div "General practitioner Consultation first outpatient consultation" at bounding box center [256, 122] width 101 height 30
type input "3795"
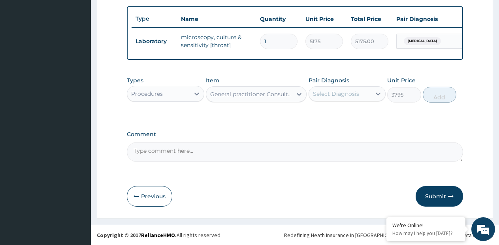
click at [338, 88] on div "Select Diagnosis" at bounding box center [340, 93] width 62 height 13
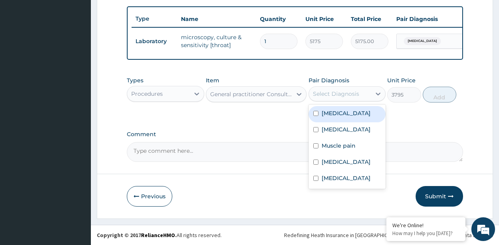
click at [330, 113] on label "Pharyngitis" at bounding box center [346, 113] width 49 height 8
checkbox input "true"
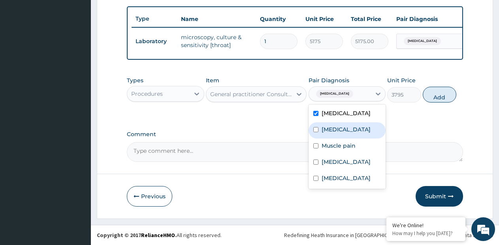
click at [327, 127] on label "Malaria" at bounding box center [346, 129] width 49 height 8
checkbox input "true"
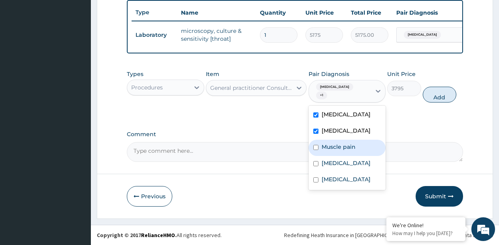
click at [326, 148] on label "Muscle pain" at bounding box center [339, 147] width 34 height 8
checkbox input "true"
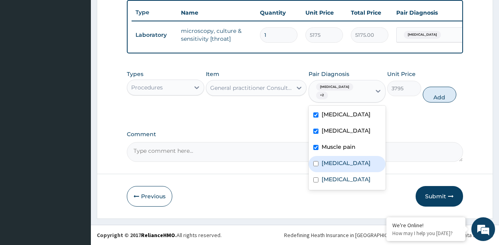
click at [321, 163] on div "Sepsis" at bounding box center [347, 164] width 77 height 16
checkbox input "true"
click at [322, 173] on div "Acute pharyngitis" at bounding box center [347, 180] width 77 height 16
checkbox input "true"
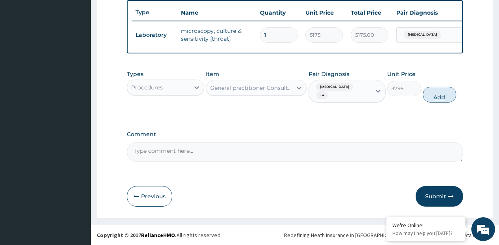
click at [427, 101] on button "Add" at bounding box center [440, 95] width 34 height 16
type input "0"
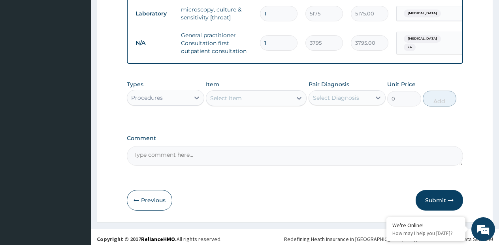
scroll to position [326, 0]
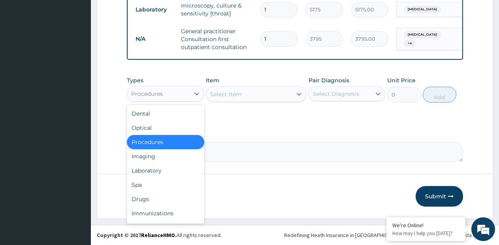
click at [188, 96] on div "Procedures" at bounding box center [158, 93] width 62 height 13
click at [156, 171] on div "Laboratory" at bounding box center [165, 170] width 77 height 14
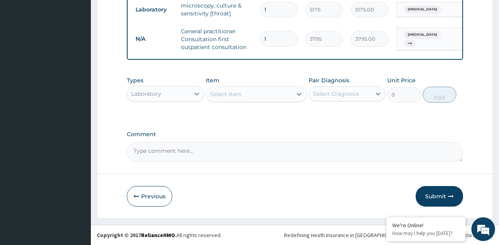
click at [269, 98] on div "Select Item" at bounding box center [249, 94] width 86 height 13
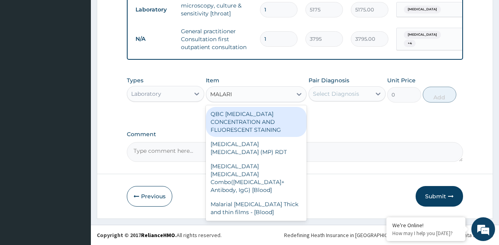
type input "MALARIA"
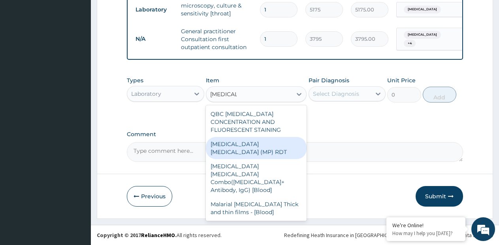
click at [270, 140] on div "MALARIA PARASITE (MP) RDT" at bounding box center [256, 148] width 101 height 22
type input "1725"
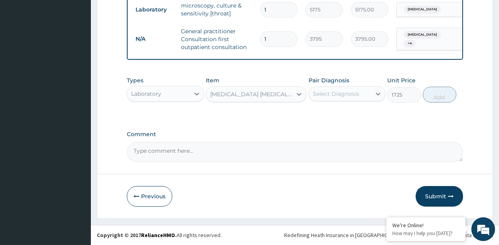
click at [348, 94] on div "Select Diagnosis" at bounding box center [336, 94] width 46 height 8
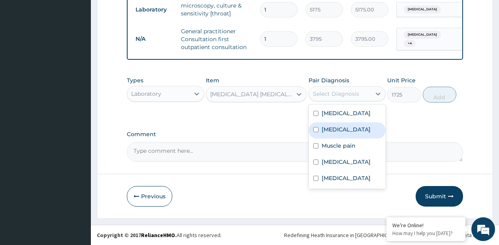
click at [338, 129] on label "Malaria" at bounding box center [346, 129] width 49 height 8
checkbox input "true"
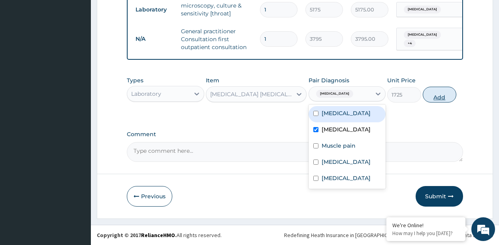
click at [438, 97] on button "Add" at bounding box center [440, 95] width 34 height 16
type input "0"
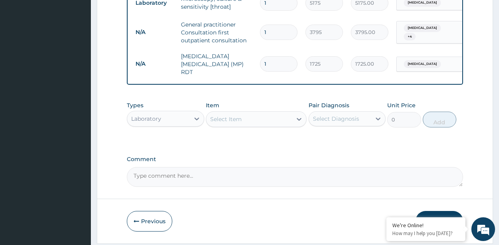
click at [259, 121] on div "Select Item" at bounding box center [249, 119] width 86 height 13
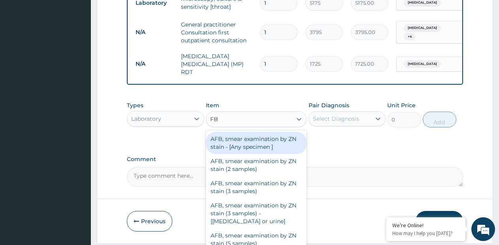
type input "FBC"
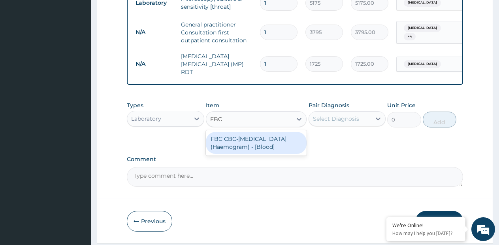
click at [253, 145] on div "FBC CBC-Complete Blood Count (Haemogram) - [Blood]" at bounding box center [256, 143] width 101 height 22
type input "4600"
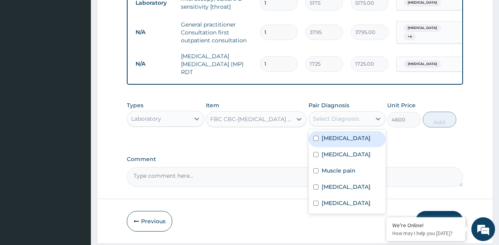
click at [324, 123] on div "Select Diagnosis" at bounding box center [336, 119] width 46 height 8
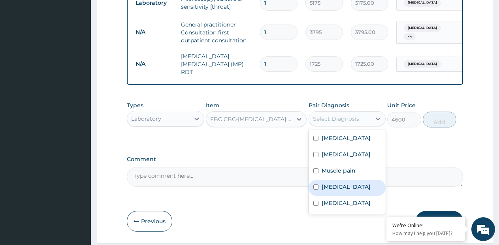
click at [332, 186] on label "Sepsis" at bounding box center [346, 187] width 49 height 8
checkbox input "true"
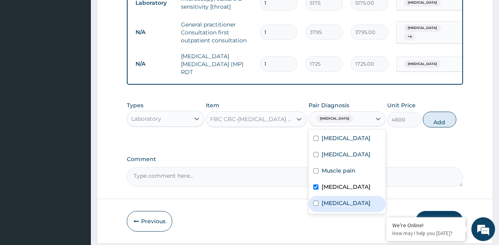
click at [330, 204] on label "Acute pharyngitis" at bounding box center [346, 203] width 49 height 8
checkbox input "true"
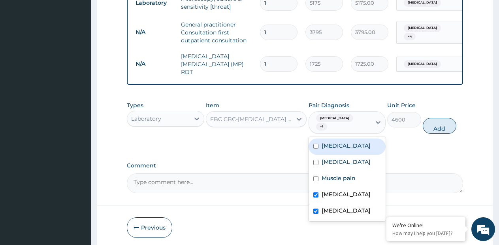
drag, startPoint x: 344, startPoint y: 145, endPoint x: 415, endPoint y: 138, distance: 71.2
click at [346, 145] on div "Pharyngitis" at bounding box center [347, 146] width 77 height 16
checkbox input "true"
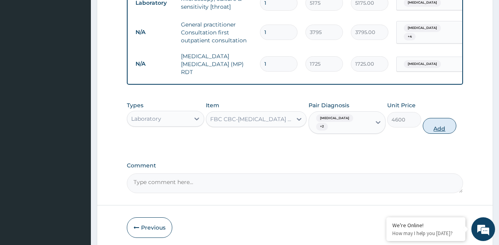
click at [434, 126] on button "Add" at bounding box center [440, 126] width 34 height 16
type input "0"
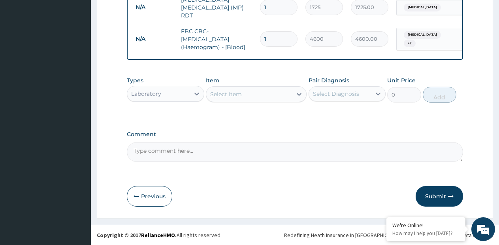
scroll to position [385, 0]
click at [184, 94] on div "Laboratory" at bounding box center [158, 93] width 62 height 13
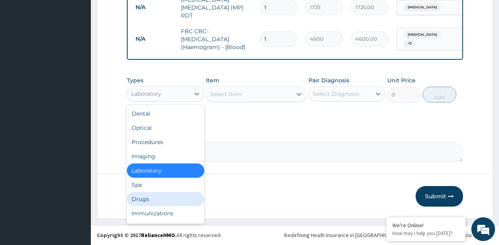
drag, startPoint x: 155, startPoint y: 192, endPoint x: 253, endPoint y: 139, distance: 112.1
click at [154, 192] on div "Drugs" at bounding box center [165, 199] width 77 height 14
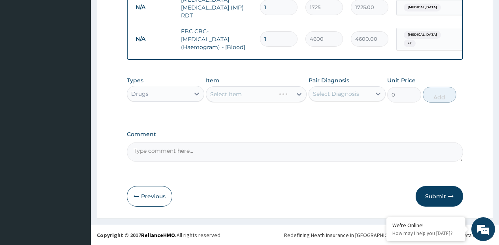
click at [297, 96] on div "Select Item" at bounding box center [256, 94] width 101 height 16
click at [299, 94] on icon at bounding box center [299, 94] width 5 height 3
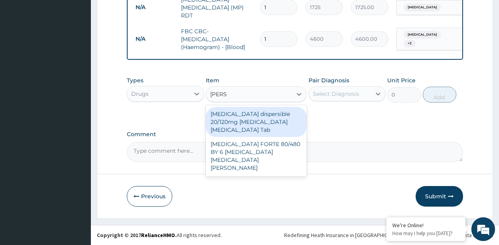
type input "COART"
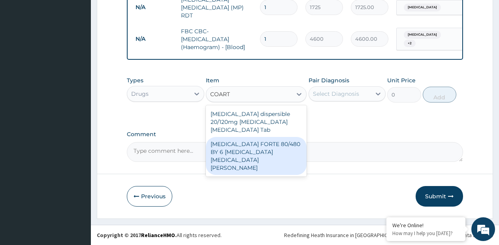
click at [275, 140] on div "[MEDICAL_DATA] FORTE 80/480 BY 6 [MEDICAL_DATA] [MEDICAL_DATA][PERSON_NAME]" at bounding box center [256, 156] width 101 height 38
type input "1170"
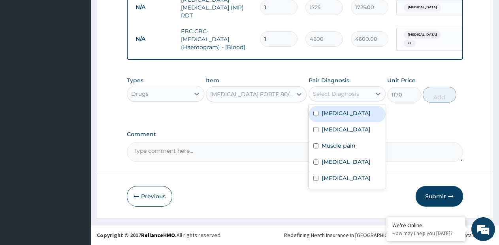
click at [342, 89] on div "Select Diagnosis" at bounding box center [340, 93] width 62 height 13
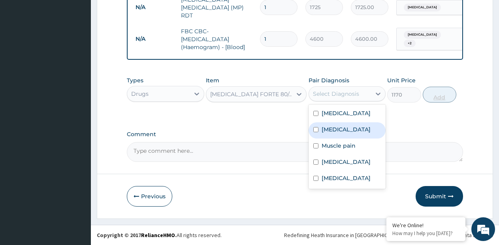
drag, startPoint x: 334, startPoint y: 128, endPoint x: 442, endPoint y: 92, distance: 113.5
click at [337, 128] on label "Malaria" at bounding box center [346, 129] width 49 height 8
checkbox input "true"
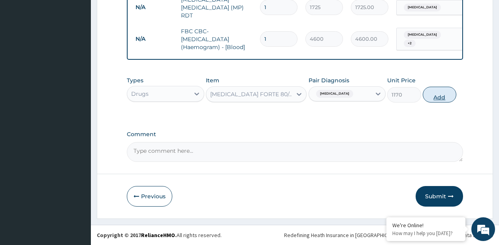
click at [444, 91] on button "Add" at bounding box center [440, 95] width 34 height 16
type input "0"
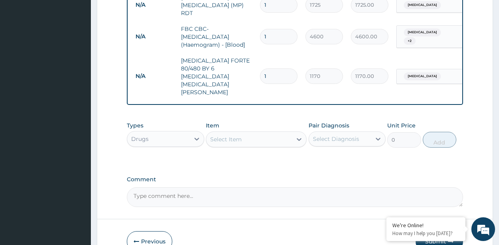
scroll to position [417, 0]
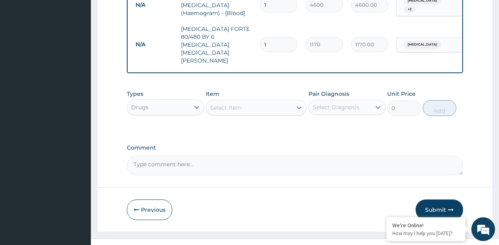
click at [279, 101] on div "Select Item" at bounding box center [249, 107] width 86 height 13
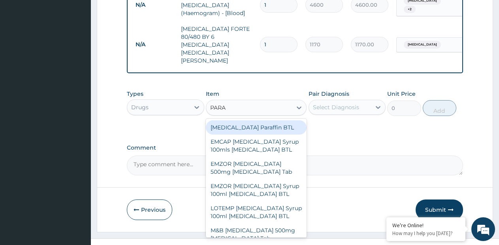
type input "PARAC"
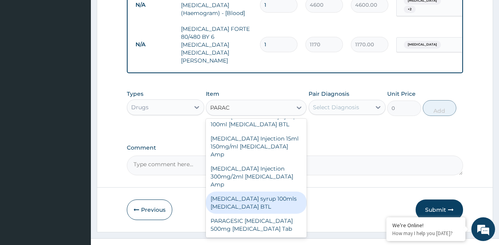
scroll to position [152, 0]
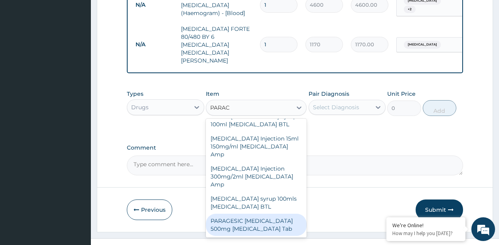
click at [267, 213] on div "PARAGESIC [MEDICAL_DATA] 500mg [MEDICAL_DATA] Tab" at bounding box center [256, 224] width 101 height 22
type input "15"
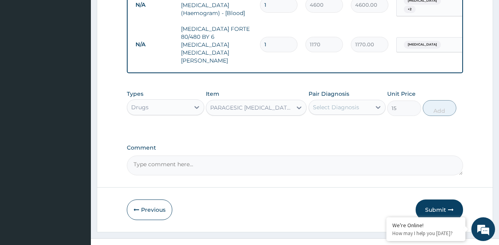
click at [351, 103] on div "Select Diagnosis" at bounding box center [336, 107] width 46 height 8
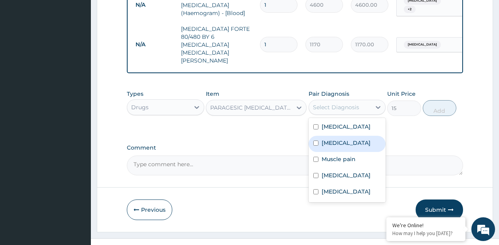
drag, startPoint x: 333, startPoint y: 130, endPoint x: 379, endPoint y: 111, distance: 49.8
click at [333, 139] on label "Malaria" at bounding box center [346, 143] width 49 height 8
checkbox input "true"
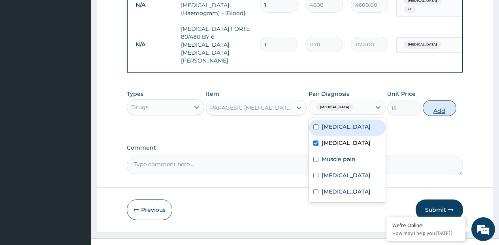
click at [435, 100] on button "Add" at bounding box center [440, 108] width 34 height 16
type input "0"
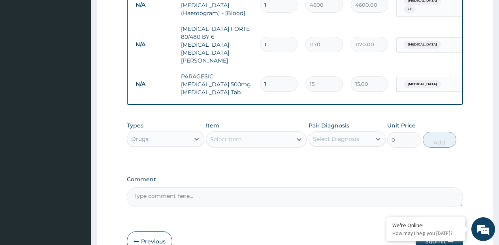
type input "18"
type input "270.00"
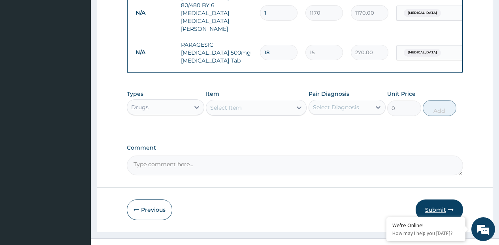
type input "18"
drag, startPoint x: 434, startPoint y: 191, endPoint x: 432, endPoint y: 183, distance: 7.9
click at [435, 199] on button "Submit" at bounding box center [439, 209] width 47 height 21
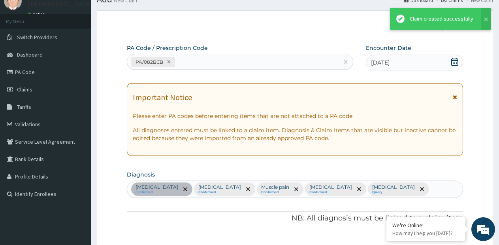
scroll to position [448, 0]
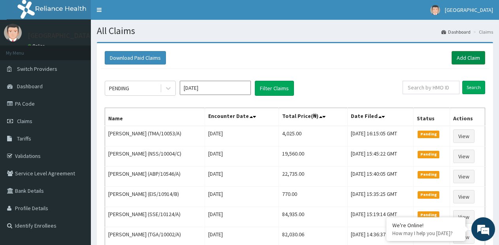
click at [455, 53] on link "Add Claim" at bounding box center [469, 57] width 34 height 13
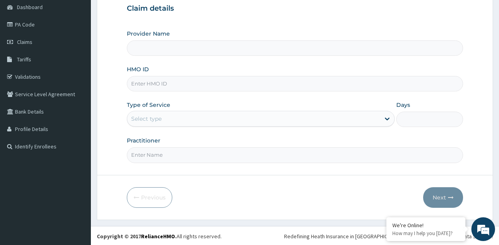
click at [247, 86] on input "HMO ID" at bounding box center [295, 83] width 336 height 15
type input "[GEOGRAPHIC_DATA]- [GEOGRAPHIC_DATA] estate"
type input "TMA/10053/A"
click at [234, 120] on div "Select type" at bounding box center [253, 118] width 253 height 13
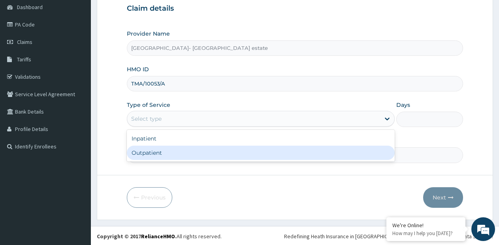
click at [198, 148] on div "Outpatient" at bounding box center [261, 152] width 268 height 14
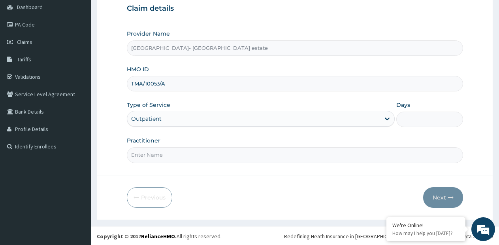
type input "1"
click at [197, 147] on input "Practitioner" at bounding box center [295, 154] width 336 height 15
type input "GP"
click at [432, 192] on button "Next" at bounding box center [443, 197] width 40 height 21
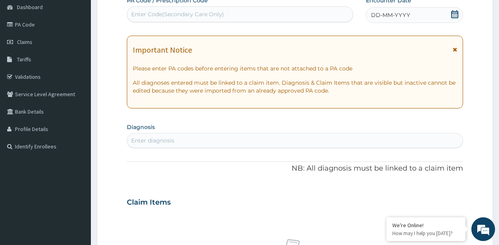
click at [244, 10] on div "Enter Code(Secondary Care Only)" at bounding box center [240, 14] width 226 height 13
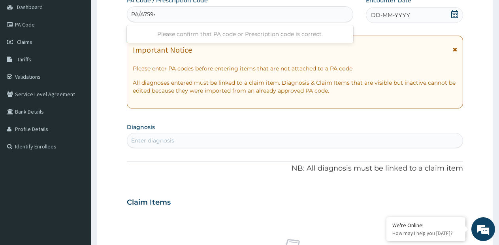
type input "PA/A75944"
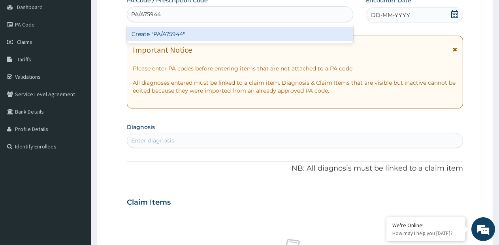
click at [235, 33] on div "Create "PA/A75944"" at bounding box center [240, 34] width 226 height 14
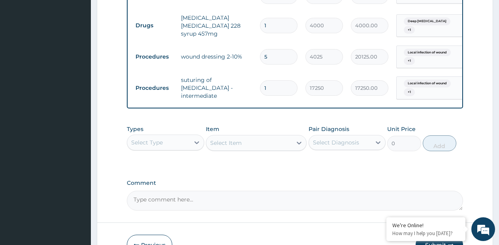
scroll to position [383, 0]
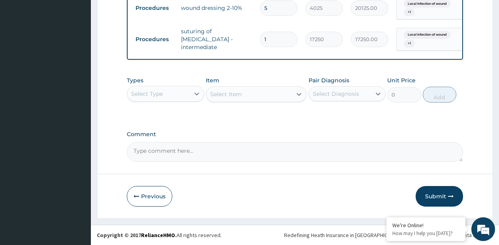
click at [148, 90] on div "Select Type" at bounding box center [147, 94] width 32 height 8
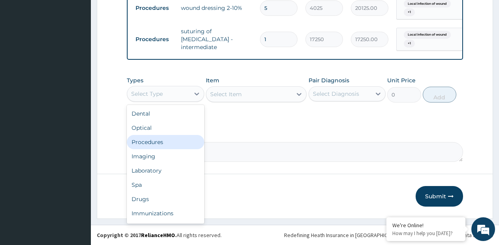
drag, startPoint x: 176, startPoint y: 141, endPoint x: 249, endPoint y: 108, distance: 80.3
click at [176, 141] on div "Procedures" at bounding box center [165, 142] width 77 height 14
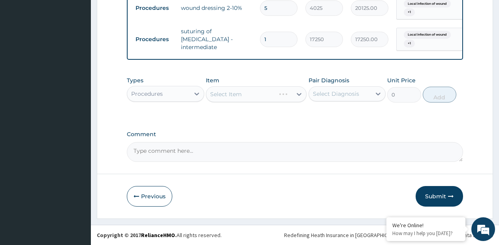
click at [295, 92] on div "Select Item" at bounding box center [256, 94] width 101 height 16
click at [298, 94] on div "Select Item" at bounding box center [256, 94] width 101 height 16
click at [298, 94] on icon at bounding box center [299, 94] width 5 height 3
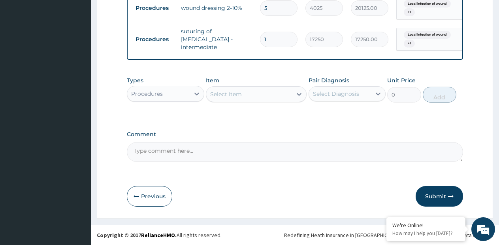
click at [298, 94] on icon at bounding box center [299, 94] width 5 height 3
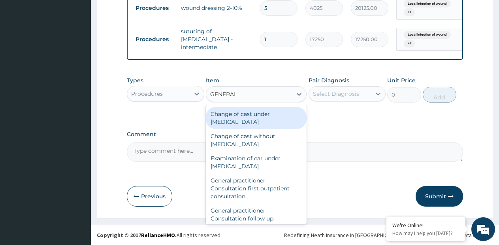
type input "GENERAL P"
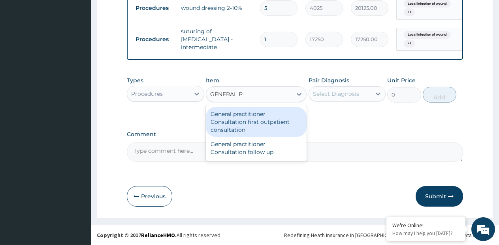
click at [286, 109] on div "General practitioner Consultation first outpatient consultation" at bounding box center [256, 122] width 101 height 30
type input "3795"
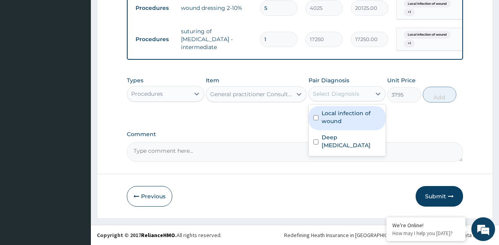
click at [336, 91] on div "Select Diagnosis" at bounding box center [336, 94] width 46 height 8
click at [341, 121] on label "Local infection of wound" at bounding box center [352, 117] width 60 height 16
checkbox input "true"
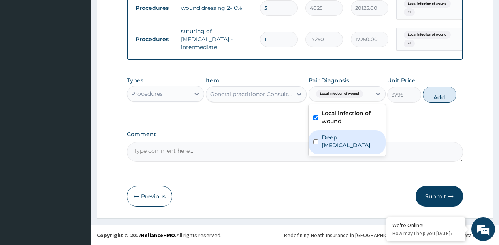
click at [340, 134] on label "Deep laceration" at bounding box center [352, 141] width 60 height 16
checkbox input "true"
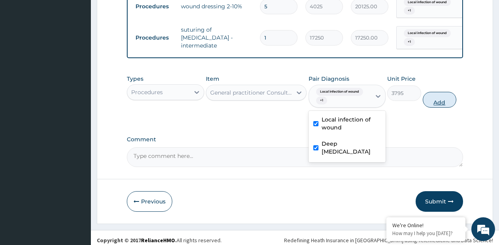
click at [439, 100] on button "Add" at bounding box center [440, 100] width 34 height 16
type input "0"
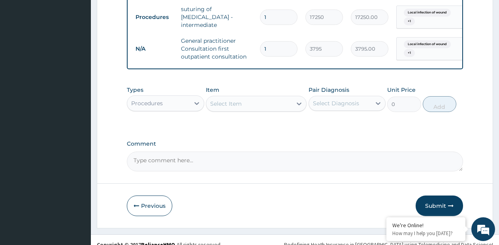
scroll to position [415, 0]
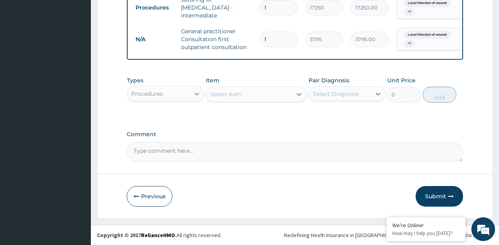
click at [190, 92] on div at bounding box center [197, 94] width 14 height 14
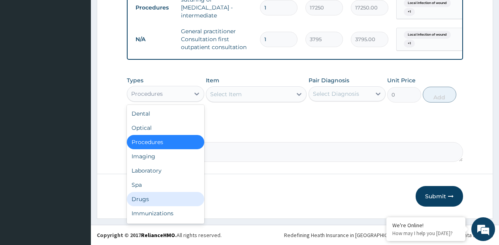
drag, startPoint x: 147, startPoint y: 198, endPoint x: 254, endPoint y: 130, distance: 126.5
click at [148, 197] on div "Drugs" at bounding box center [165, 199] width 77 height 14
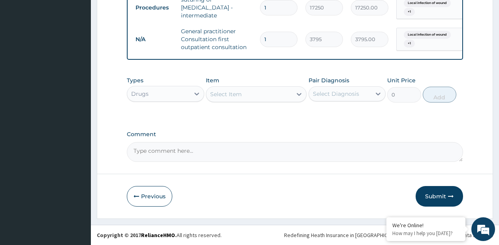
click at [295, 97] on icon at bounding box center [299, 94] width 8 height 8
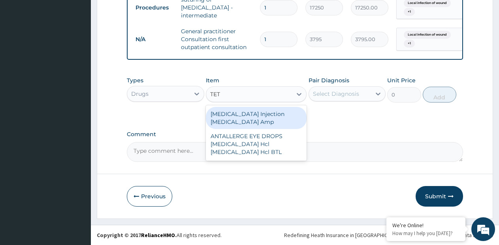
type input "TETA"
click at [292, 108] on div "[MEDICAL_DATA] Injection [MEDICAL_DATA] Amp" at bounding box center [256, 118] width 101 height 22
type input "540"
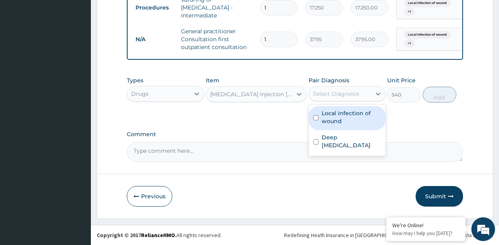
click at [328, 93] on div "Select Diagnosis" at bounding box center [336, 94] width 46 height 8
click at [326, 121] on label "Local infection of wound" at bounding box center [352, 117] width 60 height 16
checkbox input "true"
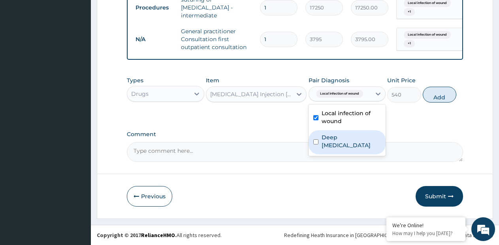
drag, startPoint x: 368, startPoint y: 134, endPoint x: 394, endPoint y: 120, distance: 29.2
click at [370, 132] on div "Deep laceration" at bounding box center [347, 142] width 77 height 24
checkbox input "true"
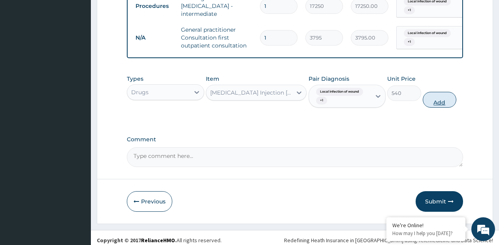
click at [438, 98] on button "Add" at bounding box center [440, 100] width 34 height 16
type input "0"
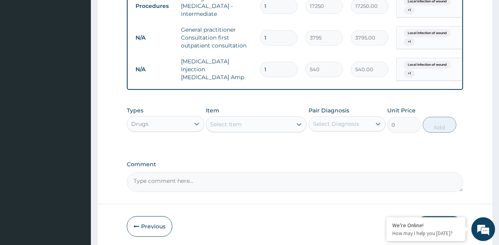
click at [287, 124] on div "Select Item" at bounding box center [249, 124] width 86 height 13
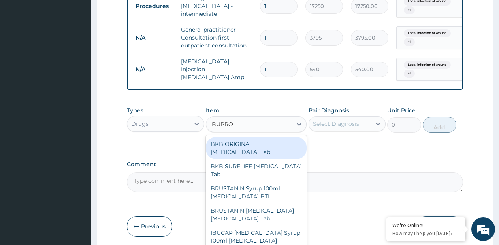
type input "IBUPROF"
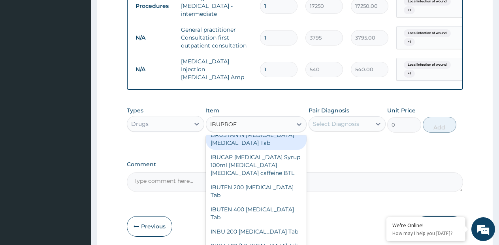
scroll to position [79, 0]
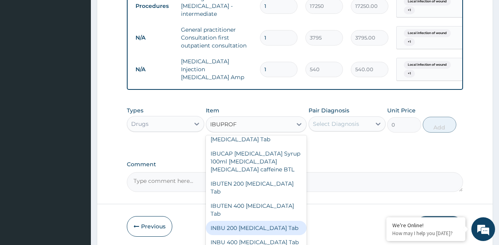
drag, startPoint x: 251, startPoint y: 194, endPoint x: 309, endPoint y: 160, distance: 67.2
click at [251, 221] on div "INBU 200 [MEDICAL_DATA] Tab" at bounding box center [256, 228] width 101 height 14
type input "50"
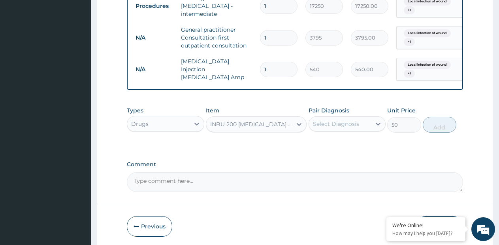
click at [334, 130] on div "Select Diagnosis" at bounding box center [340, 123] width 62 height 13
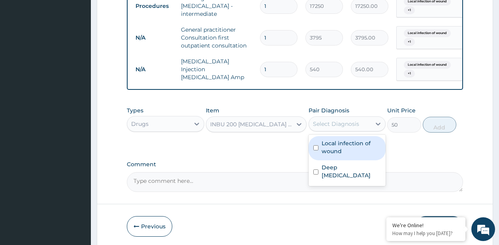
click at [324, 155] on label "Local infection of wound" at bounding box center [352, 147] width 60 height 16
checkbox input "true"
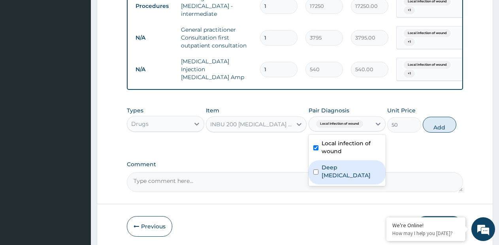
click at [322, 169] on label "Deep laceration" at bounding box center [352, 171] width 60 height 16
checkbox input "true"
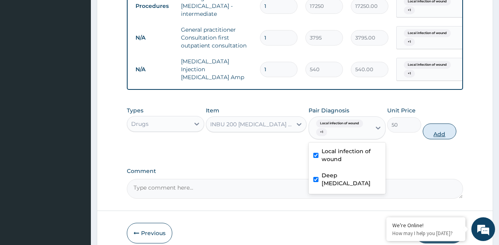
click at [444, 130] on button "Add" at bounding box center [440, 131] width 34 height 16
type input "0"
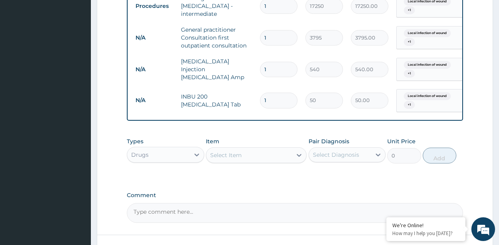
scroll to position [0, 60]
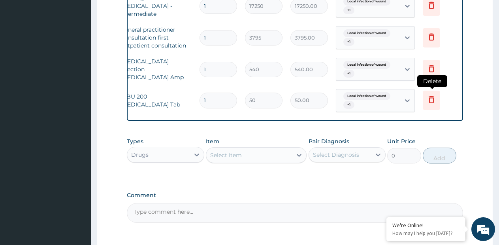
click at [428, 100] on icon at bounding box center [431, 100] width 17 height 19
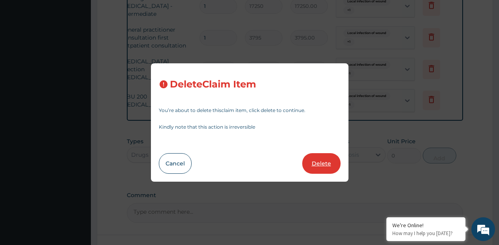
click at [326, 162] on button "Delete" at bounding box center [321, 163] width 38 height 21
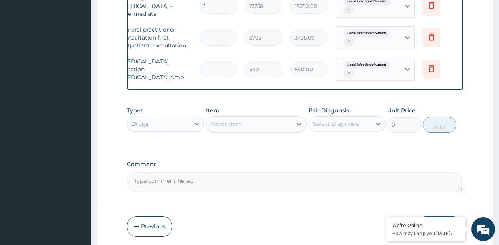
scroll to position [0, 0]
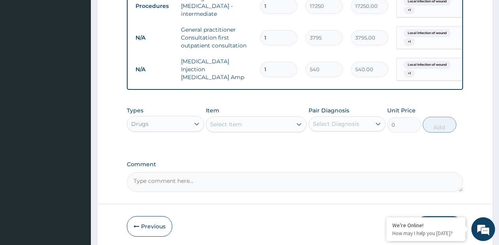
click at [258, 124] on div "Select Item" at bounding box center [249, 124] width 86 height 13
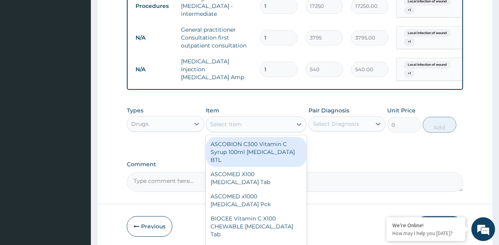
type input "P"
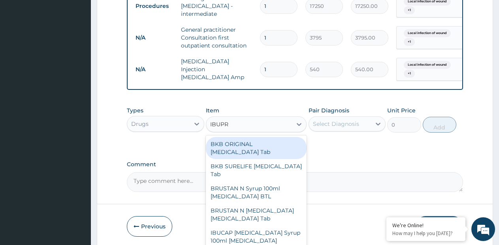
type input "IBUPRO"
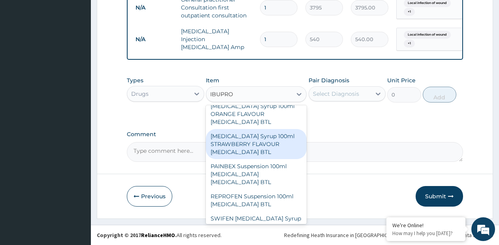
scroll to position [445, 0]
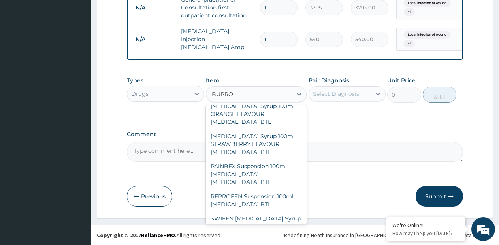
type input "1000"
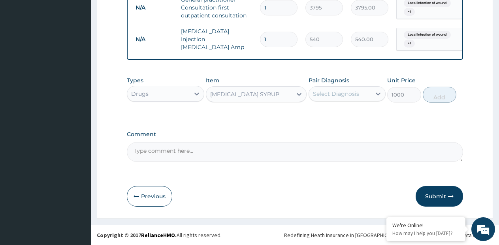
click at [348, 94] on div "Select Diagnosis" at bounding box center [336, 94] width 46 height 8
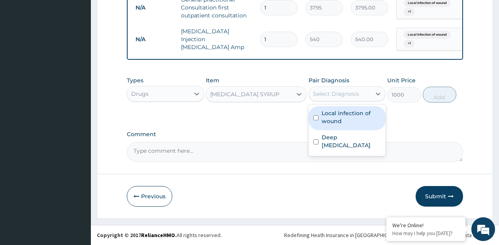
click at [330, 120] on label "Local infection of wound" at bounding box center [352, 117] width 60 height 16
checkbox input "true"
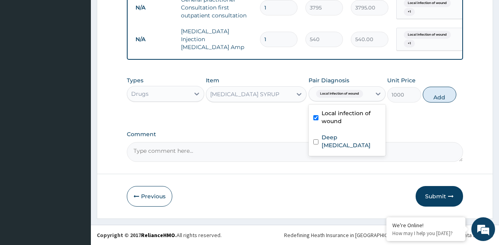
click at [335, 132] on div "Deep laceration" at bounding box center [347, 142] width 77 height 24
checkbox input "true"
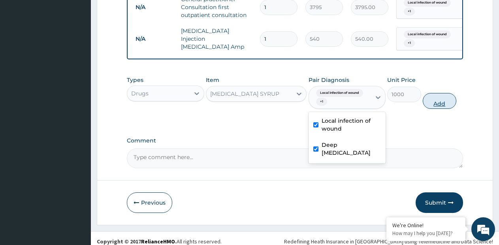
click at [436, 105] on button "Add" at bounding box center [440, 101] width 34 height 16
type input "0"
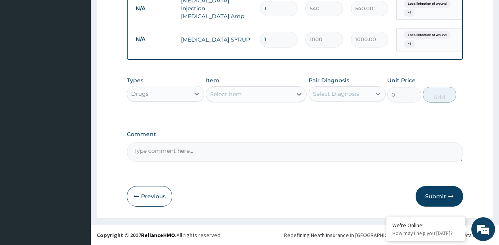
click at [432, 198] on button "Submit" at bounding box center [439, 196] width 47 height 21
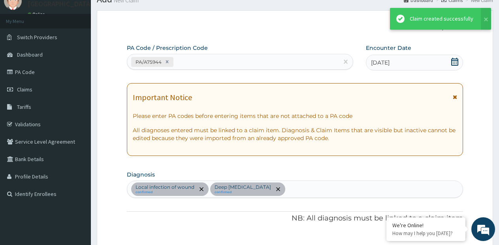
scroll to position [476, 0]
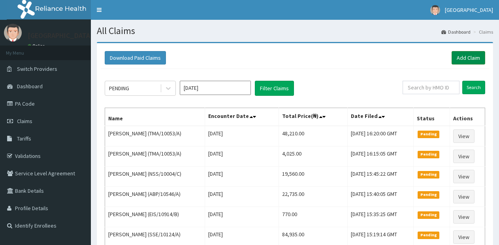
click at [472, 55] on link "Add Claim" at bounding box center [469, 57] width 34 height 13
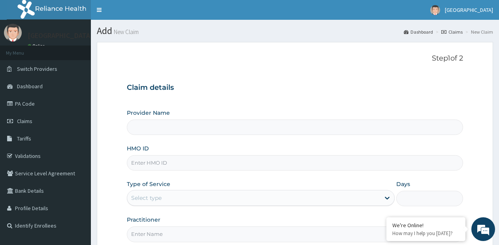
type input "[GEOGRAPHIC_DATA]- [GEOGRAPHIC_DATA] estate"
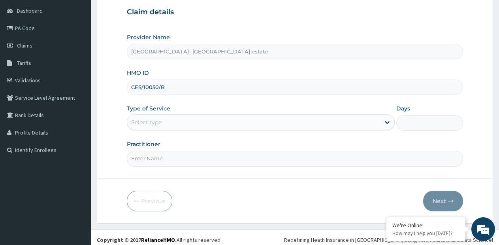
scroll to position [80, 0]
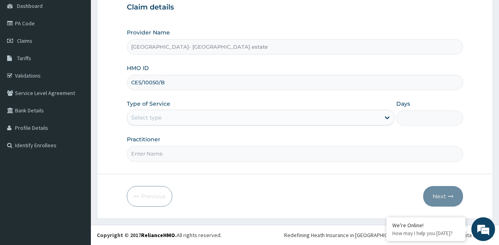
type input "CES/10050/B"
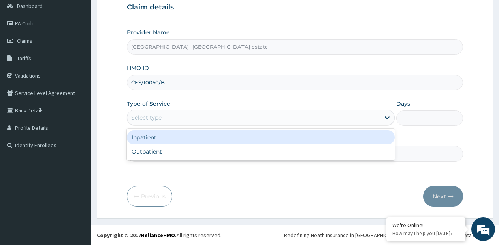
click at [226, 117] on div "Select type" at bounding box center [253, 117] width 253 height 13
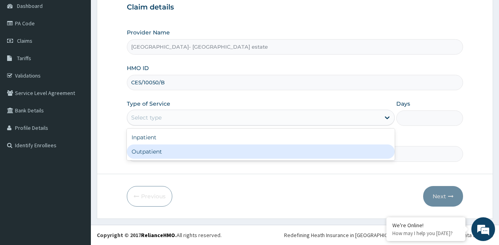
click at [192, 147] on div "Outpatient" at bounding box center [261, 151] width 268 height 14
type input "1"
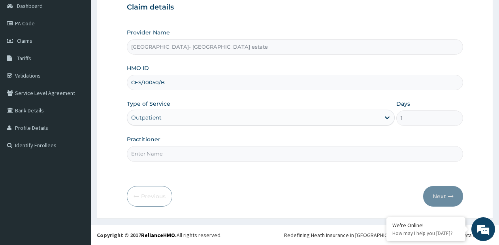
click at [193, 146] on input "Practitioner" at bounding box center [295, 153] width 336 height 15
type input "GP"
click at [448, 198] on button "Next" at bounding box center [443, 196] width 40 height 21
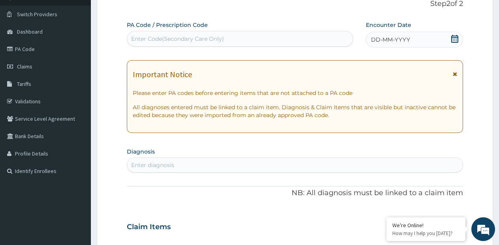
scroll to position [41, 0]
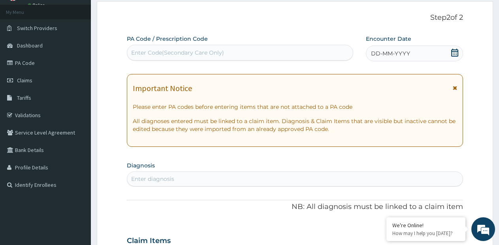
click at [270, 50] on div "Enter Code(Secondary Care Only)" at bounding box center [240, 52] width 226 height 13
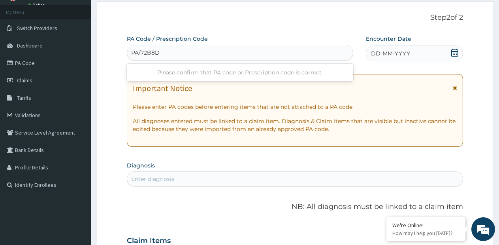
type input "PA/72B8D8"
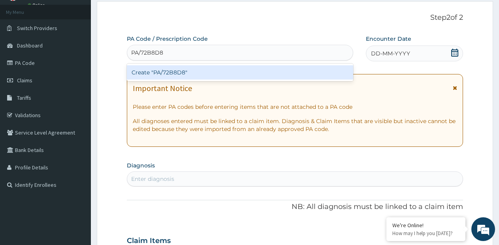
click at [249, 68] on div "Create "PA/72B8D8"" at bounding box center [240, 72] width 226 height 14
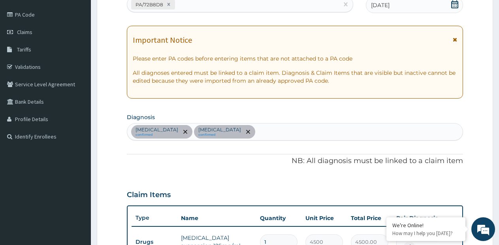
scroll to position [88, 0]
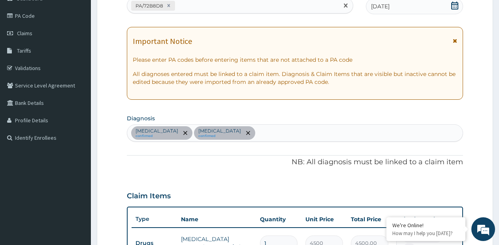
click at [276, 10] on div "PA/72B8D8" at bounding box center [232, 5] width 211 height 13
type input "PA/1A2CC1"
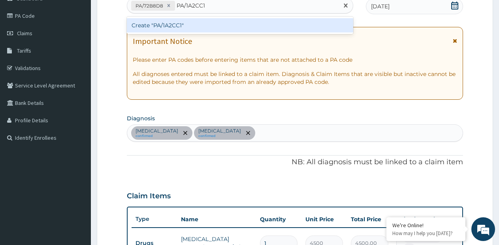
click at [218, 28] on div "Create "PA/1A2CC1"" at bounding box center [240, 25] width 226 height 14
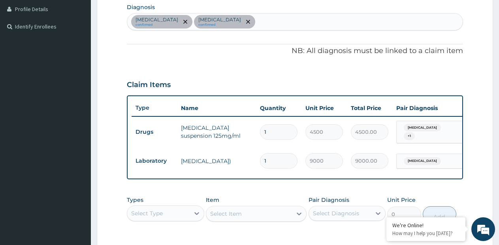
scroll to position [155, 0]
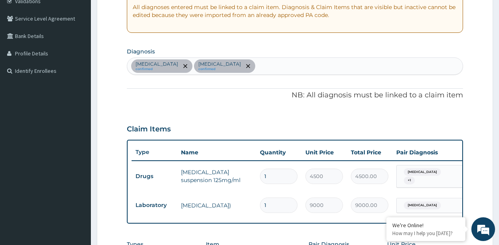
click at [292, 64] on div "[MEDICAL_DATA] confirmed [MEDICAL_DATA] confirmed" at bounding box center [295, 66] width 336 height 17
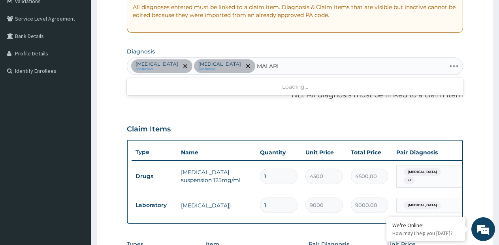
type input "[MEDICAL_DATA]"
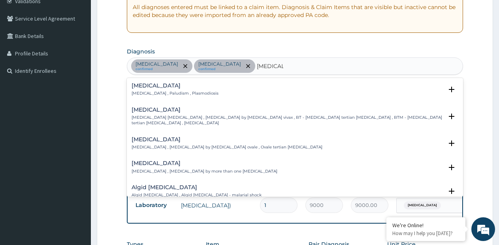
click at [144, 92] on p "[MEDICAL_DATA] , Paludism , Plasmodiosis" at bounding box center [175, 94] width 87 height 6
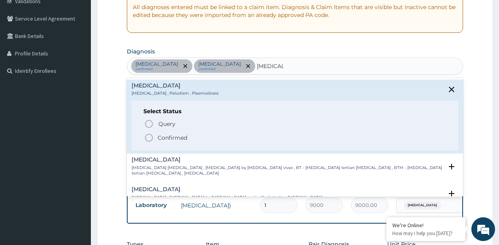
click at [159, 138] on p "Confirmed" at bounding box center [173, 138] width 30 height 8
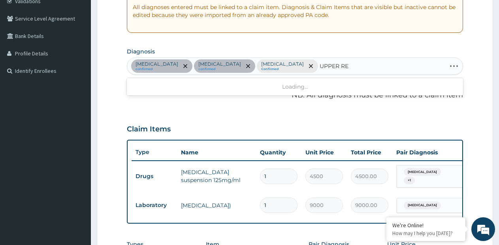
type input "UPPER RES"
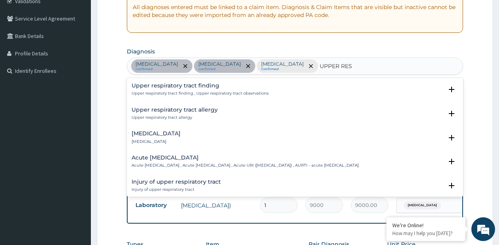
click at [142, 158] on h4 "Acute [MEDICAL_DATA]" at bounding box center [245, 158] width 227 height 6
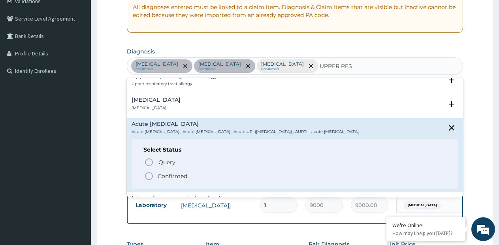
scroll to position [40, 0]
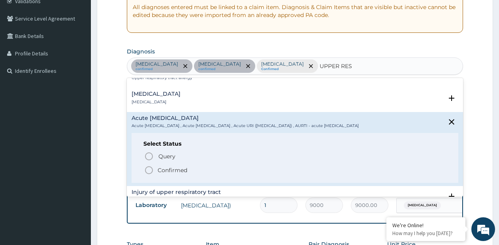
click at [167, 174] on p "Confirmed" at bounding box center [173, 170] width 30 height 8
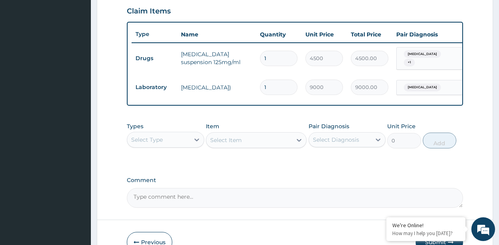
scroll to position [273, 0]
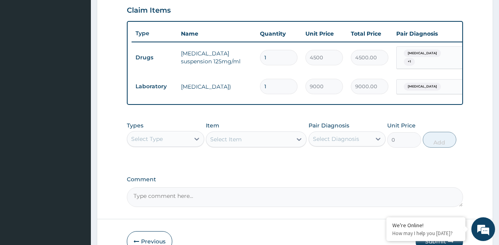
click at [186, 141] on div "Select Type" at bounding box center [158, 138] width 62 height 13
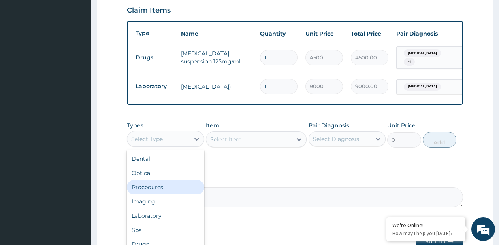
drag, startPoint x: 168, startPoint y: 194, endPoint x: 185, endPoint y: 188, distance: 18.5
click at [168, 194] on div "Procedures" at bounding box center [165, 187] width 77 height 14
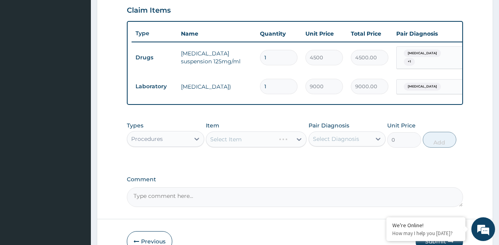
click at [308, 141] on div "Types Procedures Item Select Item Pair Diagnosis Select Diagnosis Unit Price 0 …" at bounding box center [295, 134] width 336 height 34
click at [294, 142] on div "Select Item" at bounding box center [256, 139] width 101 height 16
click at [303, 142] on div "Select Item" at bounding box center [256, 139] width 101 height 16
click at [303, 142] on icon at bounding box center [299, 139] width 8 height 8
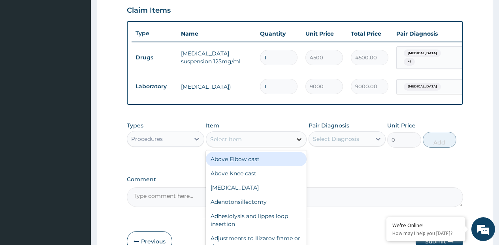
click at [301, 143] on icon at bounding box center [299, 139] width 8 height 8
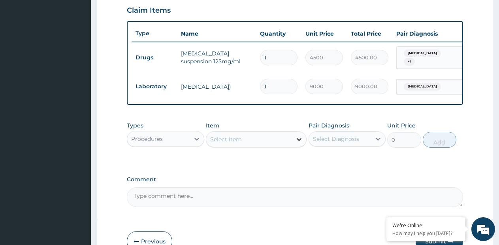
click at [301, 143] on icon at bounding box center [299, 139] width 8 height 8
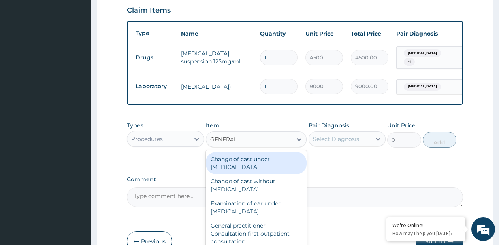
type input "GENERAL P"
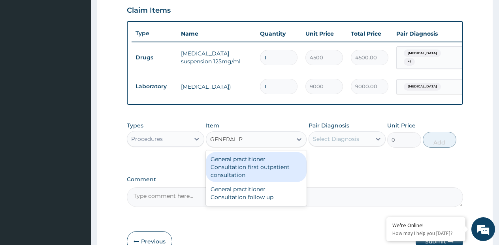
click at [272, 173] on div "General practitioner Consultation first outpatient consultation" at bounding box center [256, 167] width 101 height 30
type input "3795"
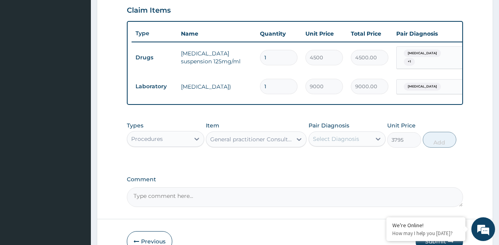
click at [340, 142] on div "Select Diagnosis" at bounding box center [336, 139] width 46 height 8
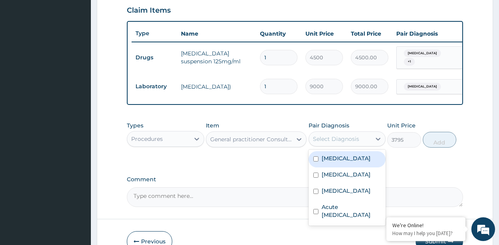
click at [329, 162] on label "[MEDICAL_DATA]" at bounding box center [346, 158] width 49 height 8
checkbox input "true"
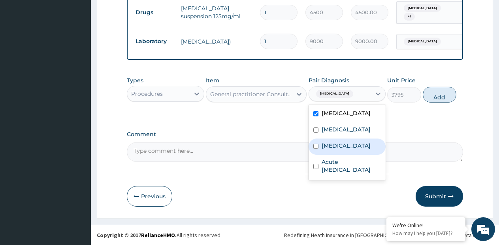
scroll to position [322, 0]
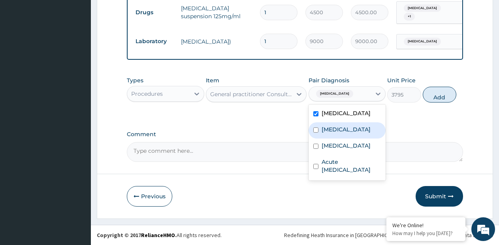
click at [343, 133] on label "[MEDICAL_DATA]" at bounding box center [346, 129] width 49 height 8
checkbox input "true"
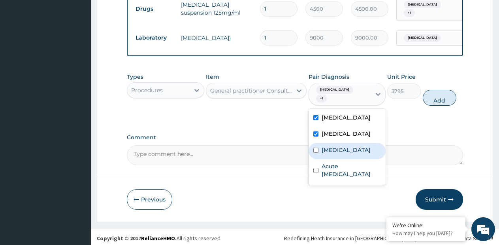
drag, startPoint x: 341, startPoint y: 155, endPoint x: 343, endPoint y: 168, distance: 12.7
click at [341, 154] on label "[MEDICAL_DATA]" at bounding box center [346, 150] width 49 height 8
checkbox input "true"
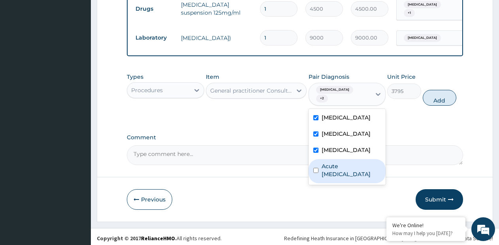
drag, startPoint x: 343, startPoint y: 177, endPoint x: 379, endPoint y: 153, distance: 43.5
click at [345, 177] on label "Acute [MEDICAL_DATA]" at bounding box center [352, 170] width 60 height 16
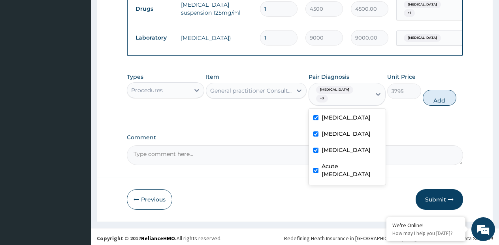
checkbox input "true"
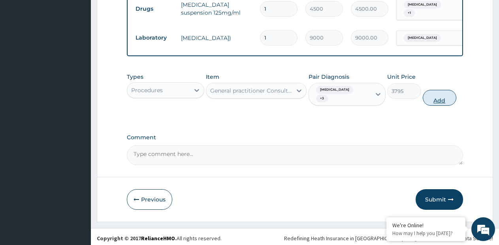
click at [437, 98] on button "Add" at bounding box center [440, 98] width 34 height 16
type input "0"
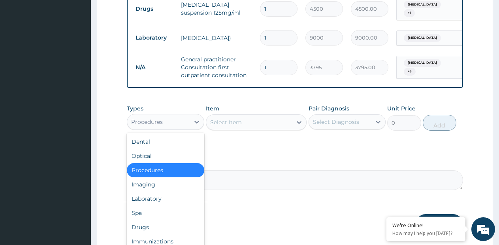
click at [180, 121] on div "Procedures" at bounding box center [158, 121] width 62 height 13
drag, startPoint x: 147, startPoint y: 198, endPoint x: 187, endPoint y: 171, distance: 48.6
click at [148, 196] on div "Laboratory" at bounding box center [165, 198] width 77 height 14
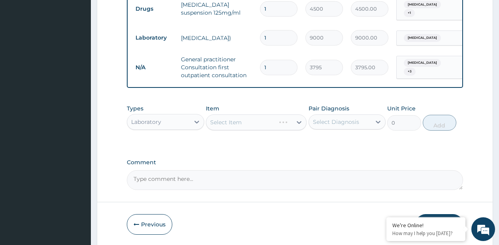
click at [304, 124] on div "Select Item" at bounding box center [256, 122] width 101 height 16
click at [298, 124] on icon at bounding box center [299, 122] width 5 height 3
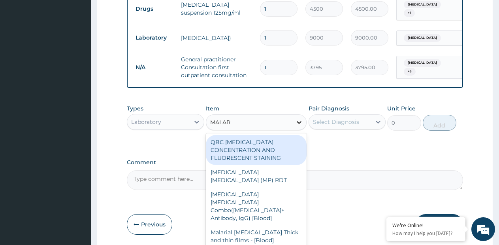
type input "MALARI"
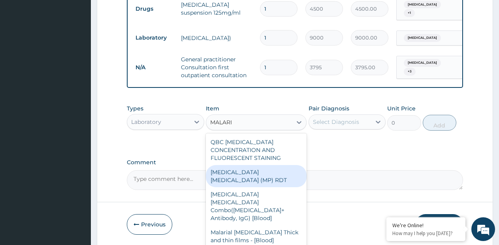
click at [290, 165] on div "[MEDICAL_DATA] [MEDICAL_DATA] (MP) RDT" at bounding box center [256, 176] width 101 height 22
type input "1725"
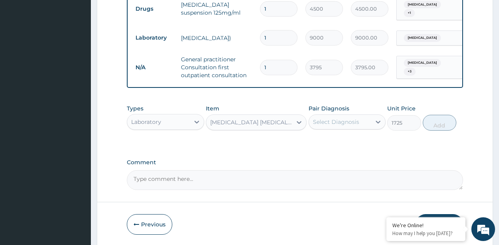
click at [341, 126] on div "Select Diagnosis" at bounding box center [336, 122] width 46 height 8
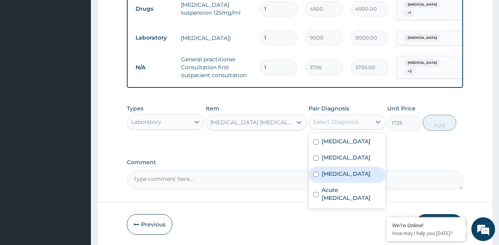
drag, startPoint x: 334, startPoint y: 188, endPoint x: 398, endPoint y: 151, distance: 73.8
click at [341, 177] on label "[MEDICAL_DATA]" at bounding box center [346, 174] width 49 height 8
checkbox input "true"
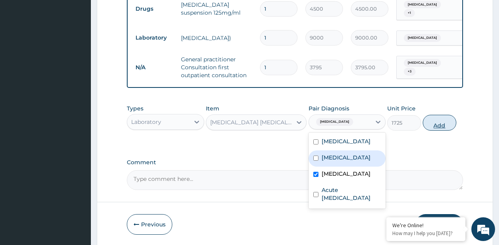
click at [430, 128] on button "Add" at bounding box center [440, 123] width 34 height 16
type input "0"
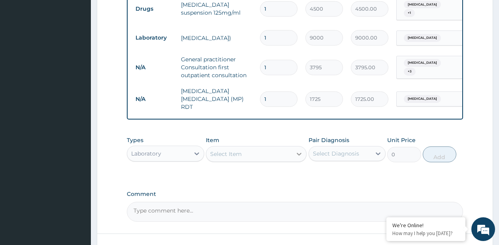
click at [298, 155] on icon at bounding box center [299, 154] width 8 height 8
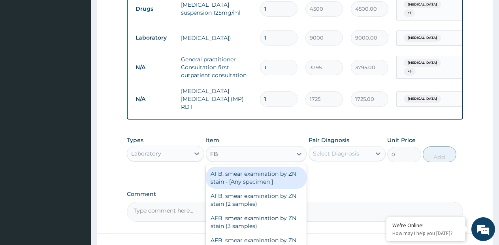
type input "FBC"
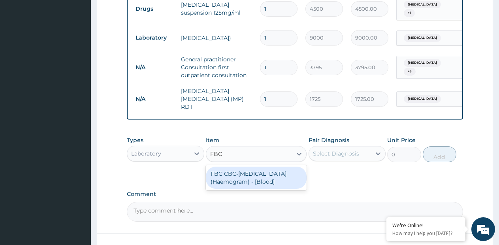
click at [277, 176] on div "FBC CBC-[MEDICAL_DATA] (Haemogram) - [Blood]" at bounding box center [256, 177] width 101 height 22
type input "4600"
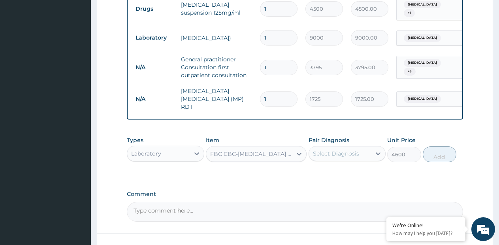
click at [339, 158] on div "Select Diagnosis" at bounding box center [340, 153] width 62 height 13
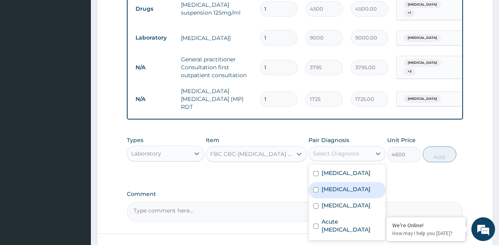
click at [341, 190] on label "[MEDICAL_DATA]" at bounding box center [346, 189] width 49 height 8
checkbox input "true"
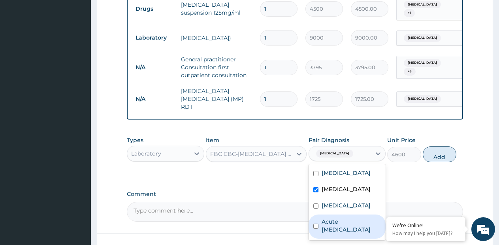
click at [343, 229] on label "Acute [MEDICAL_DATA]" at bounding box center [352, 225] width 60 height 16
checkbox input "true"
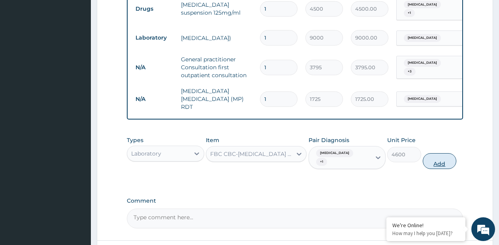
click at [449, 161] on button "Add" at bounding box center [440, 161] width 34 height 16
type input "0"
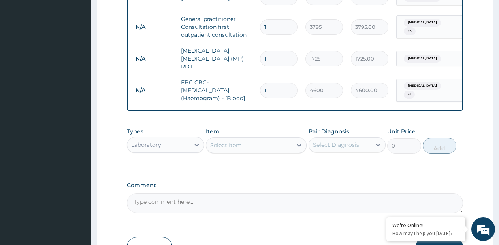
scroll to position [401, 0]
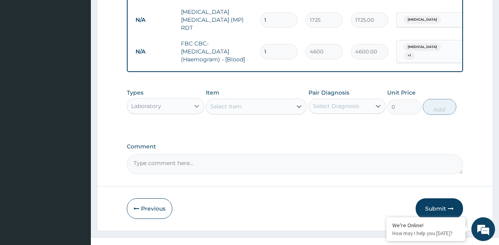
click at [195, 106] on icon at bounding box center [197, 106] width 8 height 8
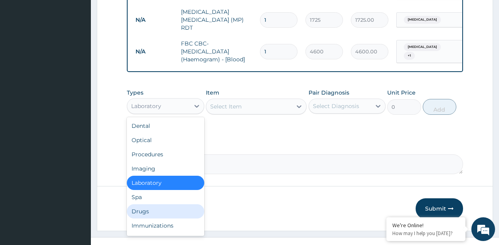
click at [146, 210] on div "Drugs" at bounding box center [165, 211] width 77 height 14
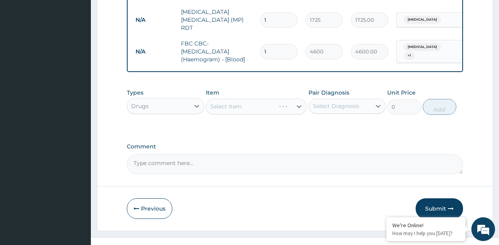
click at [293, 109] on div "Select Item" at bounding box center [256, 106] width 101 height 16
click at [288, 104] on div "Select Item" at bounding box center [249, 106] width 86 height 13
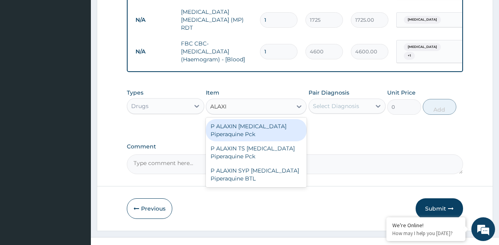
type input "ALAXIN"
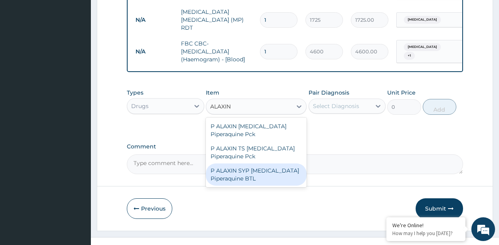
click at [281, 173] on div "P ALAXIN SYP [MEDICAL_DATA] Piperaquine BTL" at bounding box center [256, 174] width 101 height 22
type input "1800"
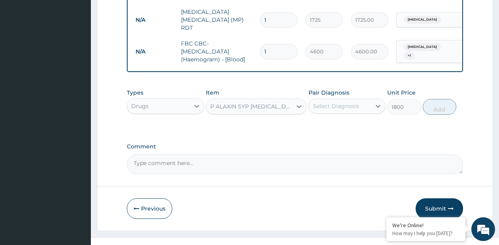
click at [353, 104] on div "Select Diagnosis" at bounding box center [336, 106] width 46 height 8
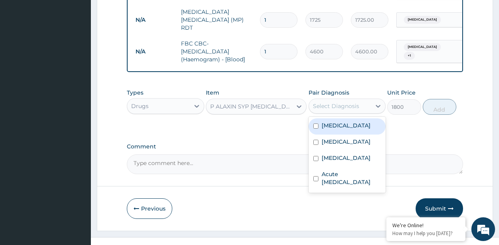
click at [344, 126] on div "[MEDICAL_DATA]" at bounding box center [347, 126] width 77 height 16
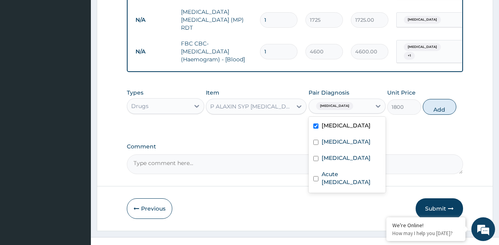
click at [344, 128] on div "[MEDICAL_DATA]" at bounding box center [347, 126] width 77 height 16
checkbox input "false"
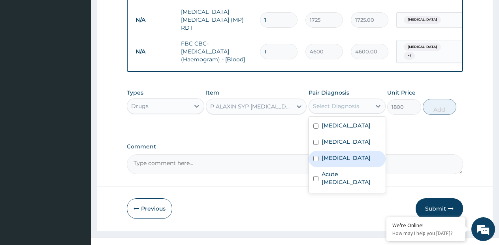
click at [333, 167] on div "[MEDICAL_DATA]" at bounding box center [347, 159] width 77 height 16
checkbox input "true"
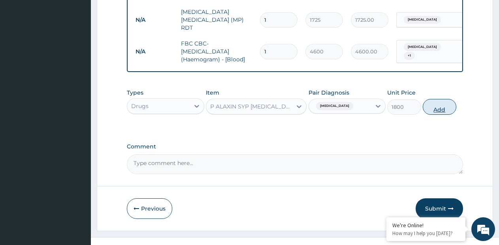
click at [440, 104] on button "Add" at bounding box center [440, 107] width 34 height 16
type input "0"
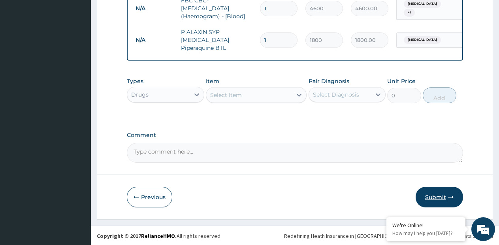
click at [429, 199] on button "Submit" at bounding box center [439, 197] width 47 height 21
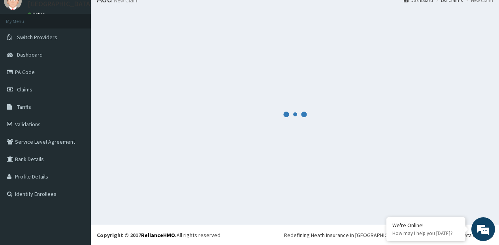
scroll to position [444, 0]
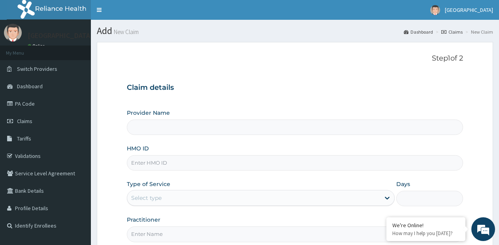
type input "[GEOGRAPHIC_DATA]- [GEOGRAPHIC_DATA] estate"
click at [189, 159] on input "HMO ID" at bounding box center [295, 162] width 336 height 15
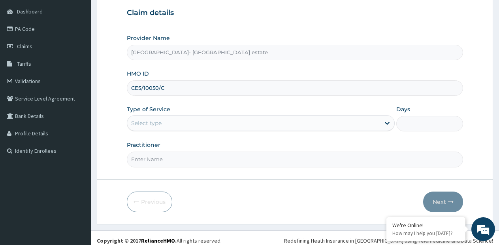
scroll to position [79, 0]
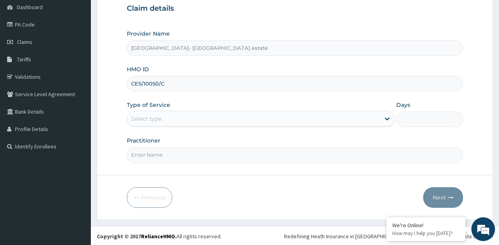
type input "CES/10050/C"
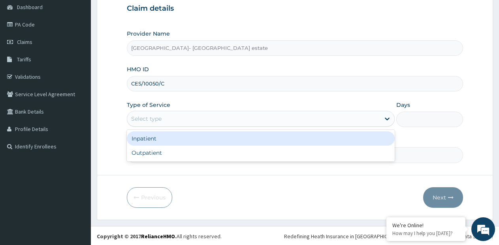
click at [205, 112] on div "Select type" at bounding box center [261, 119] width 268 height 16
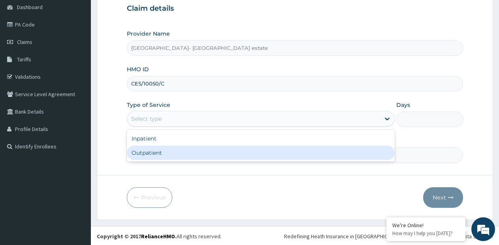
click at [181, 151] on div "Outpatient" at bounding box center [261, 152] width 268 height 14
type input "1"
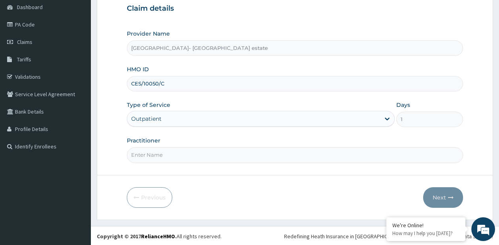
click at [181, 151] on input "Practitioner" at bounding box center [295, 154] width 336 height 15
type input "GP"
click at [429, 187] on div "Next" at bounding box center [443, 197] width 40 height 21
click at [433, 193] on button "Next" at bounding box center [443, 197] width 40 height 21
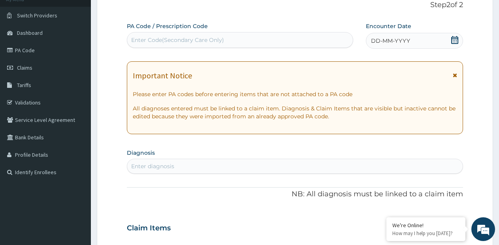
scroll to position [40, 0]
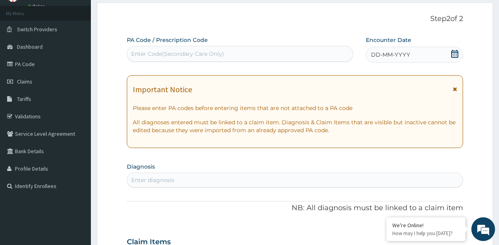
click at [408, 57] on span "DD-MM-YYYY" at bounding box center [390, 55] width 39 height 8
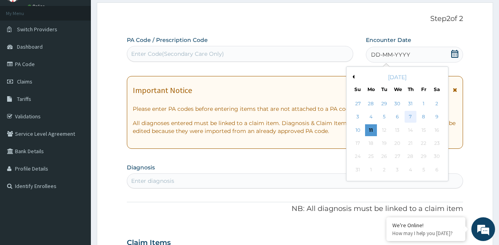
click at [411, 116] on div "7" at bounding box center [411, 117] width 12 height 12
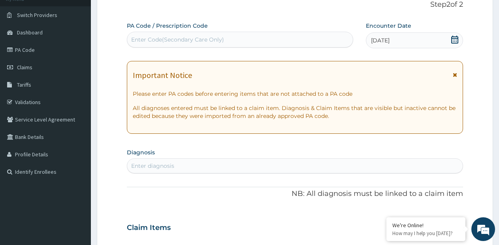
scroll to position [79, 0]
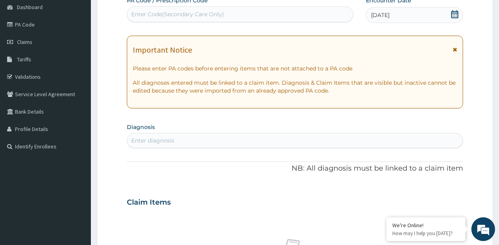
click at [292, 137] on div "Enter diagnosis" at bounding box center [295, 140] width 336 height 13
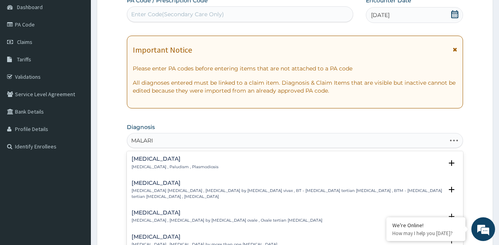
type input "[MEDICAL_DATA]"
click at [152, 167] on p "[MEDICAL_DATA] , Paludism , Plasmodiosis" at bounding box center [175, 167] width 87 height 6
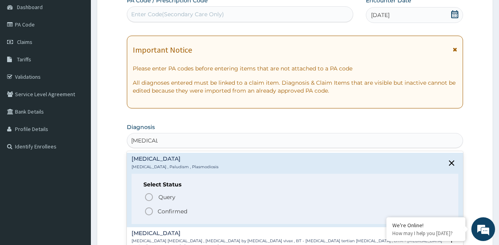
click at [156, 209] on span "Confirmed" at bounding box center [295, 210] width 302 height 9
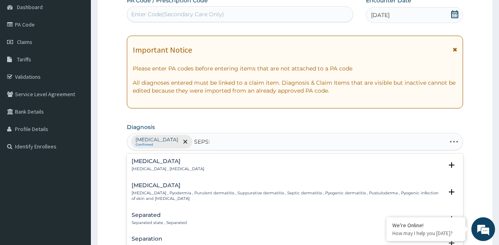
type input "SEPSIS"
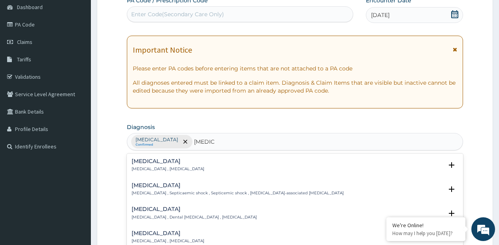
click at [154, 159] on h4 "Sepsis" at bounding box center [168, 161] width 73 height 6
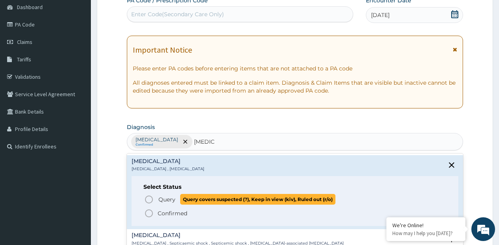
click at [153, 202] on icon "status option query" at bounding box center [148, 198] width 9 height 9
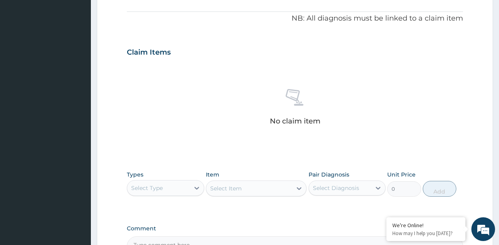
scroll to position [277, 0]
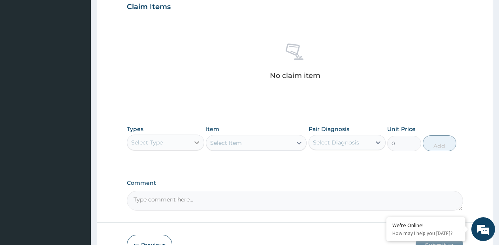
click at [199, 145] on icon at bounding box center [197, 142] width 8 height 8
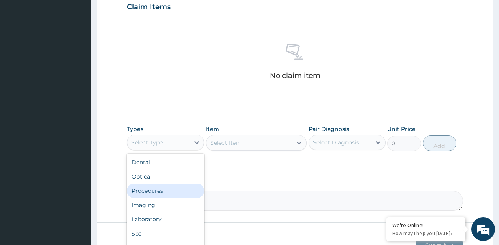
click at [175, 188] on div "Procedures" at bounding box center [165, 190] width 77 height 14
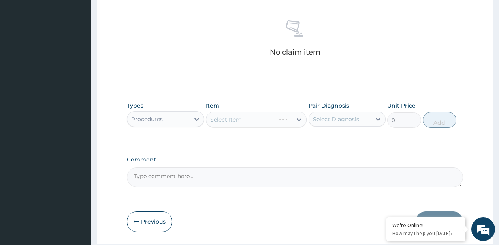
scroll to position [325, 0]
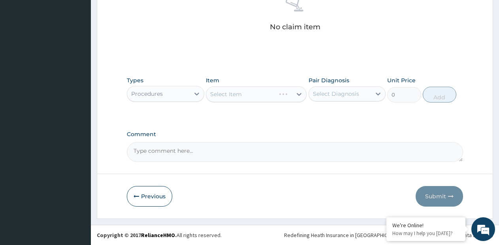
click at [304, 97] on div "Select Item" at bounding box center [256, 94] width 101 height 16
click at [294, 97] on div "Select Item" at bounding box center [256, 94] width 101 height 16
click at [294, 96] on div at bounding box center [299, 94] width 14 height 14
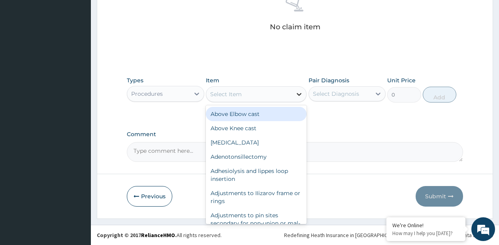
click at [294, 96] on div at bounding box center [299, 94] width 14 height 14
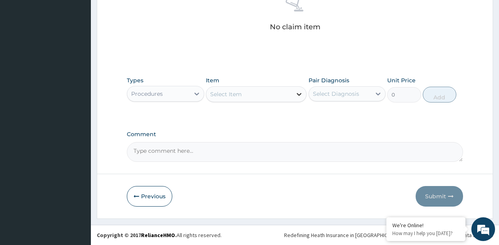
click at [294, 96] on div at bounding box center [299, 94] width 14 height 14
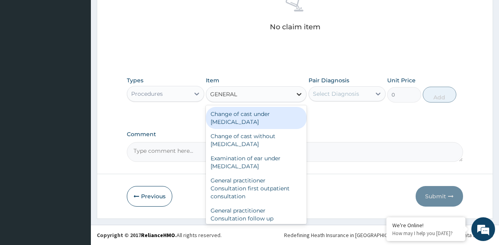
type input "GENERAL P"
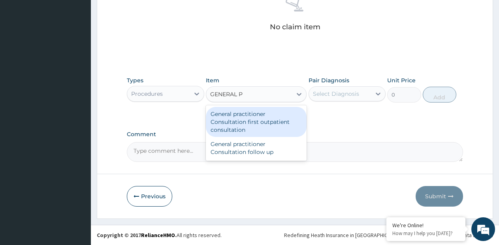
drag, startPoint x: 276, startPoint y: 116, endPoint x: 310, endPoint y: 104, distance: 36.1
click at [276, 116] on div "General practitioner Consultation first outpatient consultation" at bounding box center [256, 122] width 101 height 30
type input "3795"
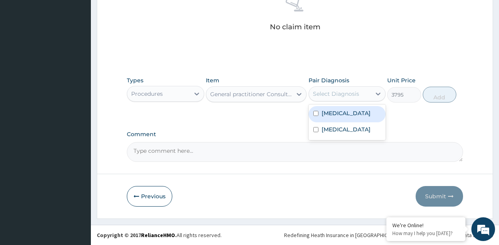
click at [336, 97] on div "Select Diagnosis" at bounding box center [336, 94] width 46 height 8
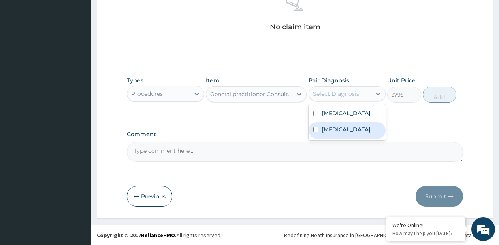
click at [329, 129] on label "Sepsis" at bounding box center [346, 129] width 49 height 8
checkbox input "true"
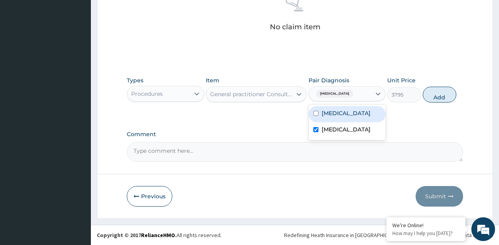
click at [330, 120] on div "[MEDICAL_DATA]" at bounding box center [347, 114] width 77 height 16
checkbox input "true"
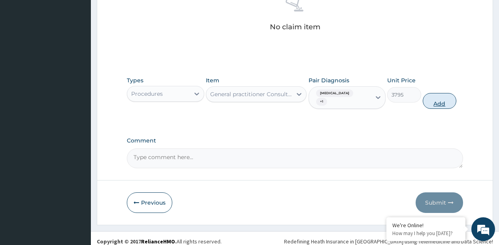
click at [439, 97] on button "Add" at bounding box center [440, 101] width 34 height 16
type input "0"
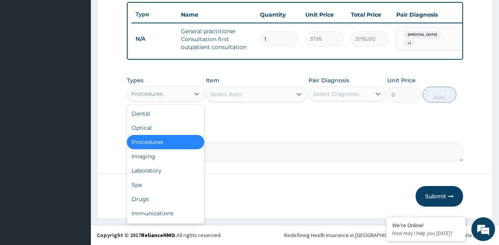
click at [183, 93] on div "Procedures" at bounding box center [158, 93] width 62 height 13
click at [160, 164] on div "Laboratory" at bounding box center [165, 170] width 77 height 14
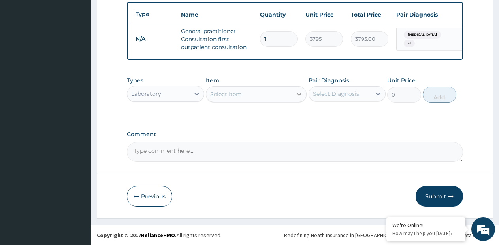
click at [300, 100] on div at bounding box center [299, 94] width 14 height 14
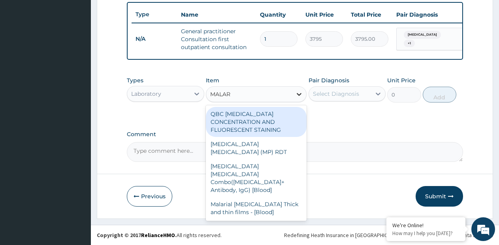
type input "MALARI"
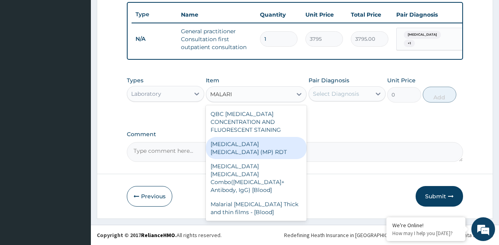
click at [292, 137] on div "MALARIA PARASITE (MP) RDT" at bounding box center [256, 148] width 101 height 22
type input "1725"
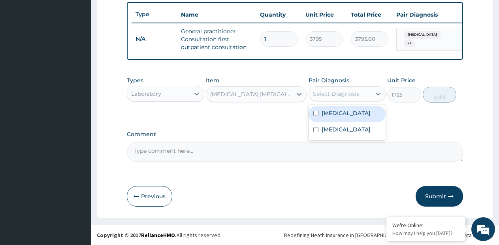
click at [332, 97] on div "Select Diagnosis" at bounding box center [336, 94] width 46 height 8
click at [328, 117] on div "[MEDICAL_DATA]" at bounding box center [347, 114] width 77 height 16
checkbox input "true"
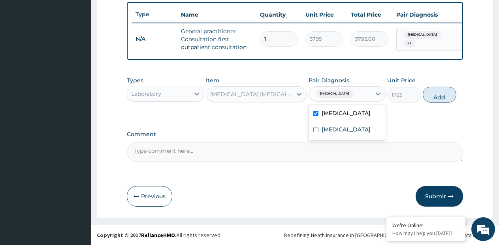
click at [434, 96] on button "Add" at bounding box center [440, 95] width 34 height 16
type input "0"
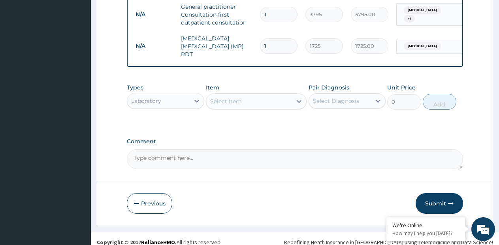
scroll to position [326, 0]
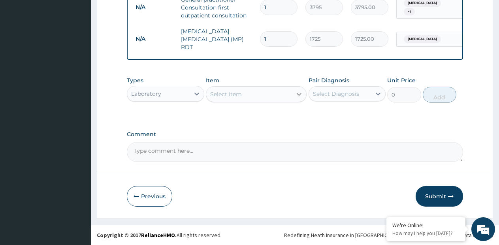
click at [297, 94] on icon at bounding box center [299, 94] width 8 height 8
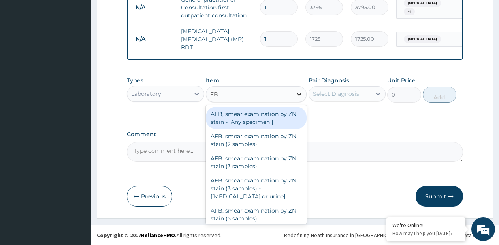
type input "FBC"
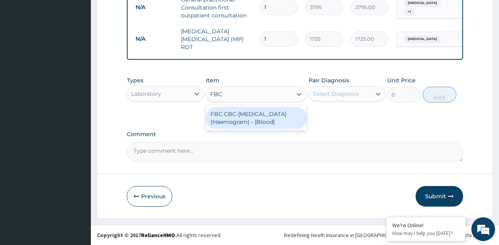
click at [281, 110] on div "FBC CBC-Complete Blood Count (Haemogram) - [Blood]" at bounding box center [256, 118] width 101 height 22
type input "4600"
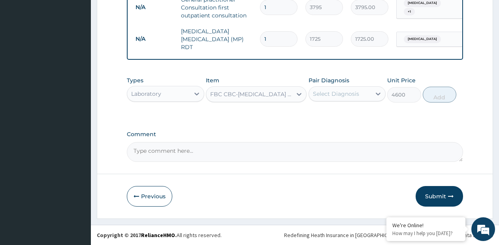
click at [316, 99] on div "Select Diagnosis" at bounding box center [340, 93] width 62 height 13
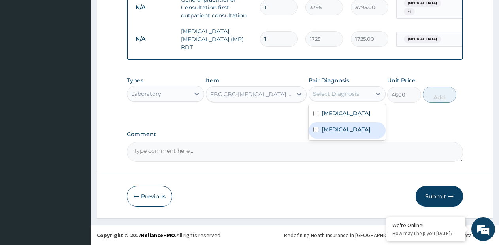
click at [329, 124] on div "Sepsis" at bounding box center [347, 130] width 77 height 16
checkbox input "true"
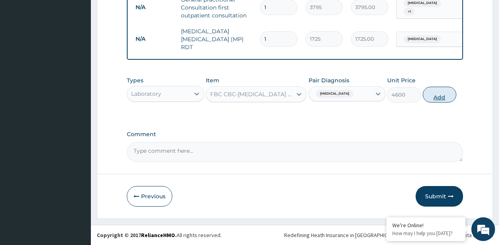
click at [451, 98] on button "Add" at bounding box center [440, 95] width 34 height 16
type input "0"
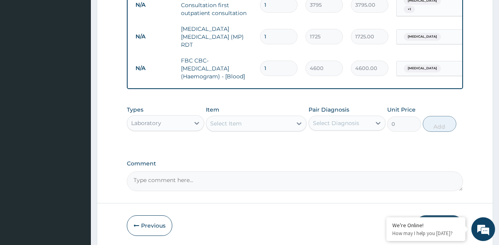
click at [207, 125] on div "Select Item" at bounding box center [249, 123] width 86 height 13
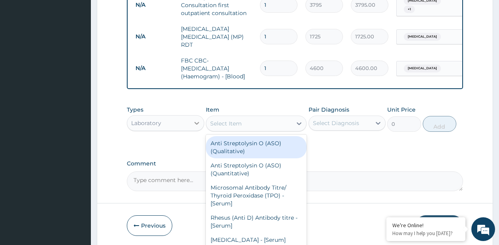
click at [192, 124] on div at bounding box center [197, 123] width 14 height 14
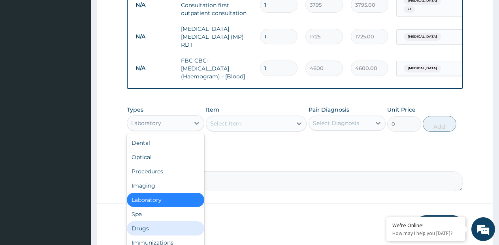
drag, startPoint x: 149, startPoint y: 225, endPoint x: 188, endPoint y: 206, distance: 43.0
click at [150, 224] on div "Drugs" at bounding box center [165, 228] width 77 height 14
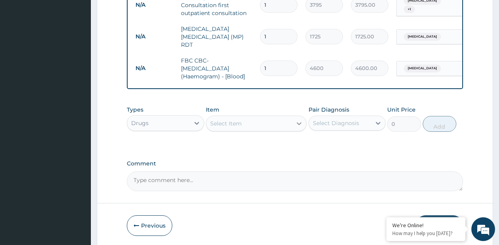
click at [300, 127] on icon at bounding box center [299, 123] width 8 height 8
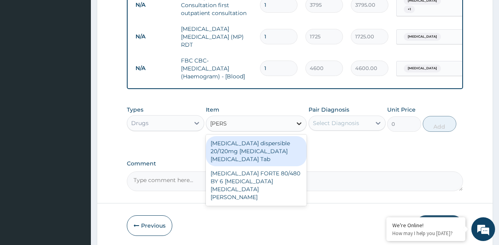
type input "COART"
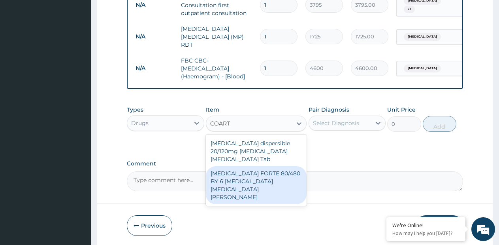
click at [285, 166] on div "[MEDICAL_DATA] FORTE 80/480 BY 6 [MEDICAL_DATA] [MEDICAL_DATA][PERSON_NAME]" at bounding box center [256, 185] width 101 height 38
type input "1170"
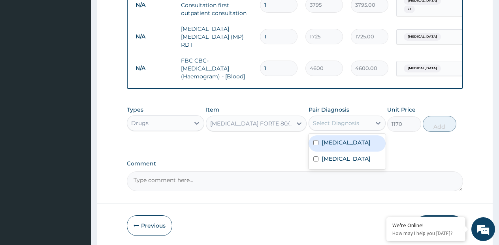
click at [341, 126] on div "Select Diagnosis" at bounding box center [336, 123] width 46 height 8
click at [339, 144] on label "[MEDICAL_DATA]" at bounding box center [346, 142] width 49 height 8
checkbox input "true"
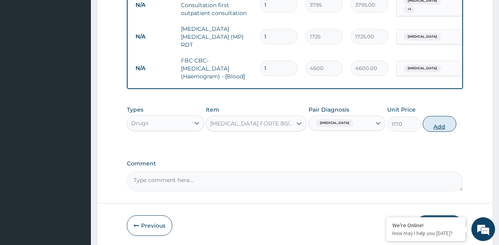
click at [432, 126] on button "Add" at bounding box center [440, 124] width 34 height 16
type input "0"
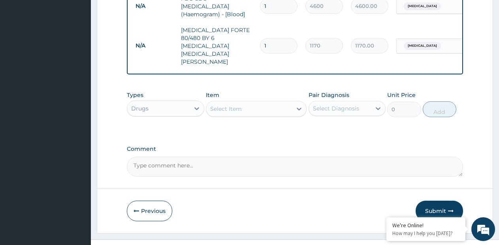
scroll to position [389, 0]
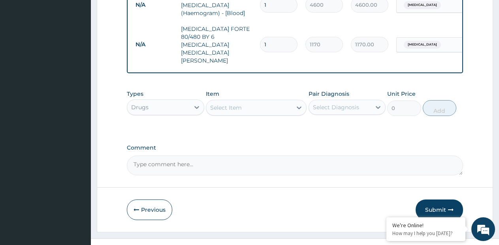
click at [278, 101] on div "Select Item" at bounding box center [249, 107] width 86 height 13
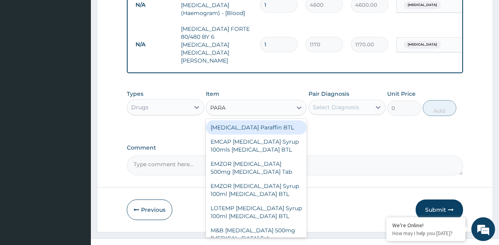
type input "PARAC"
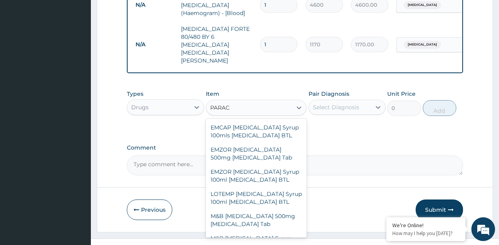
scroll to position [152, 0]
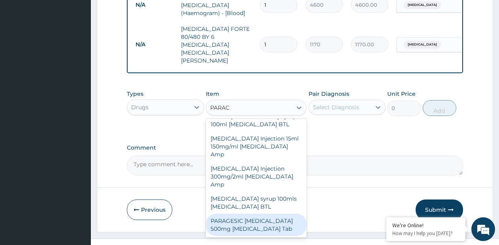
click at [269, 213] on div "PARAGESIC [MEDICAL_DATA] 500mg [MEDICAL_DATA] Tab" at bounding box center [256, 224] width 101 height 22
type input "15"
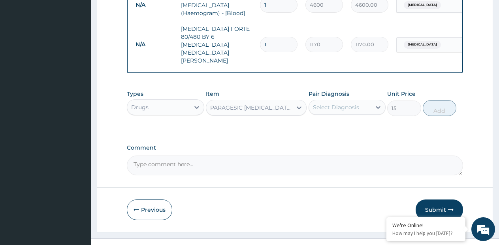
click at [341, 103] on div "Select Diagnosis" at bounding box center [336, 107] width 46 height 8
click at [334, 123] on label "[MEDICAL_DATA]" at bounding box center [346, 127] width 49 height 8
checkbox input "true"
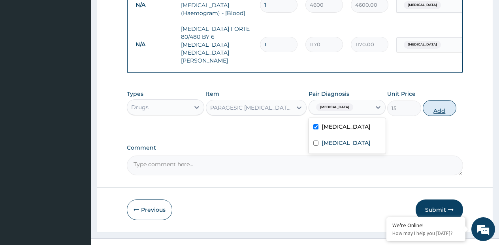
click at [441, 100] on button "Add" at bounding box center [440, 108] width 34 height 16
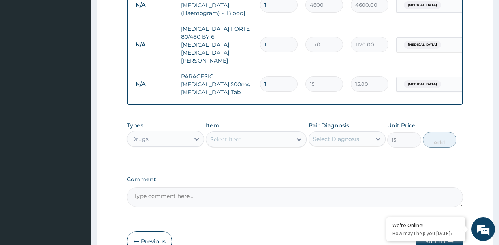
type input "0"
type input "18"
type input "270.00"
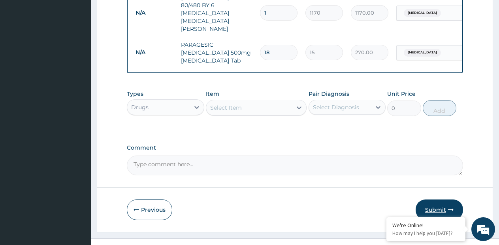
type input "18"
click at [430, 199] on button "Submit" at bounding box center [439, 209] width 47 height 21
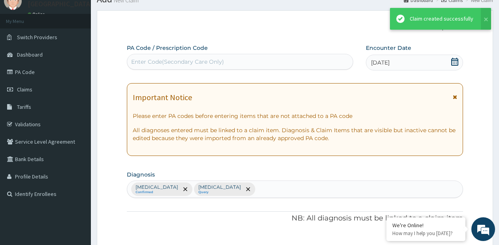
scroll to position [421, 0]
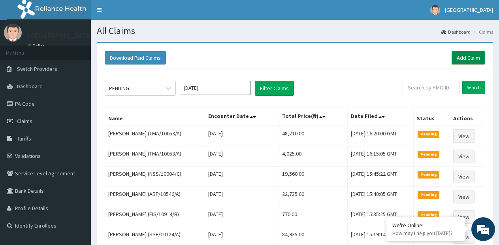
click at [466, 53] on link "Add Claim" at bounding box center [469, 57] width 34 height 13
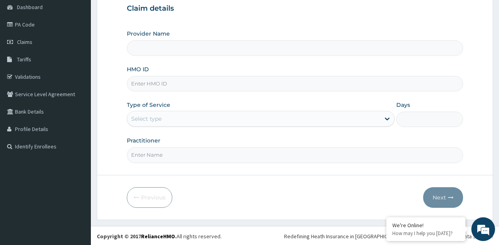
type input "[GEOGRAPHIC_DATA]- [GEOGRAPHIC_DATA] estate"
type input "EIS/10914/B"
click at [209, 119] on div "Select type" at bounding box center [253, 118] width 253 height 13
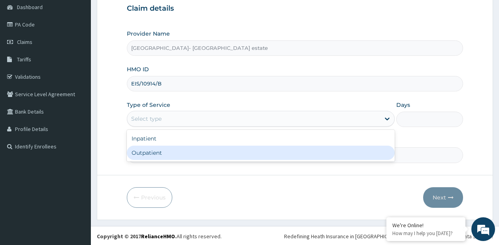
click at [187, 148] on div "Outpatient" at bounding box center [261, 152] width 268 height 14
type input "1"
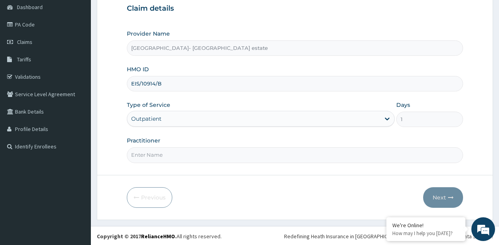
click at [187, 148] on input "Practitioner" at bounding box center [295, 154] width 336 height 15
type input "GP"
click at [427, 195] on button "Next" at bounding box center [443, 197] width 40 height 21
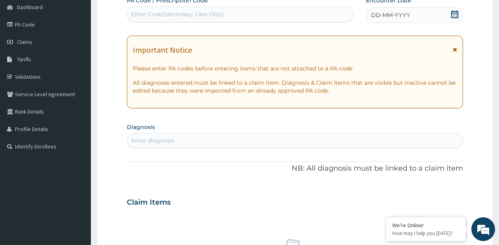
click at [401, 14] on span "DD-MM-YYYY" at bounding box center [390, 15] width 39 height 8
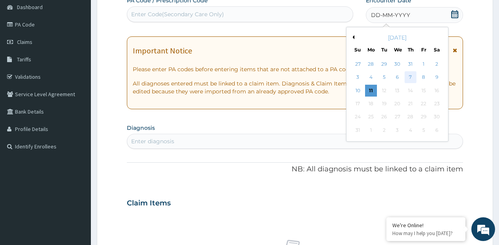
click at [413, 78] on div "7" at bounding box center [411, 78] width 12 height 12
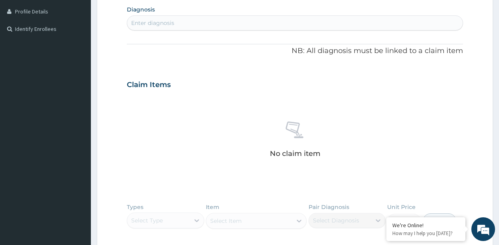
scroll to position [198, 0]
click at [224, 20] on div "Enter diagnosis" at bounding box center [295, 21] width 336 height 13
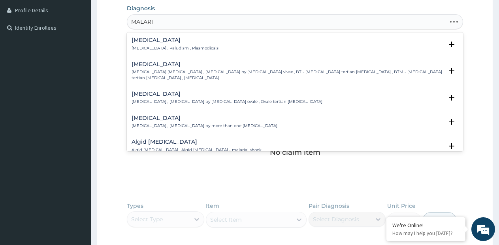
type input "[MEDICAL_DATA]"
click at [166, 41] on h4 "[MEDICAL_DATA]" at bounding box center [175, 40] width 87 height 6
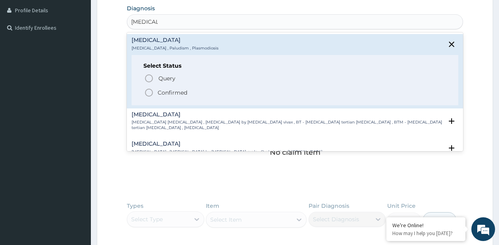
click at [158, 90] on p "Confirmed" at bounding box center [173, 93] width 30 height 8
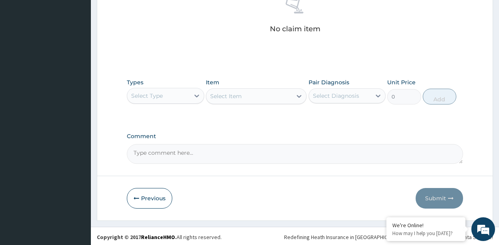
scroll to position [325, 0]
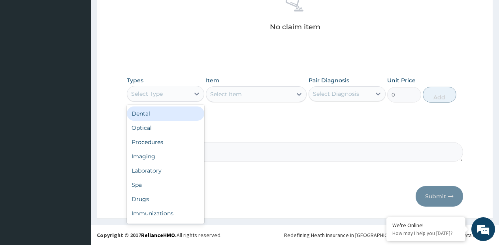
drag, startPoint x: 192, startPoint y: 94, endPoint x: 165, endPoint y: 113, distance: 33.1
click at [192, 97] on div at bounding box center [197, 94] width 14 height 14
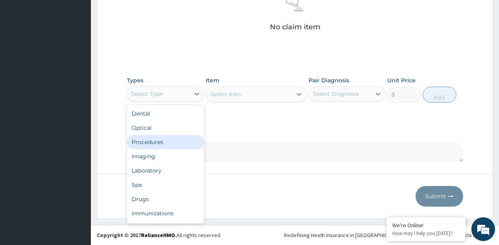
click at [142, 145] on div "Procedures" at bounding box center [165, 142] width 77 height 14
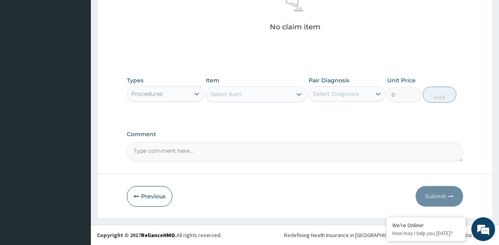
click at [173, 86] on div "Procedures" at bounding box center [165, 94] width 77 height 16
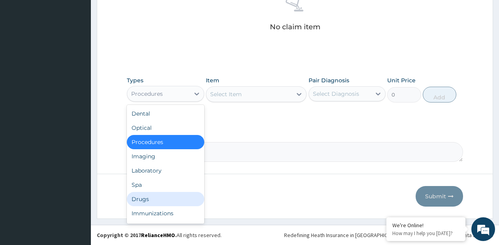
drag, startPoint x: 138, startPoint y: 194, endPoint x: 171, endPoint y: 174, distance: 39.6
click at [138, 194] on div "Drugs" at bounding box center [165, 199] width 77 height 14
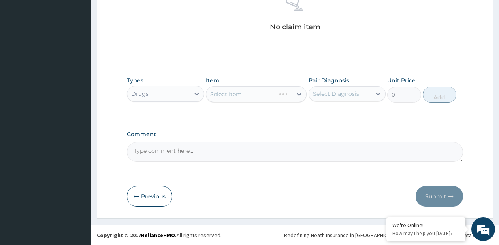
click at [294, 96] on div "Select Item" at bounding box center [256, 94] width 101 height 16
click at [294, 94] on div at bounding box center [299, 94] width 14 height 14
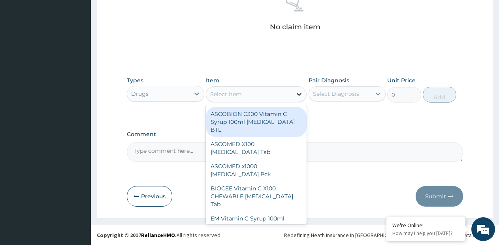
click at [294, 94] on div at bounding box center [299, 94] width 14 height 14
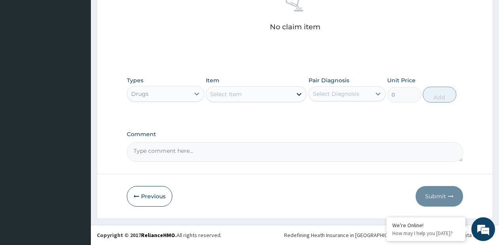
click at [294, 94] on div at bounding box center [299, 94] width 14 height 14
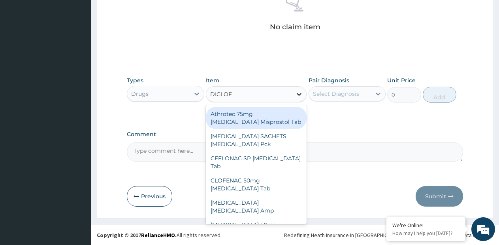
type input "DICLOFE"
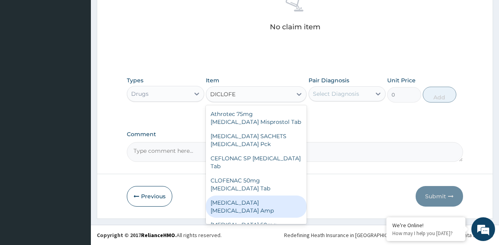
drag, startPoint x: 273, startPoint y: 191, endPoint x: 348, endPoint y: 119, distance: 104.5
click at [276, 195] on div "[MEDICAL_DATA] [MEDICAL_DATA] Amp" at bounding box center [256, 206] width 101 height 22
type input "240"
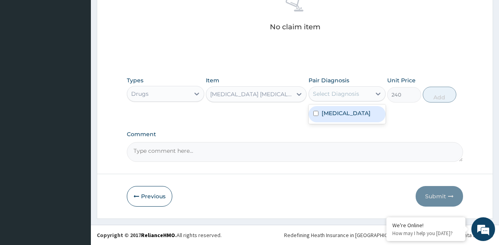
click at [359, 100] on div "Select Diagnosis" at bounding box center [347, 93] width 77 height 15
drag, startPoint x: 353, startPoint y: 114, endPoint x: 373, endPoint y: 105, distance: 22.5
click at [355, 114] on div "[MEDICAL_DATA]" at bounding box center [347, 114] width 77 height 16
checkbox input "true"
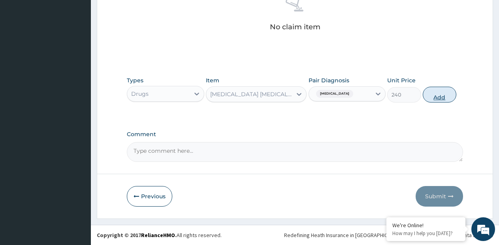
click at [441, 96] on button "Add" at bounding box center [440, 95] width 34 height 16
type input "0"
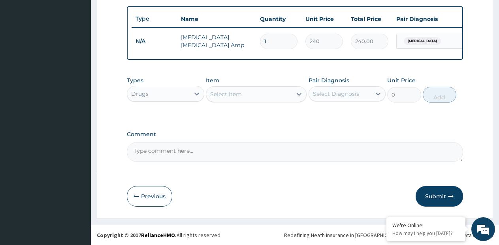
click at [287, 96] on div "Select Item" at bounding box center [249, 94] width 86 height 13
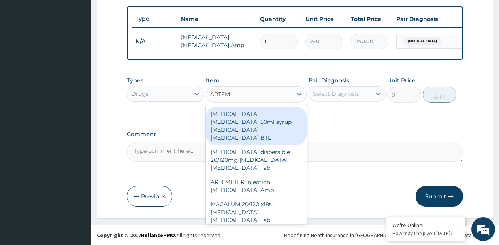
type input "ARTEME"
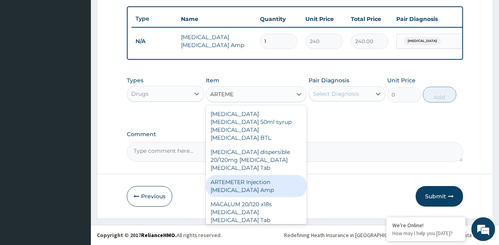
drag, startPoint x: 252, startPoint y: 165, endPoint x: 306, endPoint y: 130, distance: 64.5
click at [253, 175] on div "ARTEMETER Injection [MEDICAL_DATA] Amp" at bounding box center [256, 186] width 101 height 22
type input "1980"
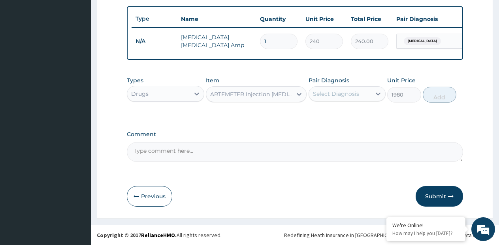
click at [339, 99] on div "Select Diagnosis" at bounding box center [340, 93] width 62 height 13
click at [337, 111] on label "[MEDICAL_DATA]" at bounding box center [346, 113] width 49 height 8
checkbox input "true"
click at [441, 94] on button "Add" at bounding box center [440, 95] width 34 height 16
type input "0"
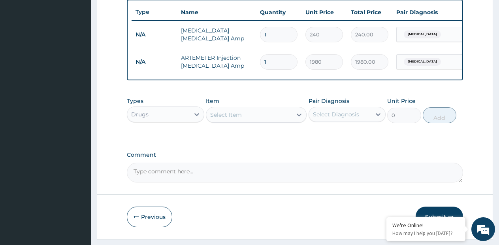
type input "2"
type input "3960.00"
type input "2"
click at [294, 120] on div at bounding box center [299, 115] width 14 height 14
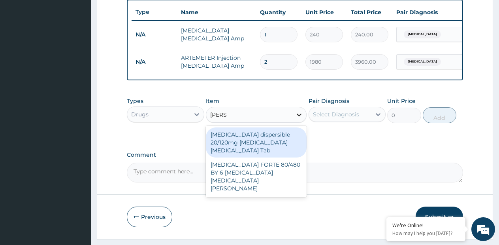
type input "COART"
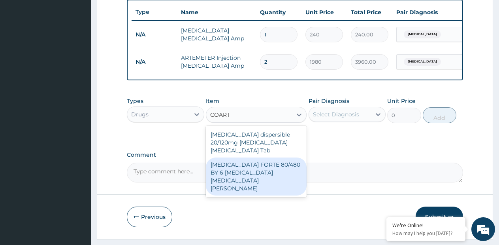
drag, startPoint x: 296, startPoint y: 171, endPoint x: 308, endPoint y: 158, distance: 17.9
click at [296, 170] on div "[MEDICAL_DATA] FORTE 80/480 BY 6 [MEDICAL_DATA] [MEDICAL_DATA][PERSON_NAME]" at bounding box center [256, 176] width 101 height 38
type input "1170"
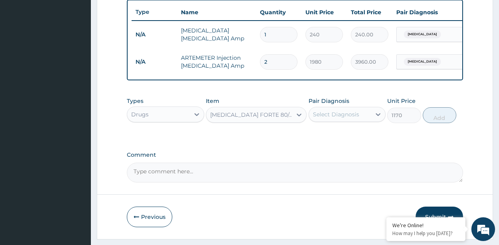
click at [345, 118] on div "Select Diagnosis" at bounding box center [336, 114] width 46 height 8
drag, startPoint x: 337, startPoint y: 149, endPoint x: 423, endPoint y: 134, distance: 87.5
click at [349, 144] on div "[MEDICAL_DATA]" at bounding box center [347, 134] width 77 height 19
drag, startPoint x: 369, startPoint y: 149, endPoint x: 413, endPoint y: 135, distance: 46.2
click at [375, 144] on div "[MEDICAL_DATA]" at bounding box center [347, 134] width 77 height 19
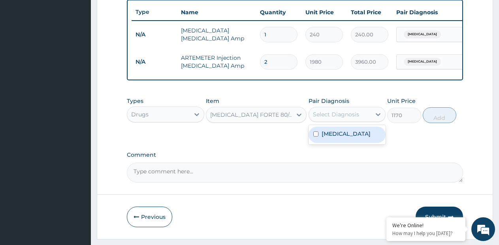
click at [373, 138] on div "[MEDICAL_DATA]" at bounding box center [347, 134] width 77 height 16
checkbox input "true"
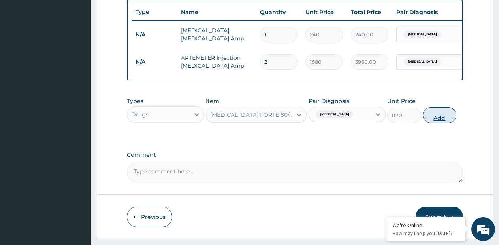
click at [440, 121] on button "Add" at bounding box center [440, 115] width 34 height 16
type input "0"
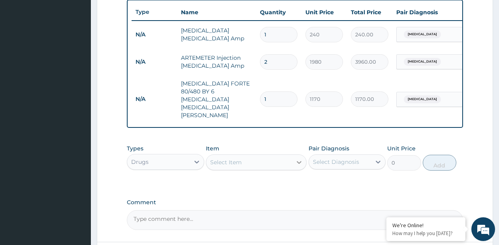
click at [300, 158] on icon at bounding box center [299, 162] width 8 height 8
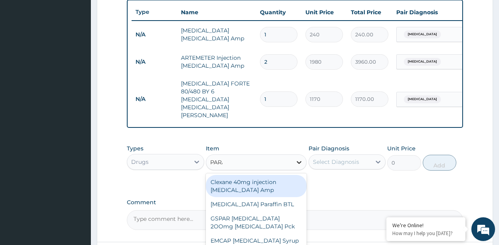
type input "PARAC"
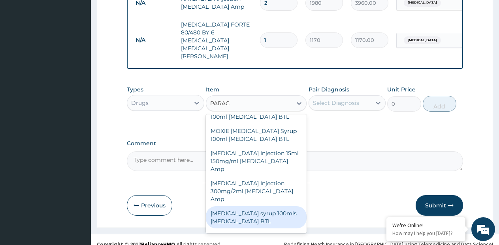
scroll to position [112, 0]
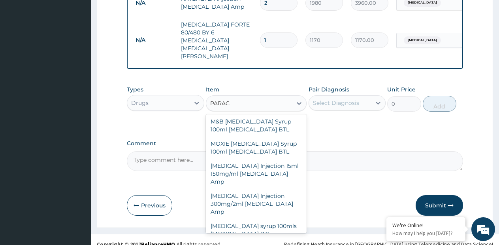
click at [273, 211] on div "[MEDICAL_DATA] Injection 300mg/2ml [MEDICAL_DATA] Amp" at bounding box center [256, 204] width 101 height 30
type input "150"
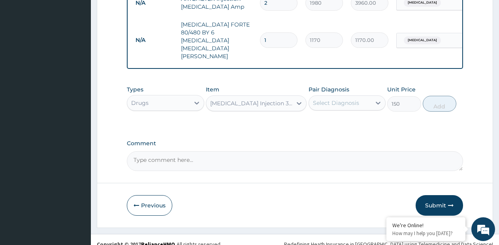
click at [284, 95] on div "[MEDICAL_DATA] Injection 300mg/2ml [MEDICAL_DATA] Amp" at bounding box center [256, 103] width 101 height 16
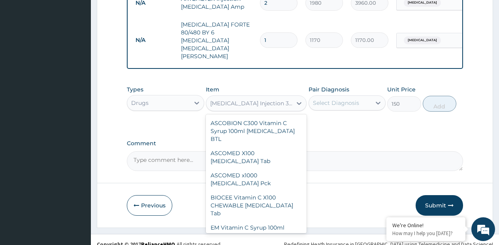
scroll to position [17744, 0]
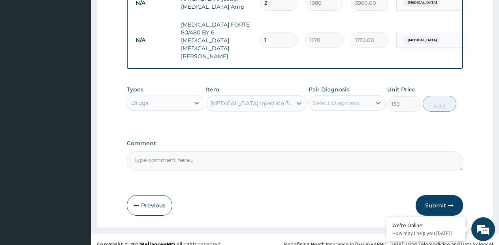
click at [283, 99] on div "PARACETAMOL Injection 300mg/2ml Acetaminophen Amp" at bounding box center [251, 103] width 83 height 8
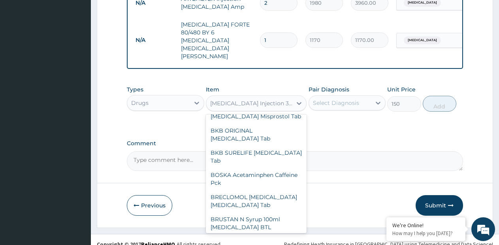
scroll to position [18021, 0]
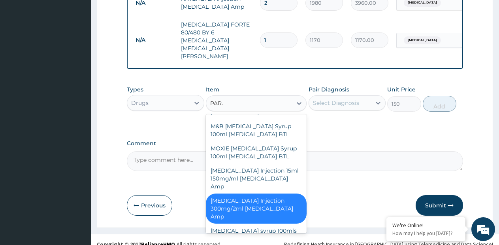
type input "PARAC"
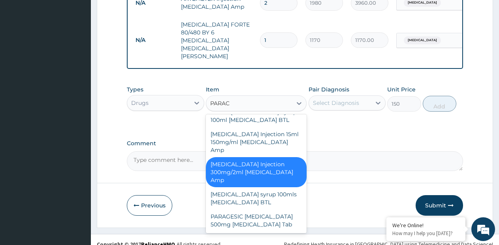
scroll to position [152, 0]
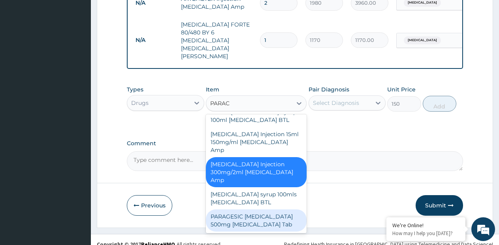
drag, startPoint x: 265, startPoint y: 213, endPoint x: 295, endPoint y: 171, distance: 51.8
click at [265, 211] on div "PARAGESIC PARACETAMOL 500mg Acetaminophen Tab" at bounding box center [256, 220] width 101 height 22
type input "15"
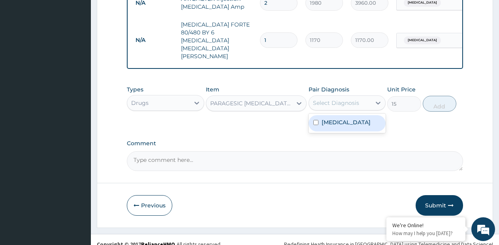
click at [347, 99] on div "Select Diagnosis" at bounding box center [336, 103] width 46 height 8
drag, startPoint x: 341, startPoint y: 121, endPoint x: 352, endPoint y: 114, distance: 12.9
click at [341, 121] on div "Malaria" at bounding box center [347, 123] width 77 height 16
checkbox input "true"
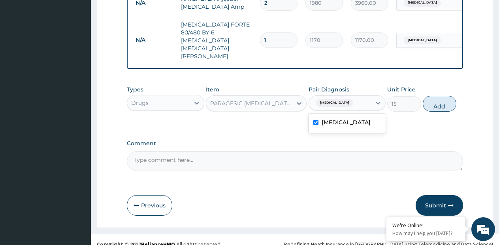
drag, startPoint x: 438, startPoint y: 97, endPoint x: 423, endPoint y: 87, distance: 17.6
click at [434, 96] on button "Add" at bounding box center [440, 104] width 34 height 16
type input "0"
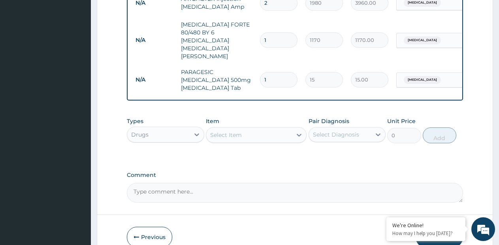
type input "18"
type input "270.00"
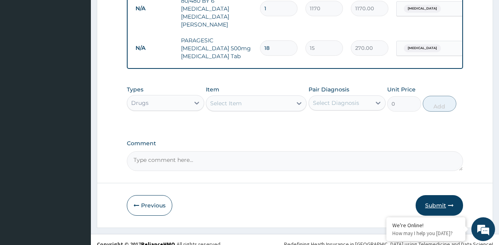
type input "18"
click at [441, 196] on button "Submit" at bounding box center [439, 205] width 47 height 21
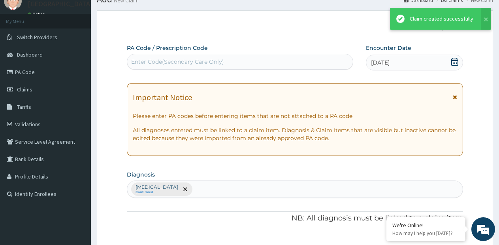
scroll to position [385, 0]
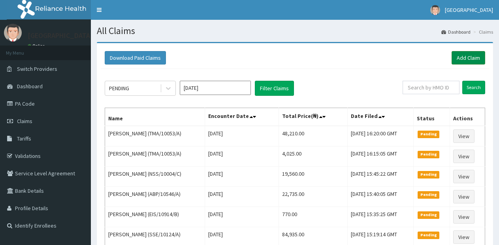
click at [470, 55] on link "Add Claim" at bounding box center [469, 57] width 34 height 13
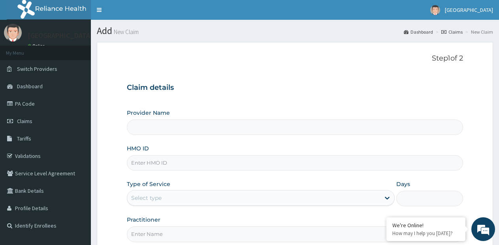
click at [242, 163] on input "HMO ID" at bounding box center [295, 162] width 336 height 15
type input "[GEOGRAPHIC_DATA]- [GEOGRAPHIC_DATA] estate"
type input "ISZ/10005/E"
click at [205, 198] on div "Select type" at bounding box center [253, 197] width 253 height 13
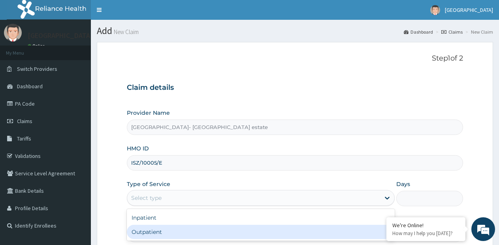
click at [176, 232] on div "Outpatient" at bounding box center [261, 231] width 268 height 14
type input "1"
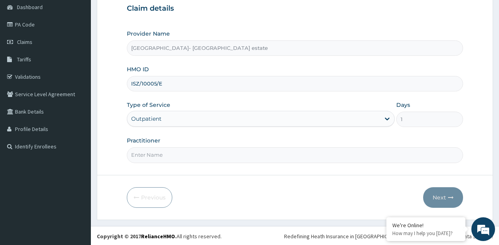
scroll to position [80, 0]
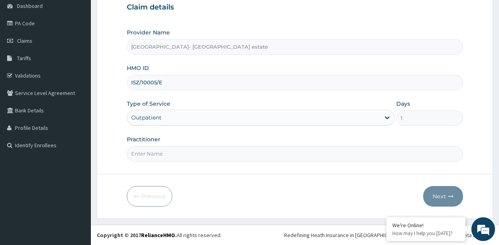
click at [304, 155] on input "Practitioner" at bounding box center [295, 153] width 336 height 15
type input "SP"
click at [432, 194] on button "Next" at bounding box center [443, 196] width 40 height 21
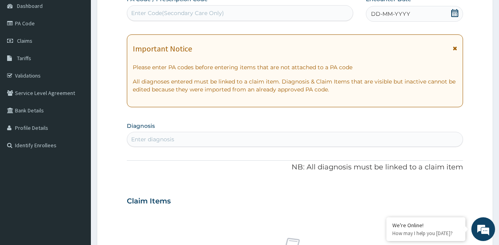
click at [303, 17] on div "Enter Code(Secondary Care Only)" at bounding box center [240, 13] width 226 height 13
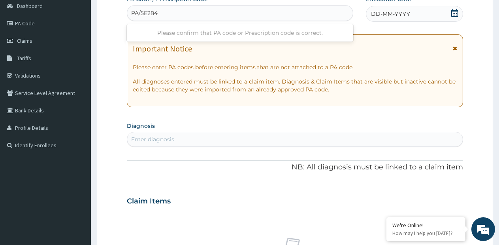
type input "PA/5E2840"
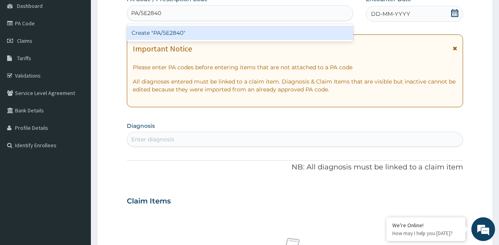
click at [311, 26] on div "Create "PA/5E2840"" at bounding box center [240, 33] width 226 height 14
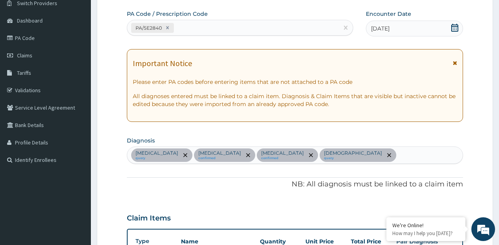
scroll to position [65, 0]
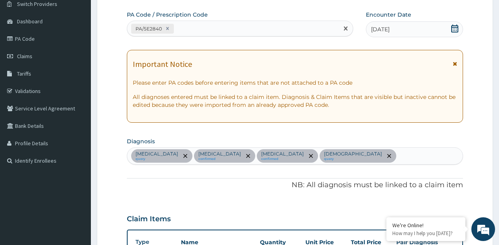
click at [249, 31] on div "PA/5E2840" at bounding box center [232, 28] width 211 height 13
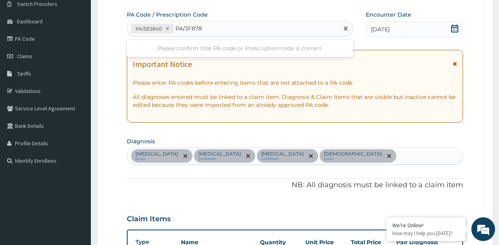
type input "PA/3F8780"
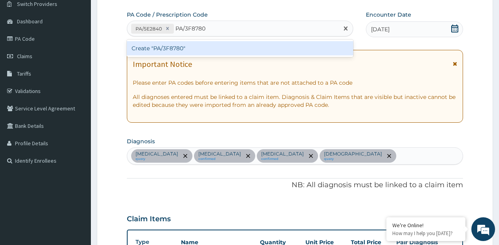
click at [198, 48] on div "Create "PA/3F8780"" at bounding box center [240, 48] width 226 height 14
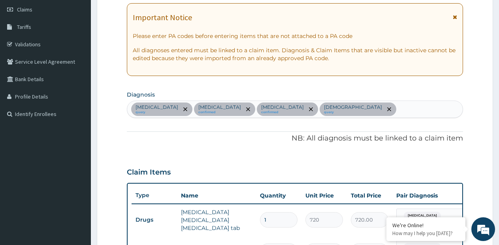
scroll to position [75, 0]
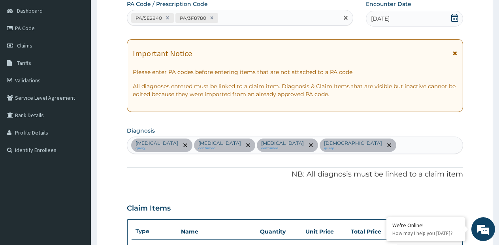
click at [287, 17] on div "PA/5E2840 PA/3F8780" at bounding box center [232, 17] width 211 height 13
type input "PA/0547C7"
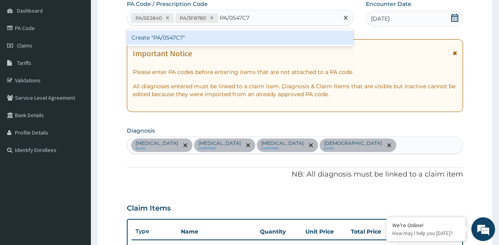
click at [243, 38] on div "Create "PA/0547C7"" at bounding box center [240, 37] width 226 height 14
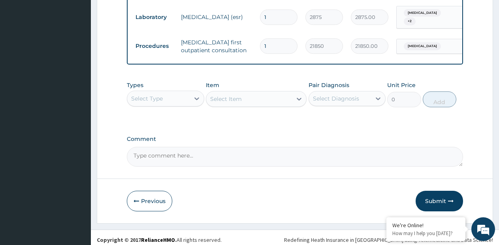
scroll to position [469, 0]
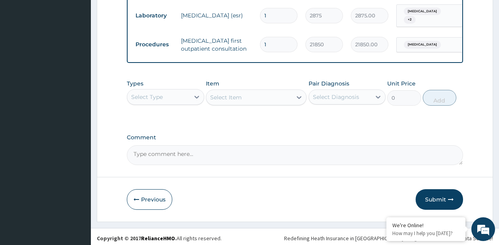
drag, startPoint x: 146, startPoint y: 194, endPoint x: 151, endPoint y: 170, distance: 23.9
click at [146, 194] on button "Previous" at bounding box center [149, 199] width 45 height 21
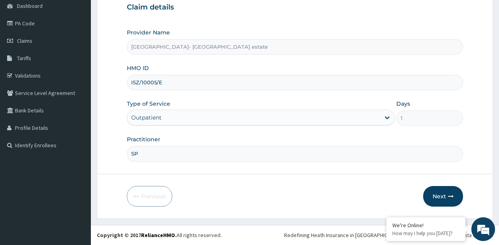
scroll to position [80, 0]
click at [158, 85] on input "ISZ/10005/E" at bounding box center [295, 82] width 336 height 15
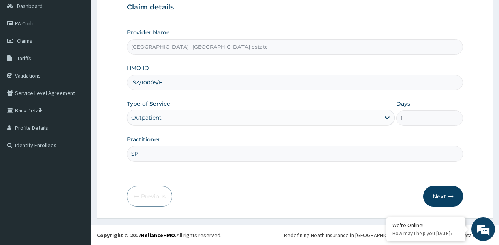
click at [441, 193] on button "Next" at bounding box center [443, 196] width 40 height 21
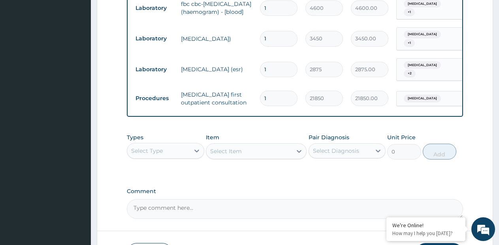
scroll to position [436, 0]
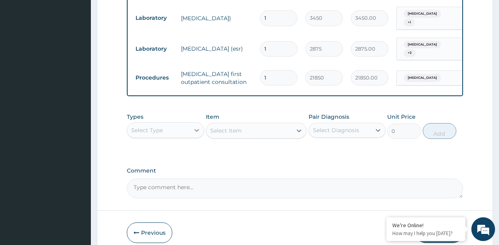
click at [200, 127] on icon at bounding box center [197, 130] width 8 height 8
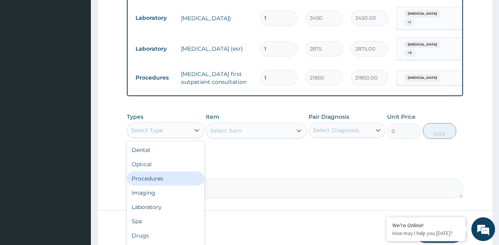
click at [166, 175] on div "Procedures" at bounding box center [165, 178] width 77 height 14
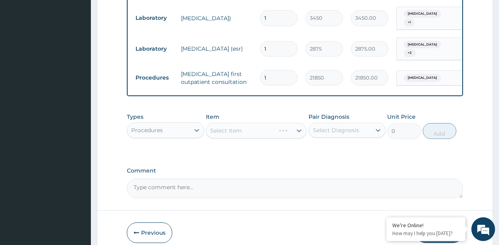
click at [273, 128] on div "Select Item" at bounding box center [256, 131] width 101 height 16
click at [300, 128] on div "Select Item" at bounding box center [256, 131] width 101 height 16
click at [300, 129] on icon at bounding box center [299, 130] width 5 height 3
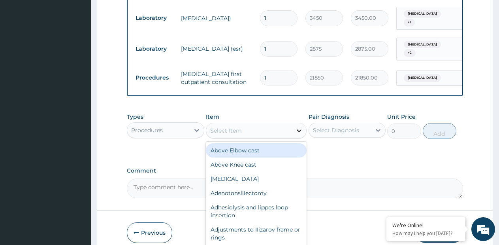
click at [300, 129] on icon at bounding box center [299, 130] width 5 height 3
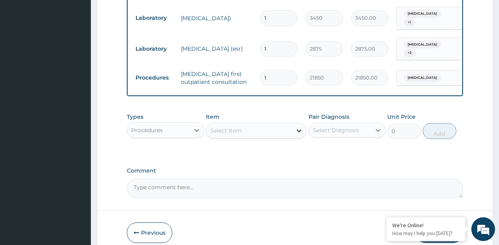
click at [300, 129] on icon at bounding box center [299, 130] width 5 height 3
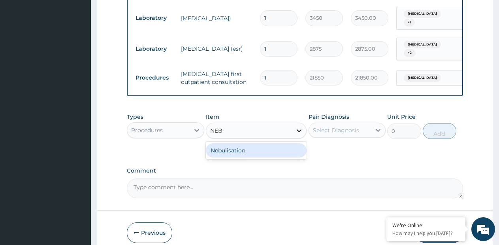
type input "NEBU"
click at [234, 146] on div "Nebulisation" at bounding box center [256, 150] width 101 height 14
type input "5750"
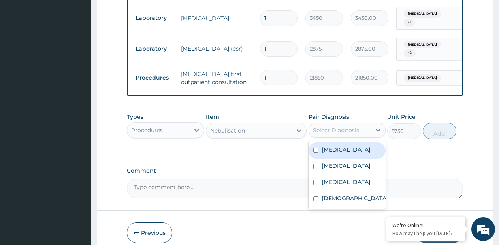
click at [327, 128] on div "Select Diagnosis" at bounding box center [336, 130] width 46 height 8
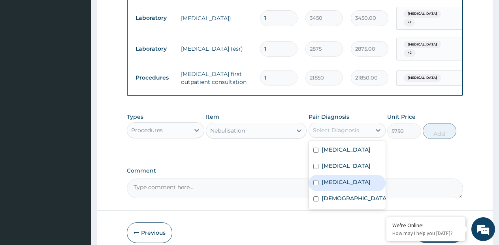
click at [330, 186] on label "Chronic cough" at bounding box center [346, 182] width 49 height 8
checkbox input "true"
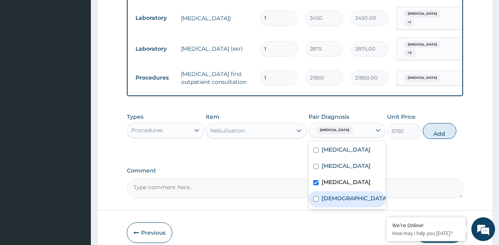
click at [325, 200] on label "Asthma" at bounding box center [355, 198] width 67 height 8
checkbox input "true"
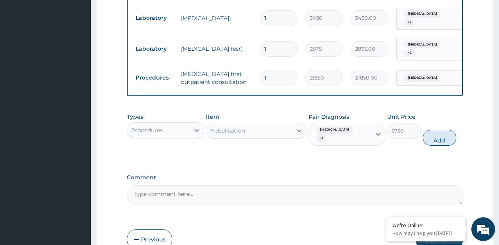
click at [432, 132] on button "Add" at bounding box center [440, 138] width 34 height 16
type input "0"
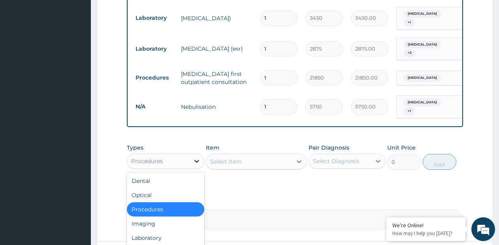
click at [192, 157] on div at bounding box center [197, 161] width 14 height 14
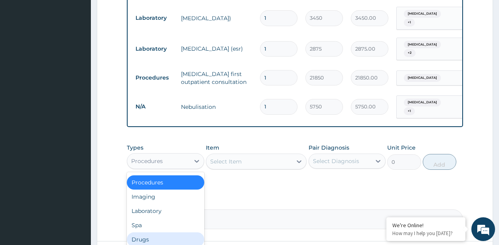
click at [151, 232] on div "Drugs" at bounding box center [165, 239] width 77 height 14
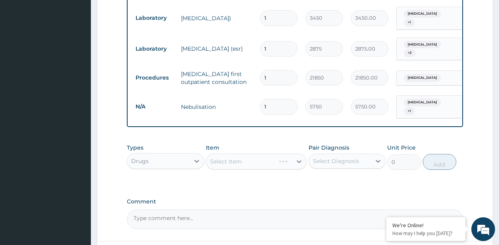
click at [301, 155] on div "Select Item" at bounding box center [256, 161] width 101 height 16
click at [300, 157] on icon at bounding box center [299, 161] width 8 height 8
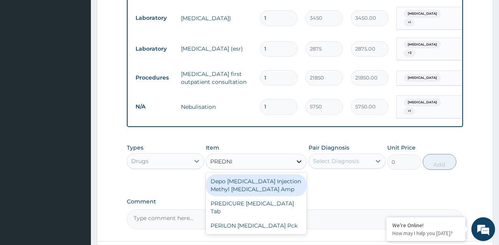
type input "PREDNIS"
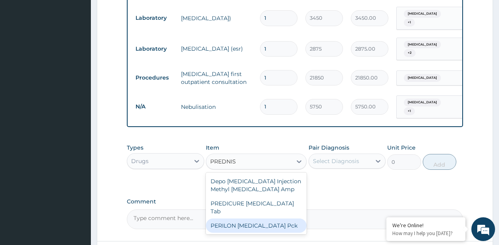
click at [277, 218] on div "PERILON Prednisolone Pck" at bounding box center [256, 225] width 101 height 14
type input "2100"
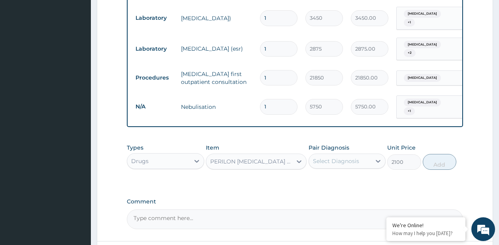
click at [347, 157] on div "Select Diagnosis" at bounding box center [336, 161] width 46 height 8
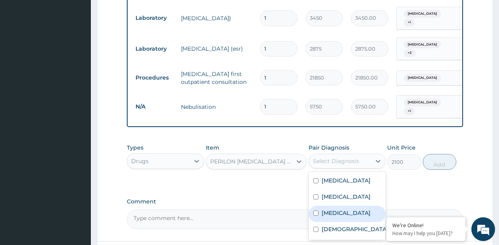
click at [360, 214] on label "Chronic cough" at bounding box center [346, 213] width 49 height 8
checkbox input "true"
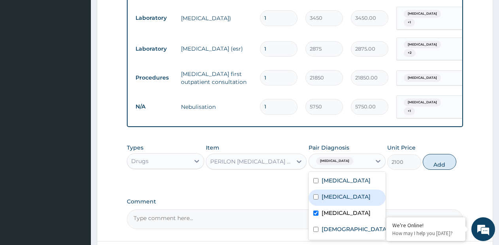
click at [347, 193] on label "Upper respiratory infection" at bounding box center [346, 196] width 49 height 8
checkbox input "true"
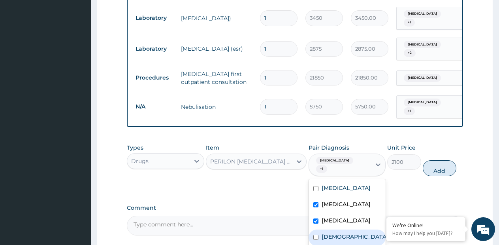
click at [332, 232] on label "Asthma" at bounding box center [355, 236] width 67 height 8
checkbox input "true"
click at [435, 160] on button "Add" at bounding box center [440, 168] width 34 height 16
type input "0"
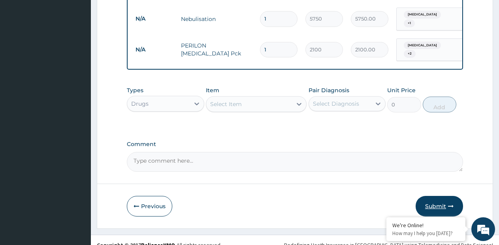
click at [422, 196] on button "Submit" at bounding box center [439, 206] width 47 height 21
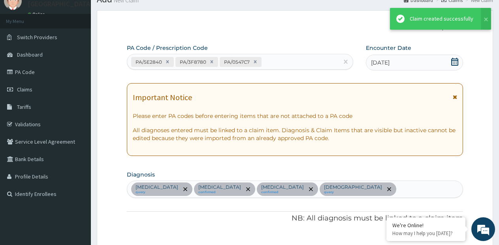
scroll to position [524, 0]
